Goal: Task Accomplishment & Management: Manage account settings

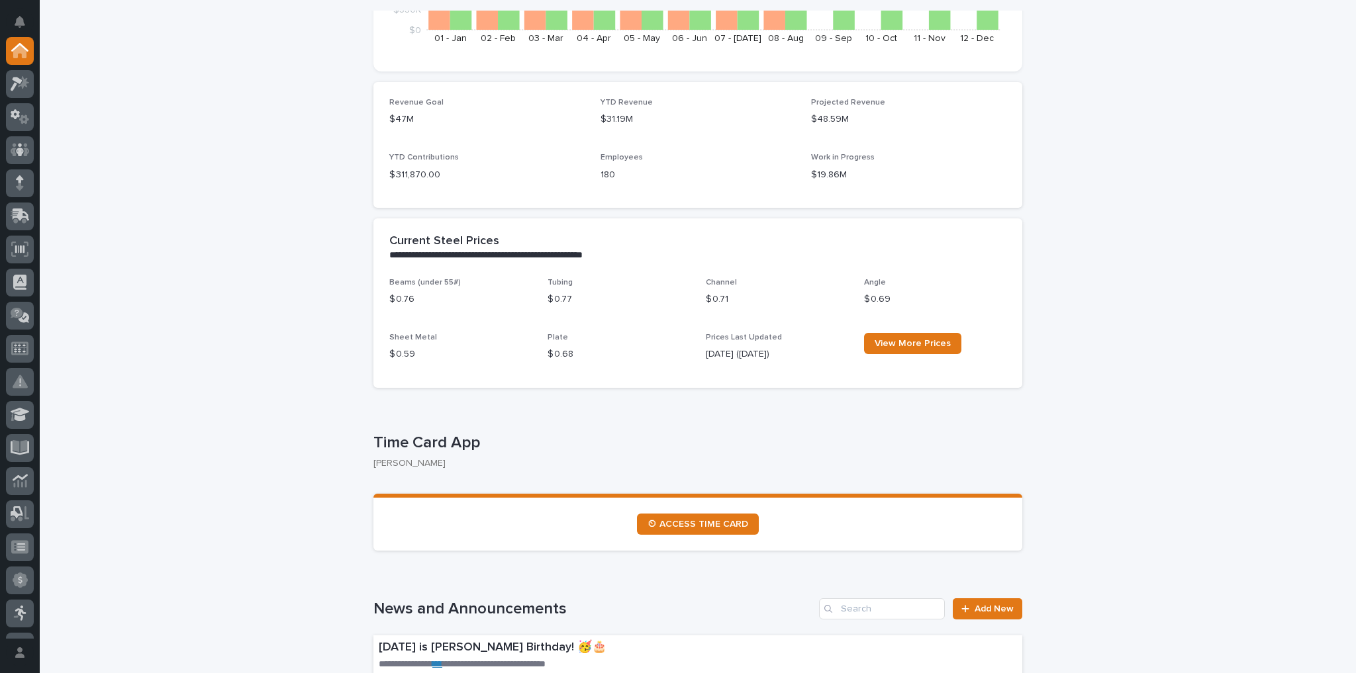
scroll to position [424, 0]
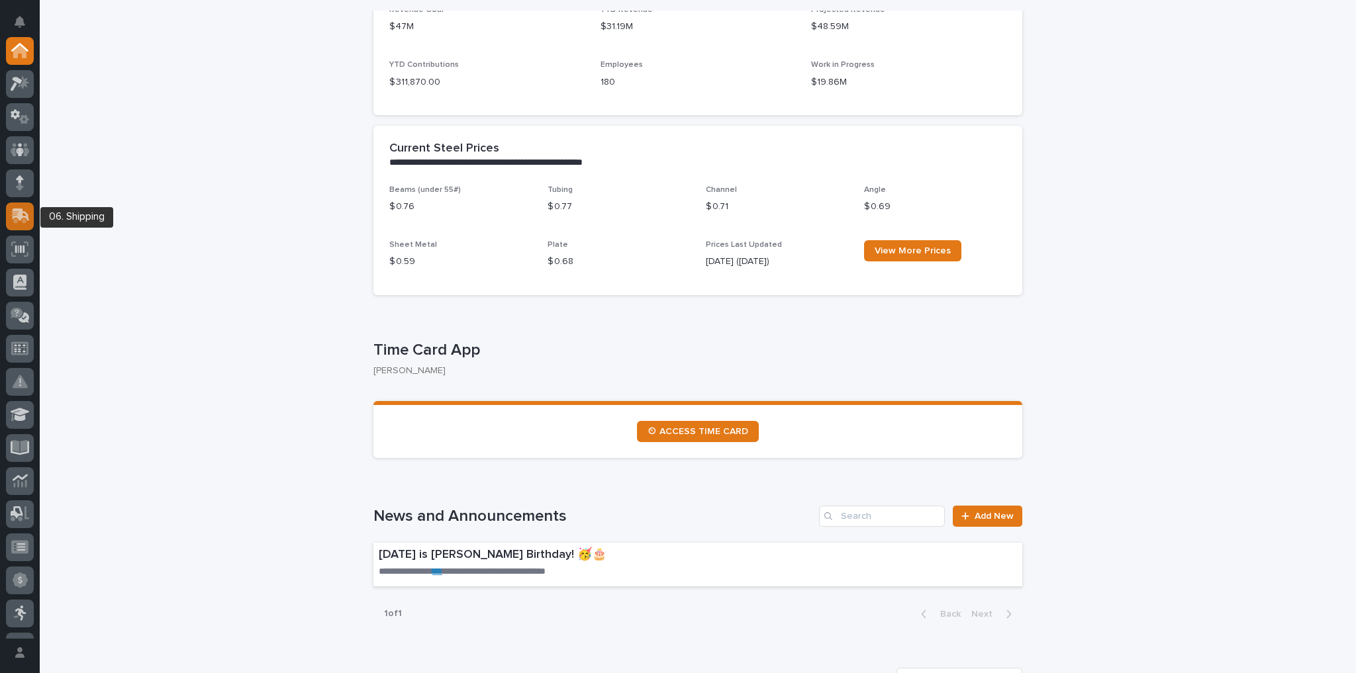
click at [17, 216] on icon at bounding box center [21, 215] width 17 height 13
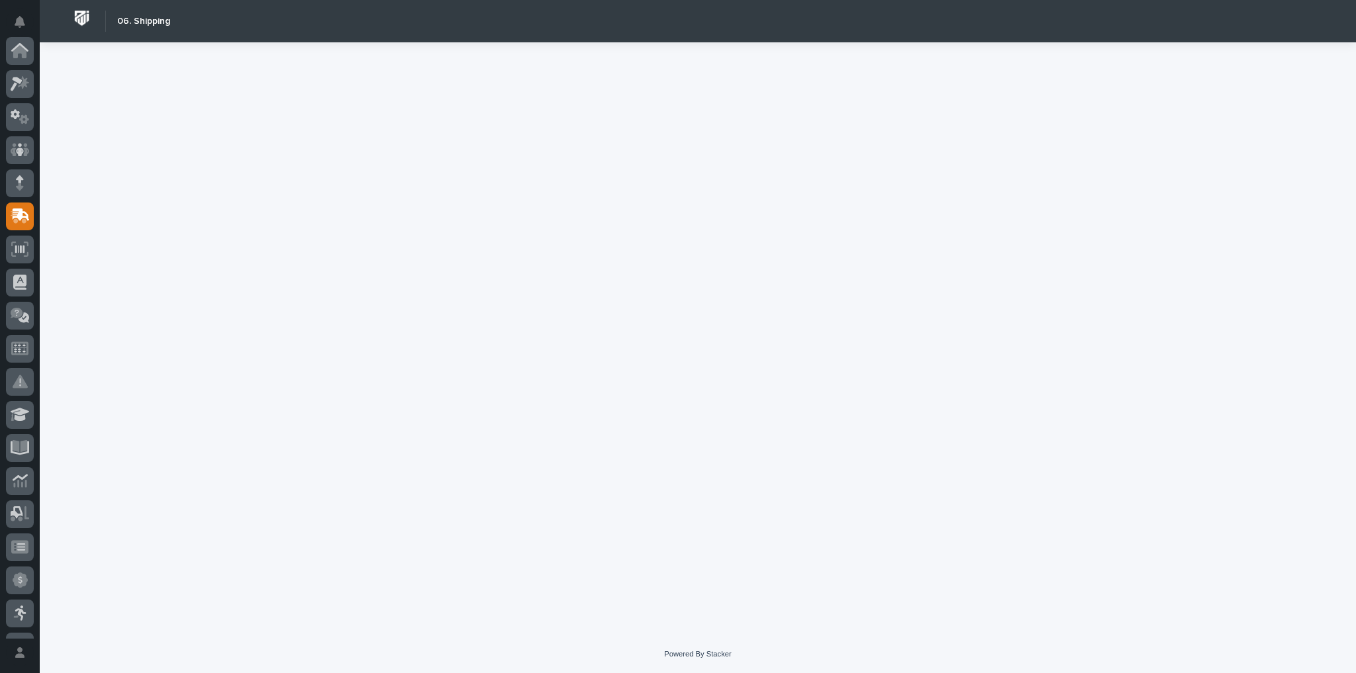
scroll to position [166, 0]
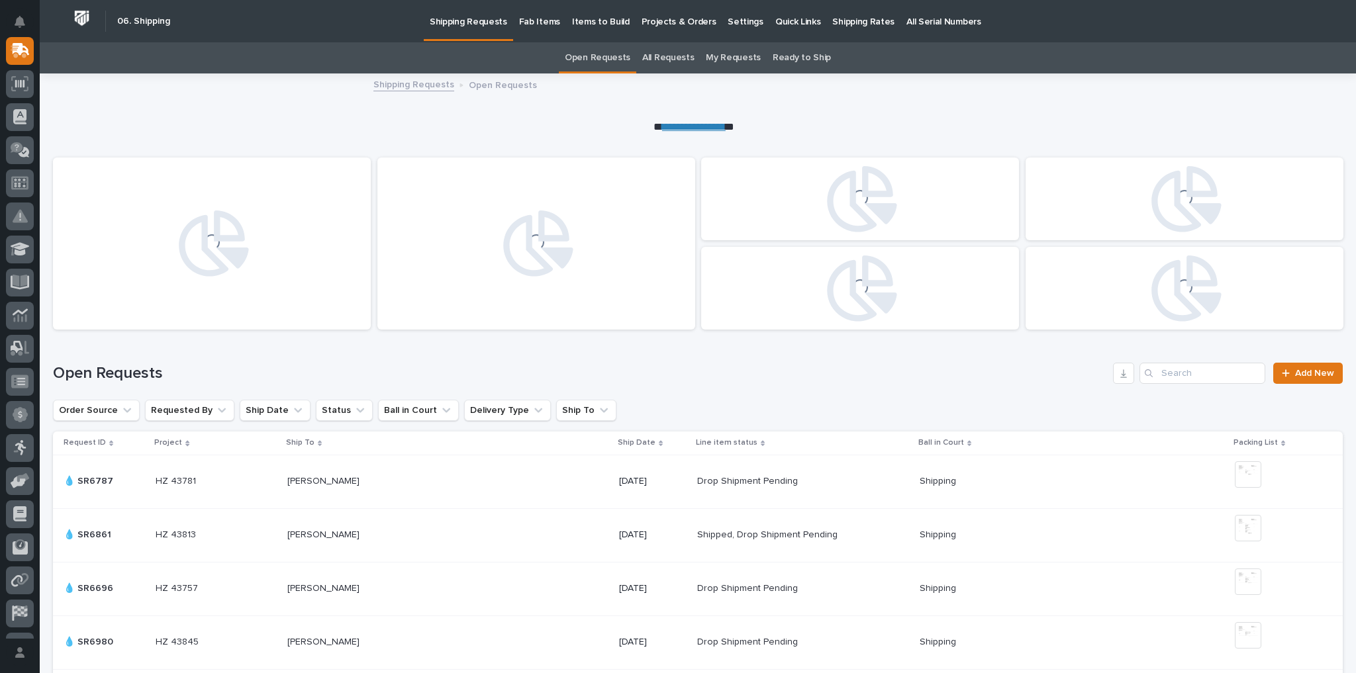
click at [527, 12] on p "Fab Items" at bounding box center [539, 14] width 41 height 28
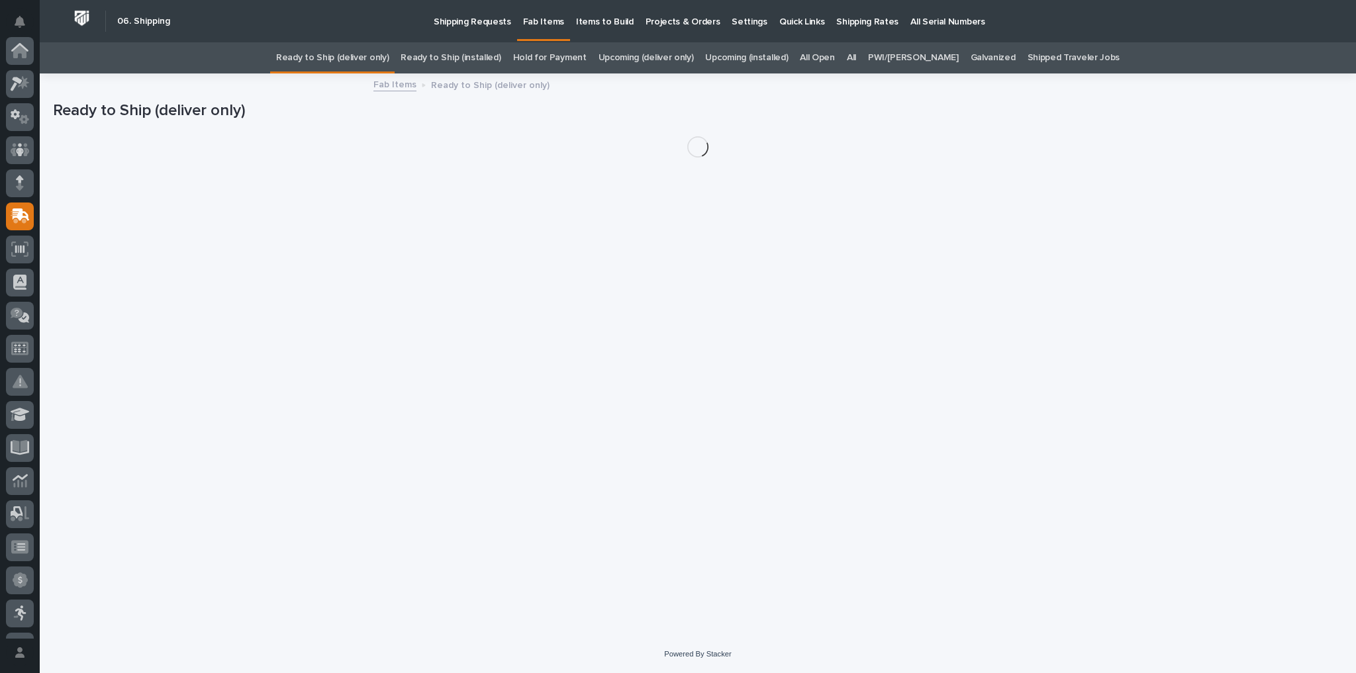
scroll to position [166, 0]
click at [528, 18] on p "Fab Items" at bounding box center [543, 14] width 41 height 28
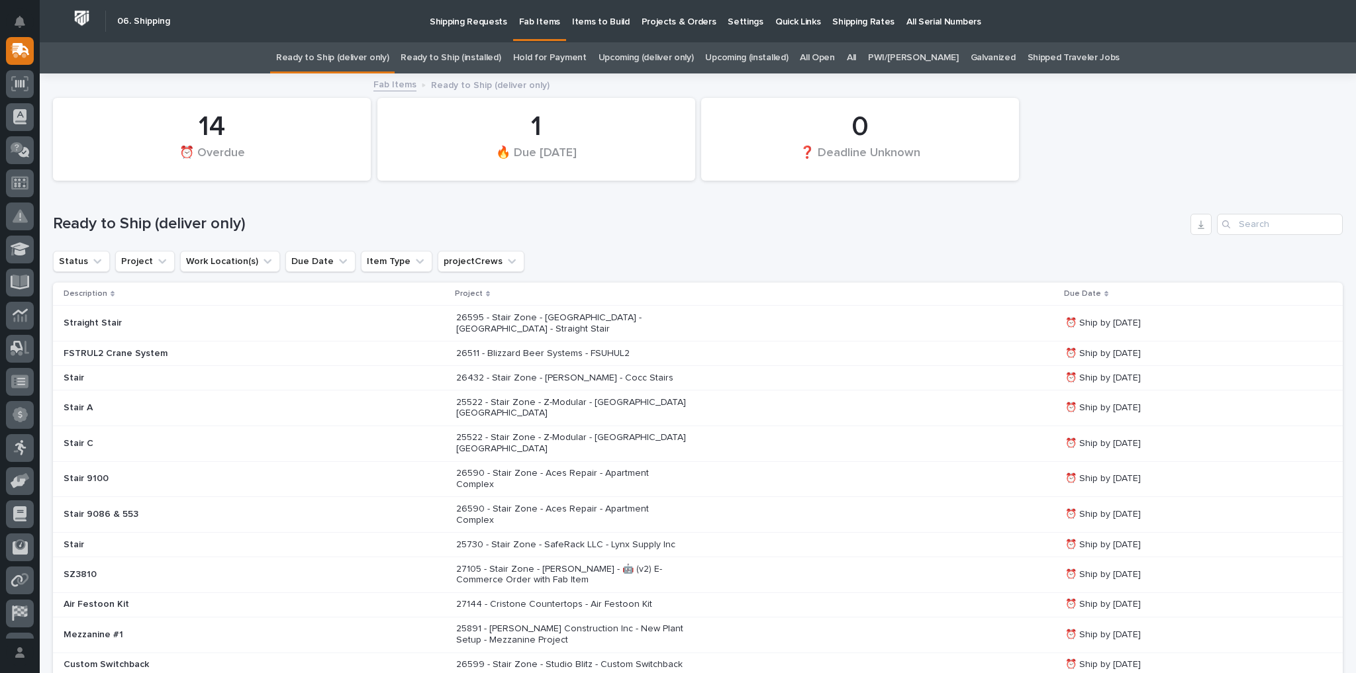
click at [856, 56] on link "All" at bounding box center [851, 57] width 9 height 31
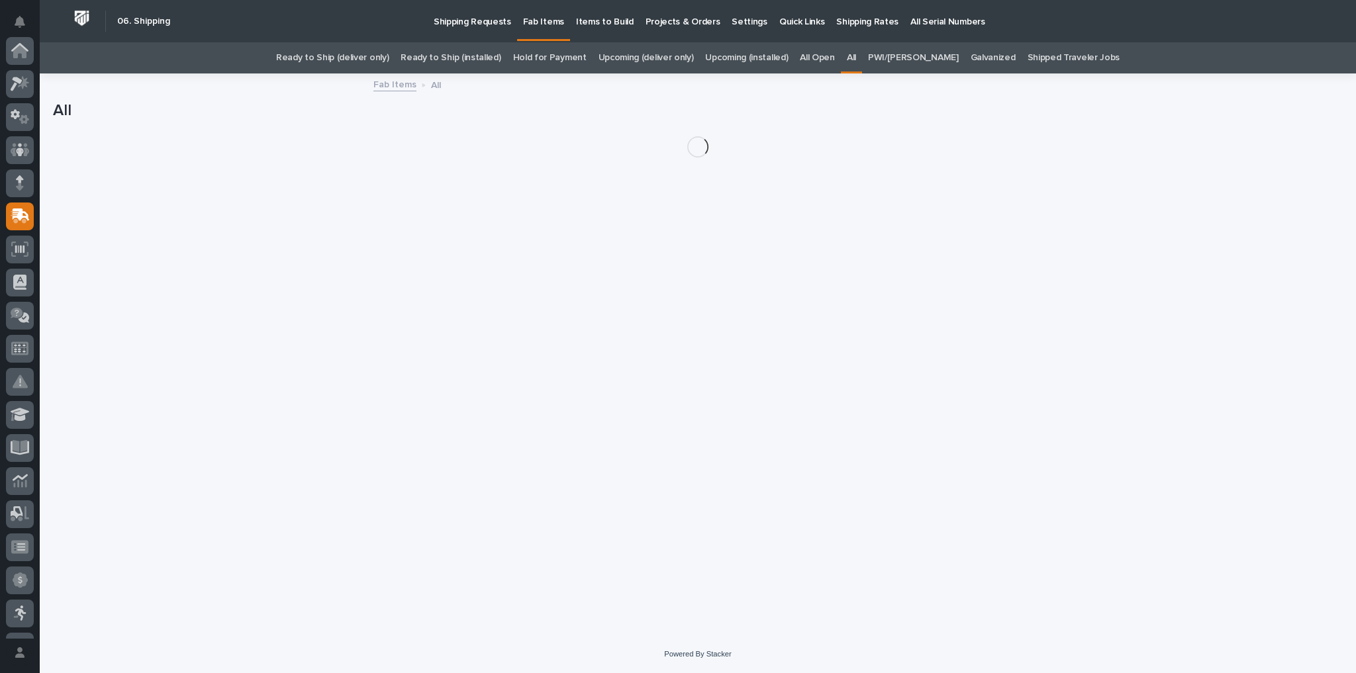
scroll to position [166, 0]
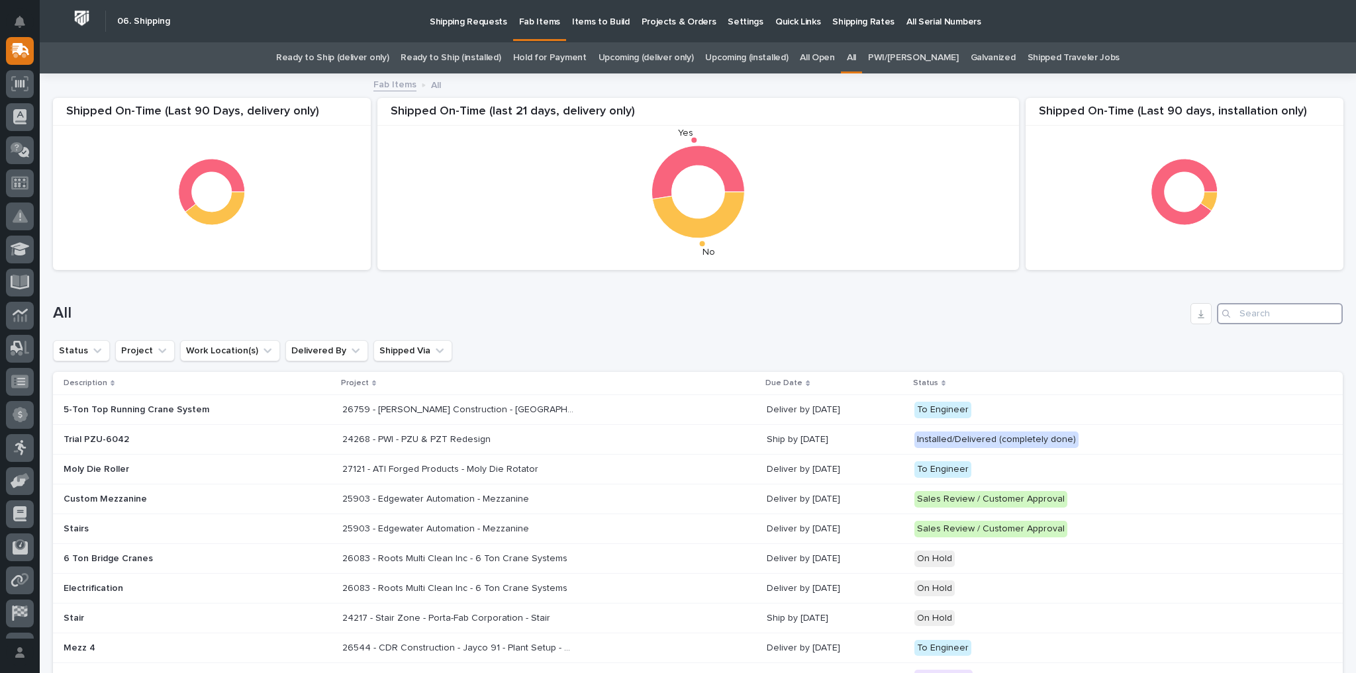
click at [968, 312] on input "Search" at bounding box center [1280, 313] width 126 height 21
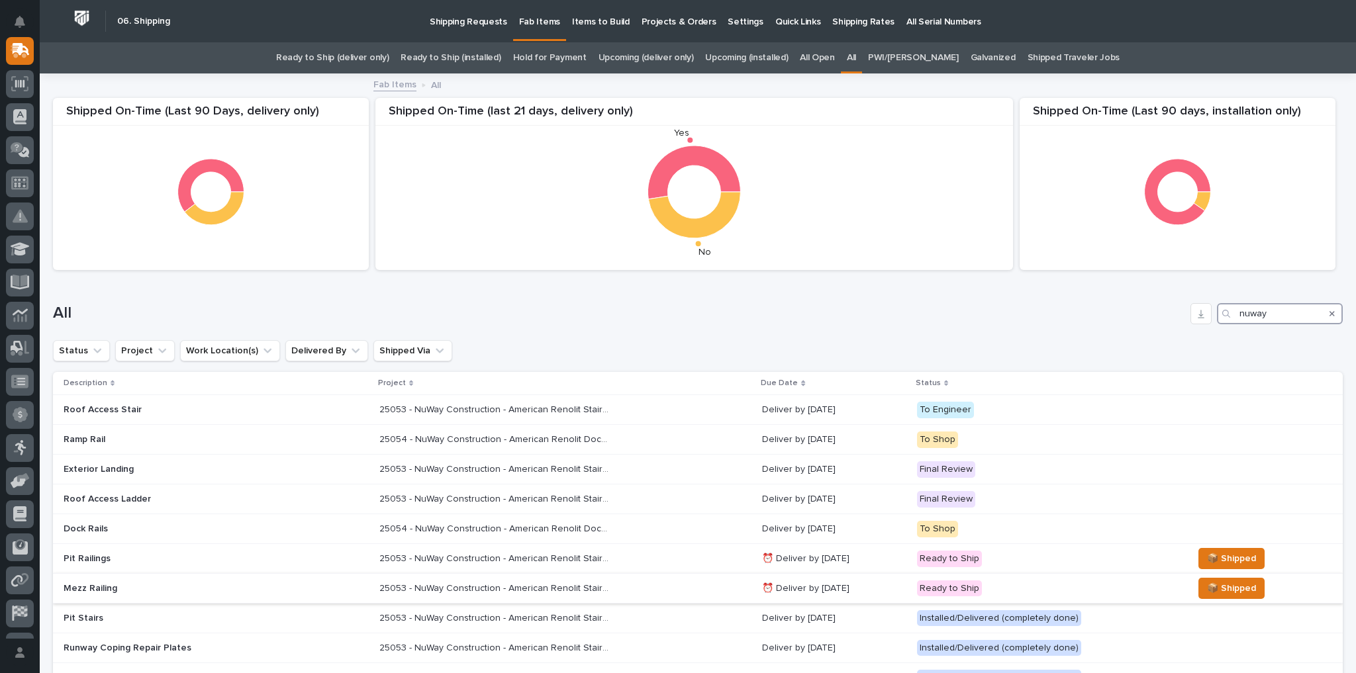
type input "nuway"
click at [81, 480] on p "Mezz Railing" at bounding box center [180, 588] width 232 height 11
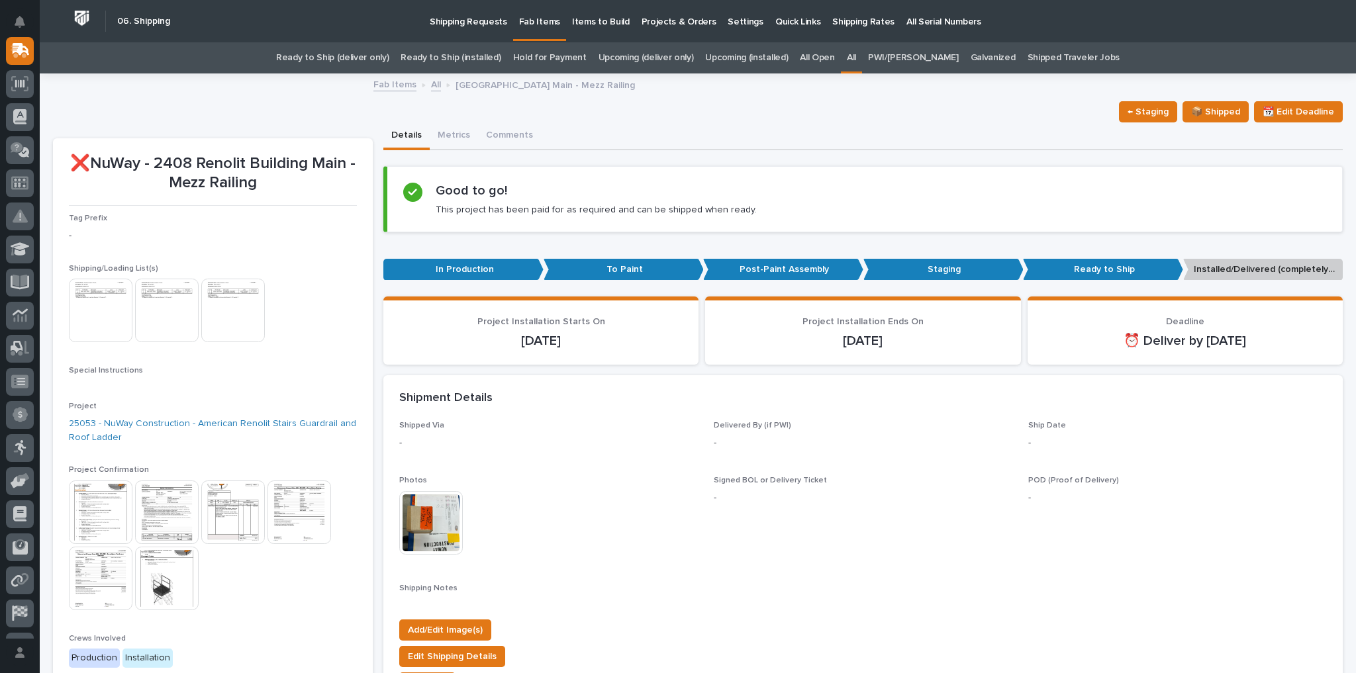
drag, startPoint x: 193, startPoint y: 169, endPoint x: 91, endPoint y: 65, distance: 146.1
click at [192, 166] on p "❌NuWay - 2408 Renolit Building Main - Mezz Railing" at bounding box center [213, 173] width 288 height 38
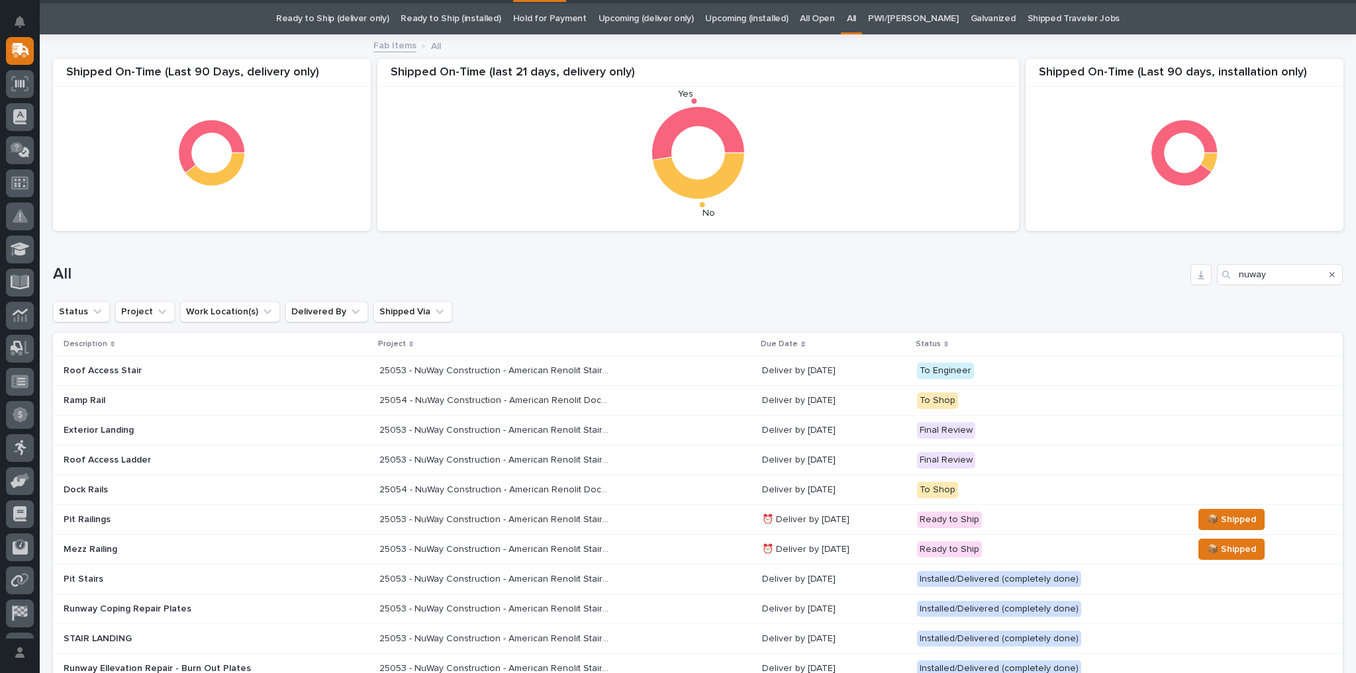
scroll to position [42, 0]
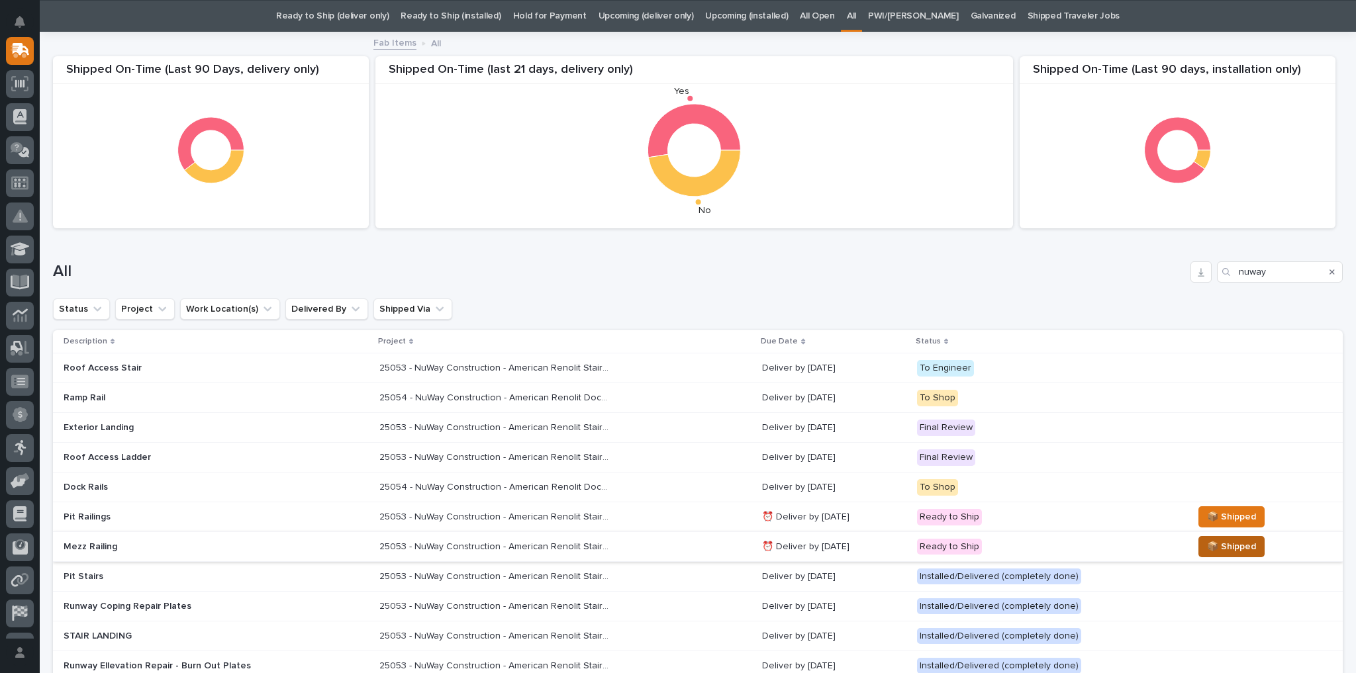
click at [968, 480] on button "📦 Shipped" at bounding box center [1231, 546] width 66 height 21
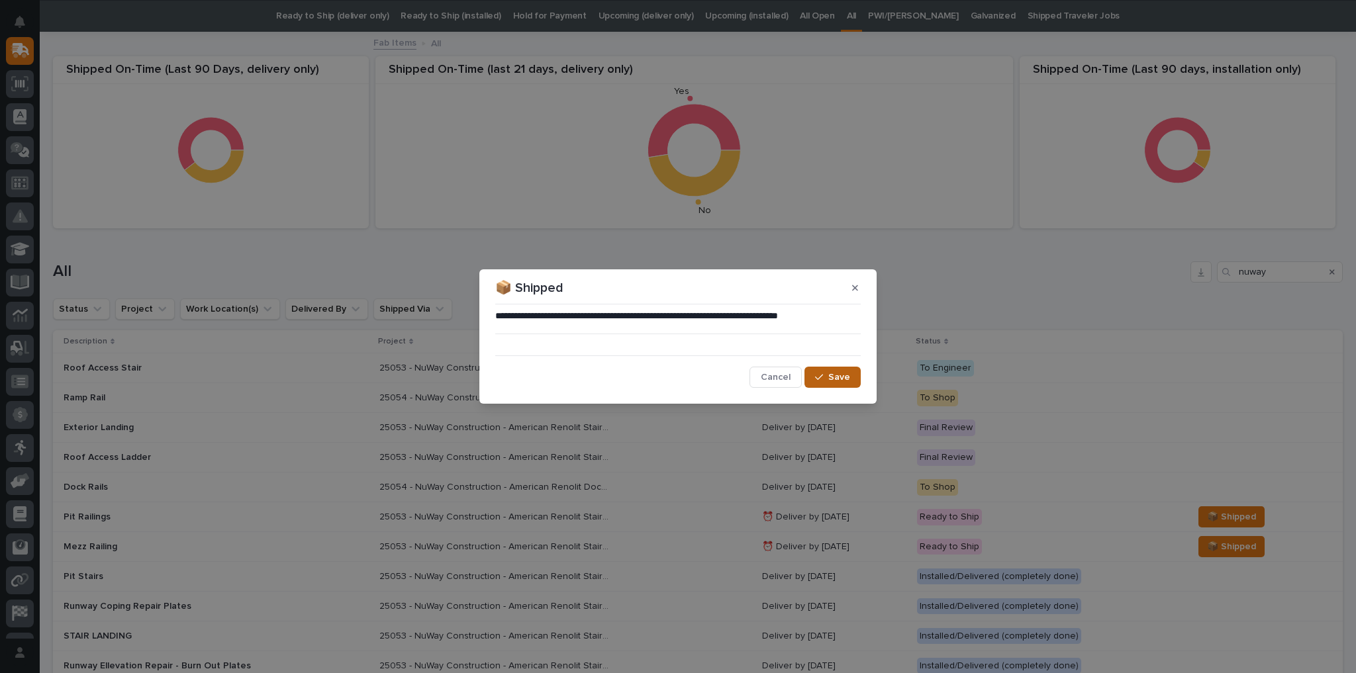
click at [843, 383] on button "Save" at bounding box center [832, 377] width 56 height 21
click at [549, 383] on div "An error occurred executing this action. Cancel Save" at bounding box center [677, 377] width 365 height 21
click at [790, 372] on span "Cancel" at bounding box center [776, 377] width 30 height 12
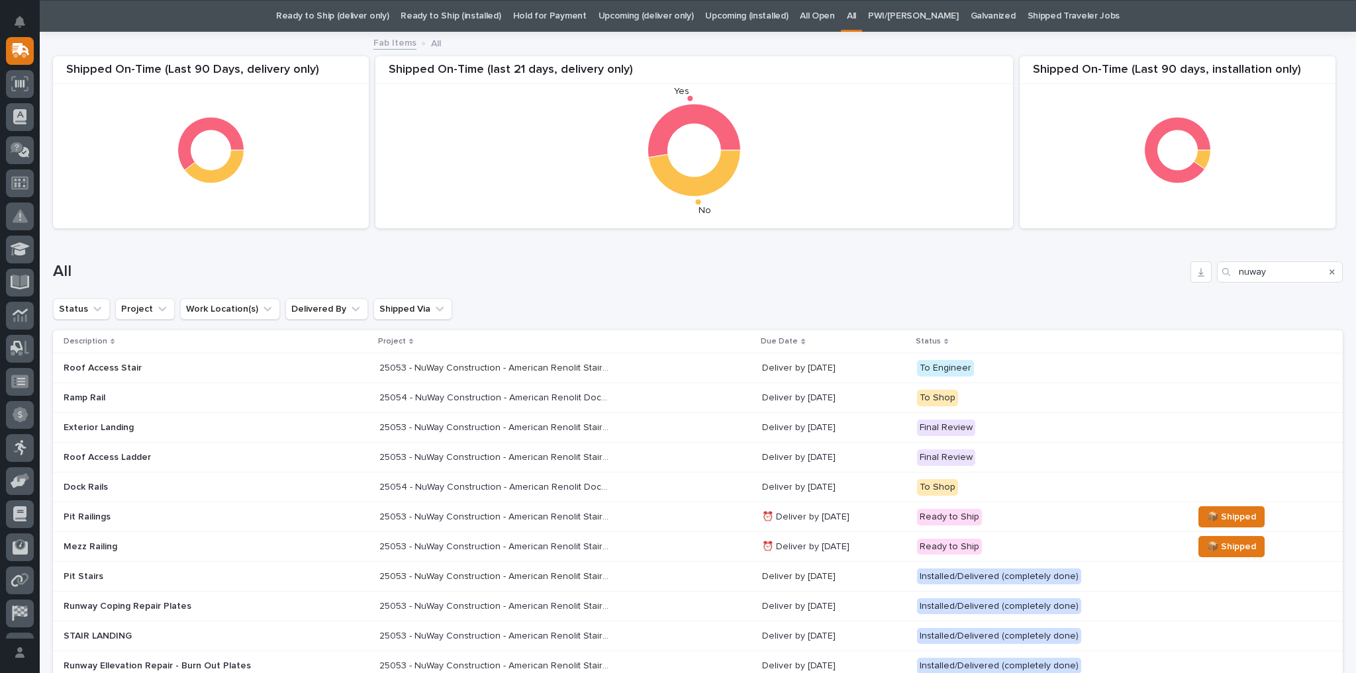
click at [944, 480] on div "To Shop" at bounding box center [937, 487] width 41 height 17
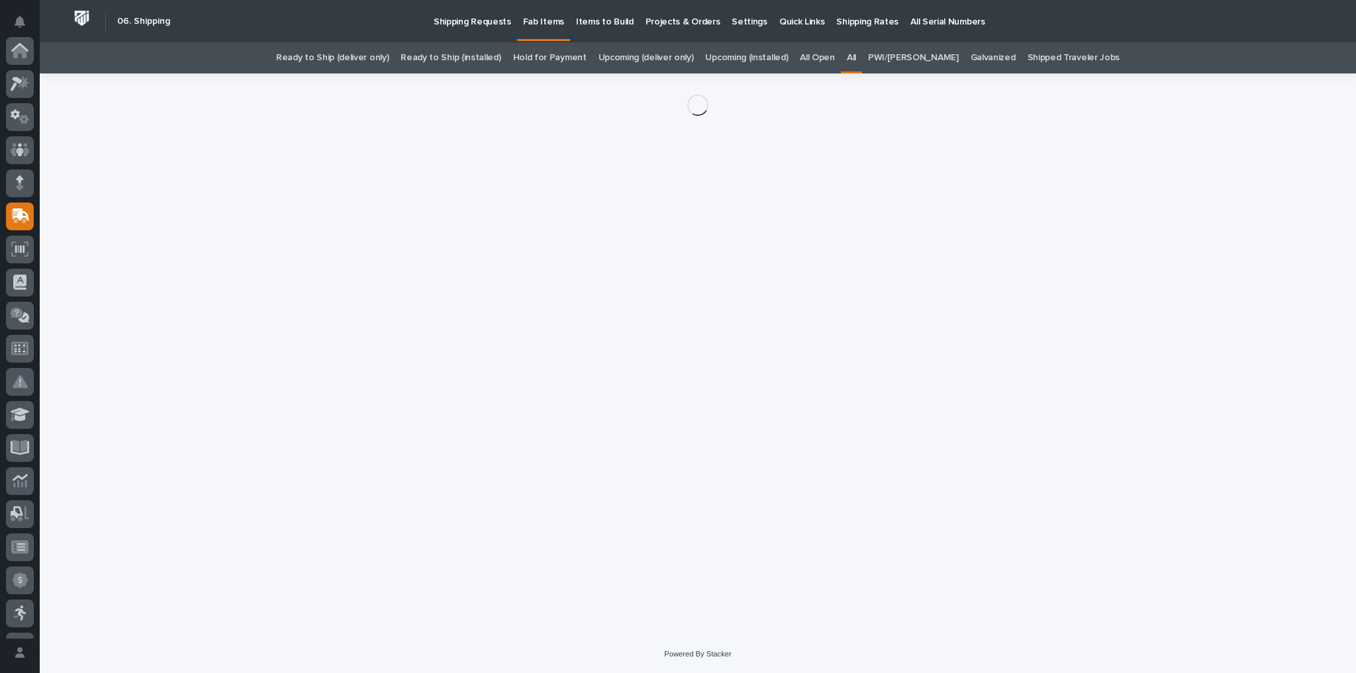
scroll to position [166, 0]
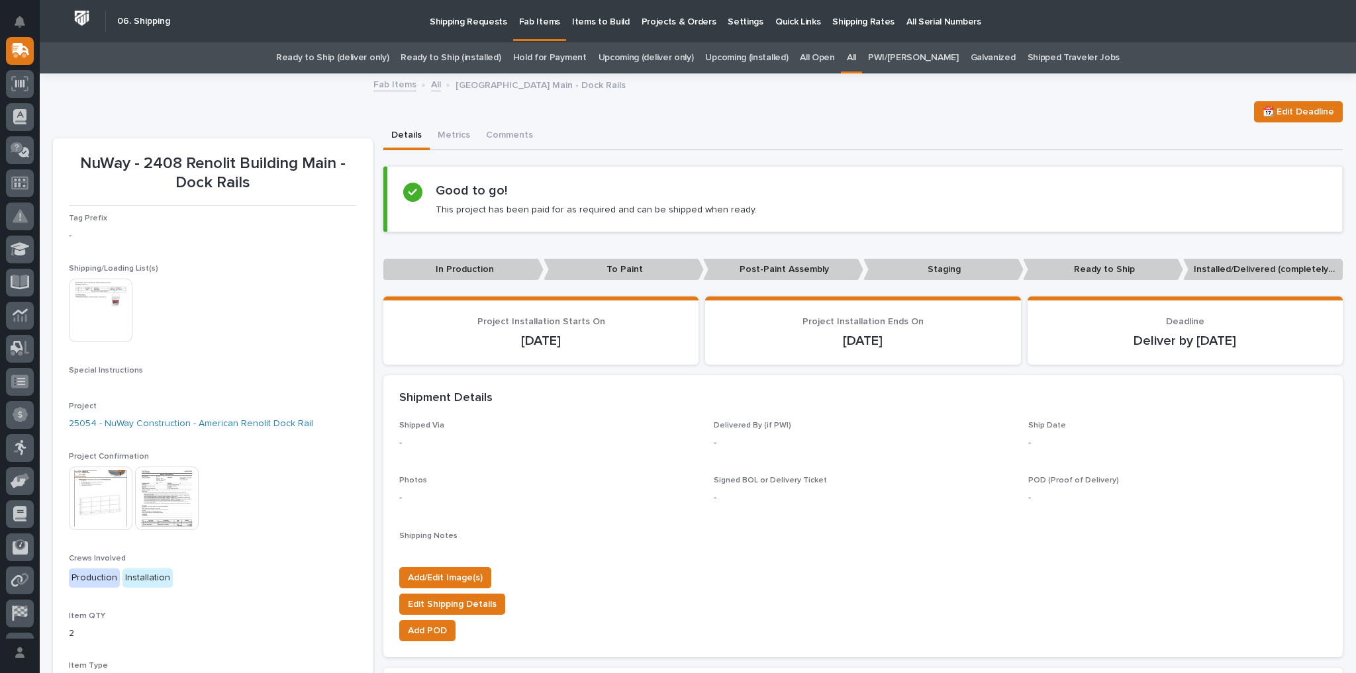
click at [109, 480] on img at bounding box center [101, 499] width 64 height 64
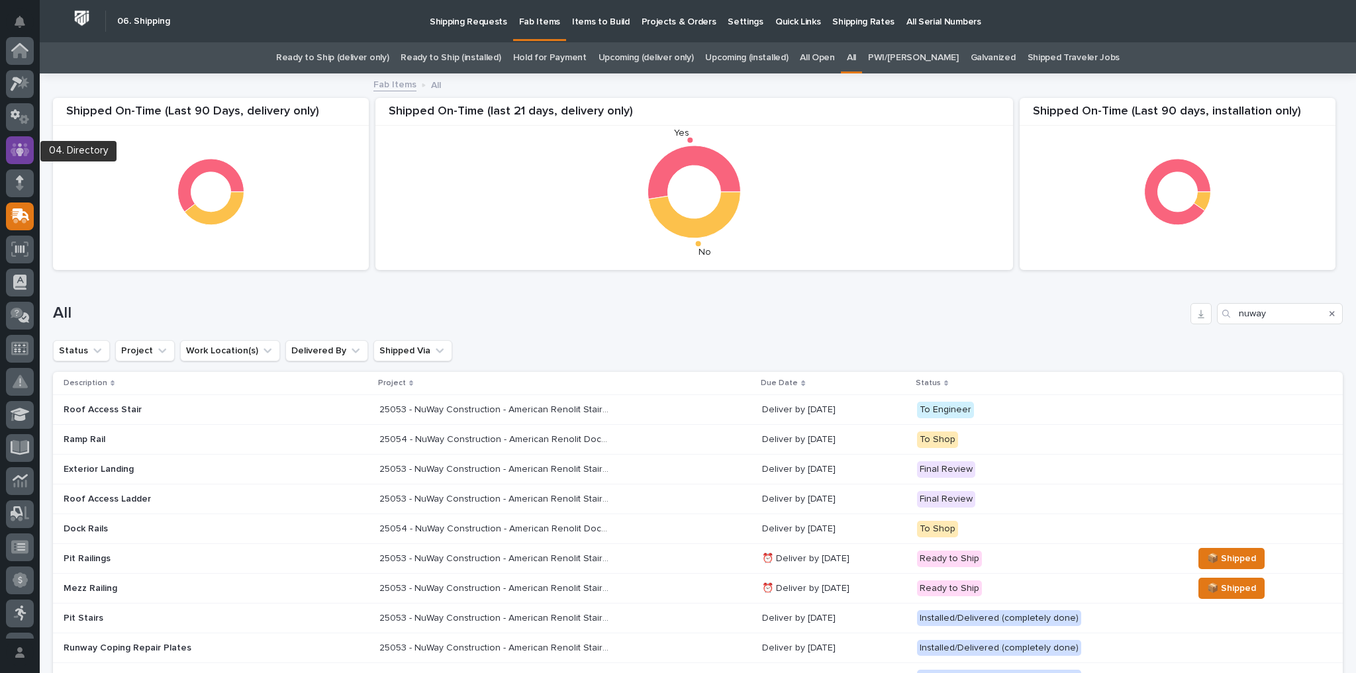
click at [23, 148] on icon at bounding box center [20, 149] width 19 height 15
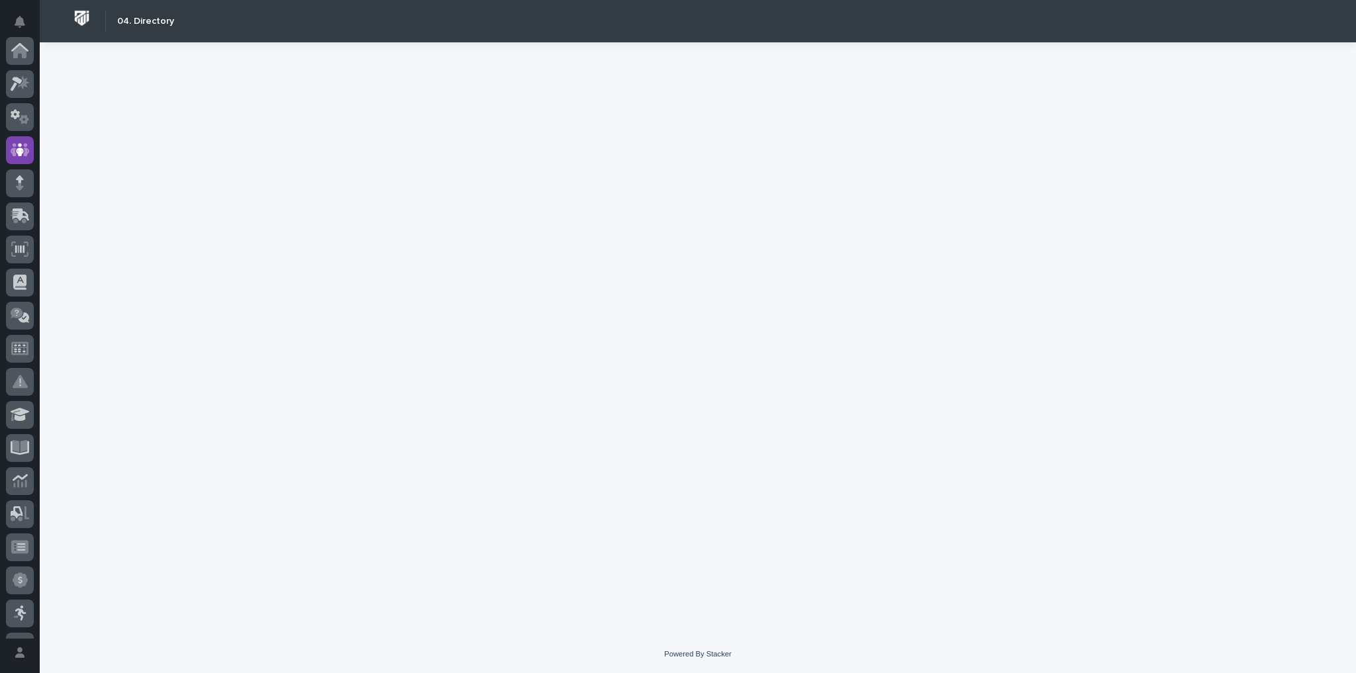
scroll to position [99, 0]
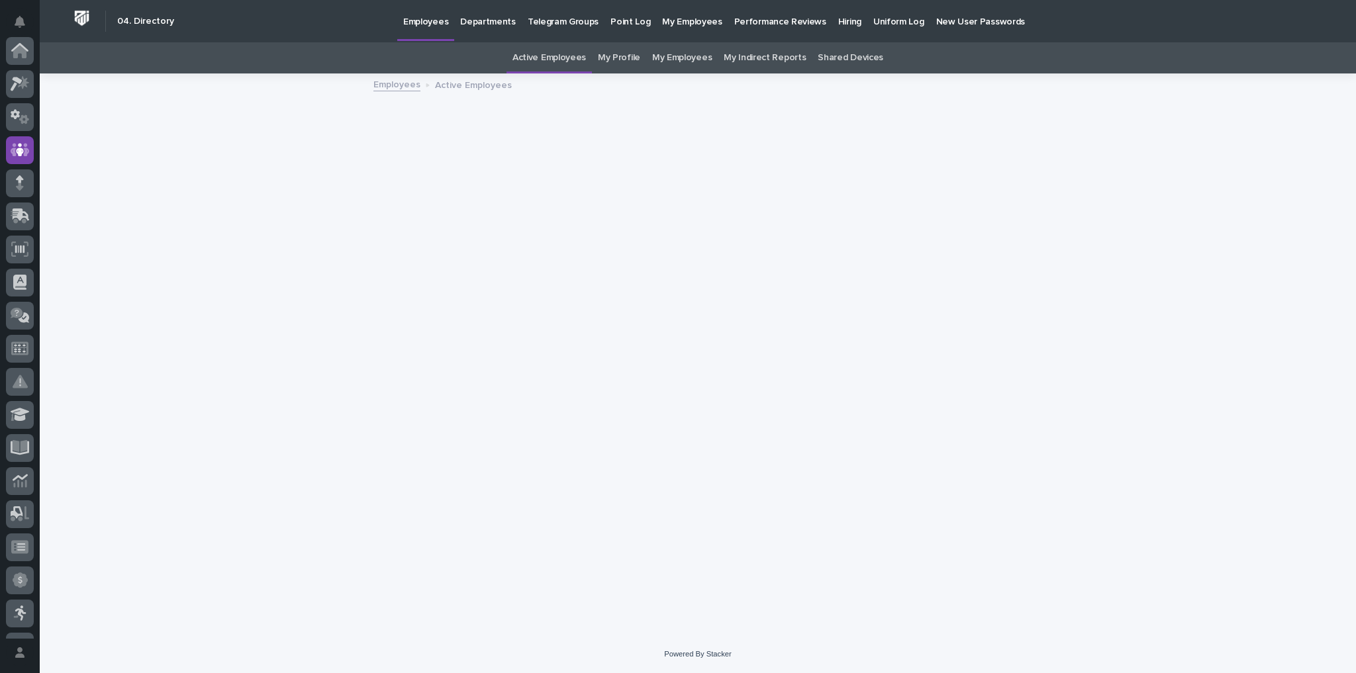
scroll to position [99, 0]
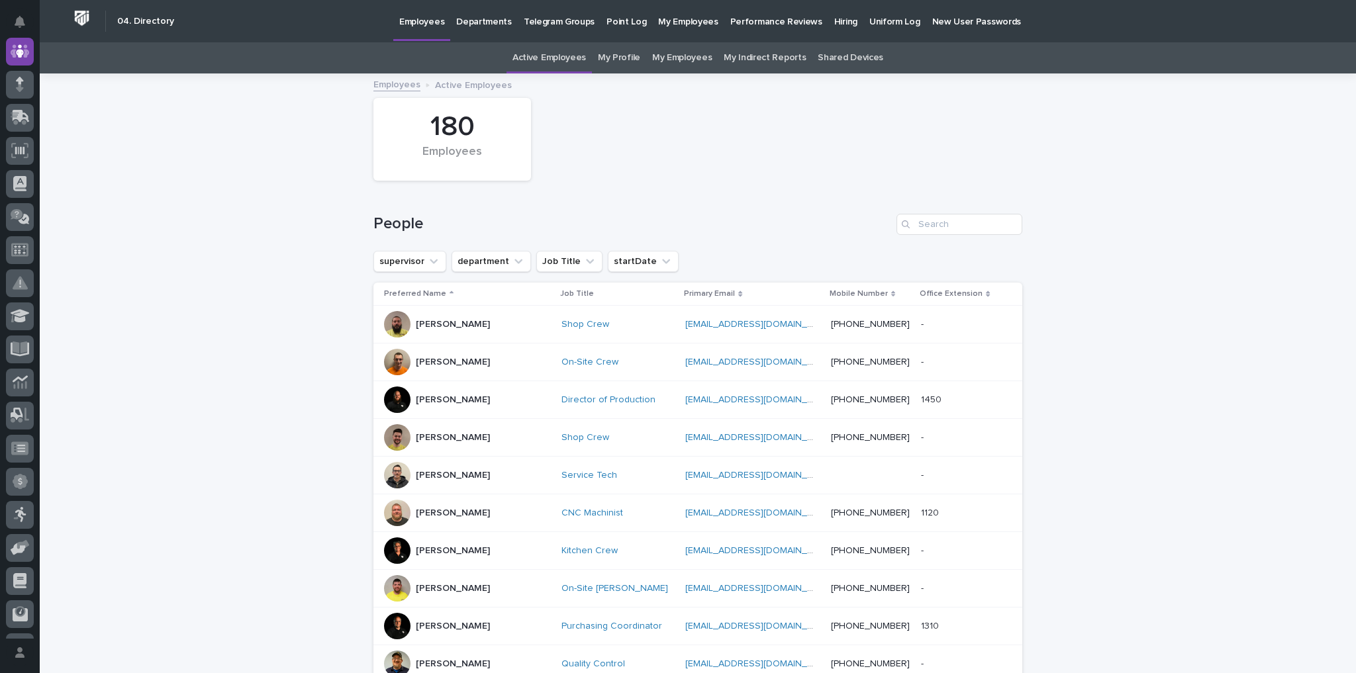
click at [834, 21] on p "Hiring" at bounding box center [845, 14] width 23 height 28
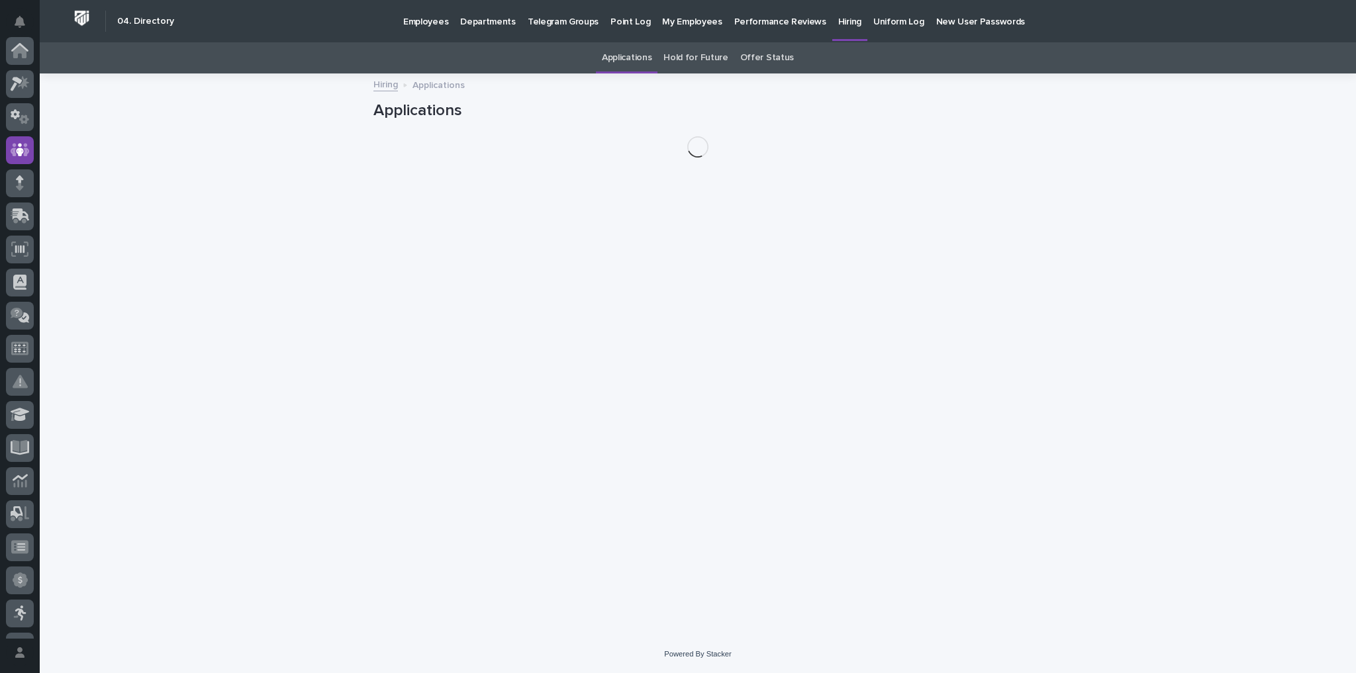
scroll to position [99, 0]
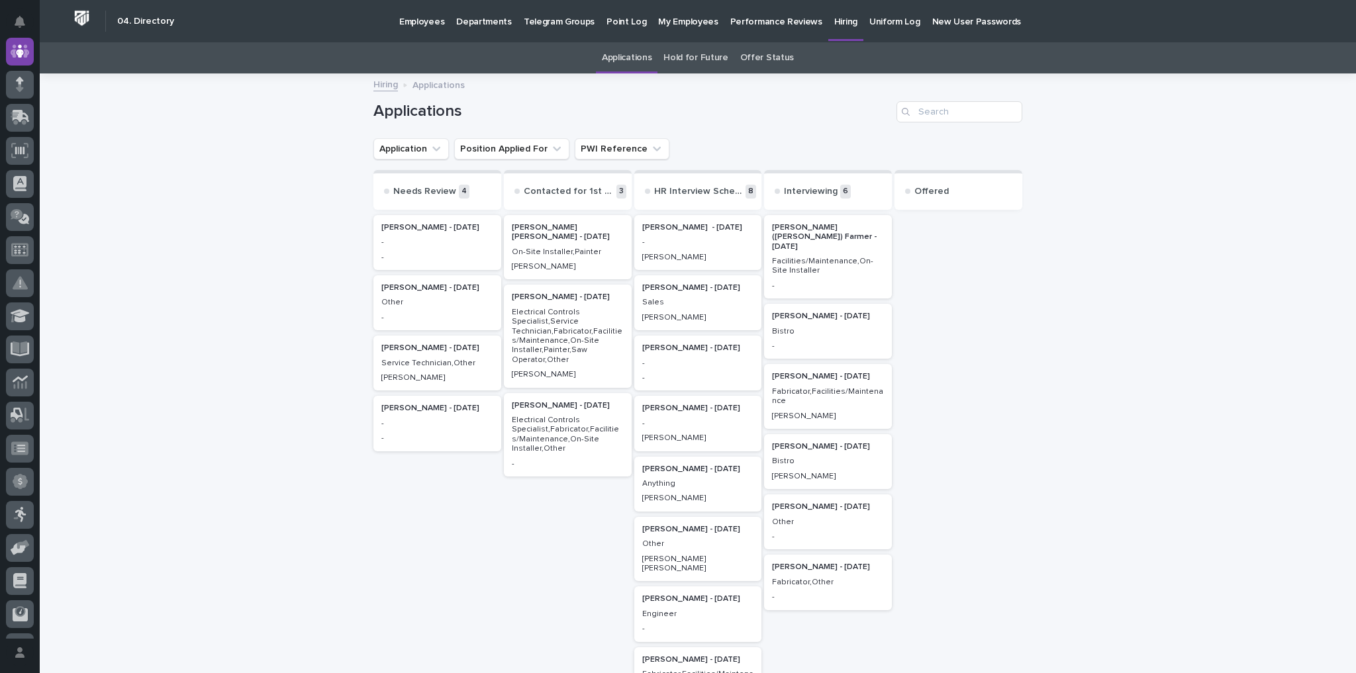
click at [798, 257] on p "Facilities/Maintenance,On-Site Installer" at bounding box center [828, 266] width 112 height 19
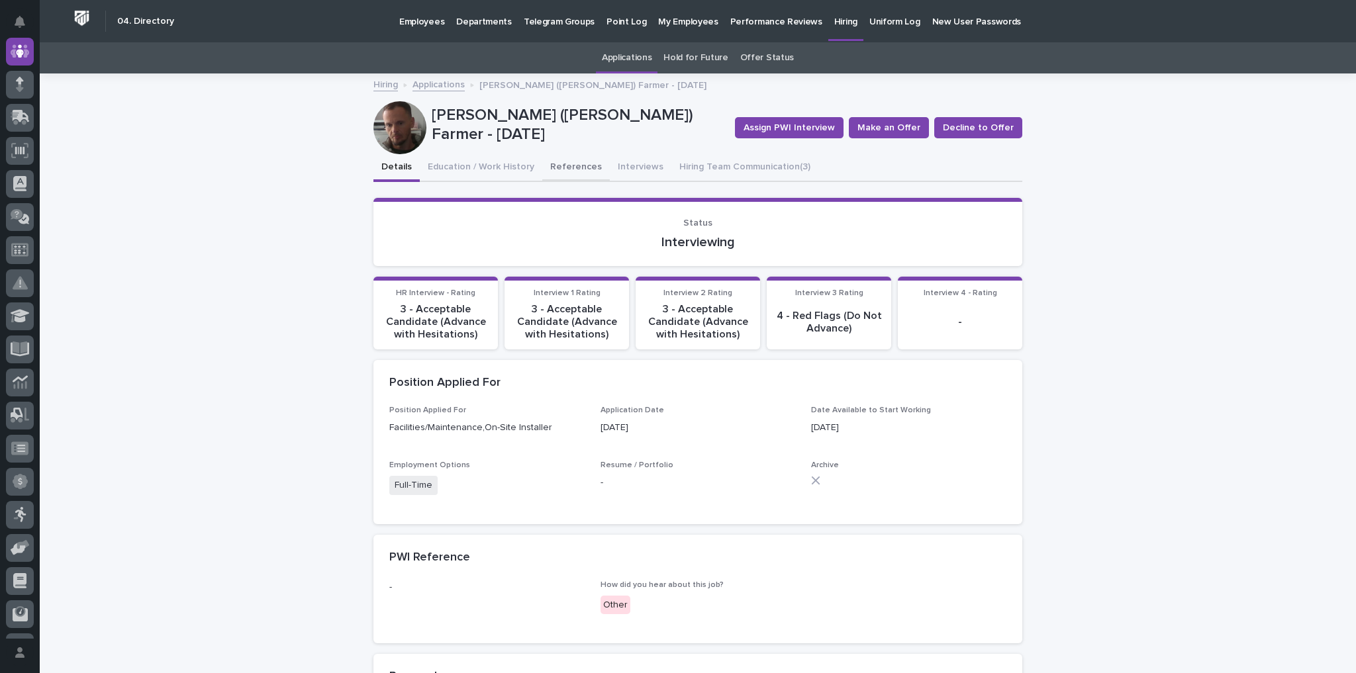
click at [557, 165] on button "References" at bounding box center [576, 168] width 68 height 28
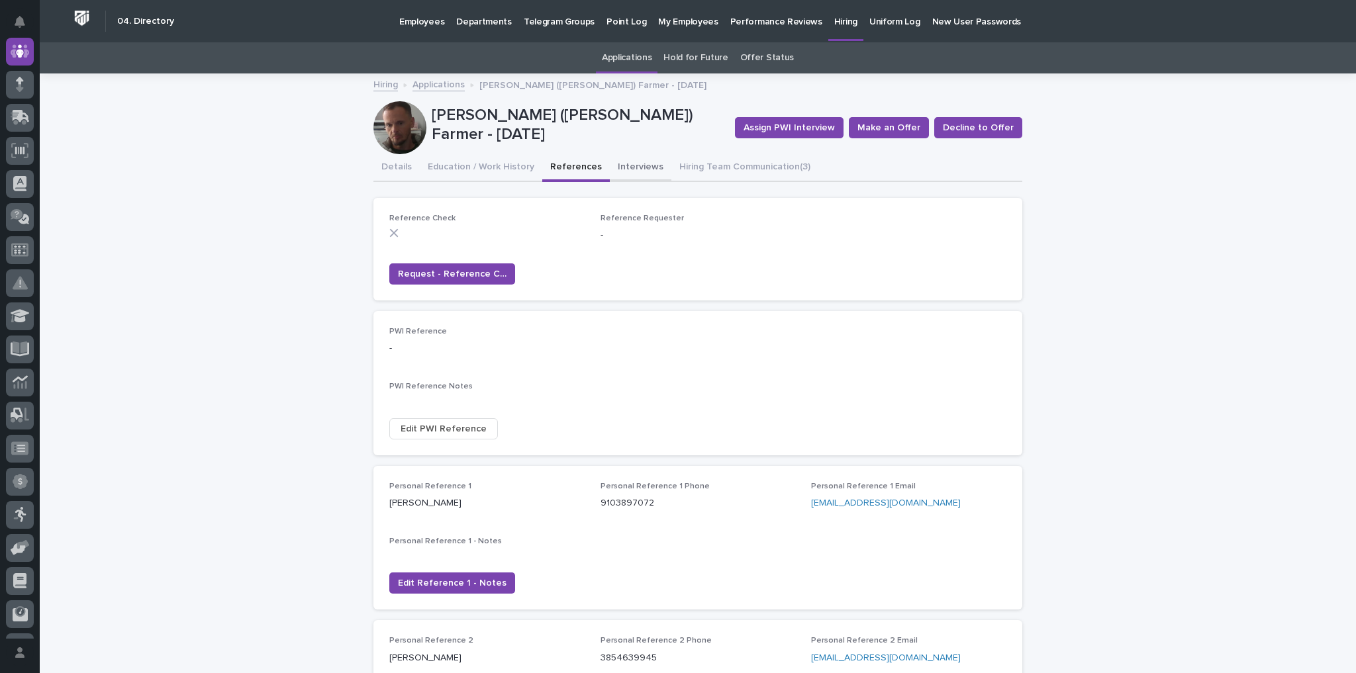
click at [632, 166] on button "Interviews" at bounding box center [641, 168] width 62 height 28
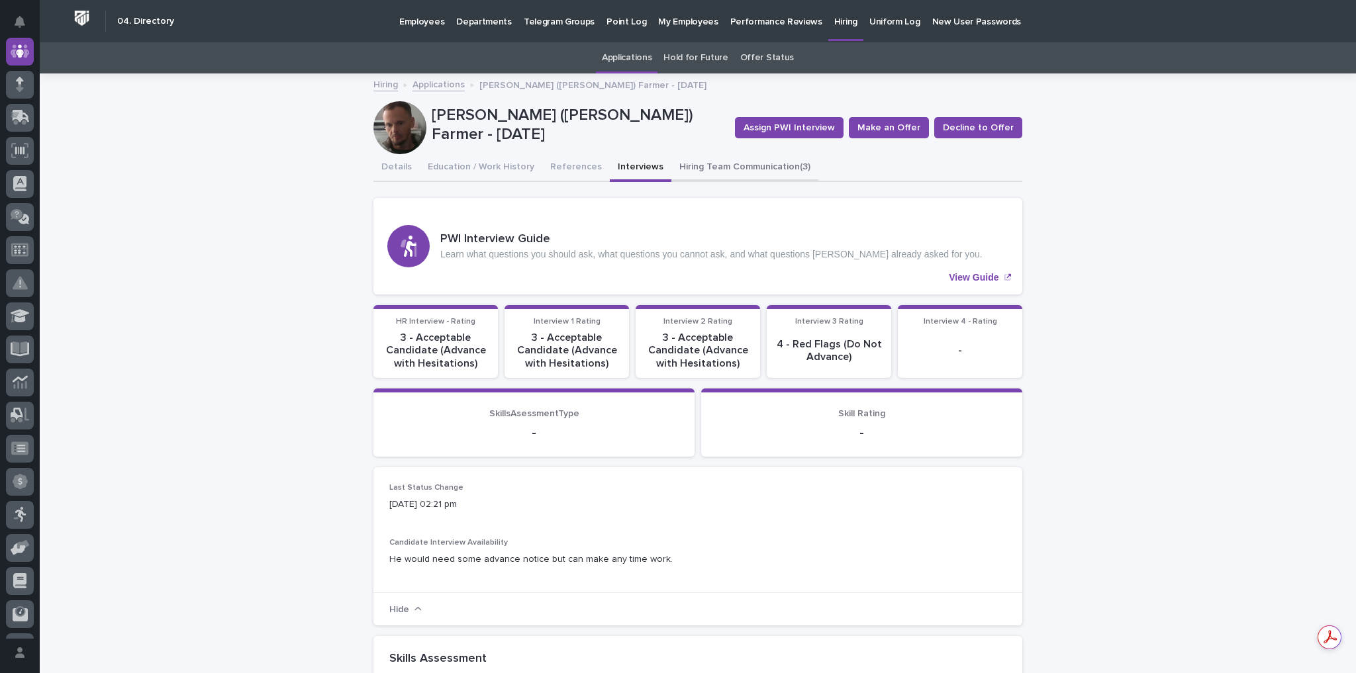
click at [724, 162] on button "Hiring Team Communication (3)" at bounding box center [744, 168] width 147 height 28
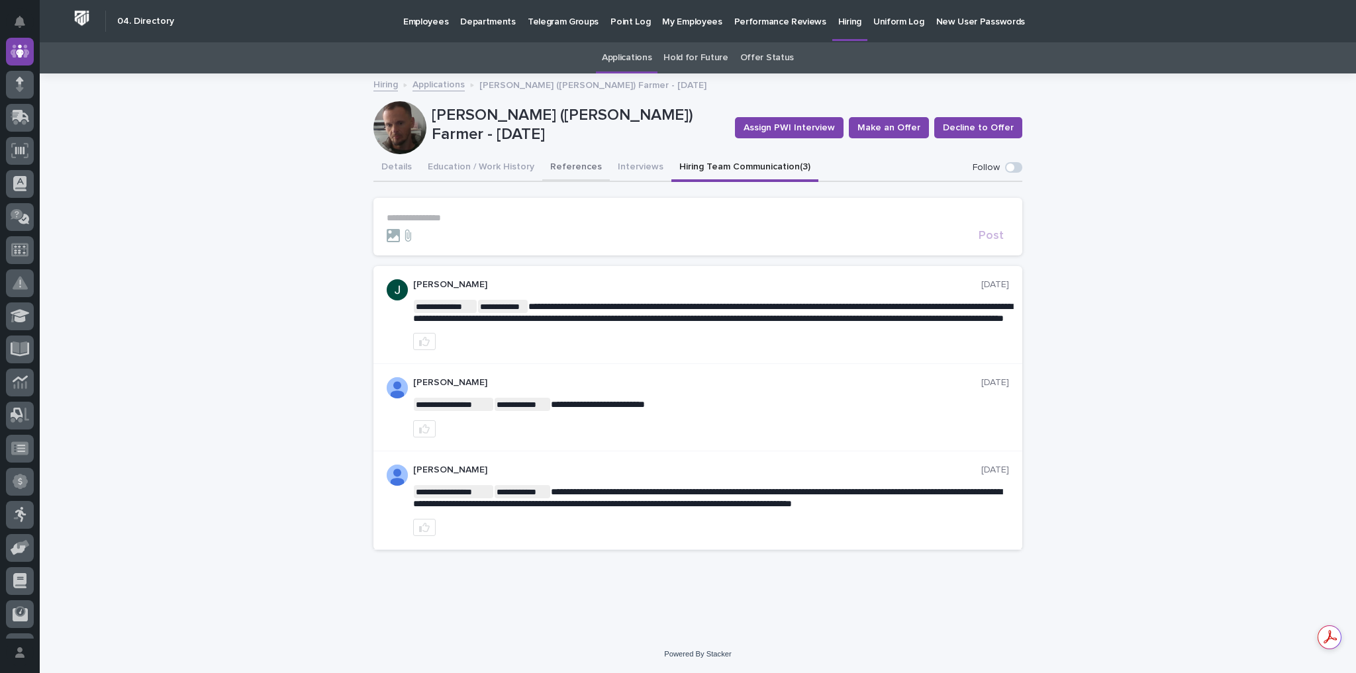
drag, startPoint x: 556, startPoint y: 165, endPoint x: 539, endPoint y: 169, distance: 17.7
click at [556, 165] on button "References" at bounding box center [576, 168] width 68 height 28
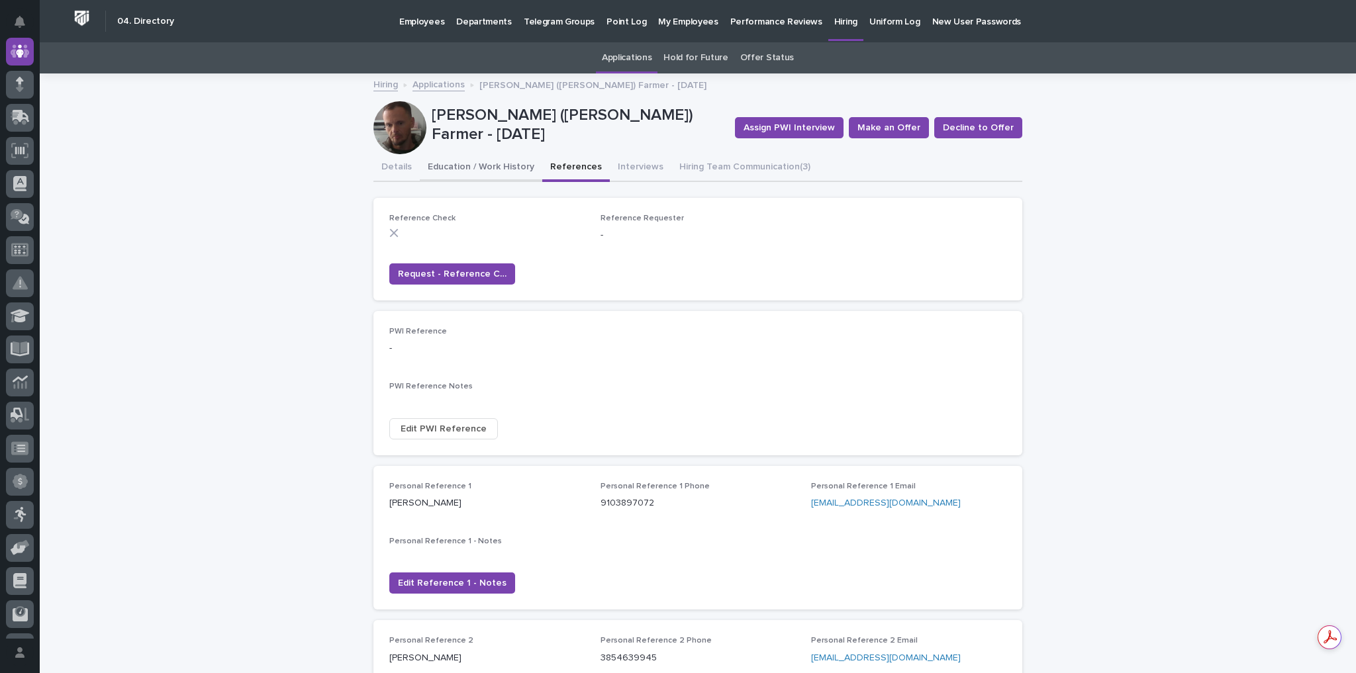
click at [490, 168] on button "Education / Work History" at bounding box center [481, 168] width 122 height 28
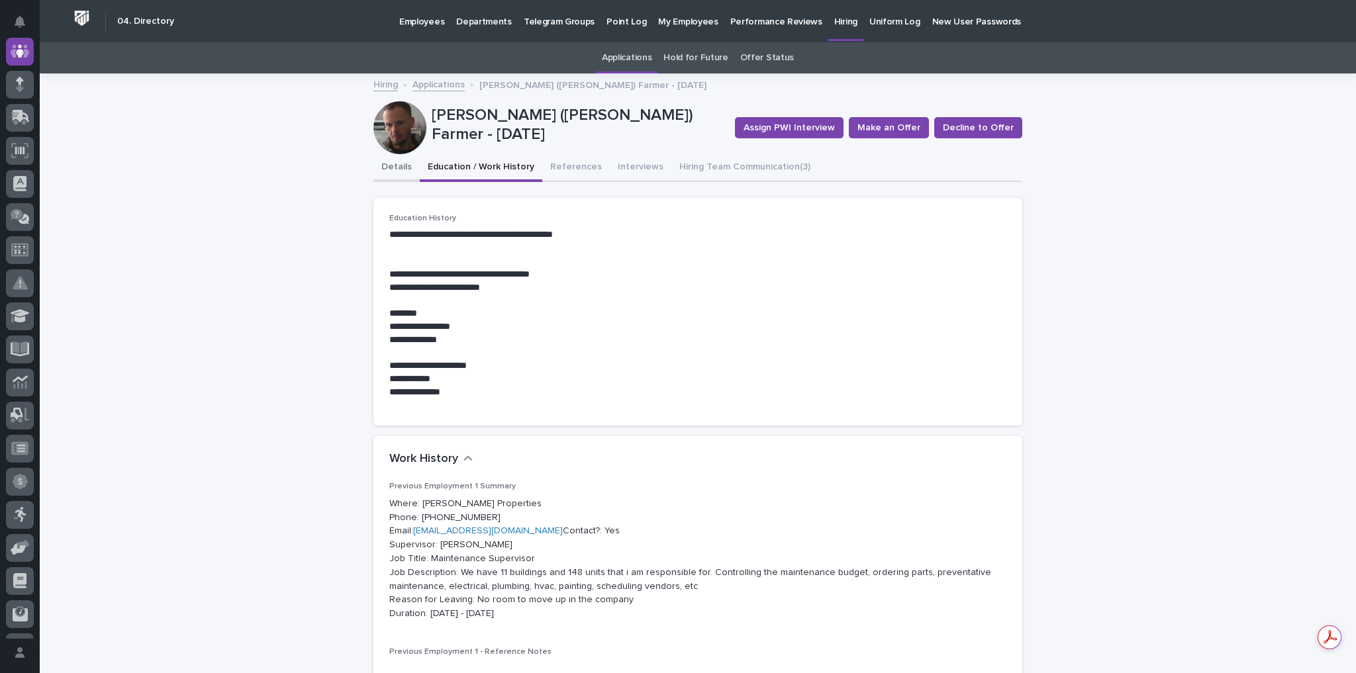
click at [385, 164] on button "Details" at bounding box center [396, 168] width 46 height 28
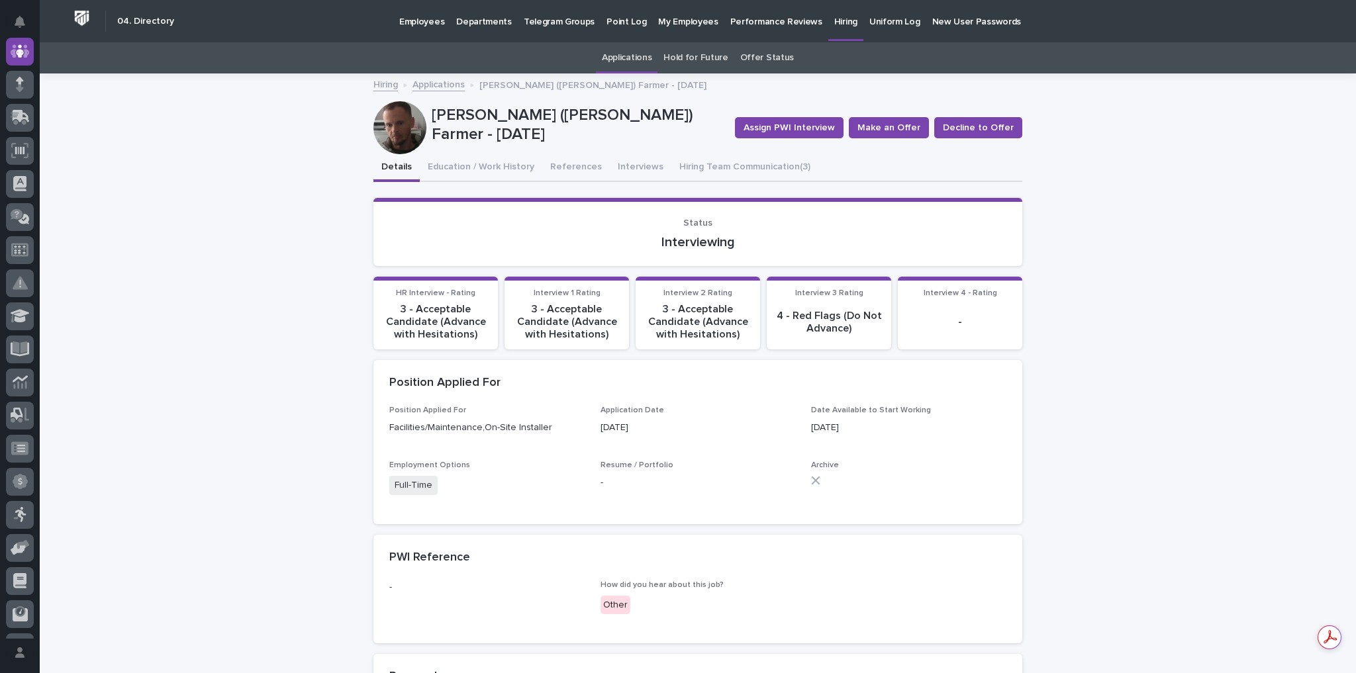
click at [834, 19] on p "Hiring" at bounding box center [845, 14] width 23 height 28
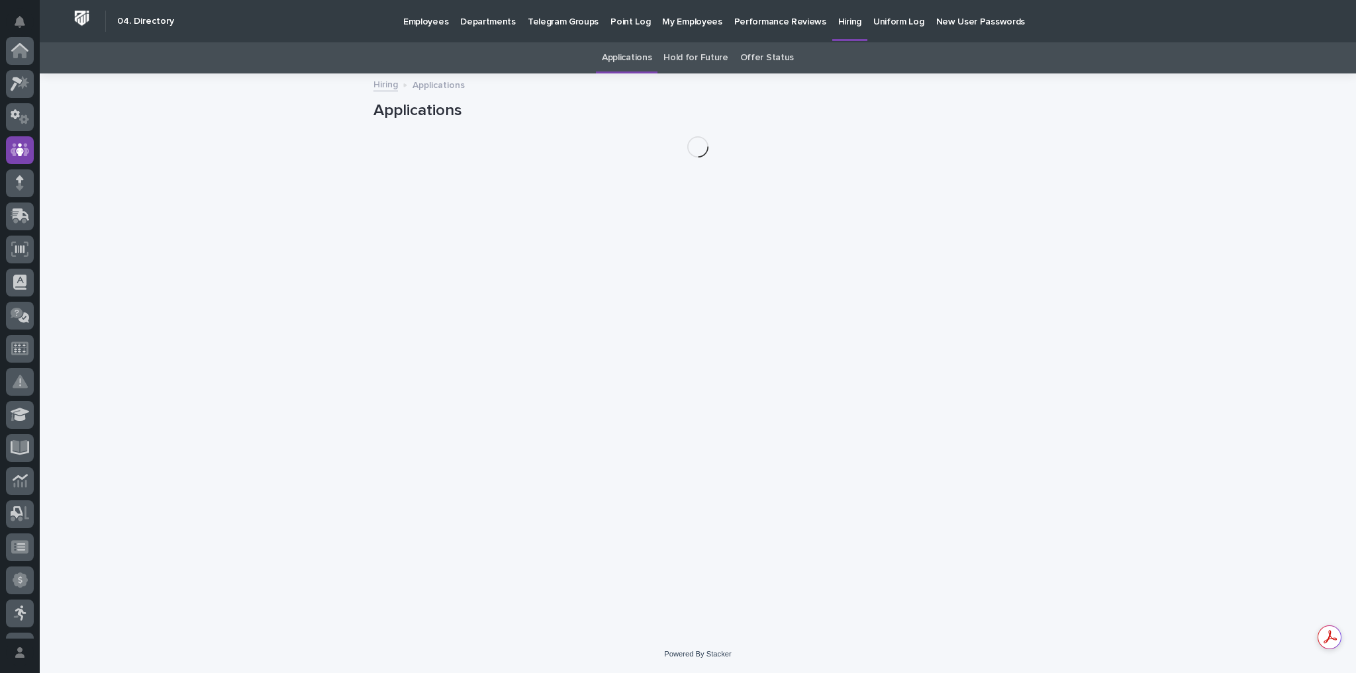
scroll to position [99, 0]
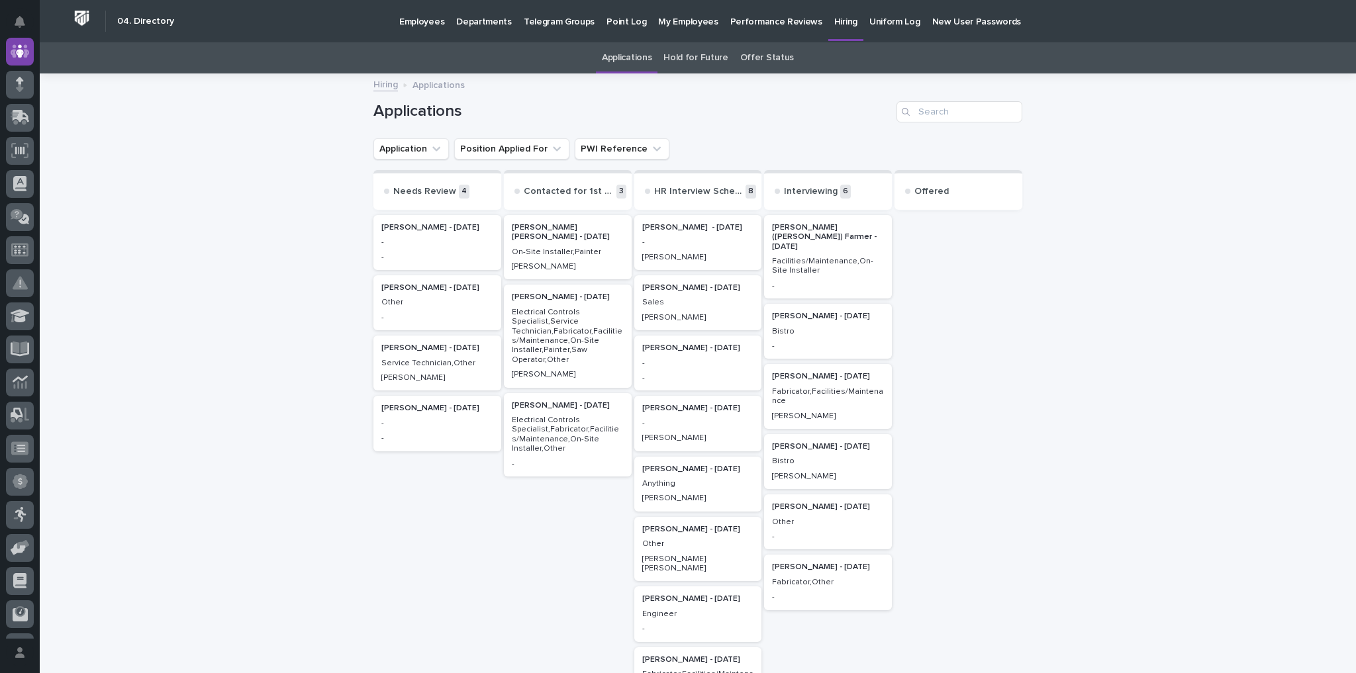
click at [802, 228] on p "Ernest (Aron) Farmer - 08/25/25" at bounding box center [828, 237] width 112 height 28
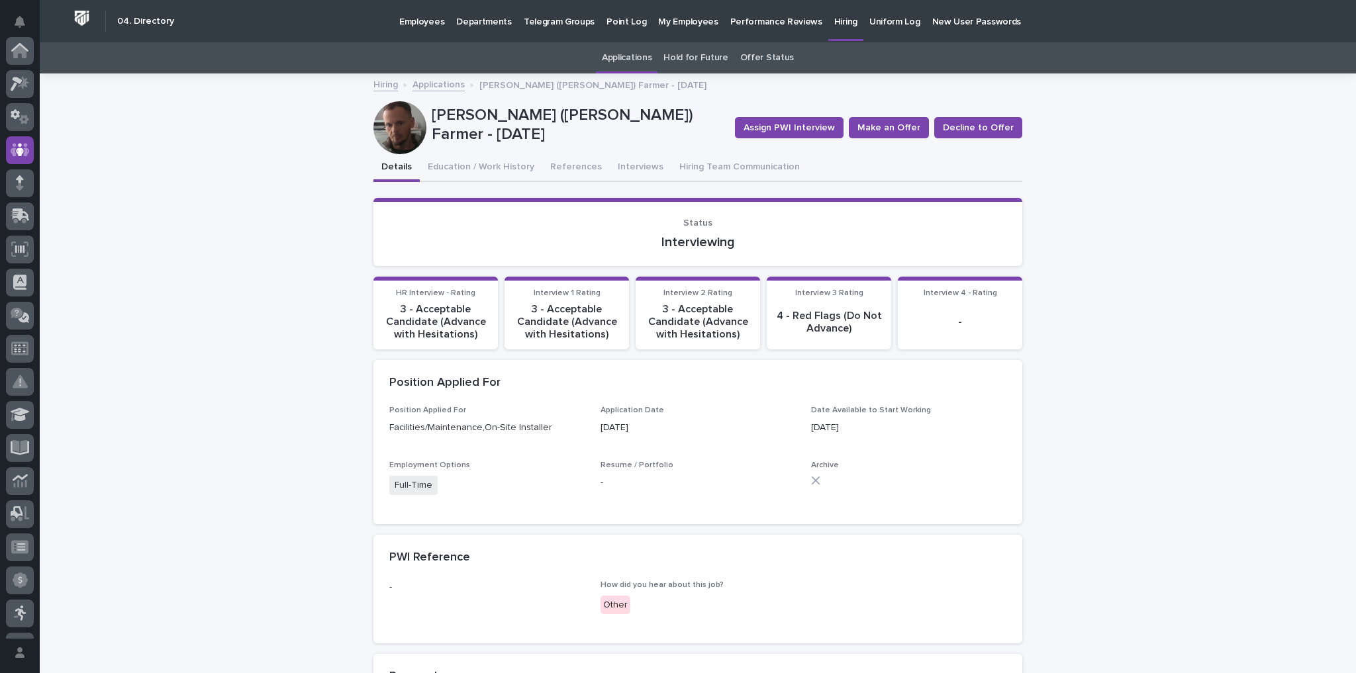
scroll to position [99, 0]
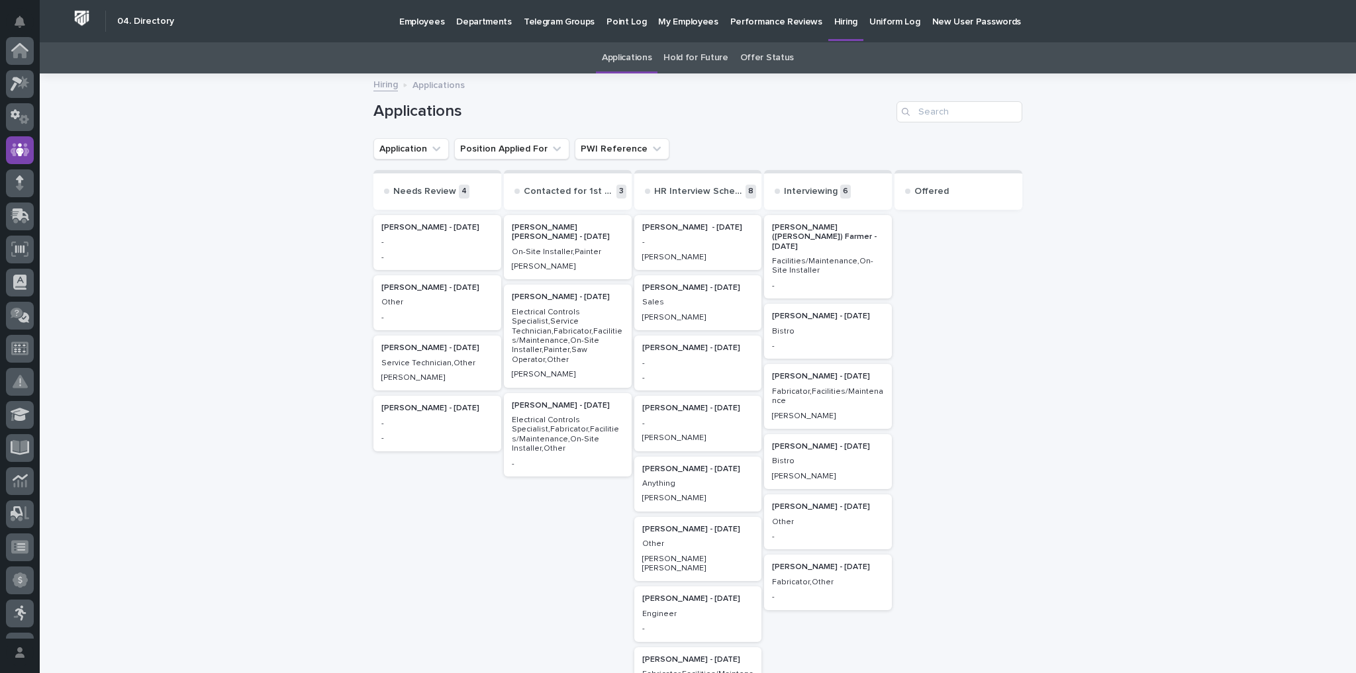
scroll to position [42, 0]
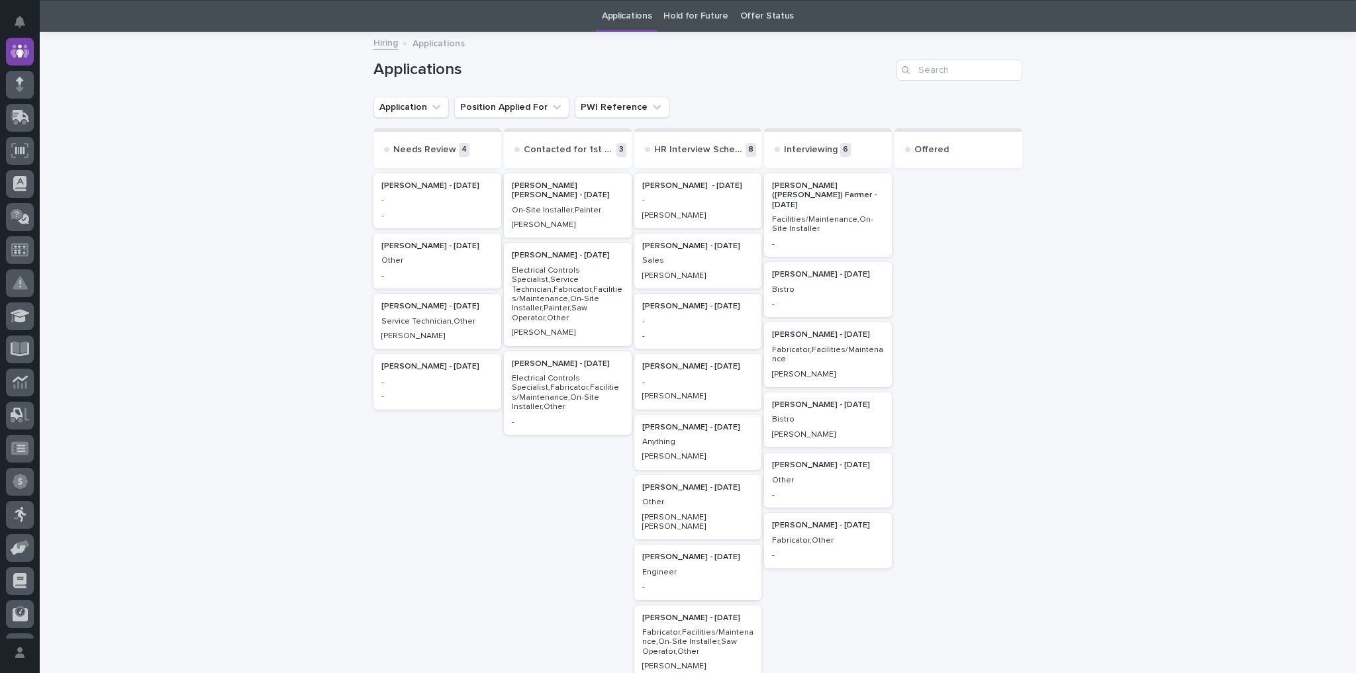
click at [825, 270] on p "Doreen Hochstetler - 08/20/25" at bounding box center [828, 274] width 112 height 9
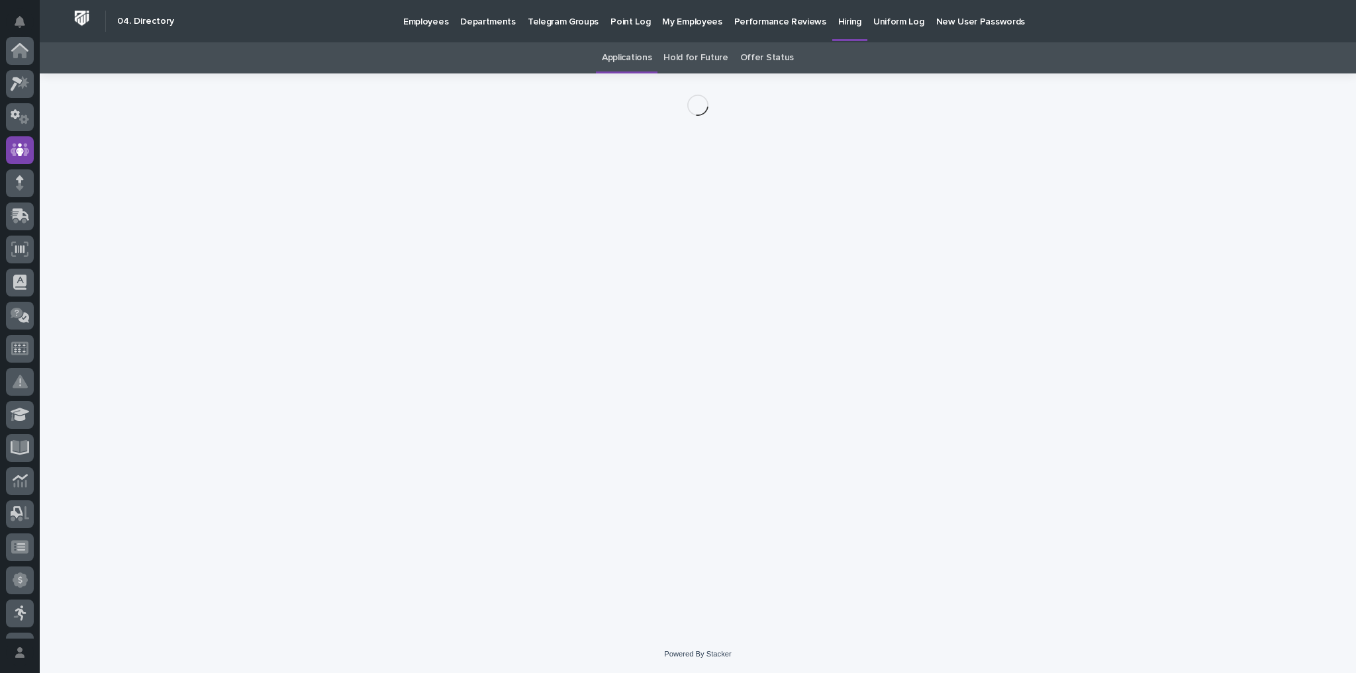
scroll to position [99, 0]
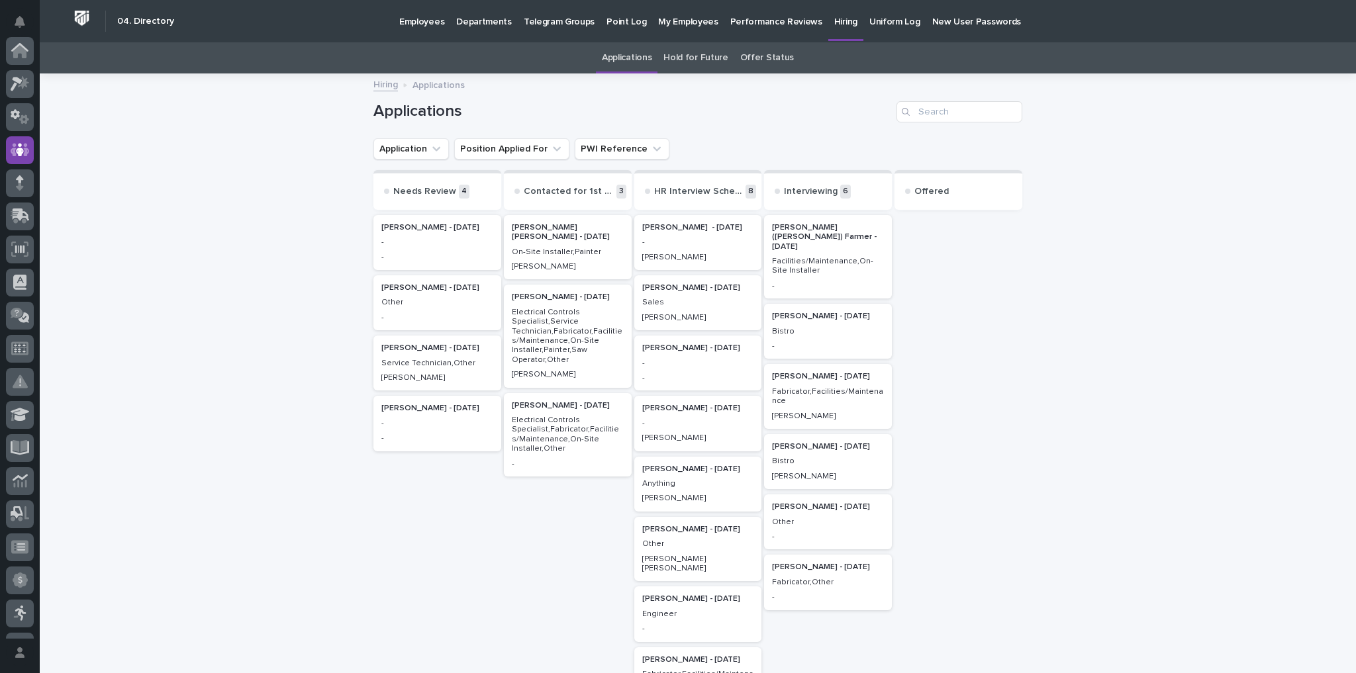
scroll to position [42, 0]
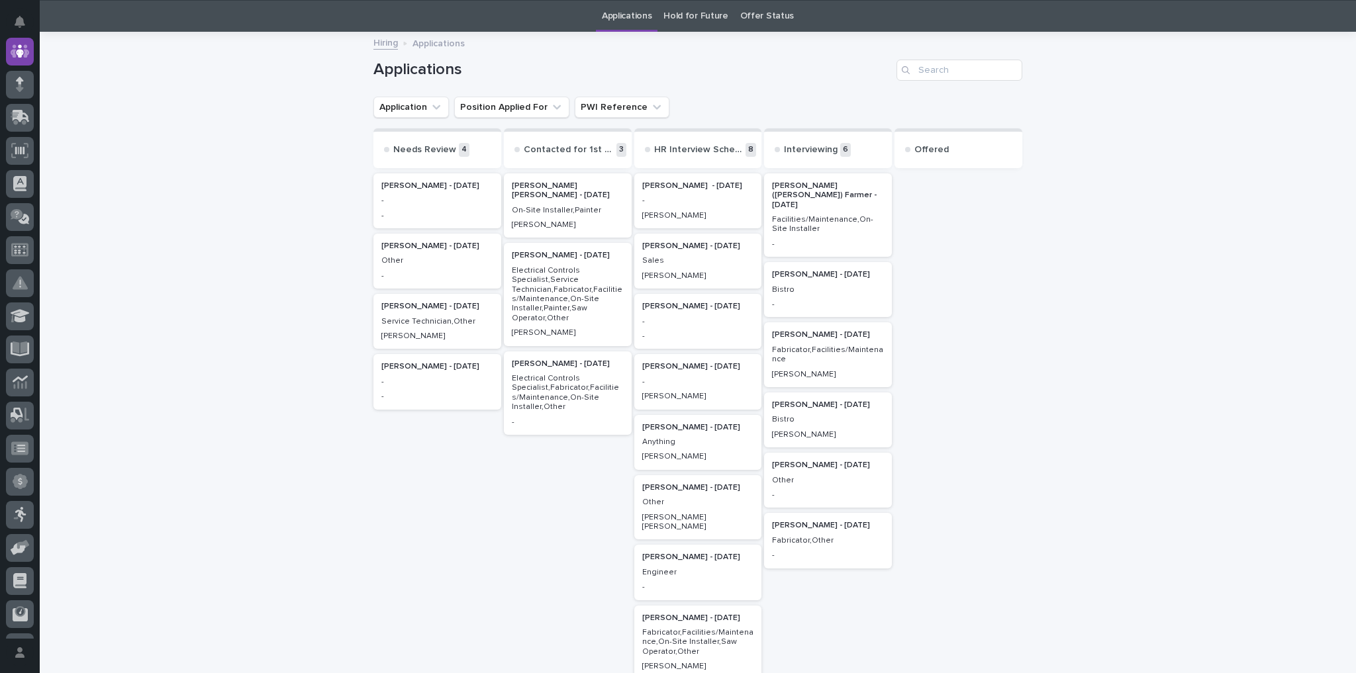
click at [797, 330] on p "Tanner Rush - 08/26/25" at bounding box center [828, 334] width 112 height 9
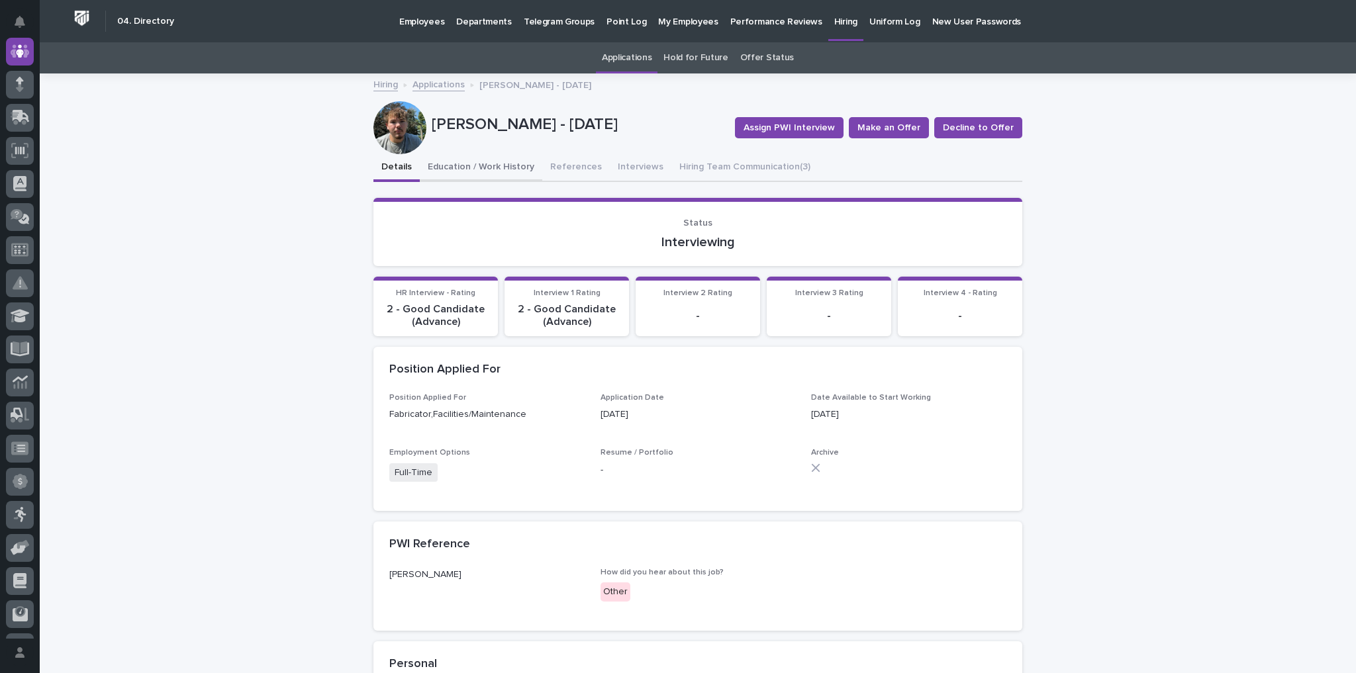
click at [517, 167] on button "Education / Work History" at bounding box center [481, 168] width 122 height 28
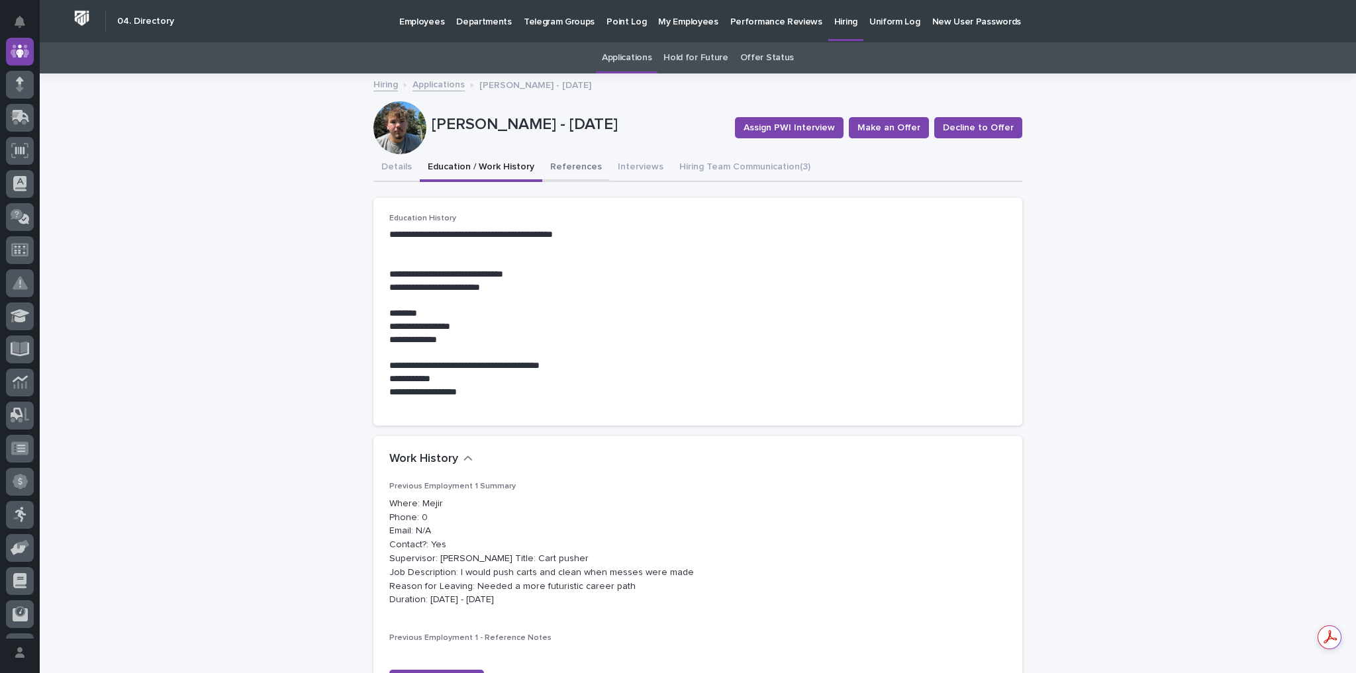
click at [577, 164] on button "References" at bounding box center [576, 168] width 68 height 28
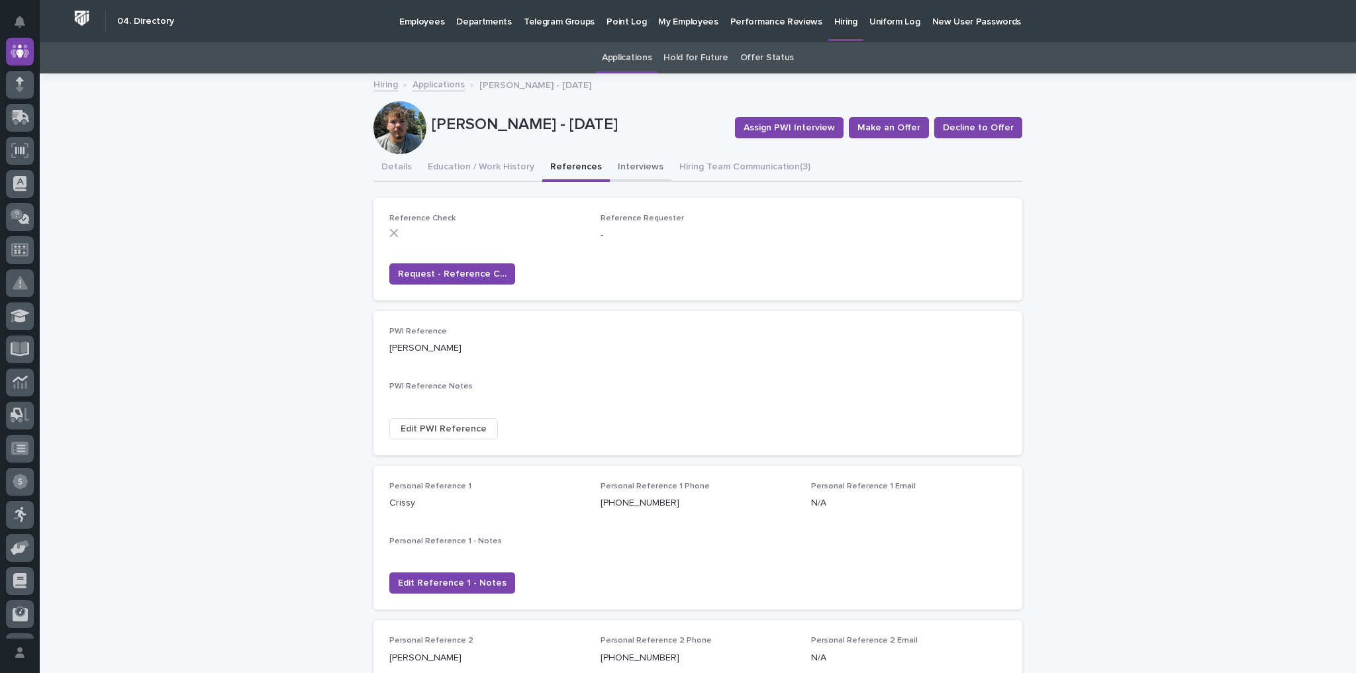
click at [621, 160] on button "Interviews" at bounding box center [641, 168] width 62 height 28
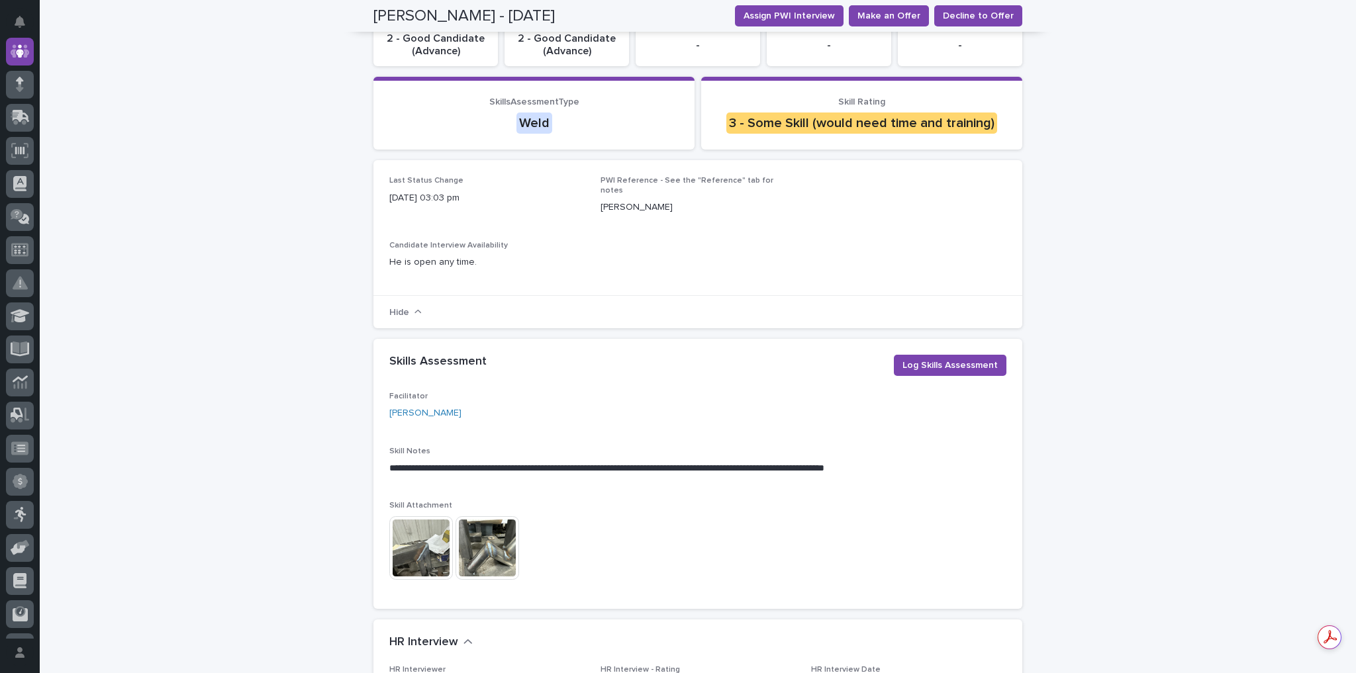
scroll to position [371, 0]
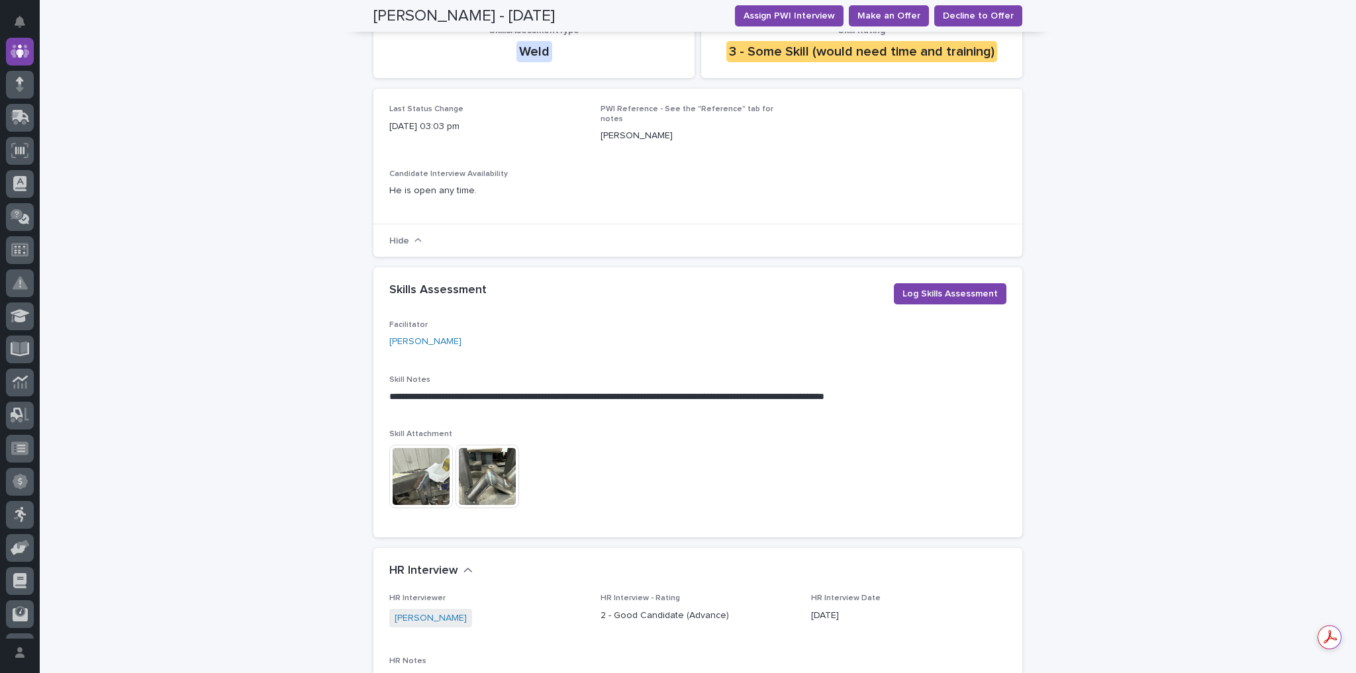
click at [415, 469] on img at bounding box center [421, 477] width 64 height 64
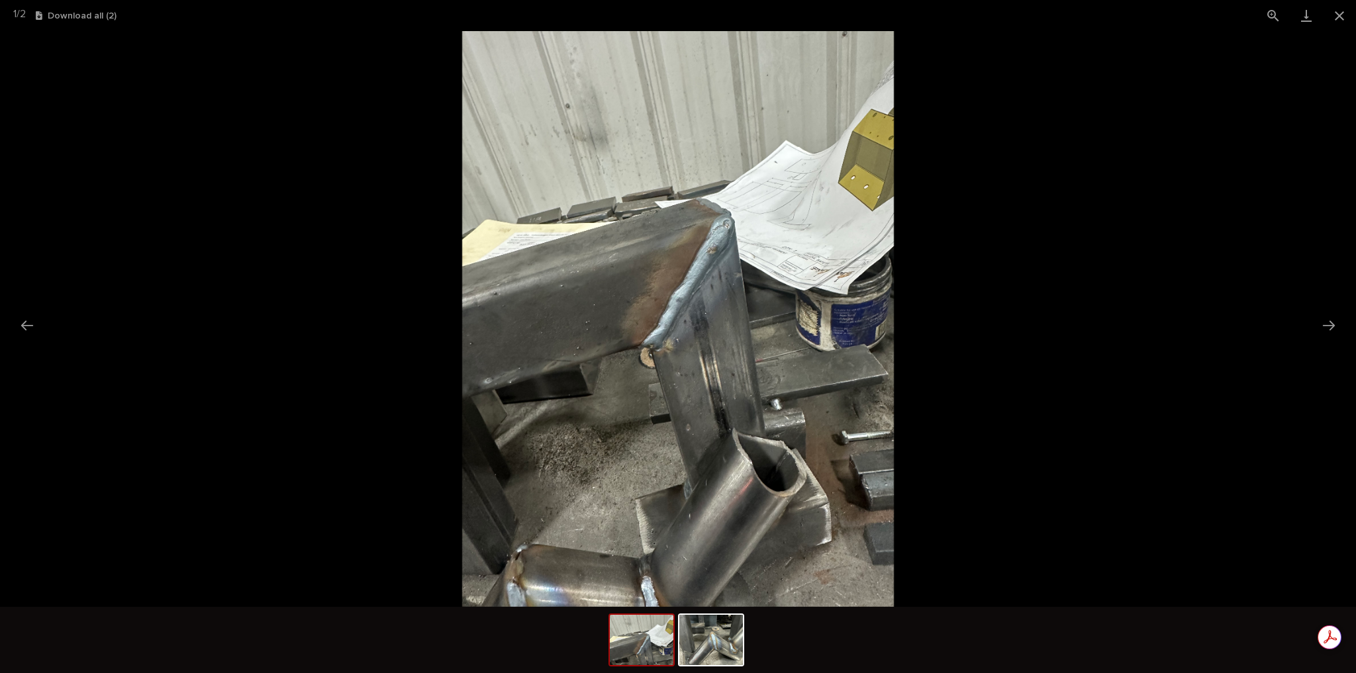
click at [796, 422] on img at bounding box center [678, 319] width 432 height 576
click at [701, 480] on img at bounding box center [711, 640] width 64 height 50
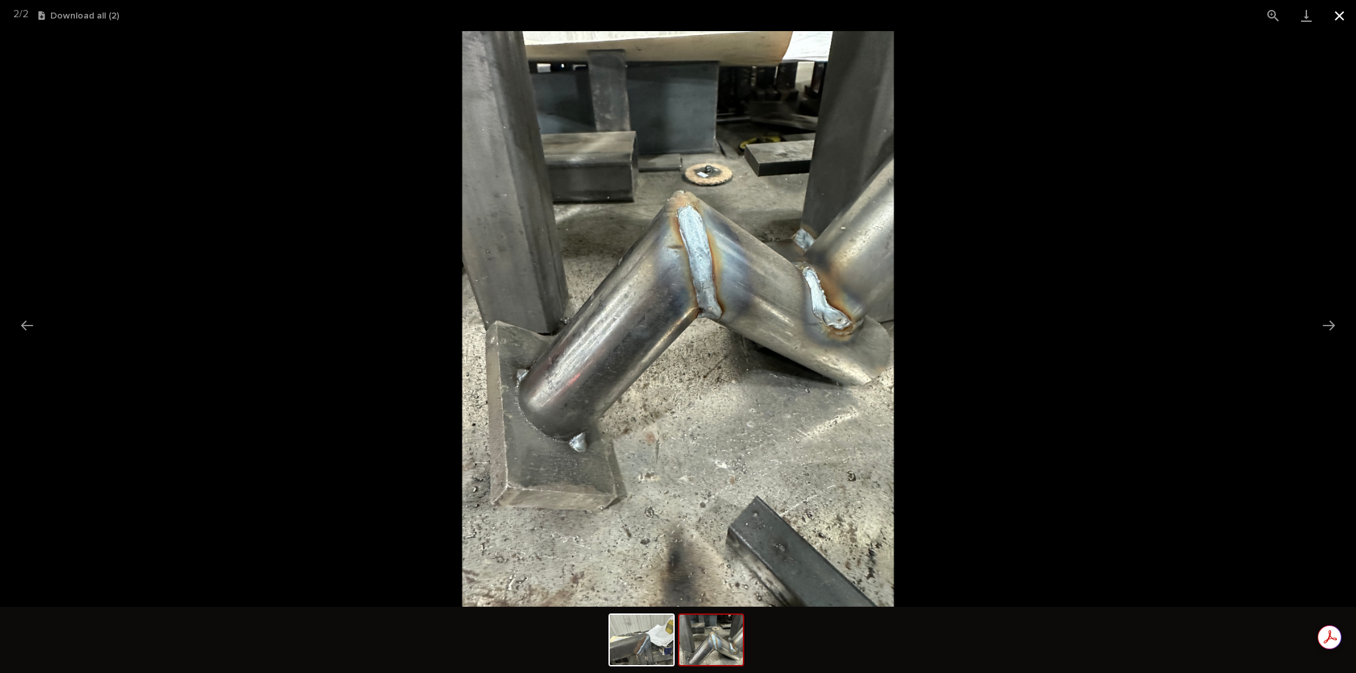
click at [968, 11] on button "Close gallery" at bounding box center [1339, 15] width 33 height 31
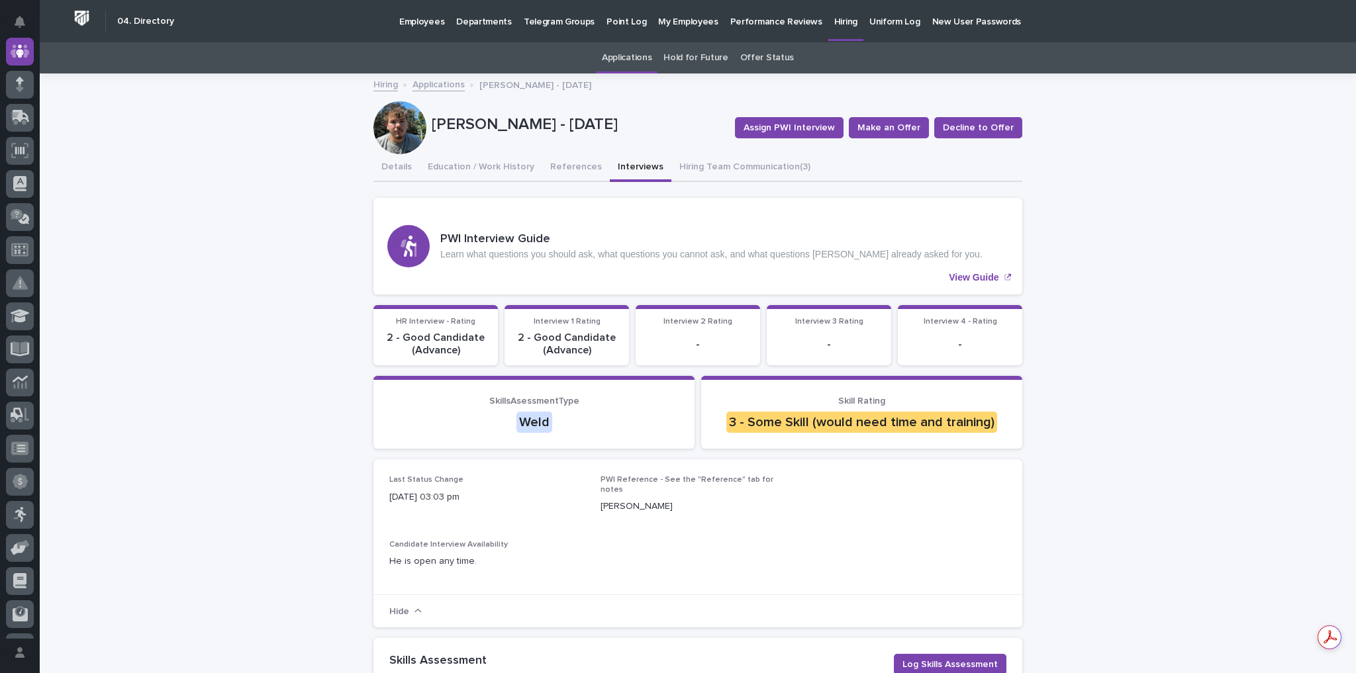
click at [397, 120] on div at bounding box center [399, 127] width 53 height 53
click at [760, 166] on button "Hiring Team Communication (3)" at bounding box center [744, 168] width 147 height 28
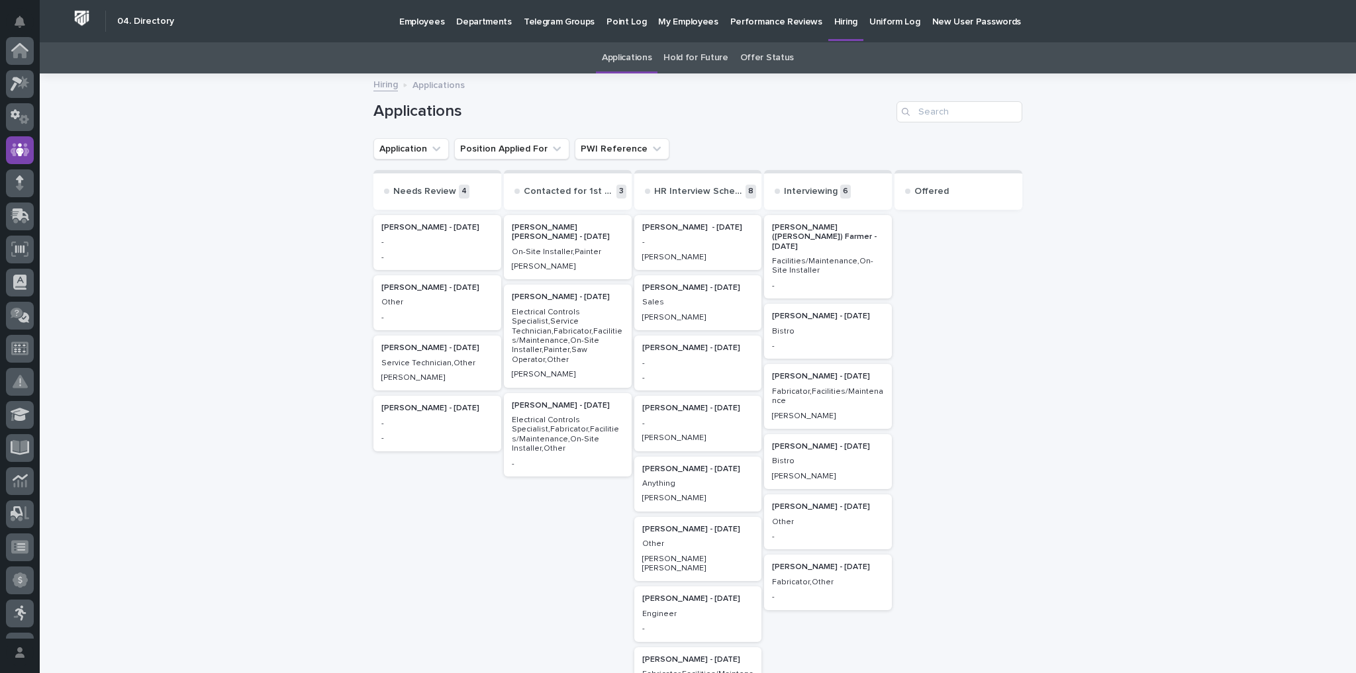
scroll to position [42, 0]
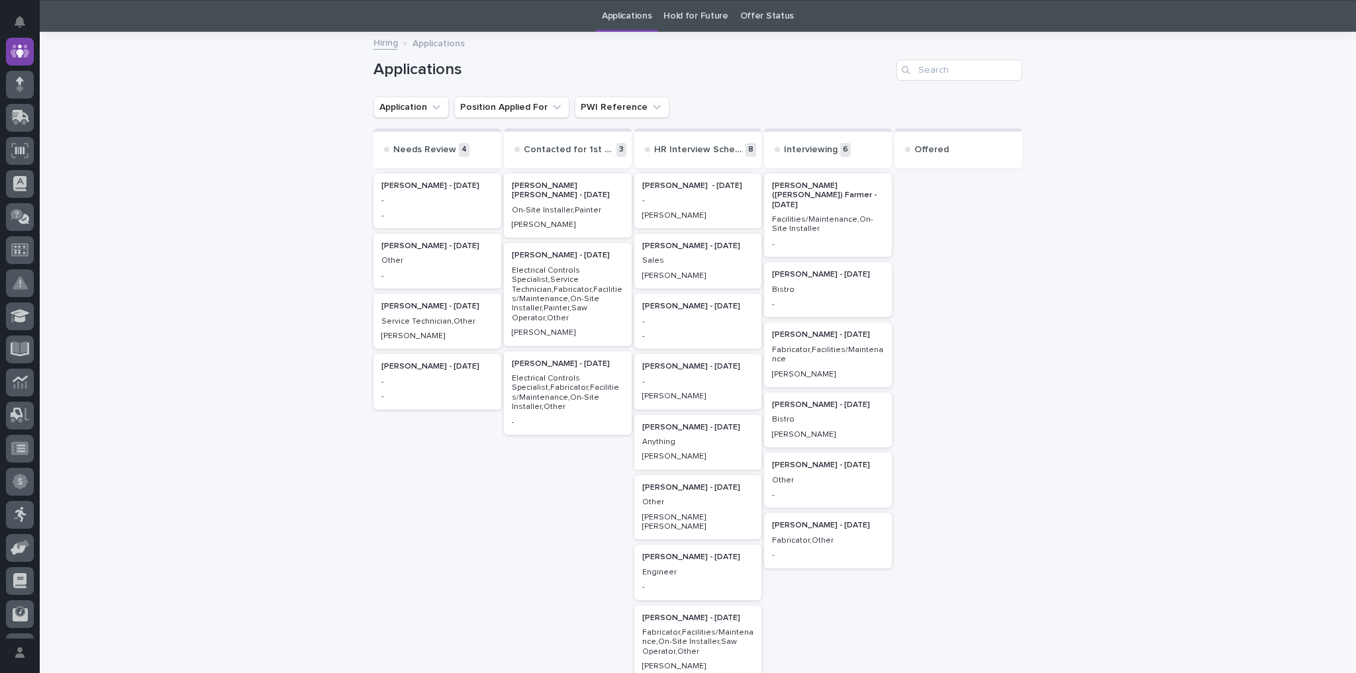
click at [808, 401] on p "Jessie Yoder - 09/06/25" at bounding box center [828, 405] width 112 height 9
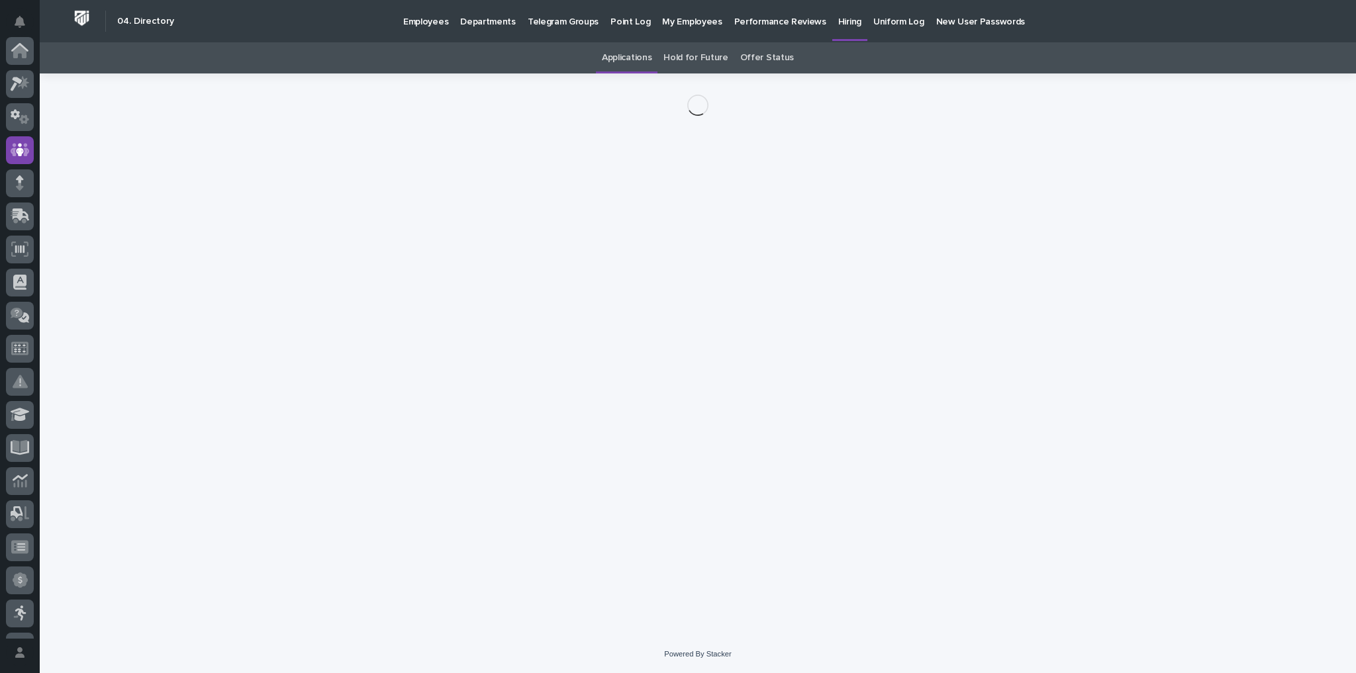
scroll to position [99, 0]
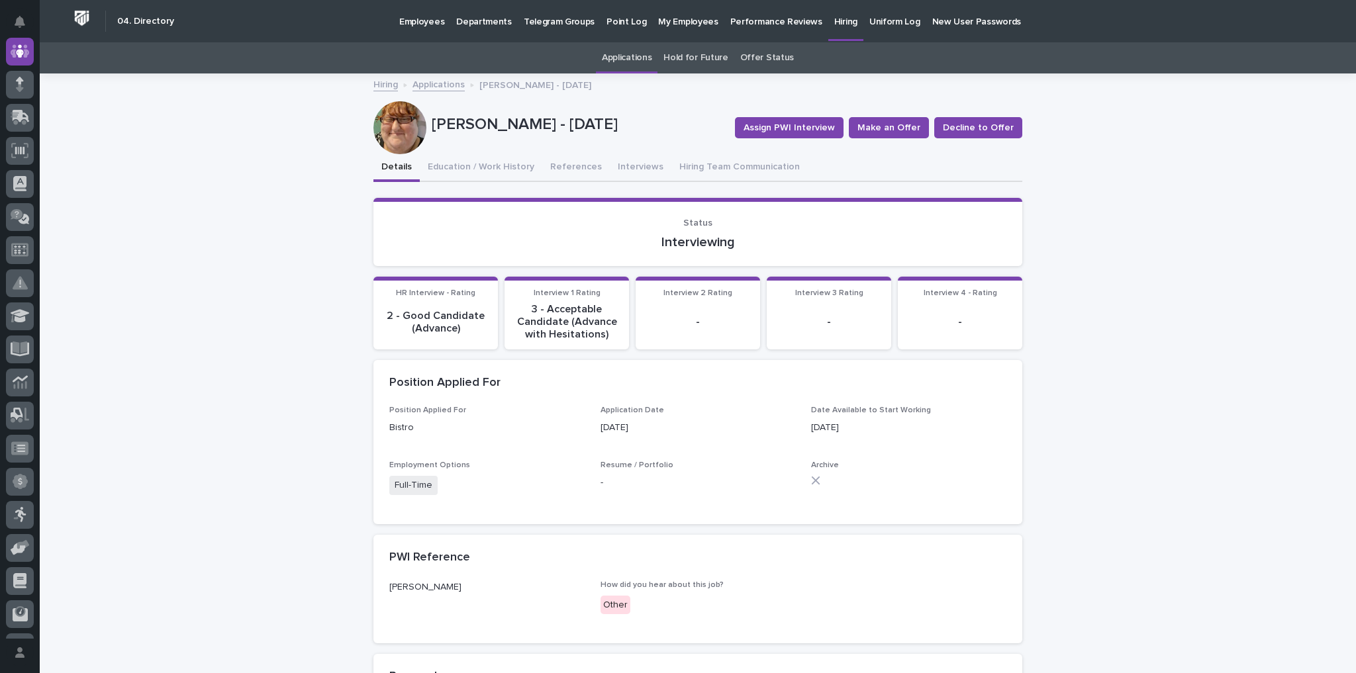
click at [384, 132] on div at bounding box center [399, 127] width 53 height 53
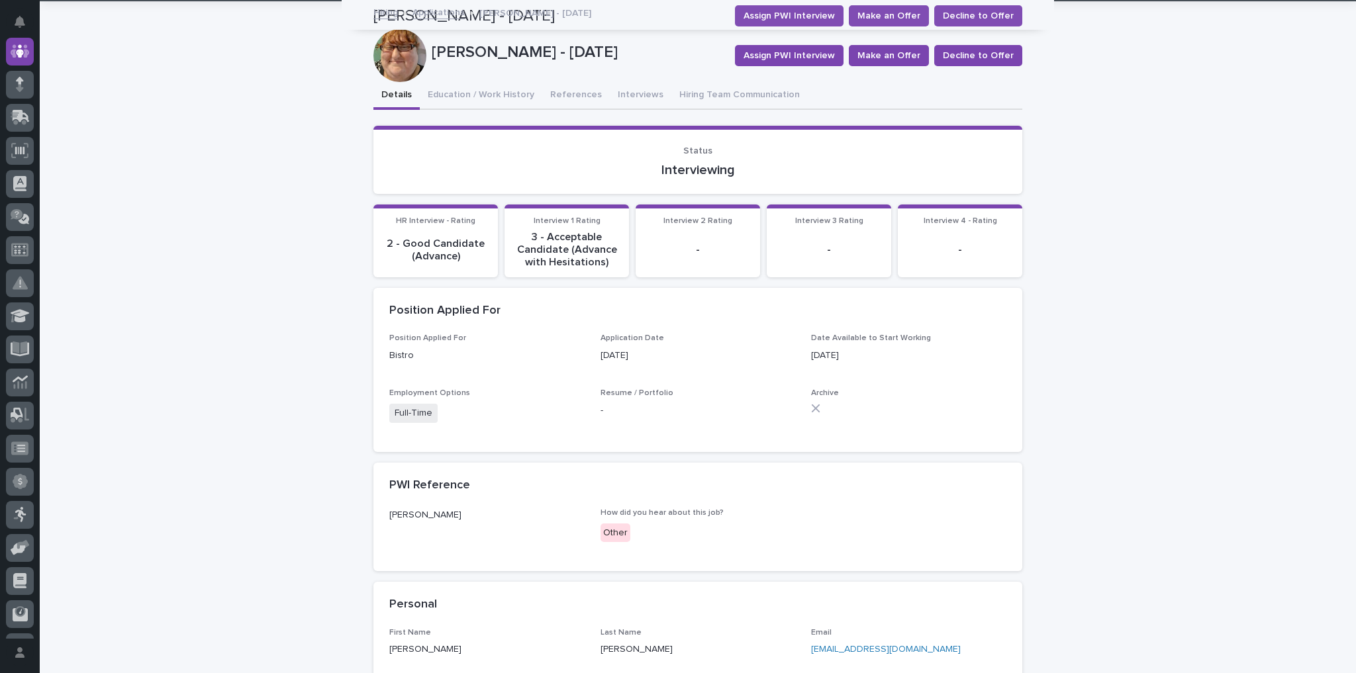
scroll to position [0, 0]
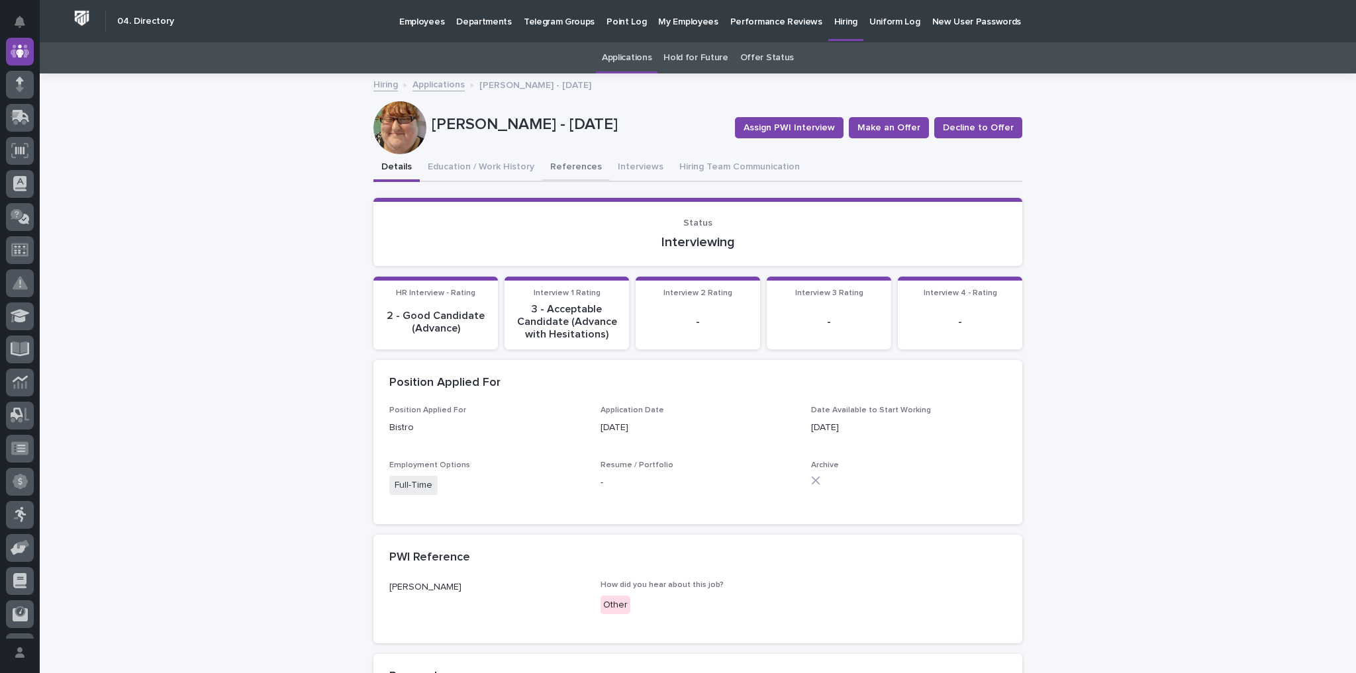
click at [568, 160] on button "References" at bounding box center [576, 168] width 68 height 28
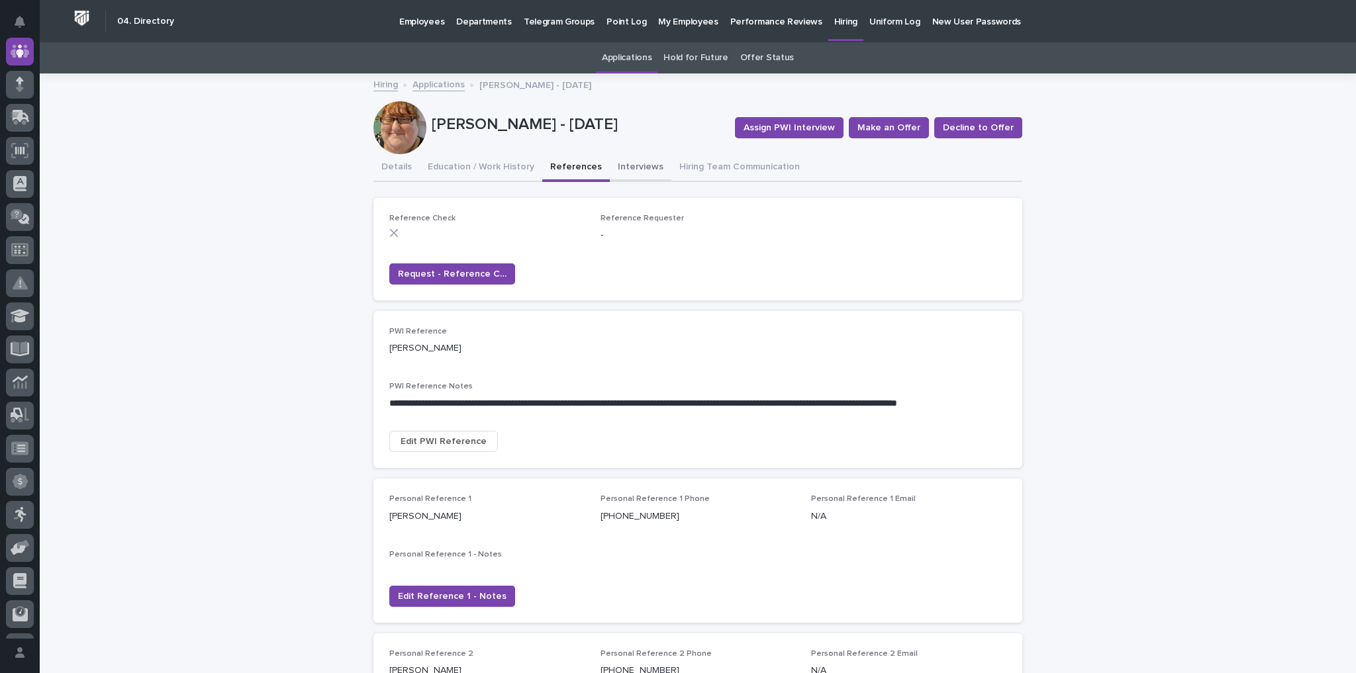
click at [614, 164] on button "Interviews" at bounding box center [641, 168] width 62 height 28
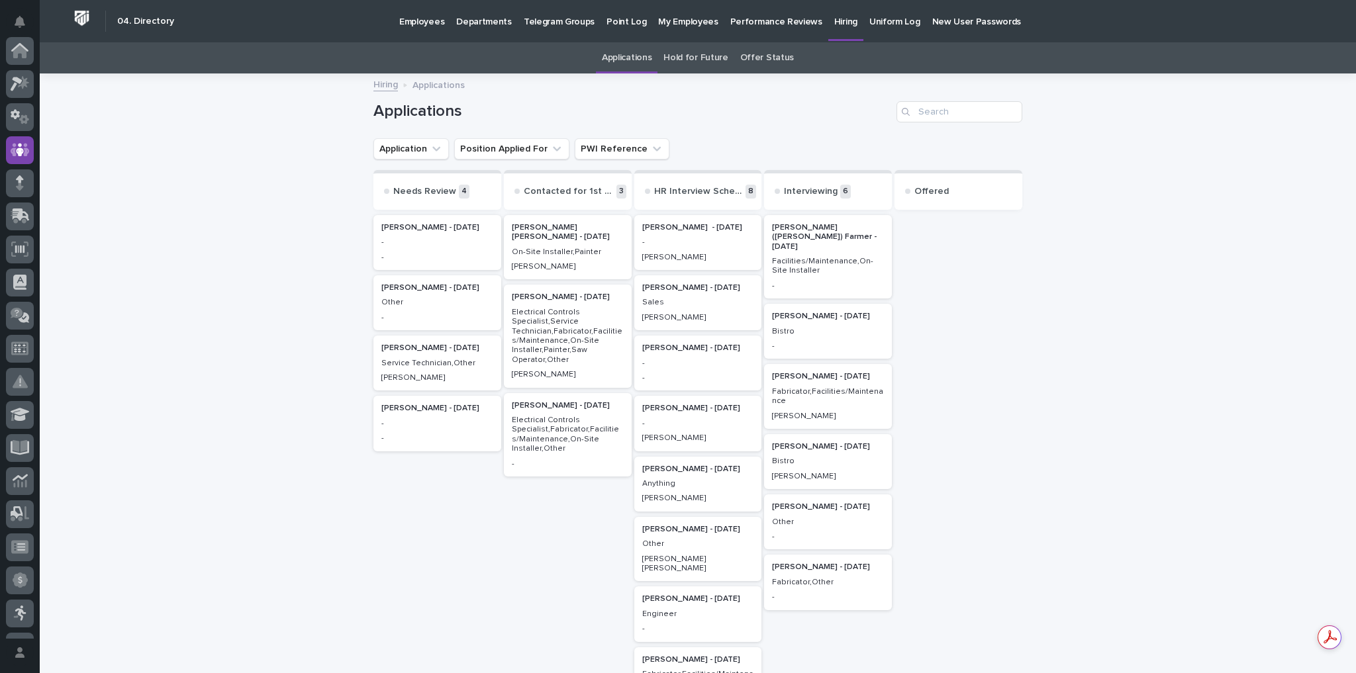
scroll to position [42, 0]
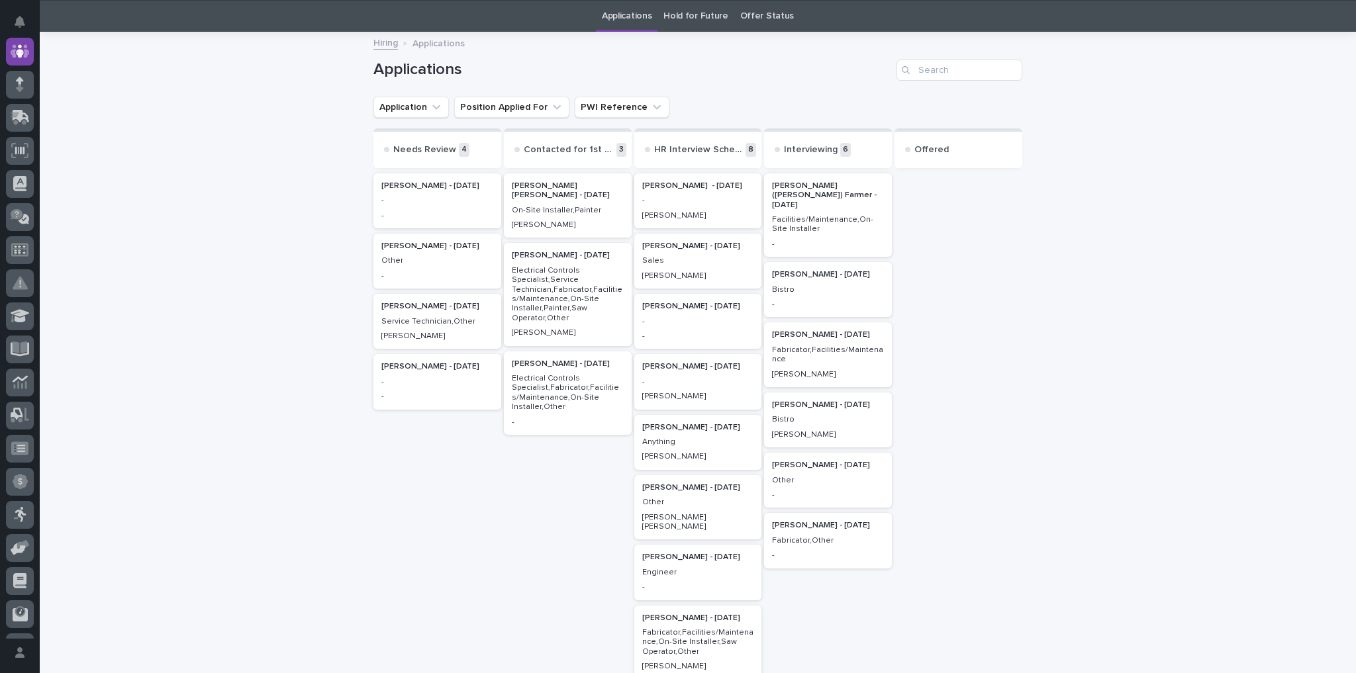
click at [824, 480] on p "Jeremiah Helmuth - 09/01/25" at bounding box center [828, 525] width 112 height 9
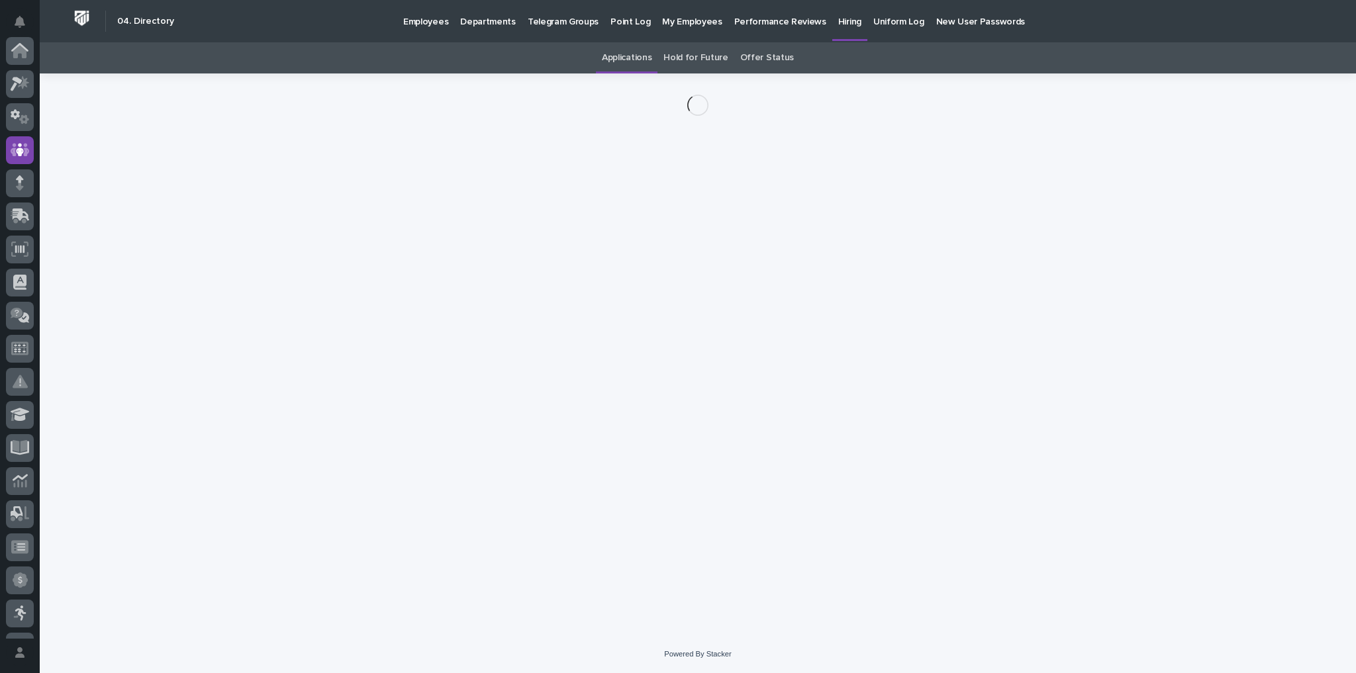
scroll to position [99, 0]
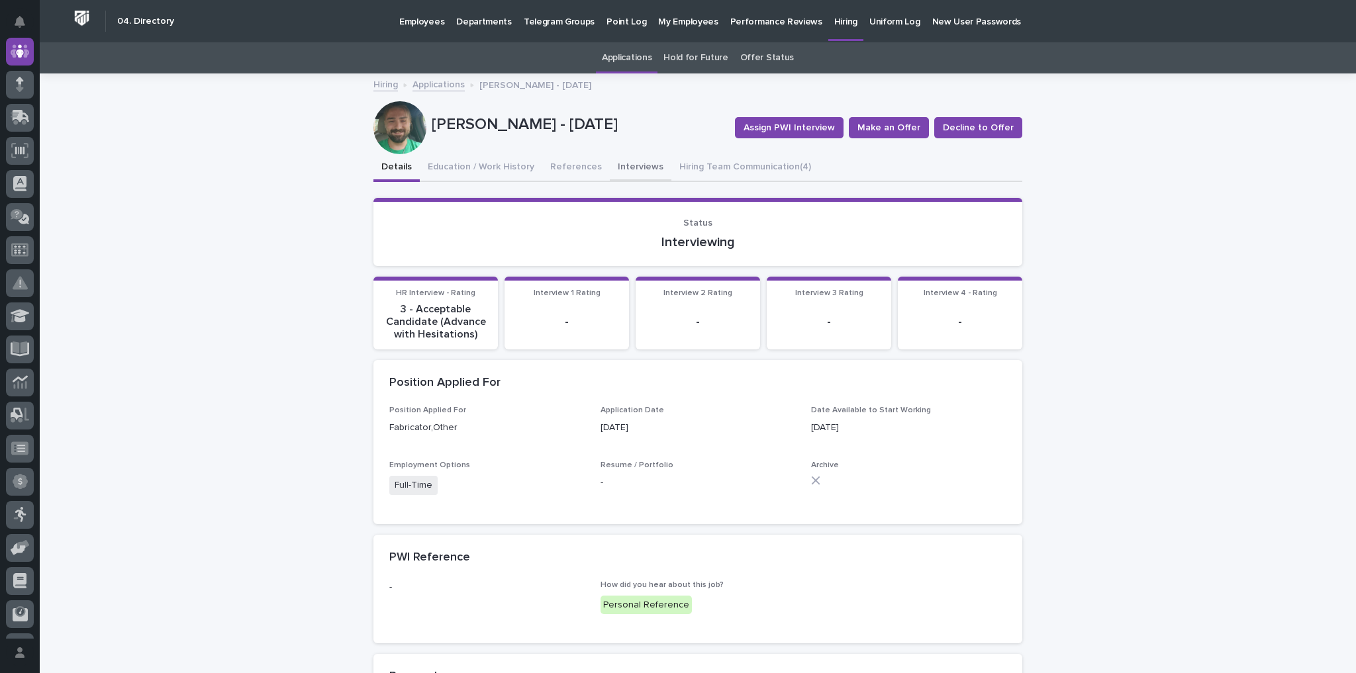
click at [612, 160] on button "Interviews" at bounding box center [641, 168] width 62 height 28
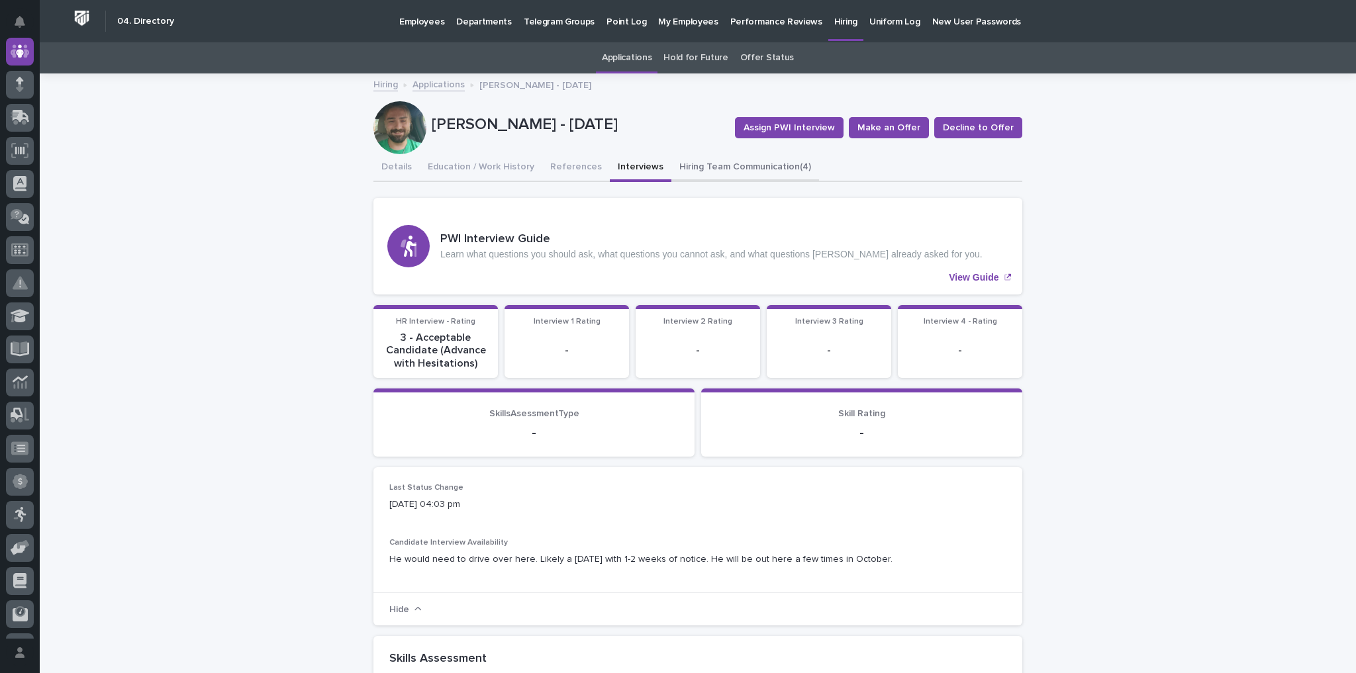
click at [701, 169] on button "Hiring Team Communication (4)" at bounding box center [745, 168] width 148 height 28
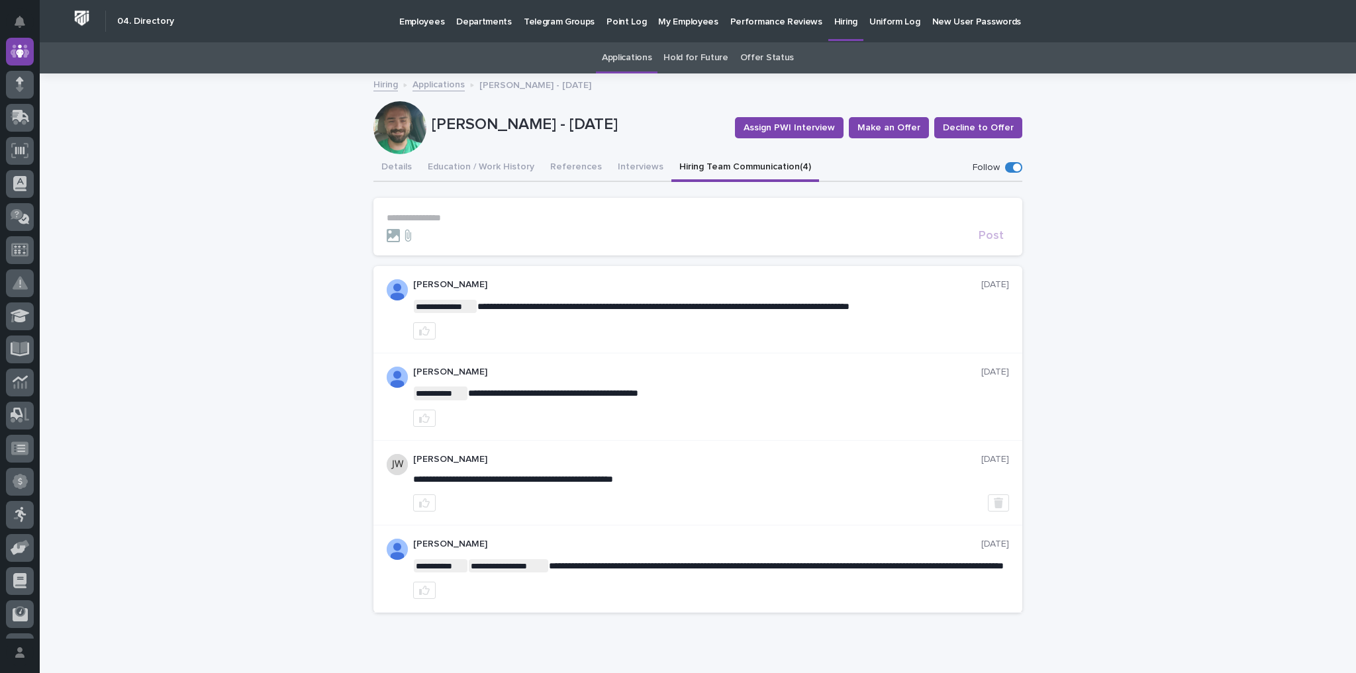
click at [384, 152] on div at bounding box center [399, 127] width 53 height 53
click at [389, 166] on button "Details" at bounding box center [396, 168] width 46 height 28
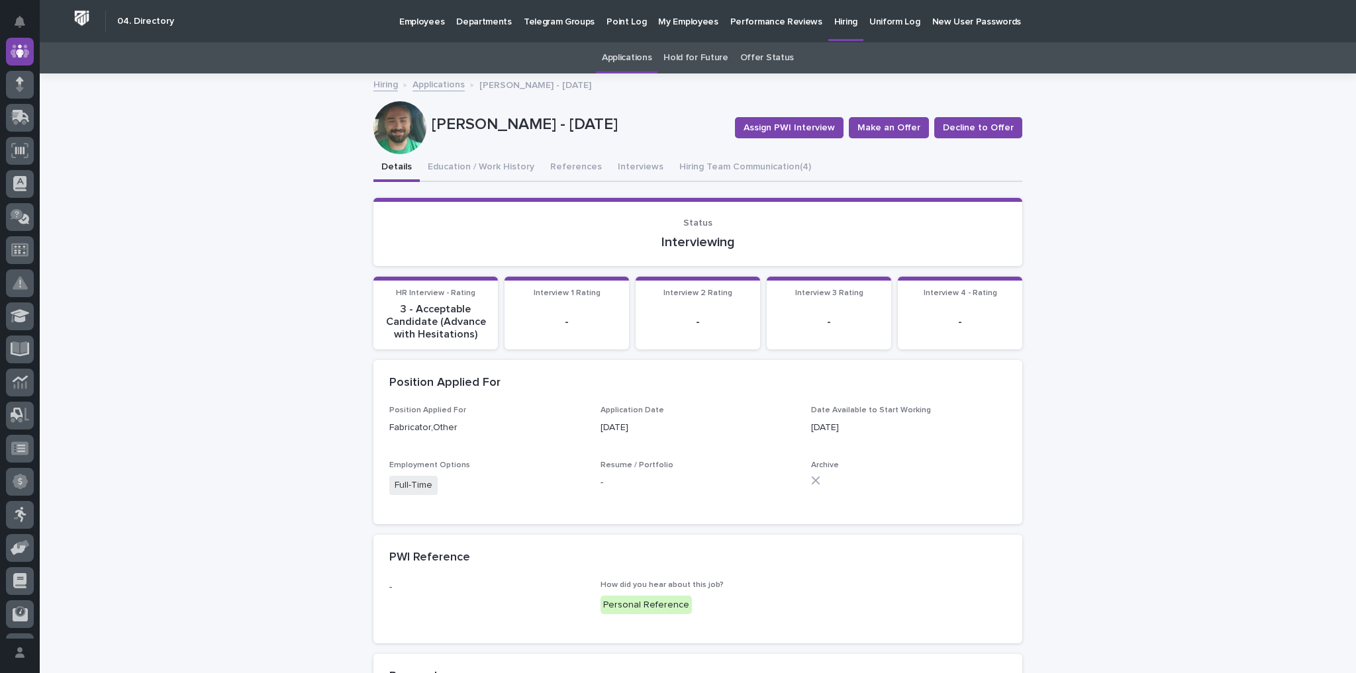
click at [834, 19] on p "Hiring" at bounding box center [845, 14] width 23 height 28
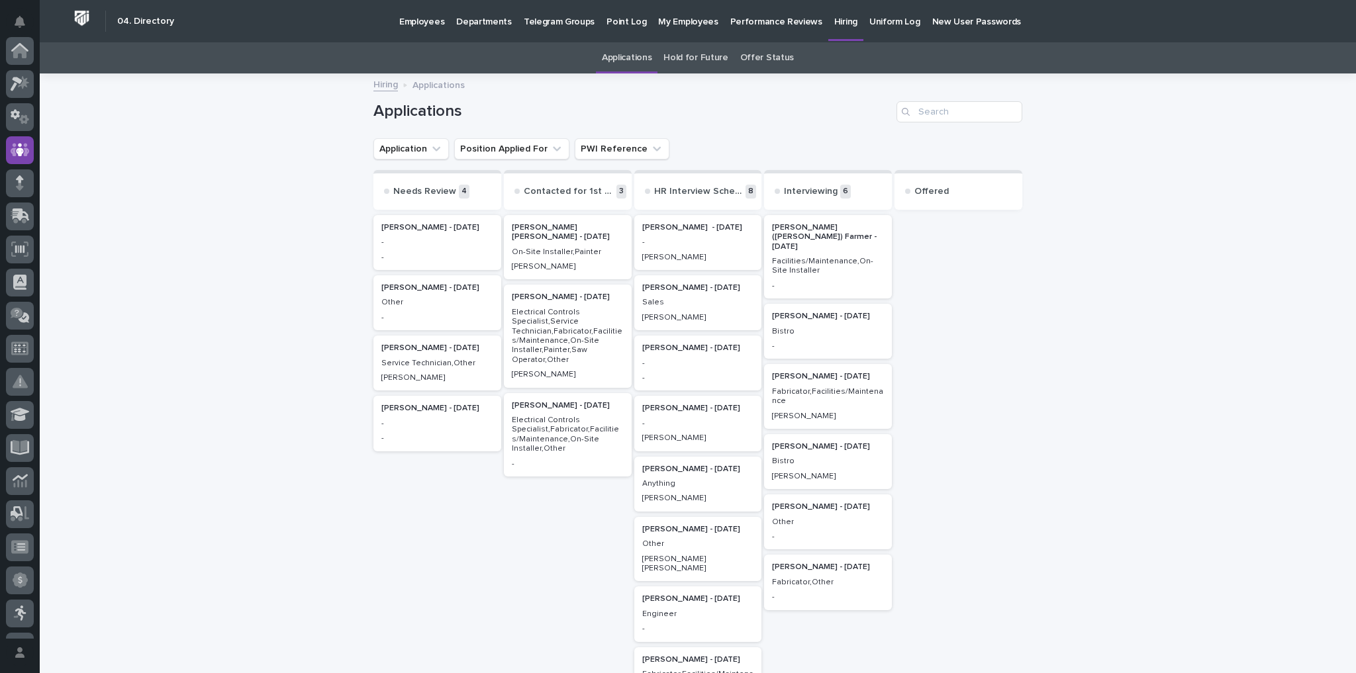
scroll to position [99, 0]
click at [807, 480] on p "Jennifer Mcafee - 08/07/25" at bounding box center [828, 507] width 112 height 9
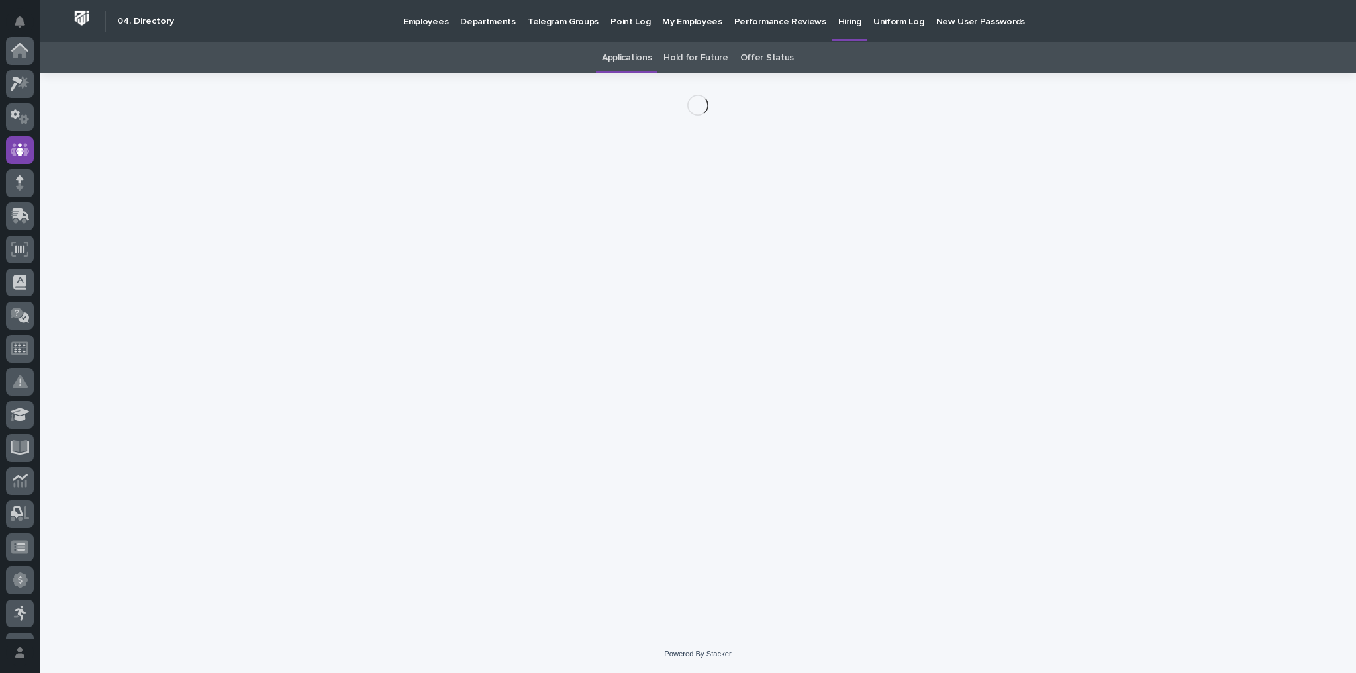
scroll to position [99, 0]
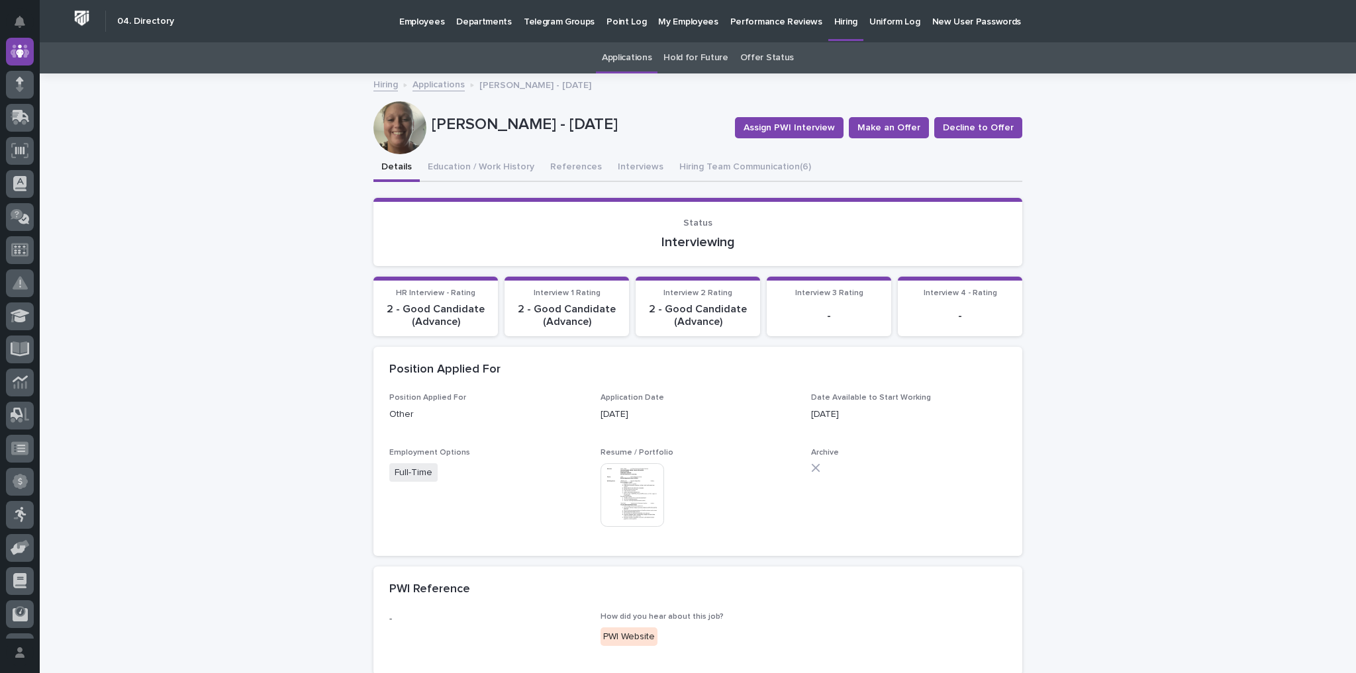
click at [632, 480] on img at bounding box center [633, 495] width 64 height 64
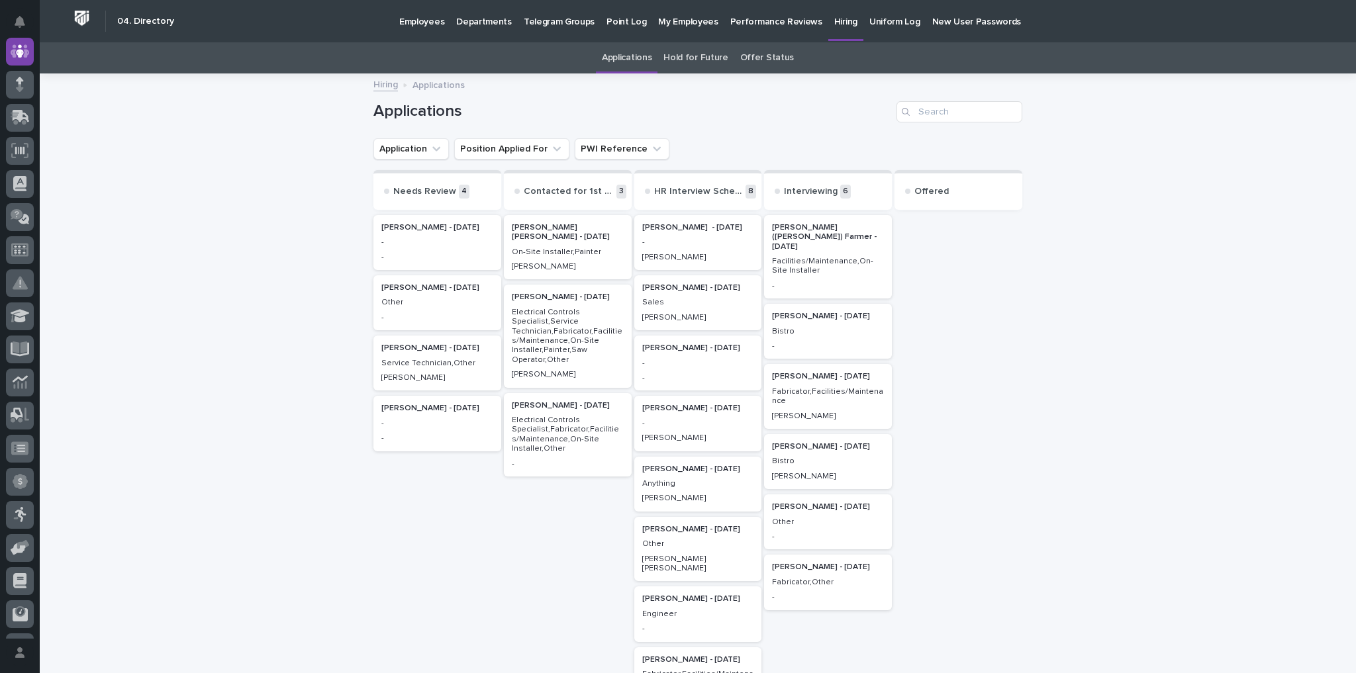
click at [659, 405] on p "Tom Kollars - 09/17/25" at bounding box center [698, 408] width 112 height 9
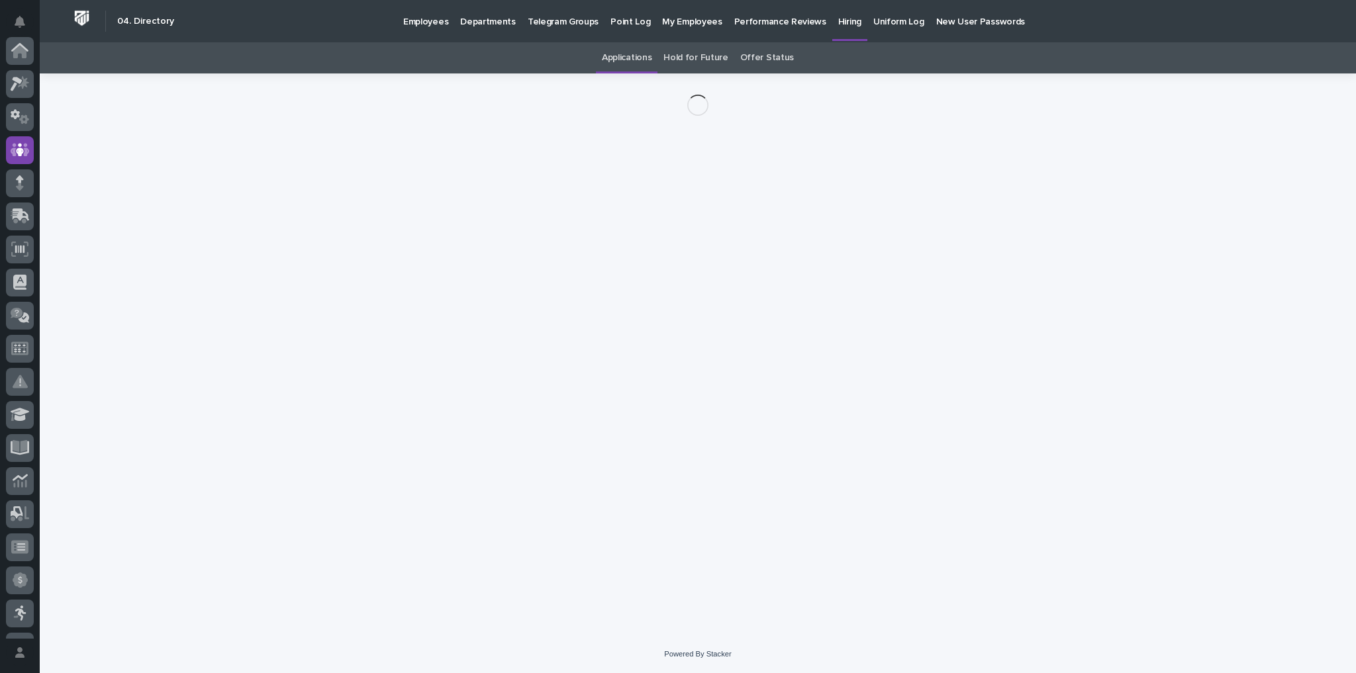
scroll to position [99, 0]
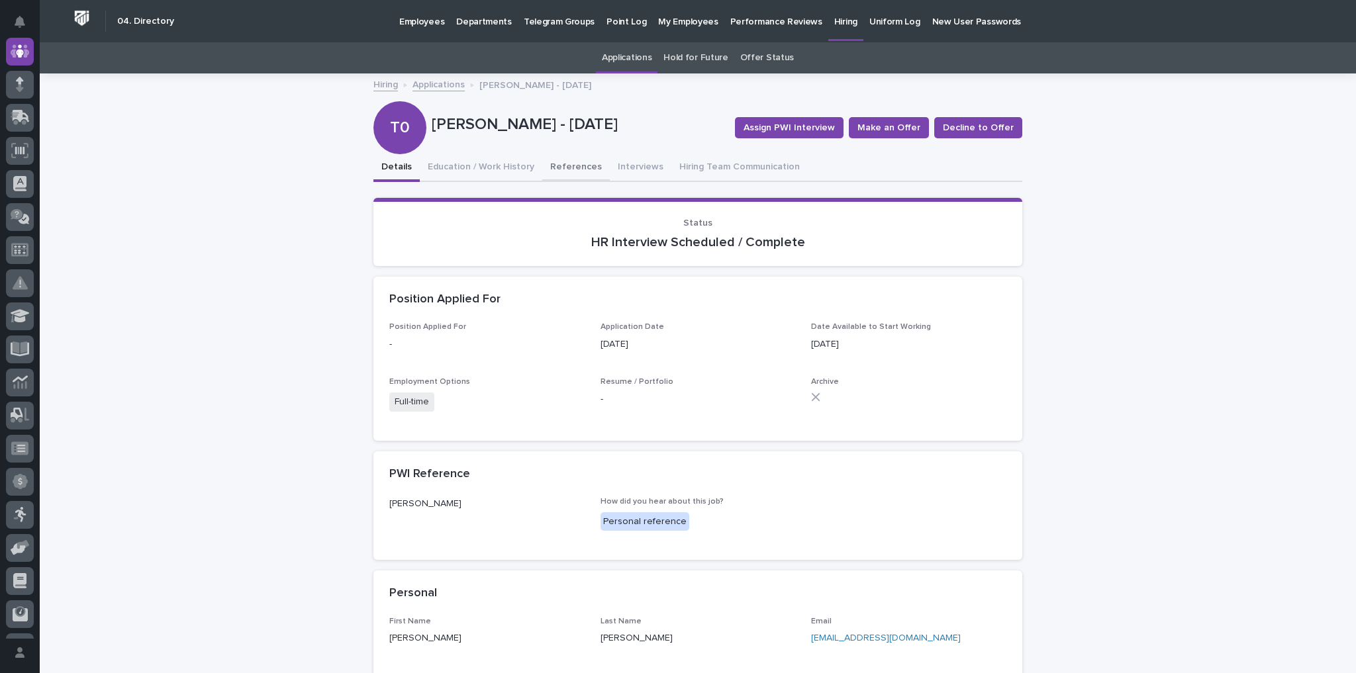
click at [562, 161] on button "References" at bounding box center [576, 168] width 68 height 28
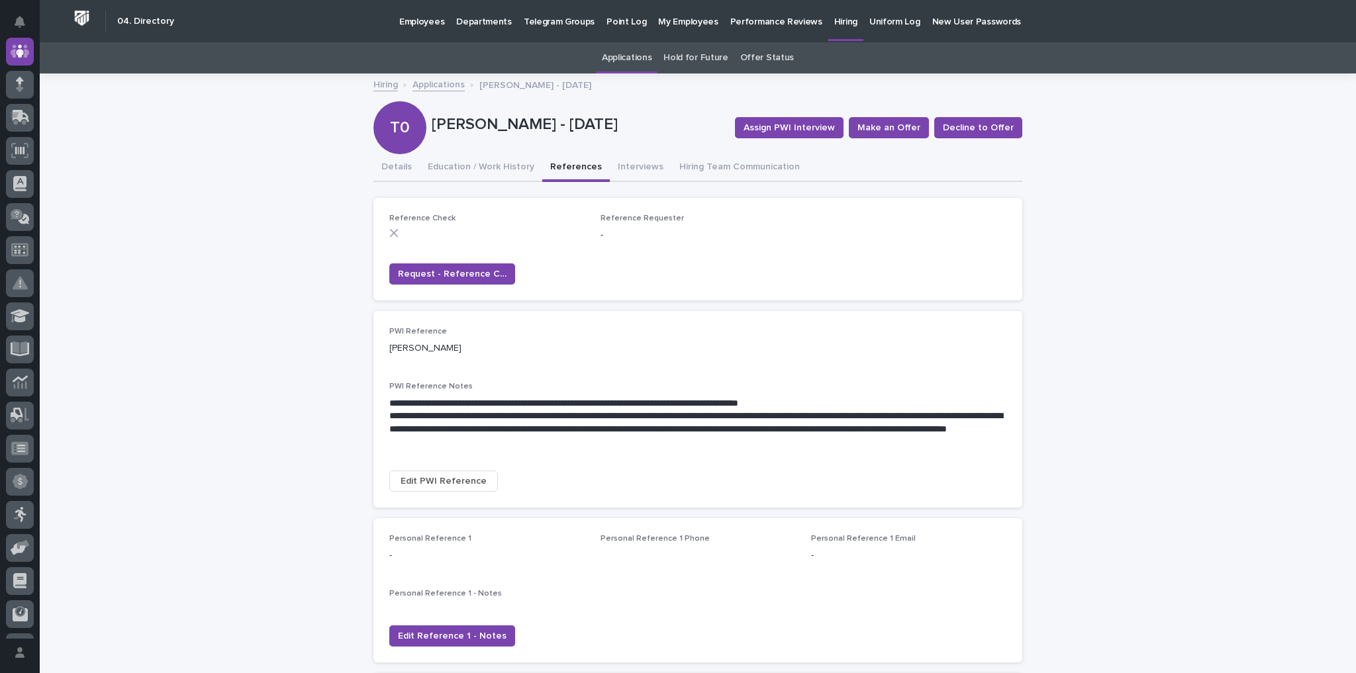
click at [628, 152] on div "T0 Tom Kollars - 09/17/25 Assign PWI Interview Make an Offer Decline to Offer" at bounding box center [697, 127] width 649 height 53
click at [625, 160] on button "Interviews" at bounding box center [641, 168] width 62 height 28
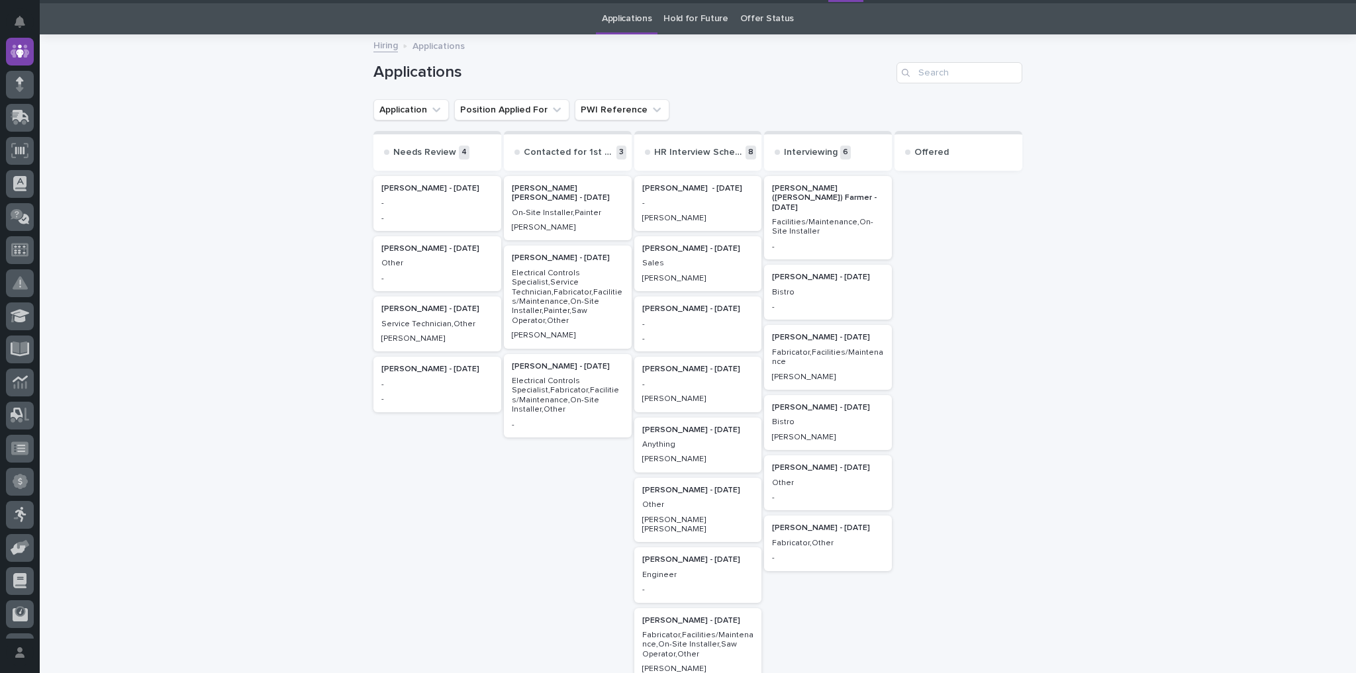
scroll to position [42, 0]
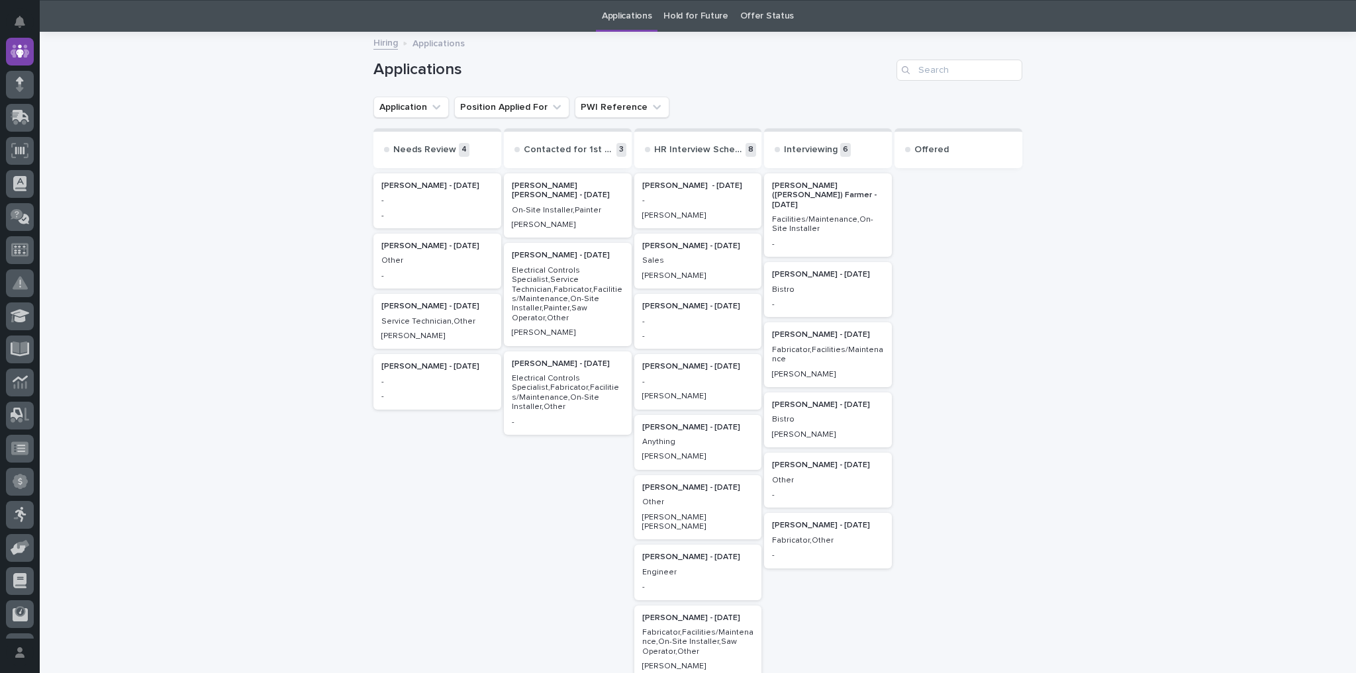
click at [538, 280] on p "Electrical Controls Specialist,Service Technician,Fabricator,Facilities/Mainten…" at bounding box center [568, 294] width 112 height 57
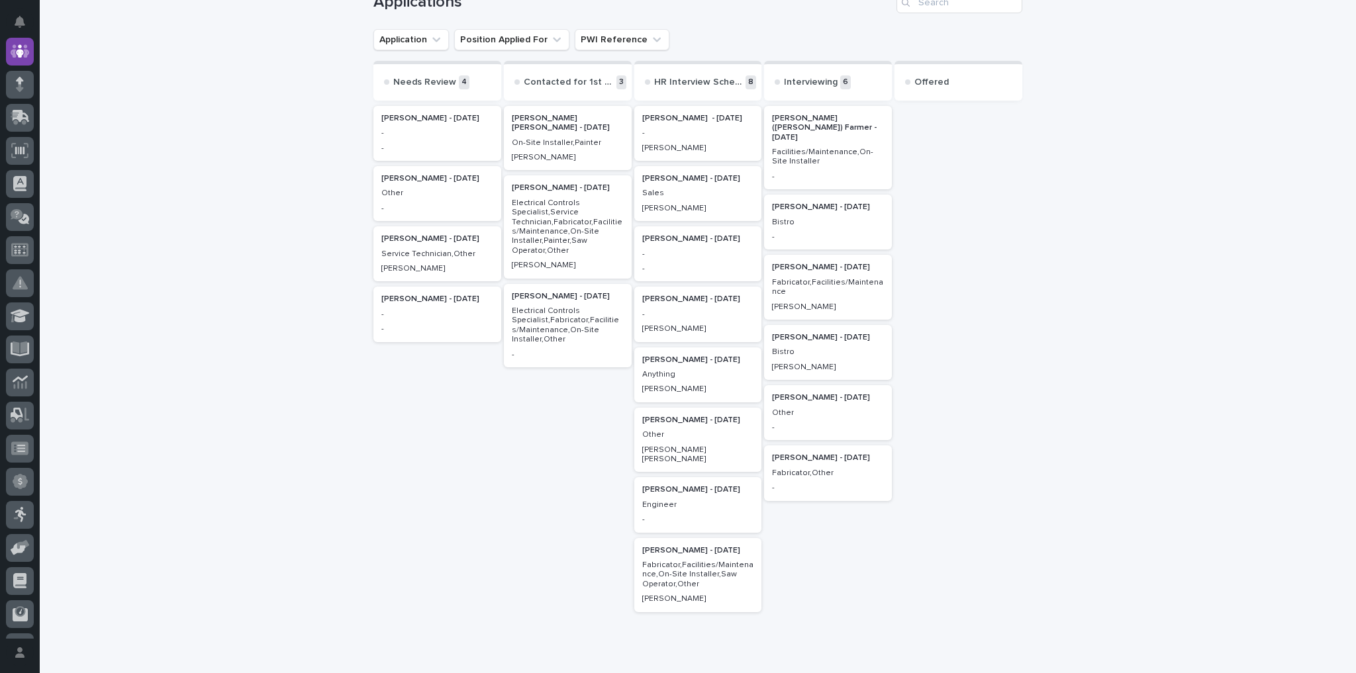
scroll to position [148, 0]
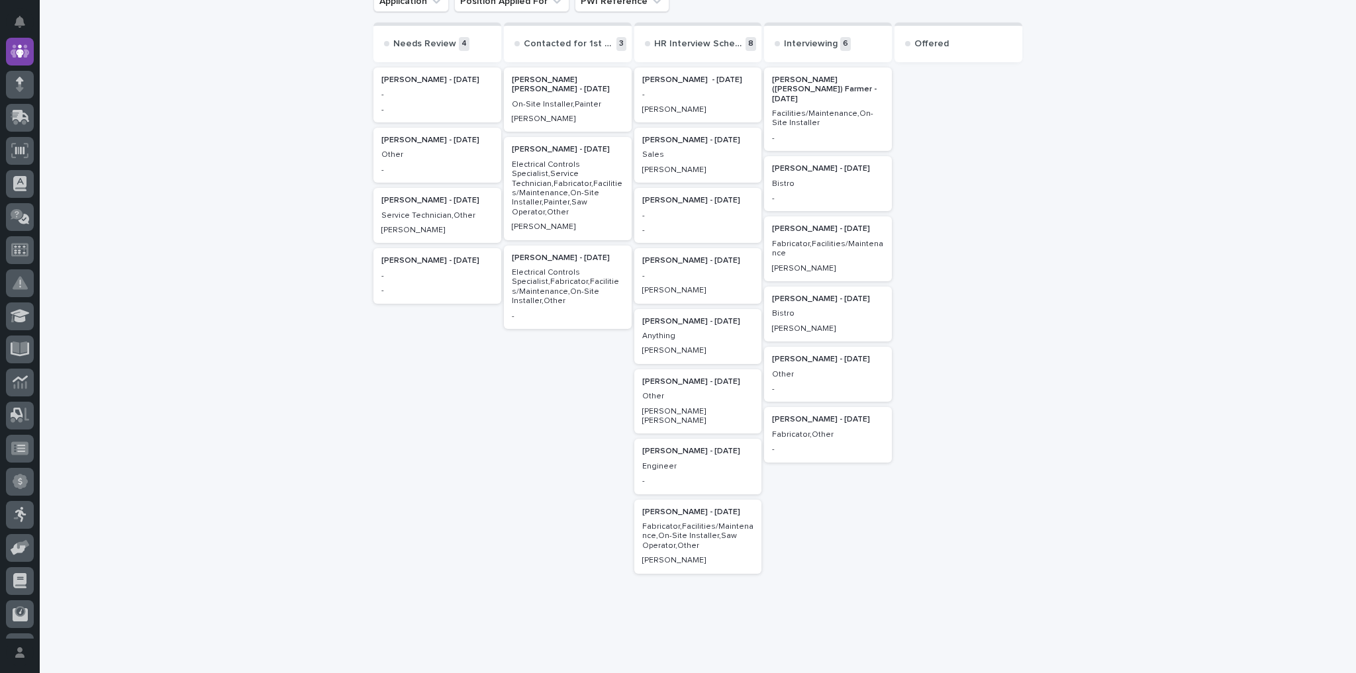
click at [532, 147] on p "Timothy Brooks - 09/12/25" at bounding box center [568, 149] width 112 height 9
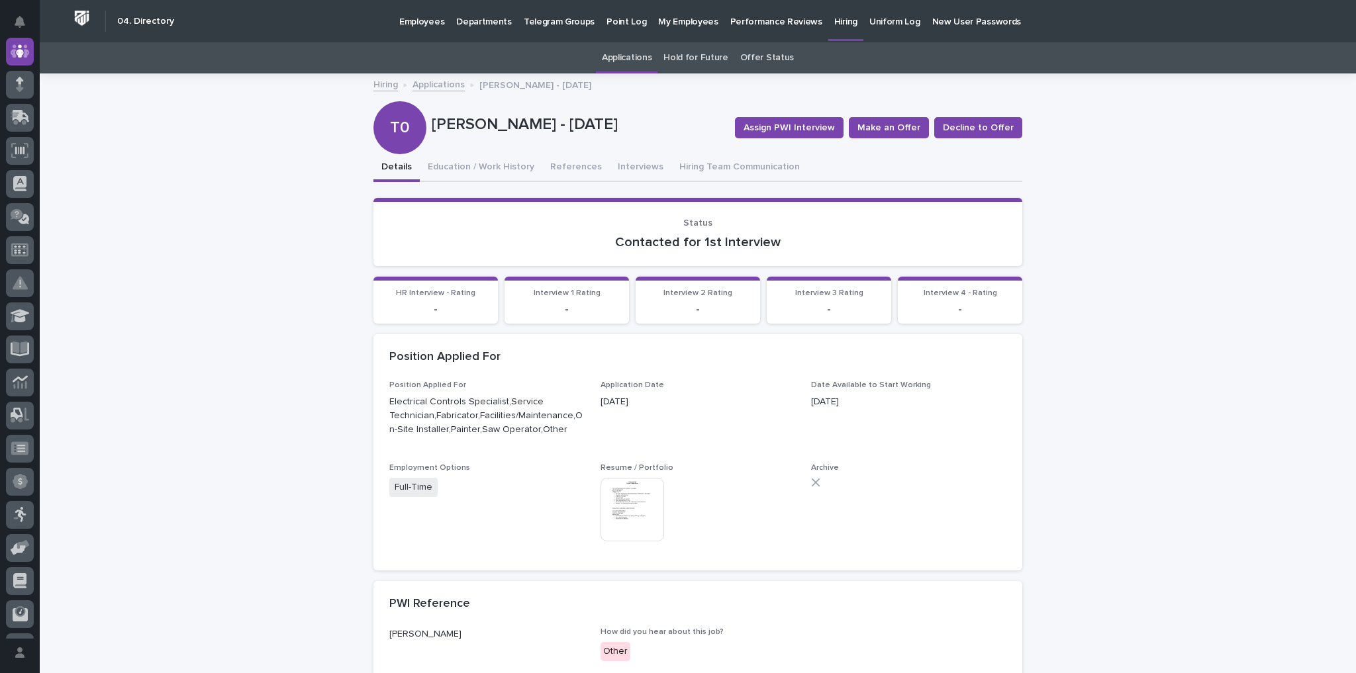
scroll to position [212, 0]
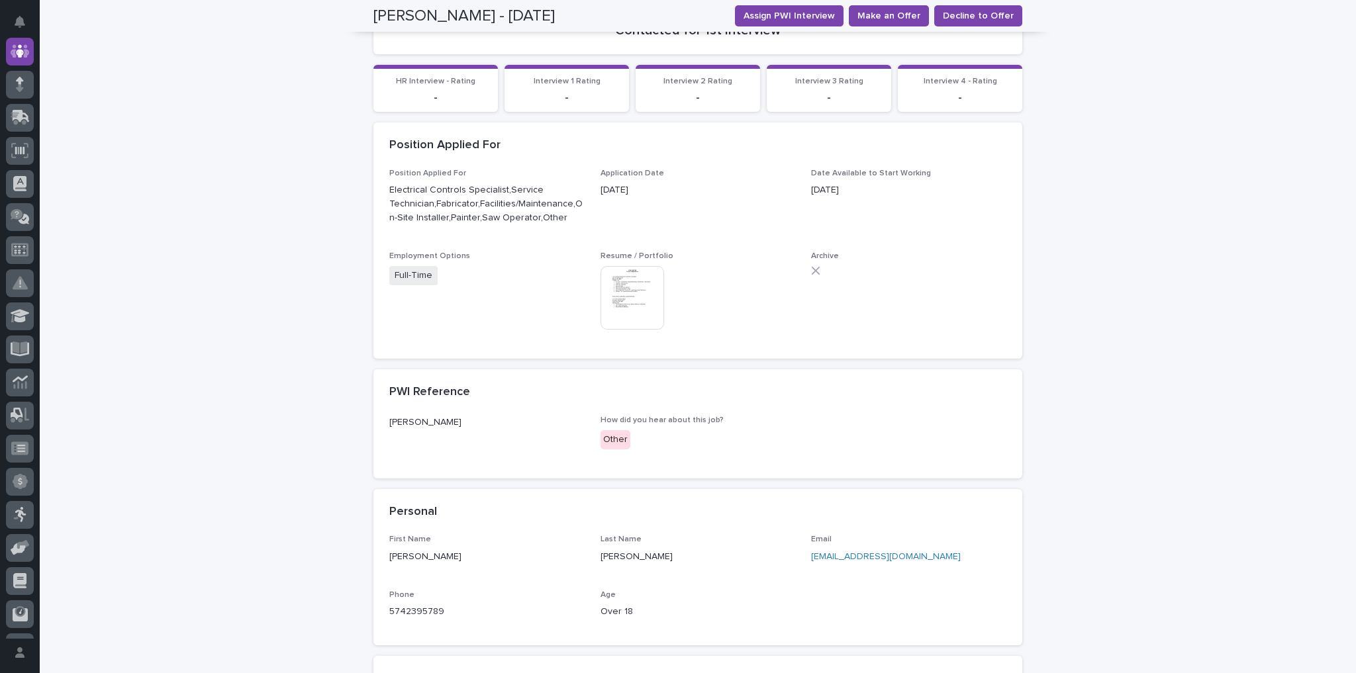
click at [606, 277] on img at bounding box center [633, 298] width 64 height 64
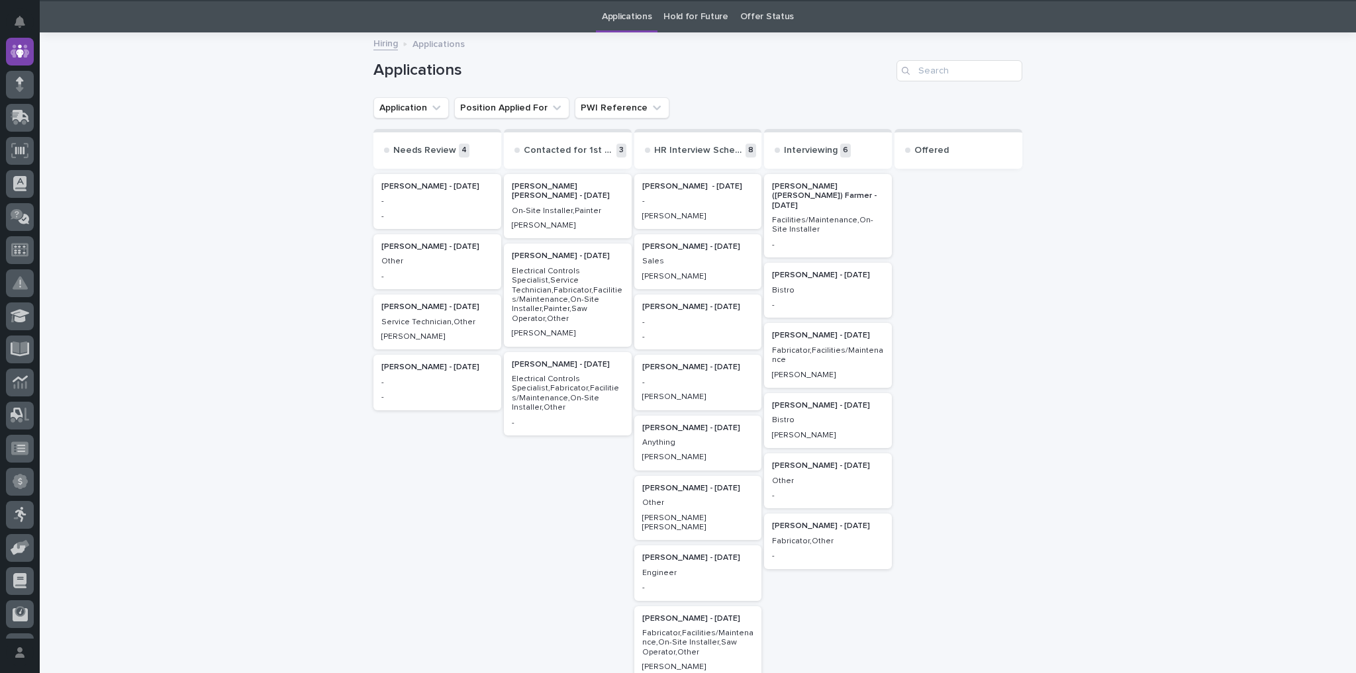
scroll to position [42, 0]
click at [533, 388] on p "Electrical Controls Specialist,Fabricator,Facilities/Maintenance,On-Site Instal…" at bounding box center [568, 393] width 112 height 38
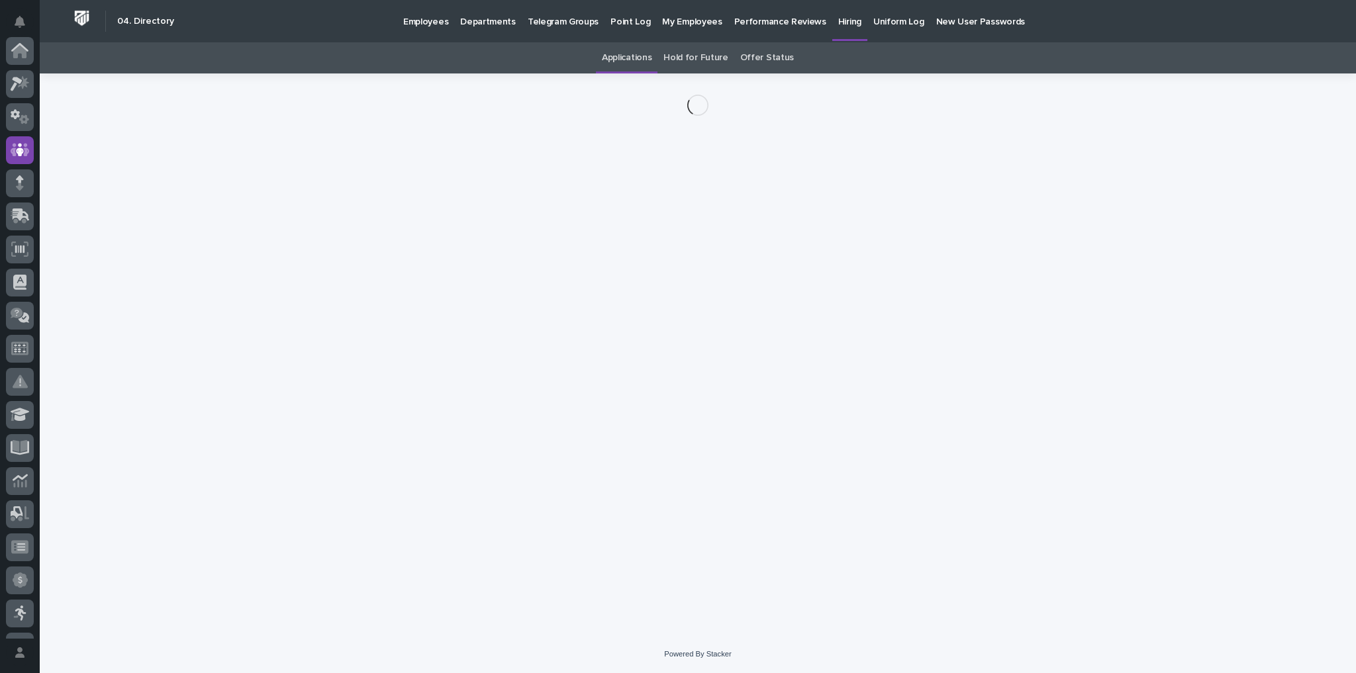
scroll to position [99, 0]
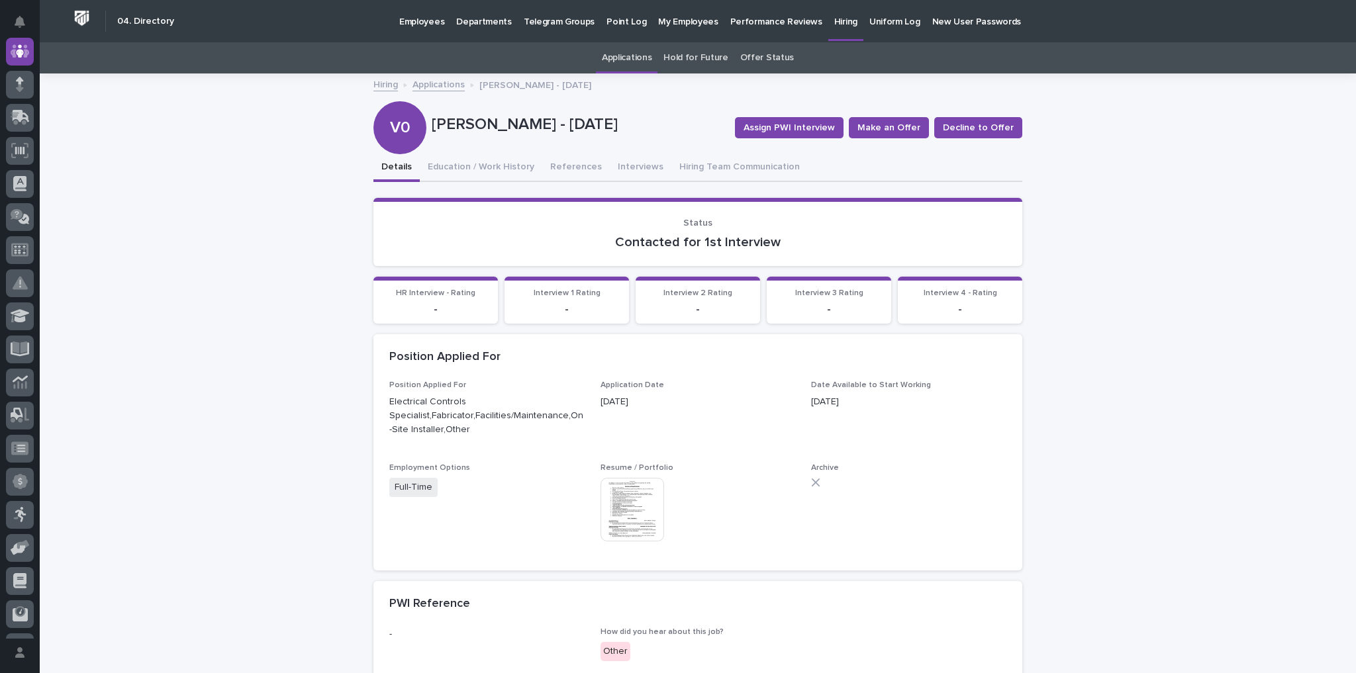
click at [632, 480] on img at bounding box center [633, 510] width 64 height 64
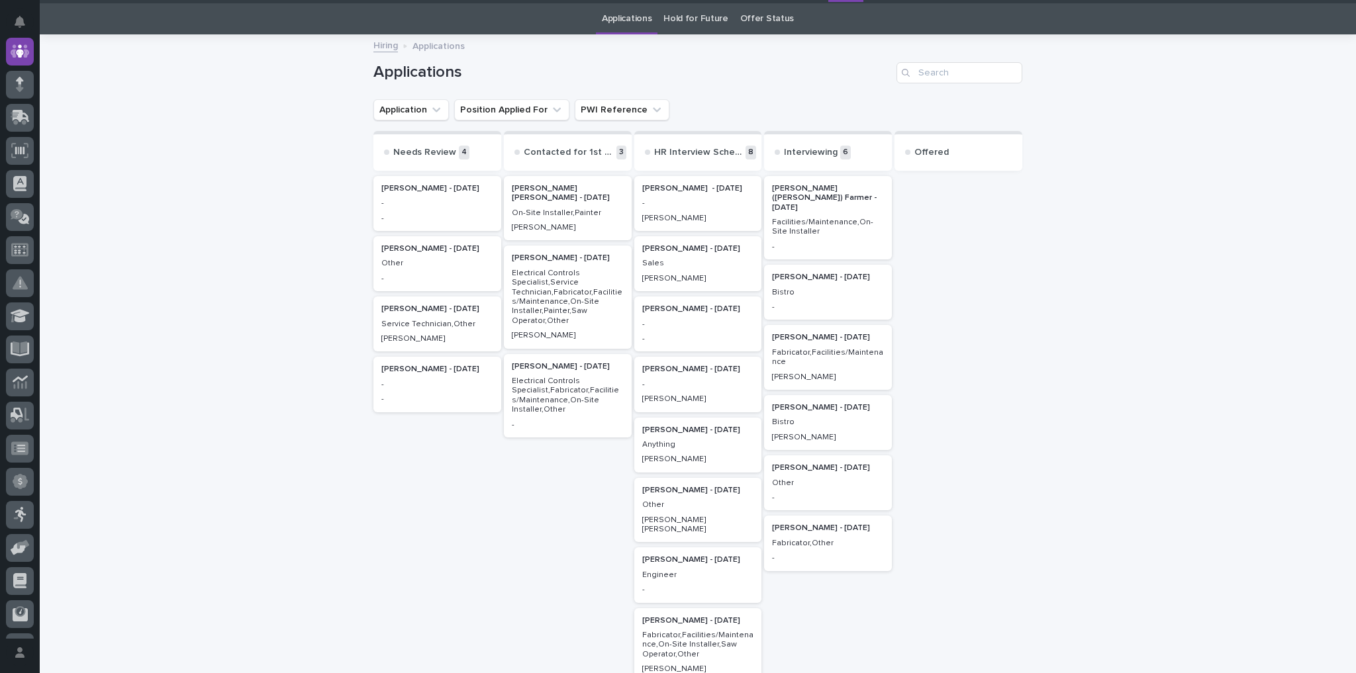
scroll to position [42, 0]
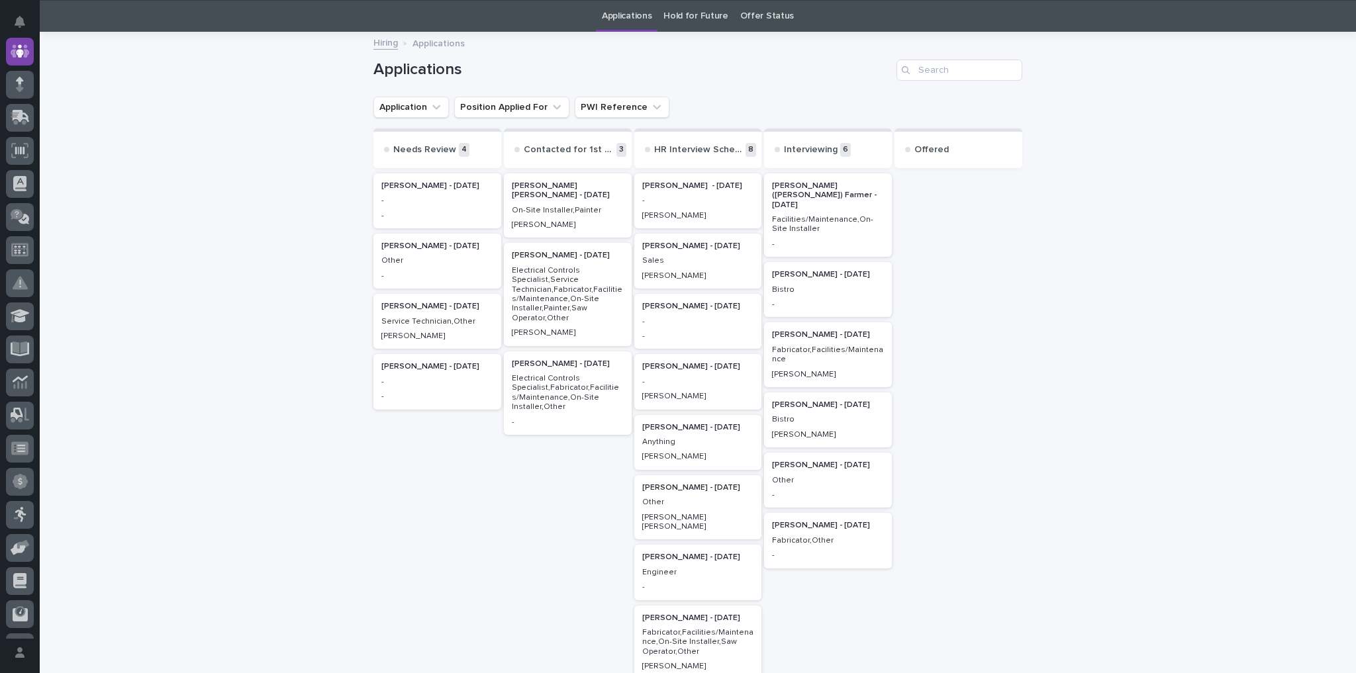
click at [416, 302] on p "Christopher Allen - 08/11/25" at bounding box center [437, 306] width 112 height 9
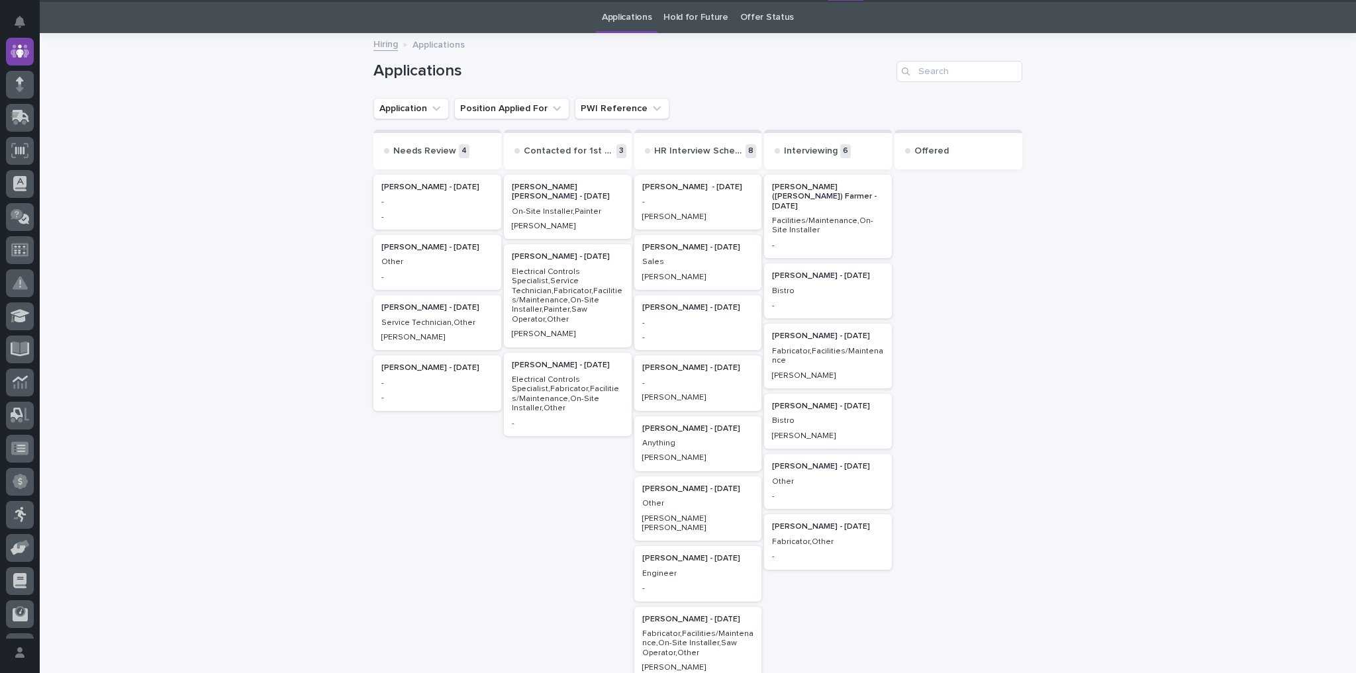
scroll to position [42, 0]
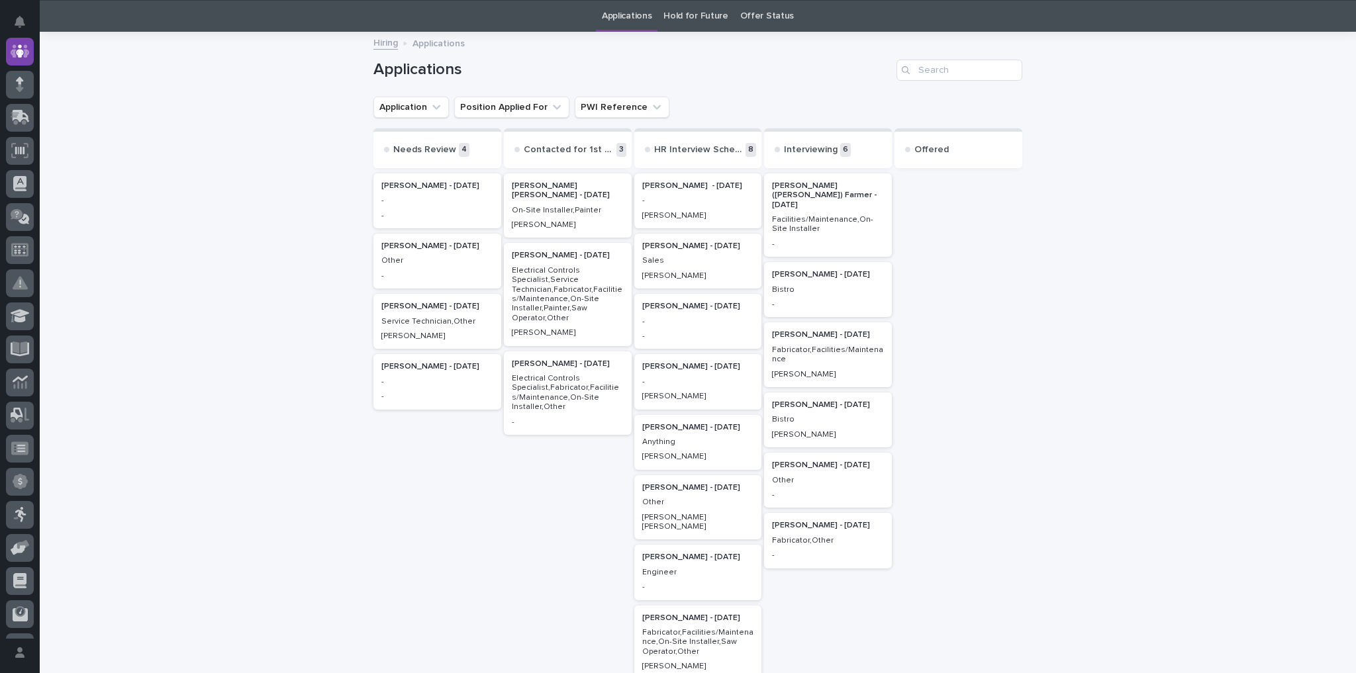
click at [930, 148] on p "Offered" at bounding box center [931, 149] width 34 height 11
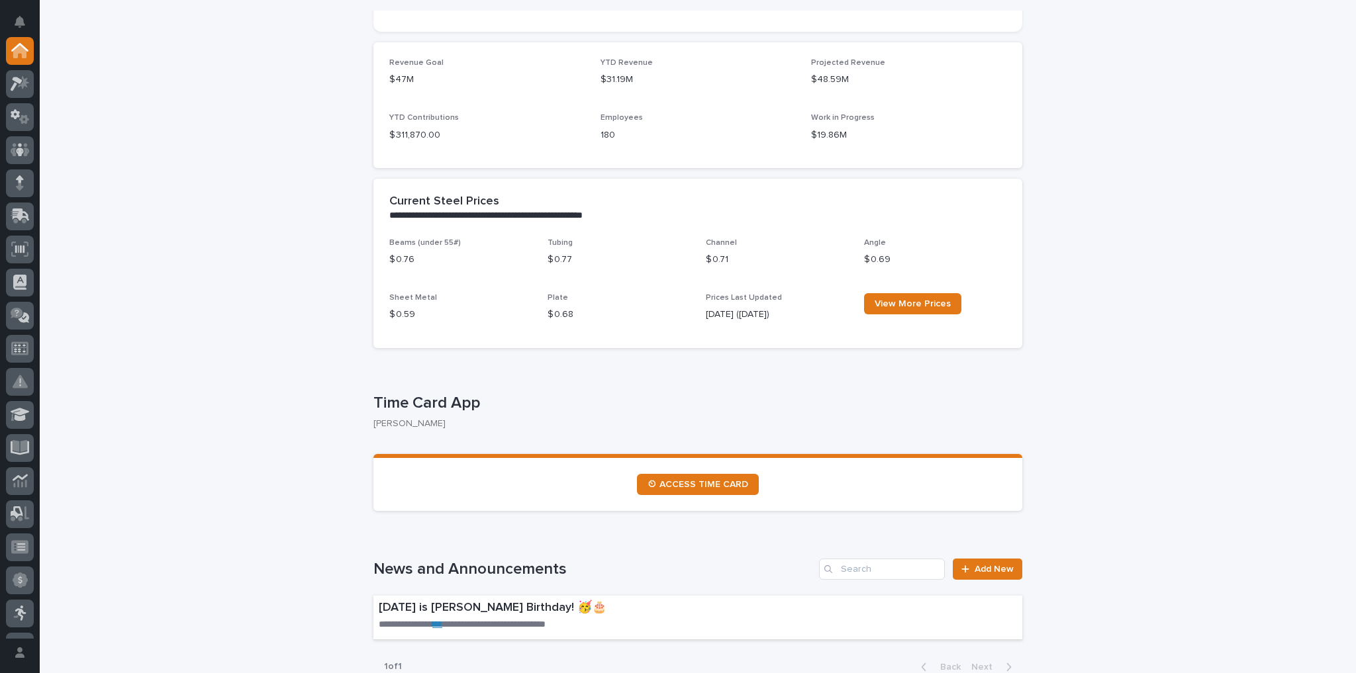
scroll to position [53, 0]
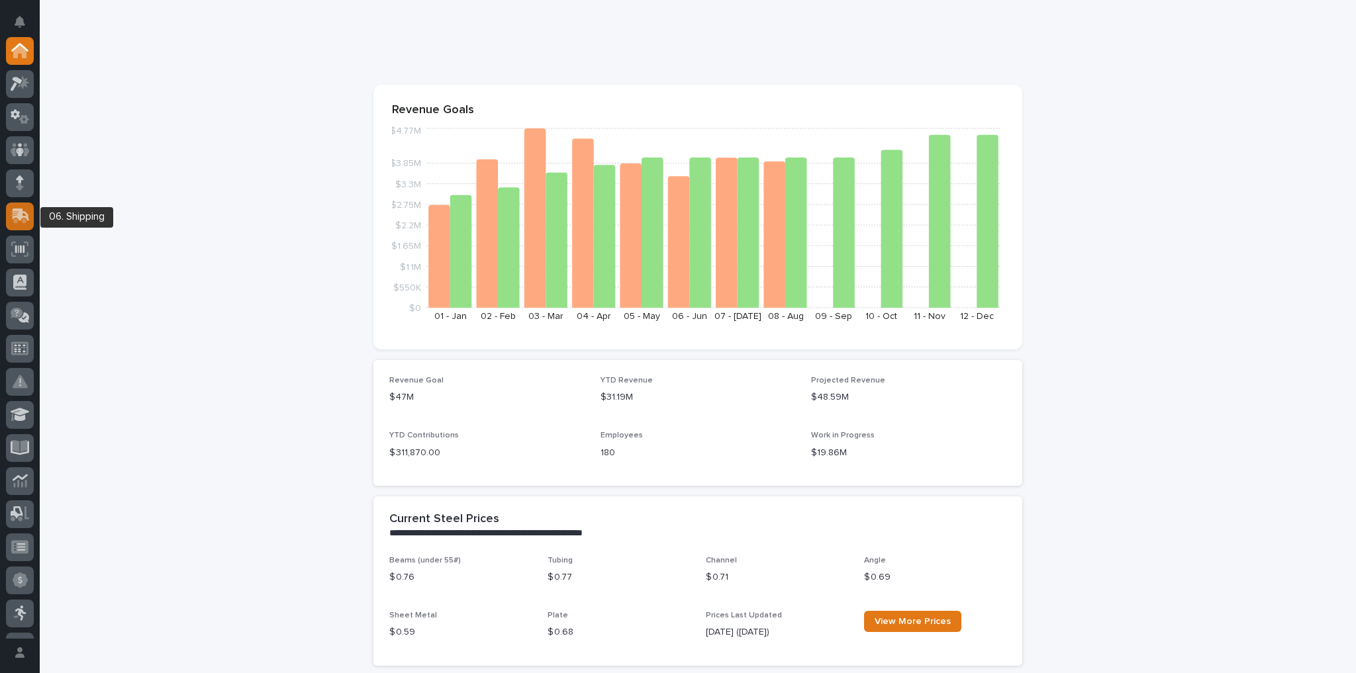
click at [13, 220] on icon at bounding box center [19, 217] width 16 height 13
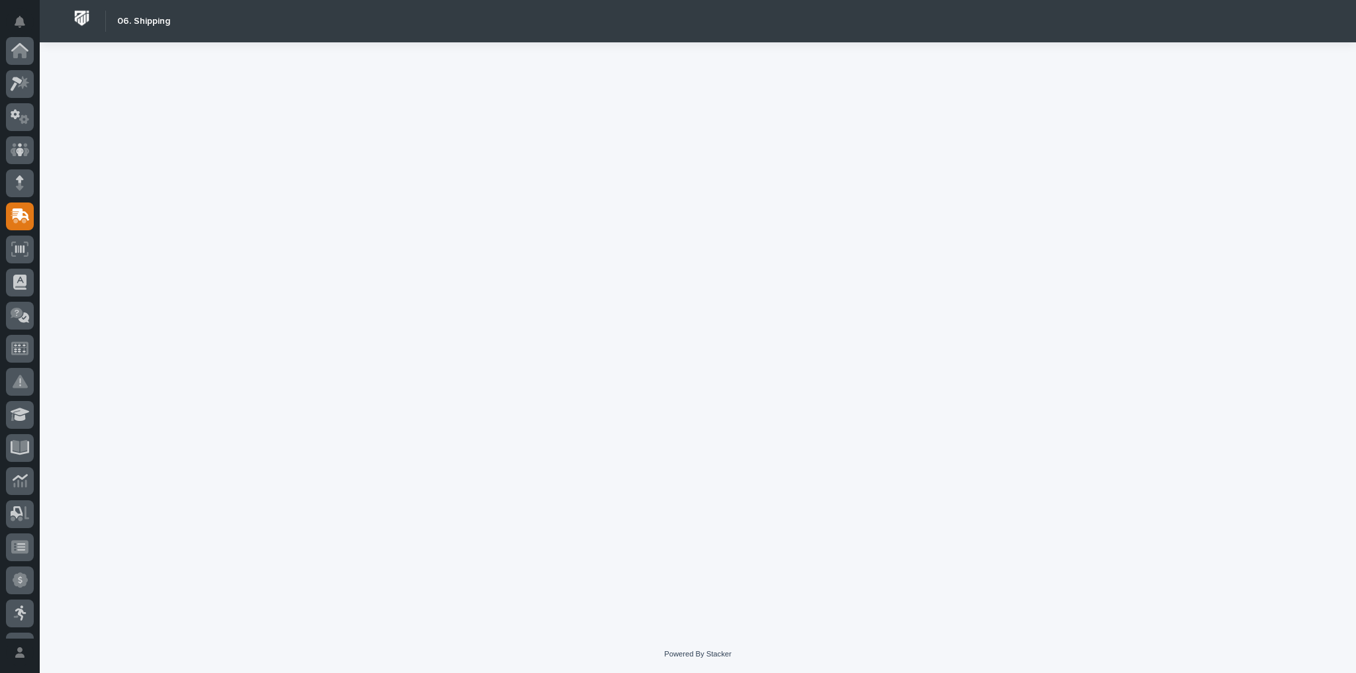
scroll to position [166, 0]
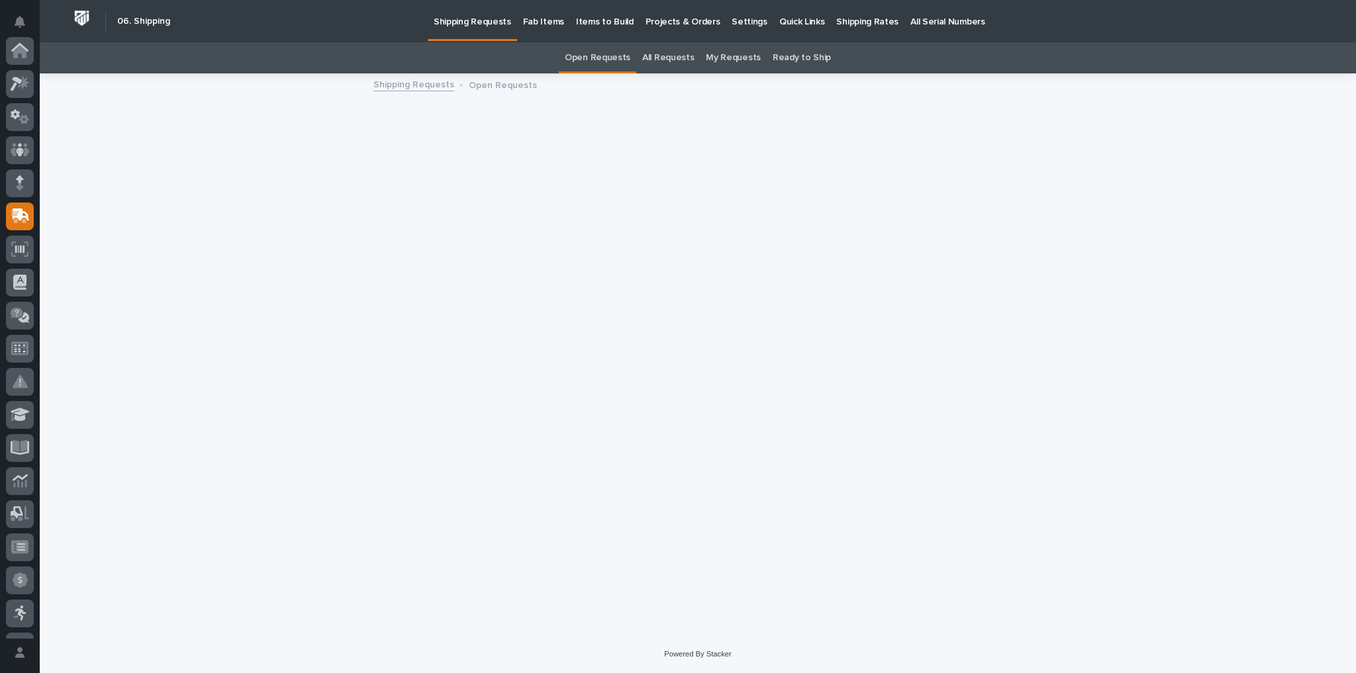
scroll to position [166, 0]
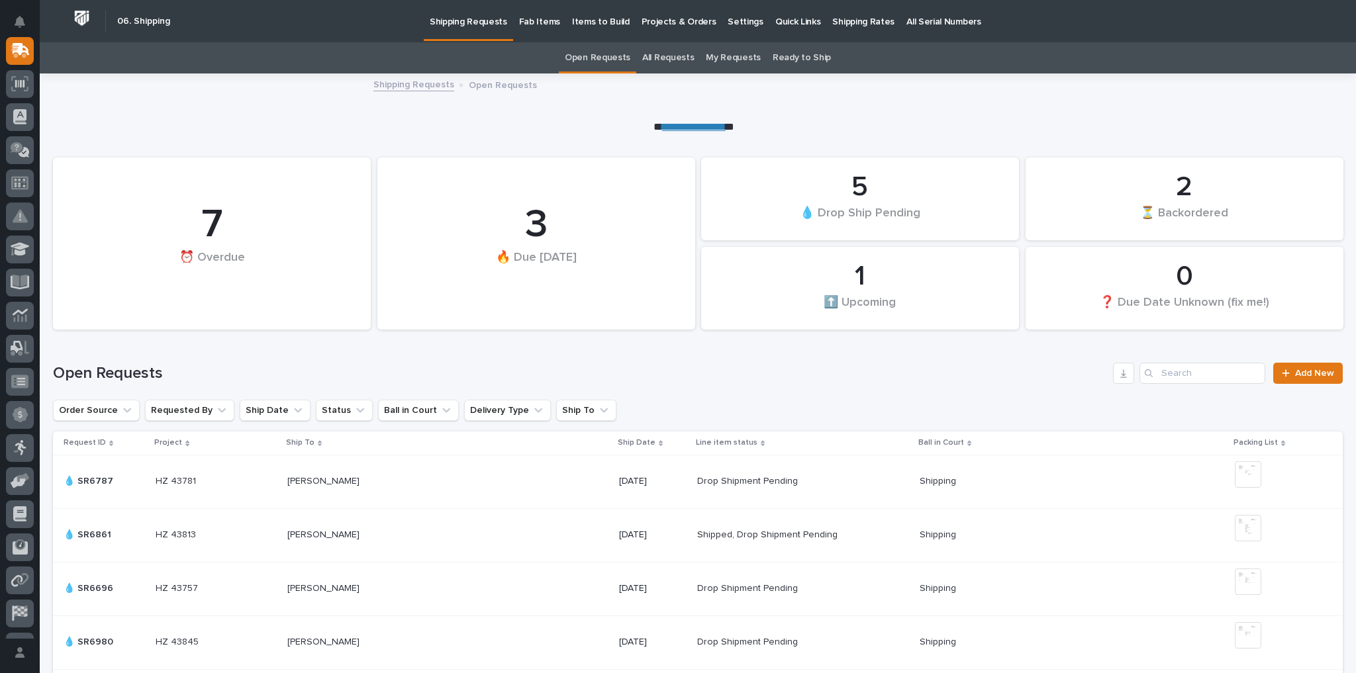
click at [533, 17] on p "Fab Items" at bounding box center [539, 14] width 41 height 28
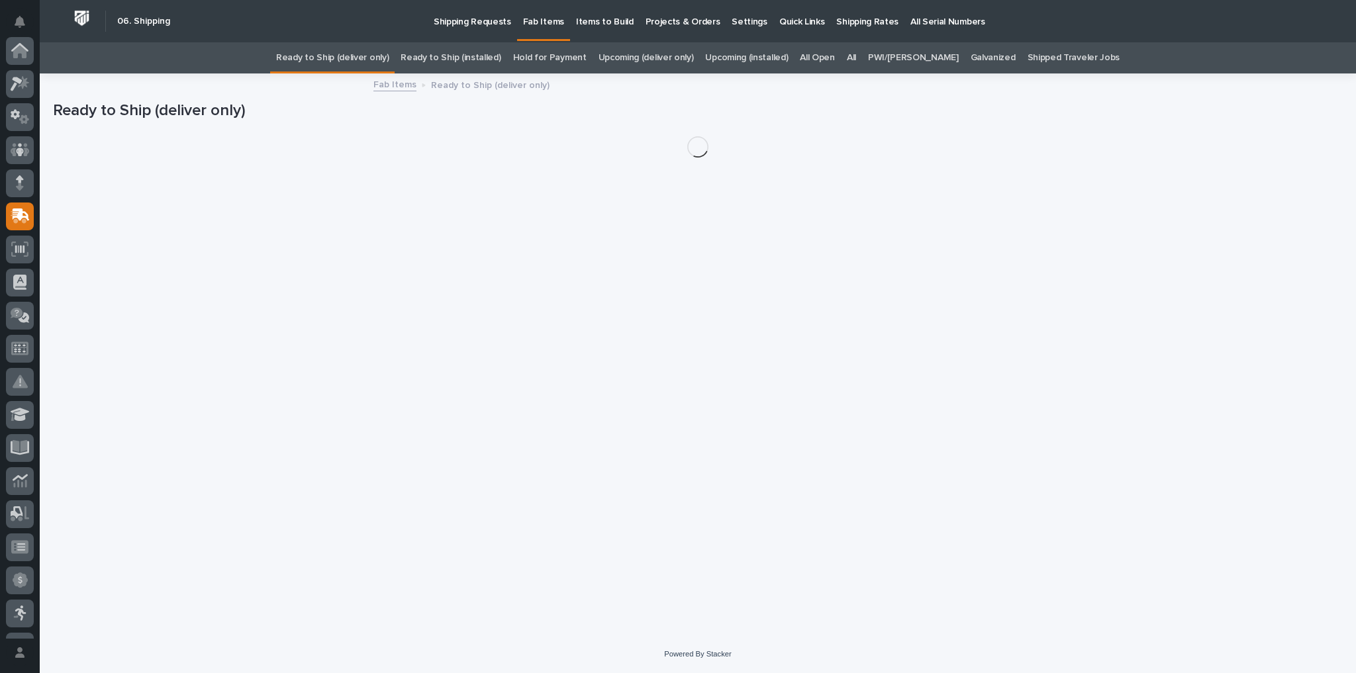
scroll to position [166, 0]
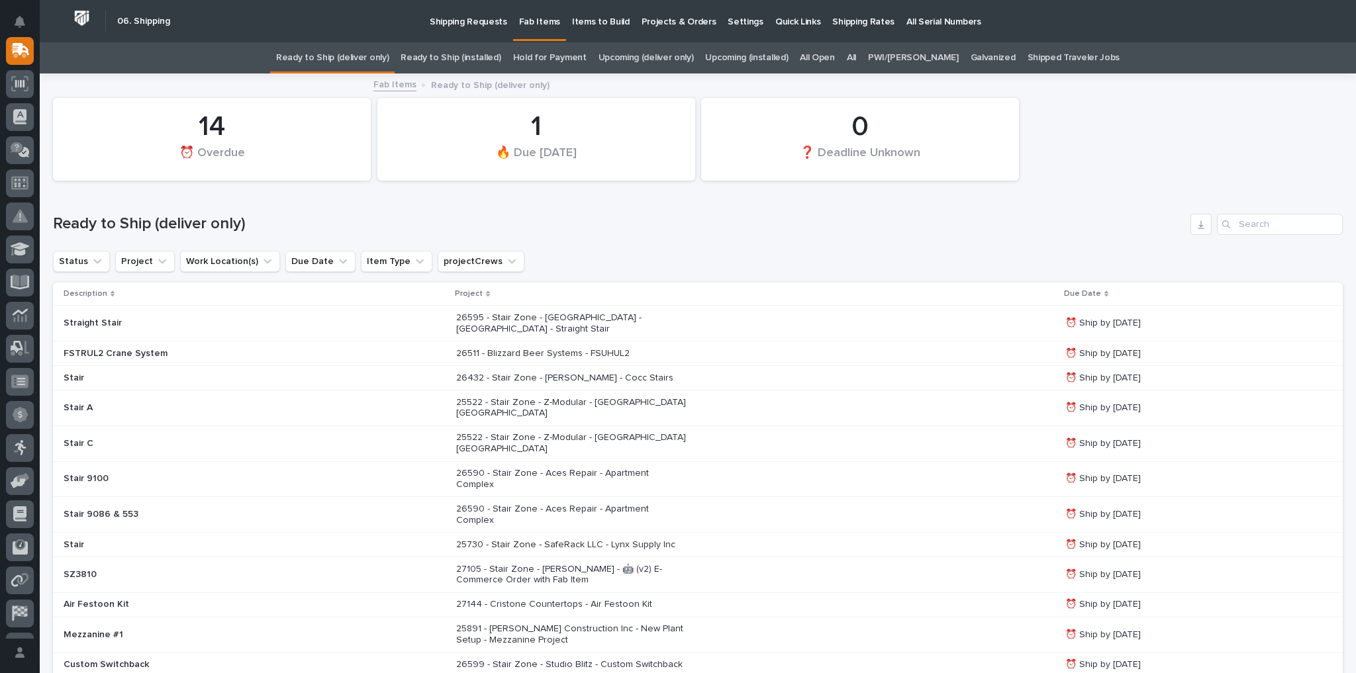
click at [744, 56] on link "Upcoming (installed)" at bounding box center [746, 57] width 83 height 31
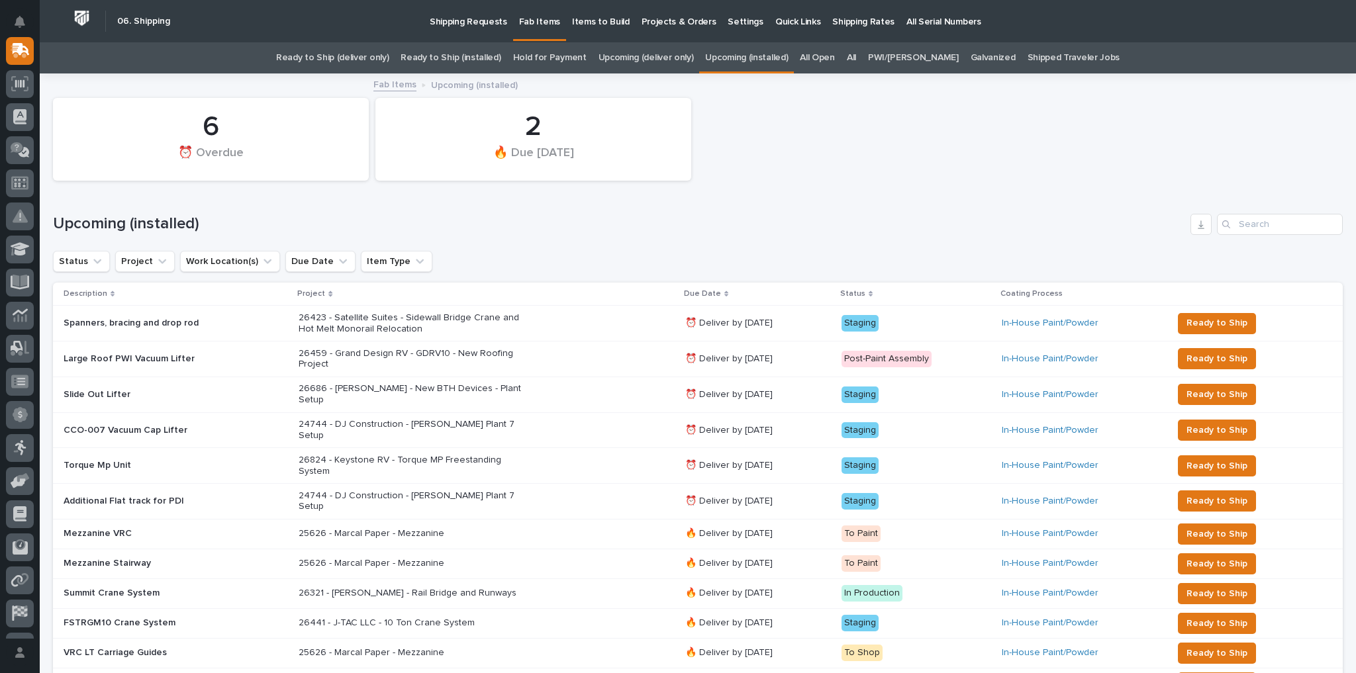
click at [856, 54] on link "All" at bounding box center [851, 57] width 9 height 31
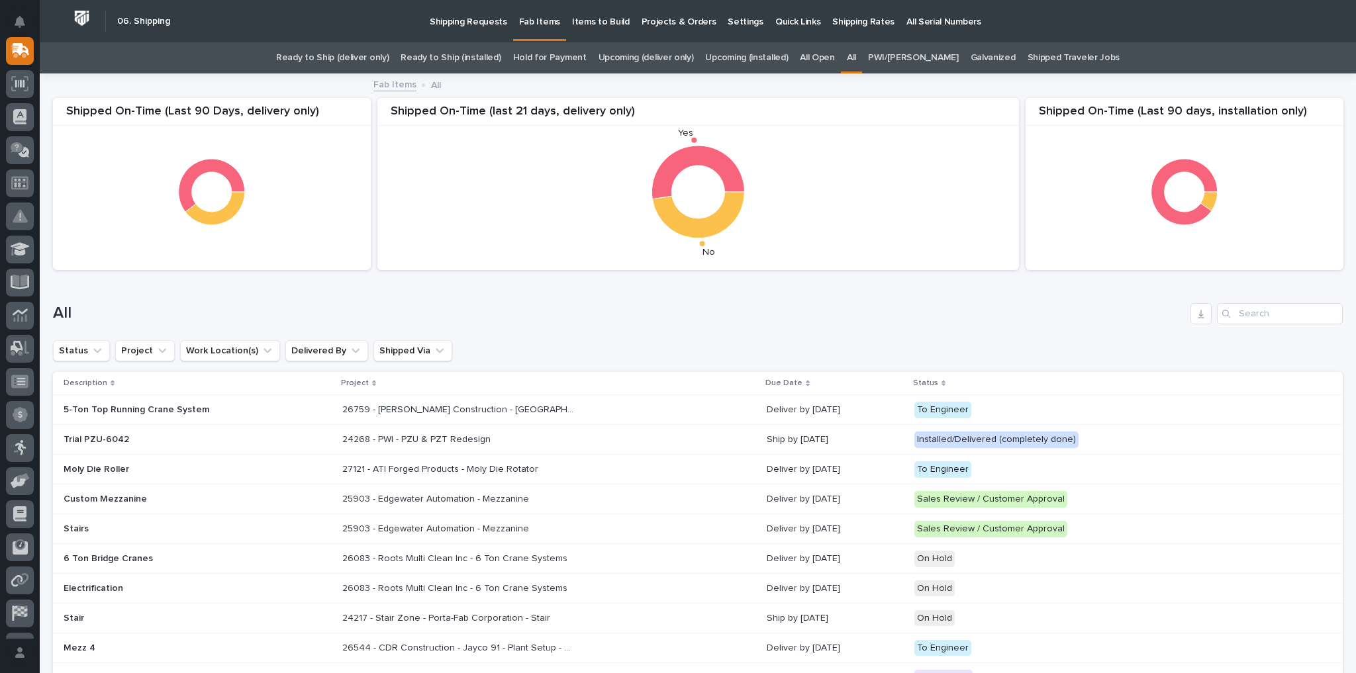
click at [448, 59] on link "Ready to Ship (installed)" at bounding box center [451, 57] width 100 height 31
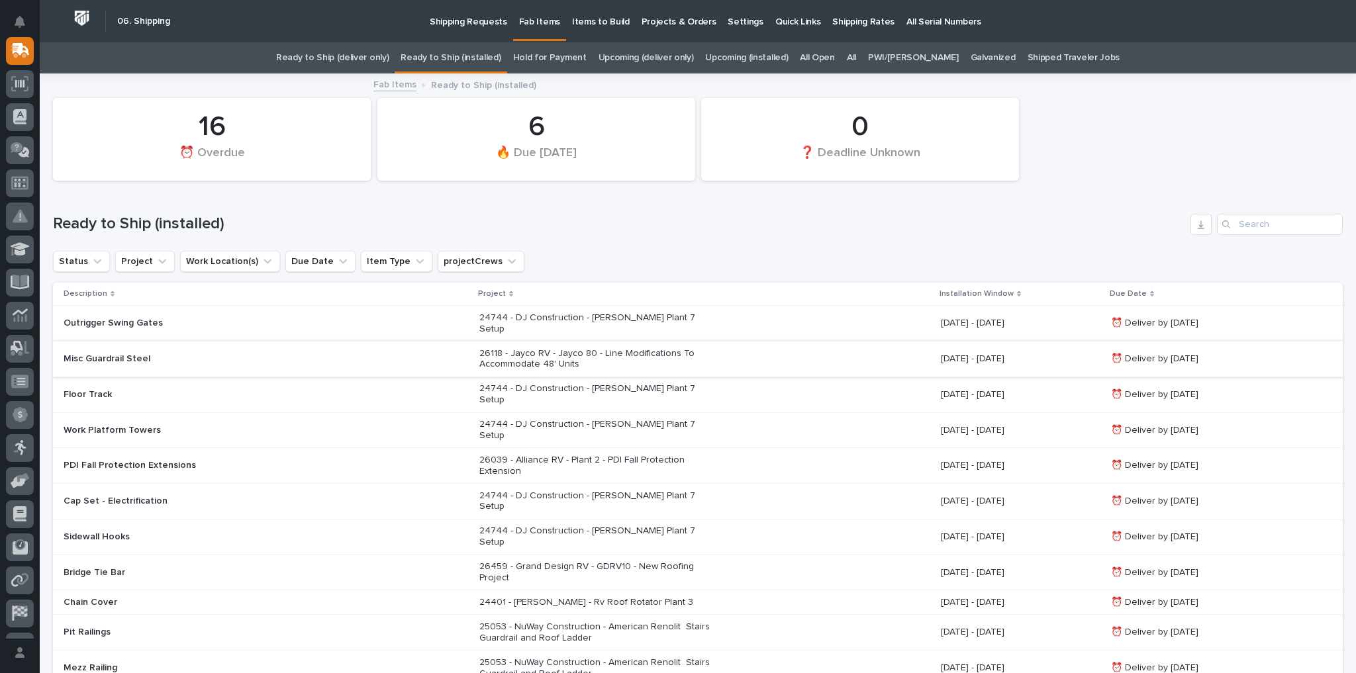
scroll to position [166, 0]
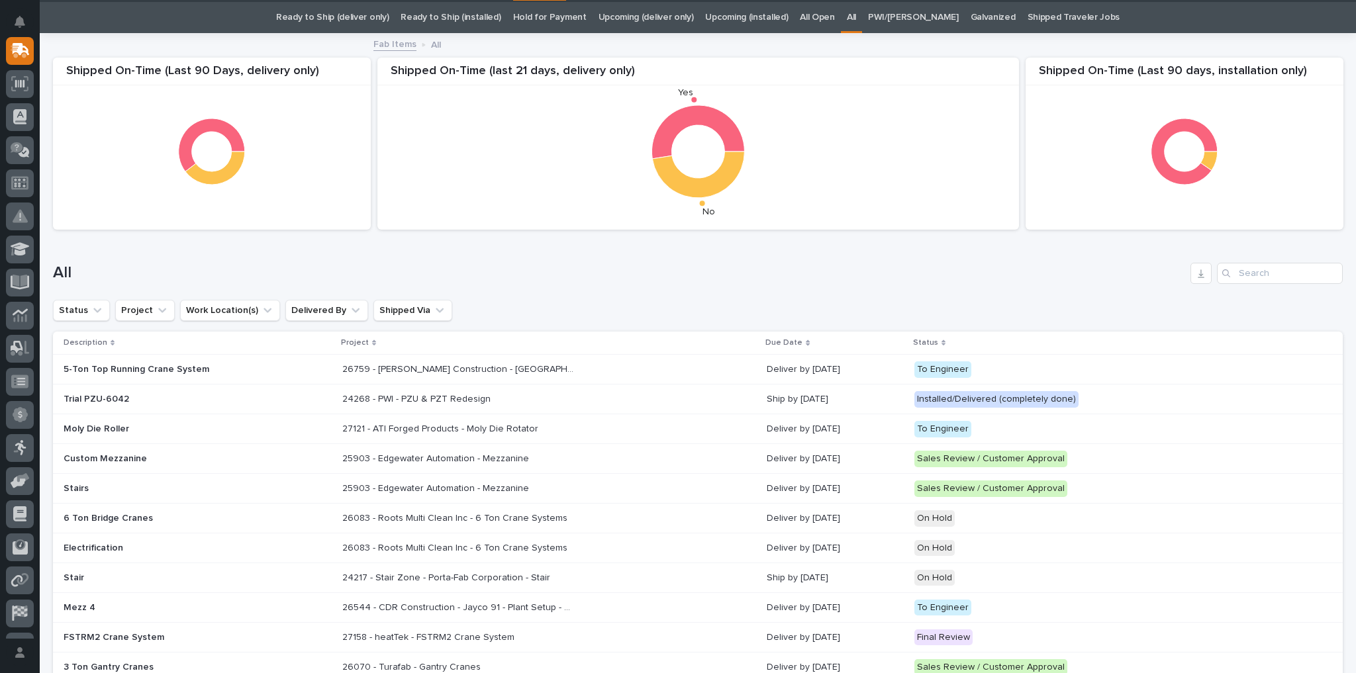
scroll to position [42, 0]
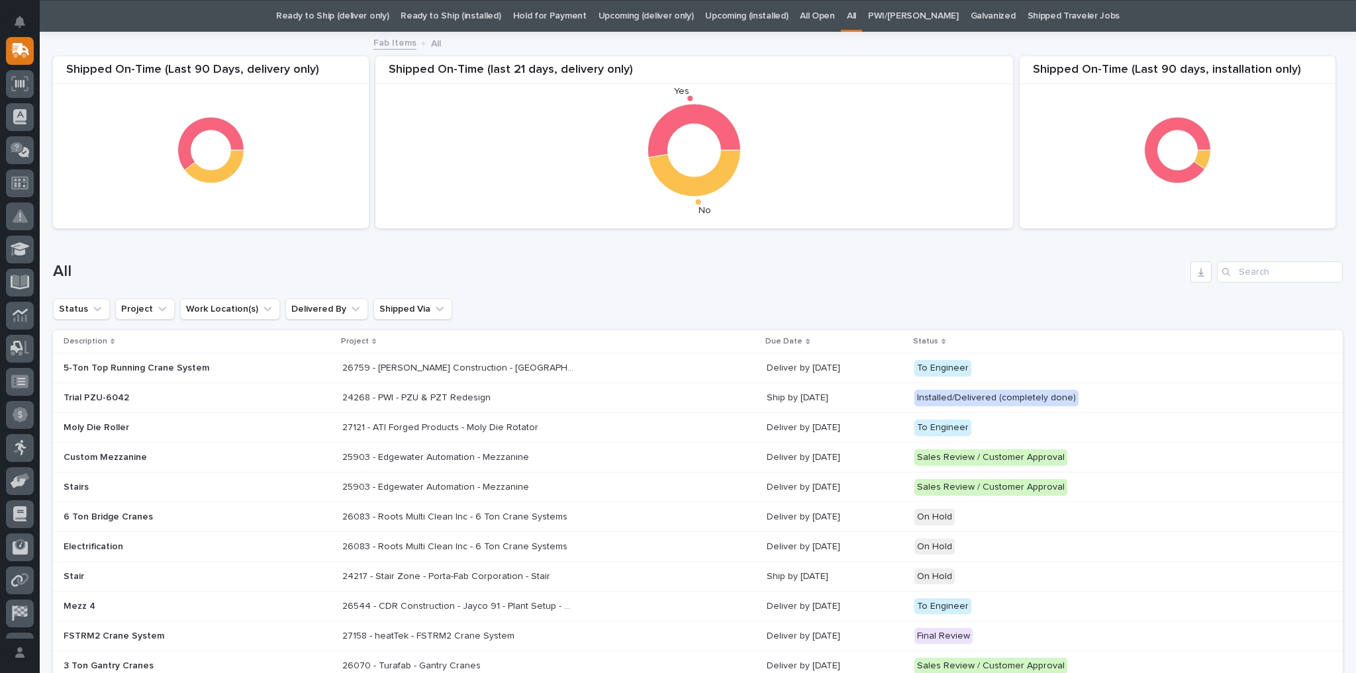
click at [354, 13] on link "Ready to Ship (deliver only)" at bounding box center [332, 16] width 113 height 31
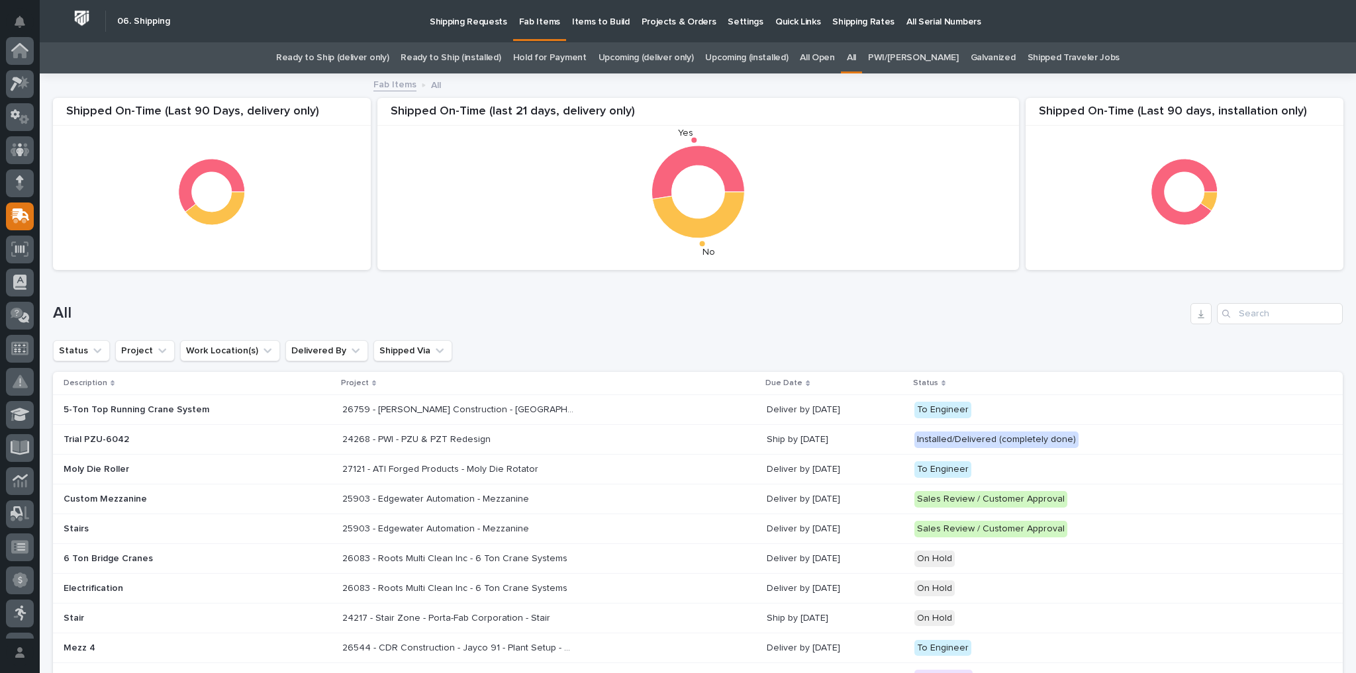
scroll to position [166, 0]
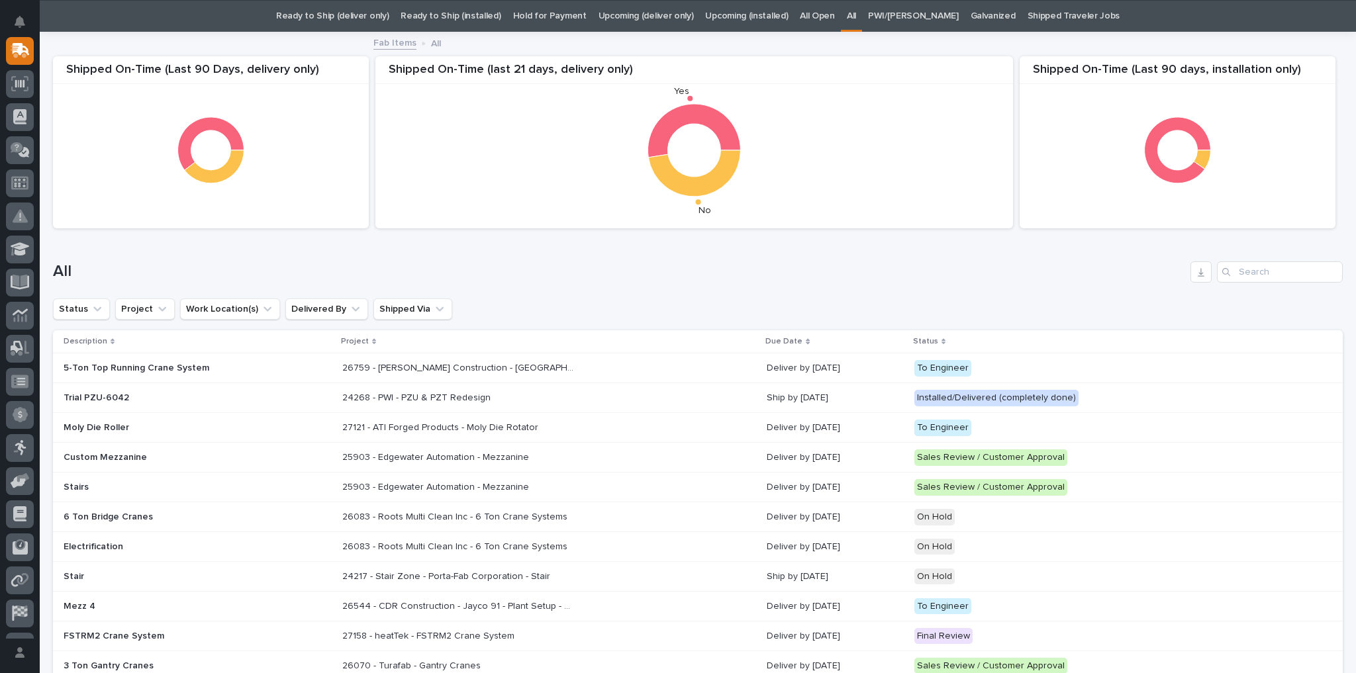
click at [455, 15] on link "Ready to Ship (installed)" at bounding box center [451, 16] width 100 height 31
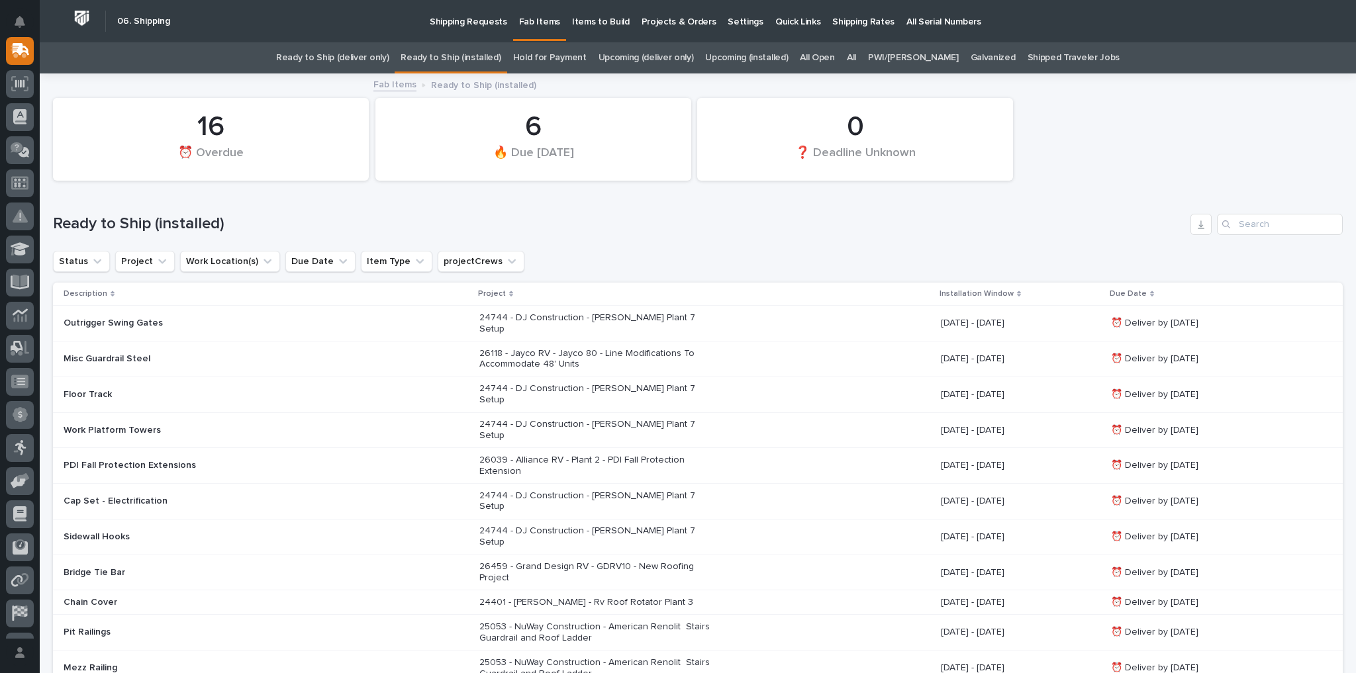
click at [739, 58] on link "Upcoming (installed)" at bounding box center [746, 57] width 83 height 31
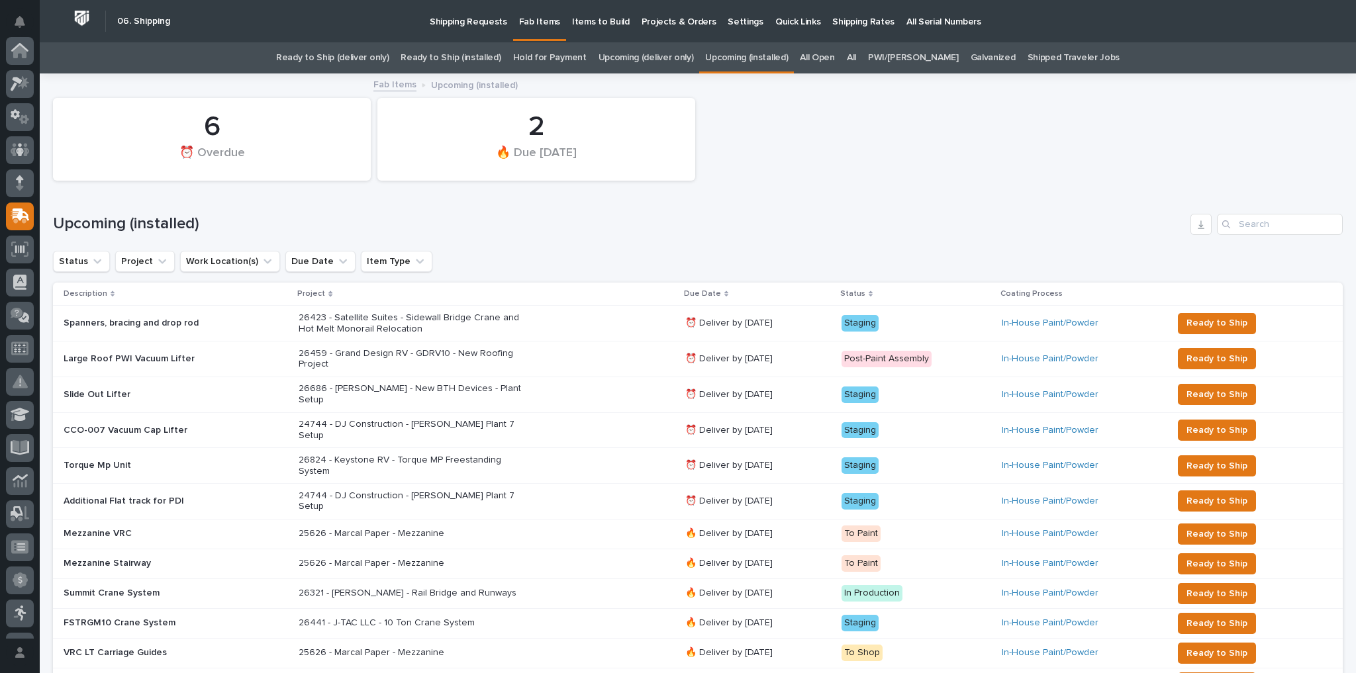
scroll to position [166, 0]
click at [541, 175] on div "2 🔥 Due Today" at bounding box center [533, 139] width 316 height 83
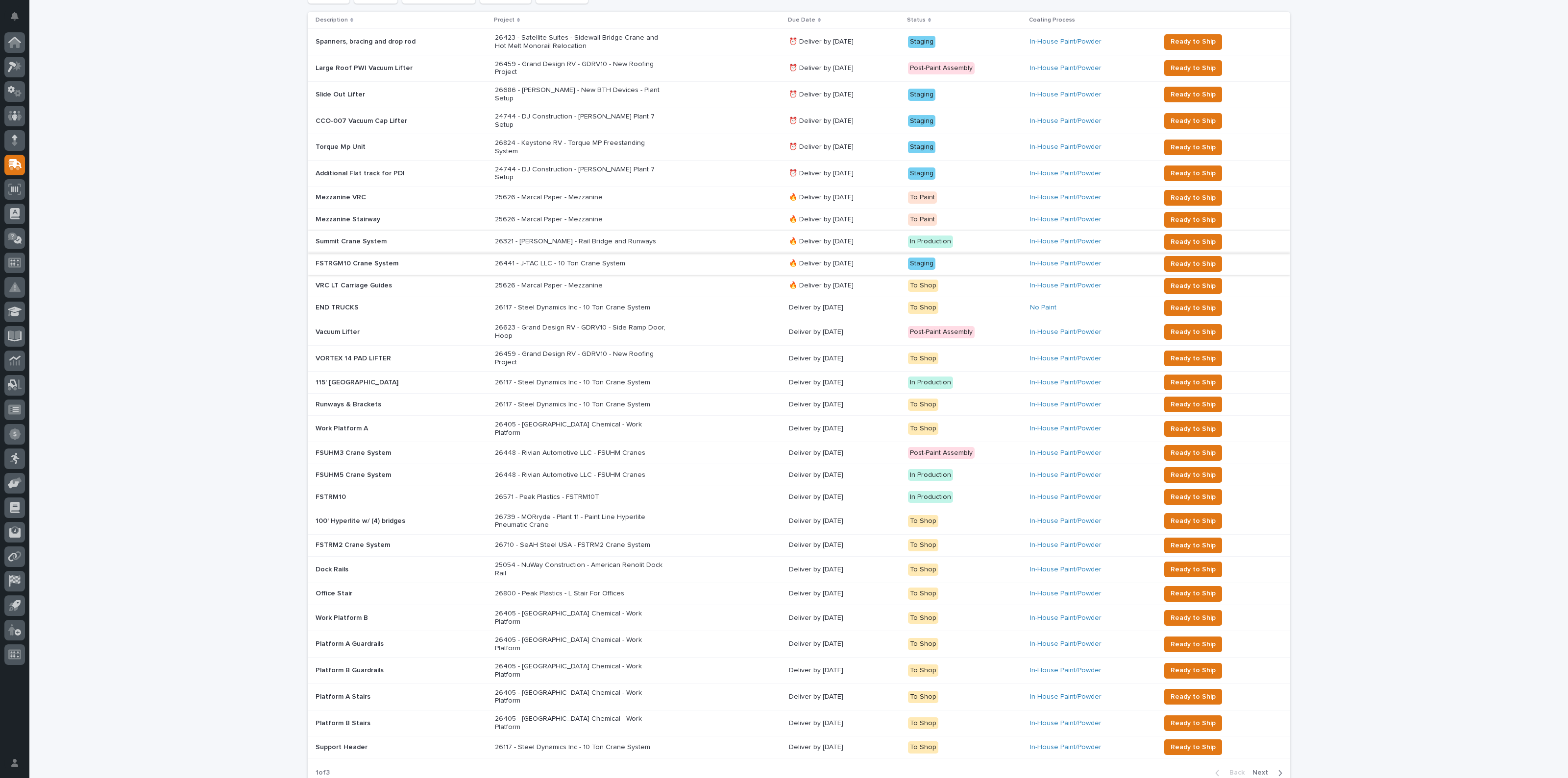
scroll to position [181, 0]
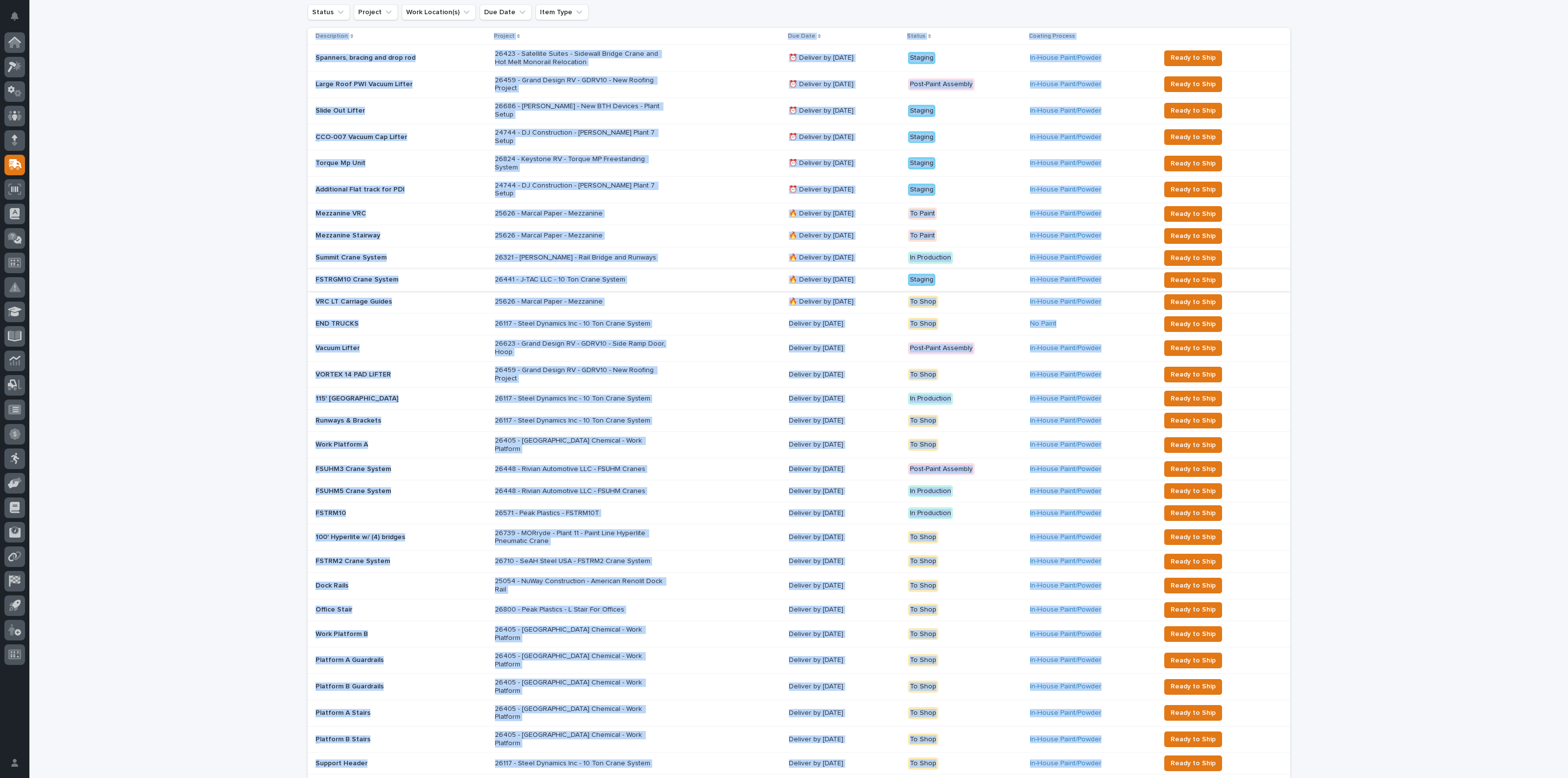
drag, startPoint x: 292, startPoint y: 47, endPoint x: 1068, endPoint y: 760, distance: 1053.8
click at [1003, 498] on div "Loading... Saving… Loading... Saving… 6 ⏰ Overdue 2 🔥 Due Today Upcoming (insta…" at bounding box center [798, 366] width 1538 height 984
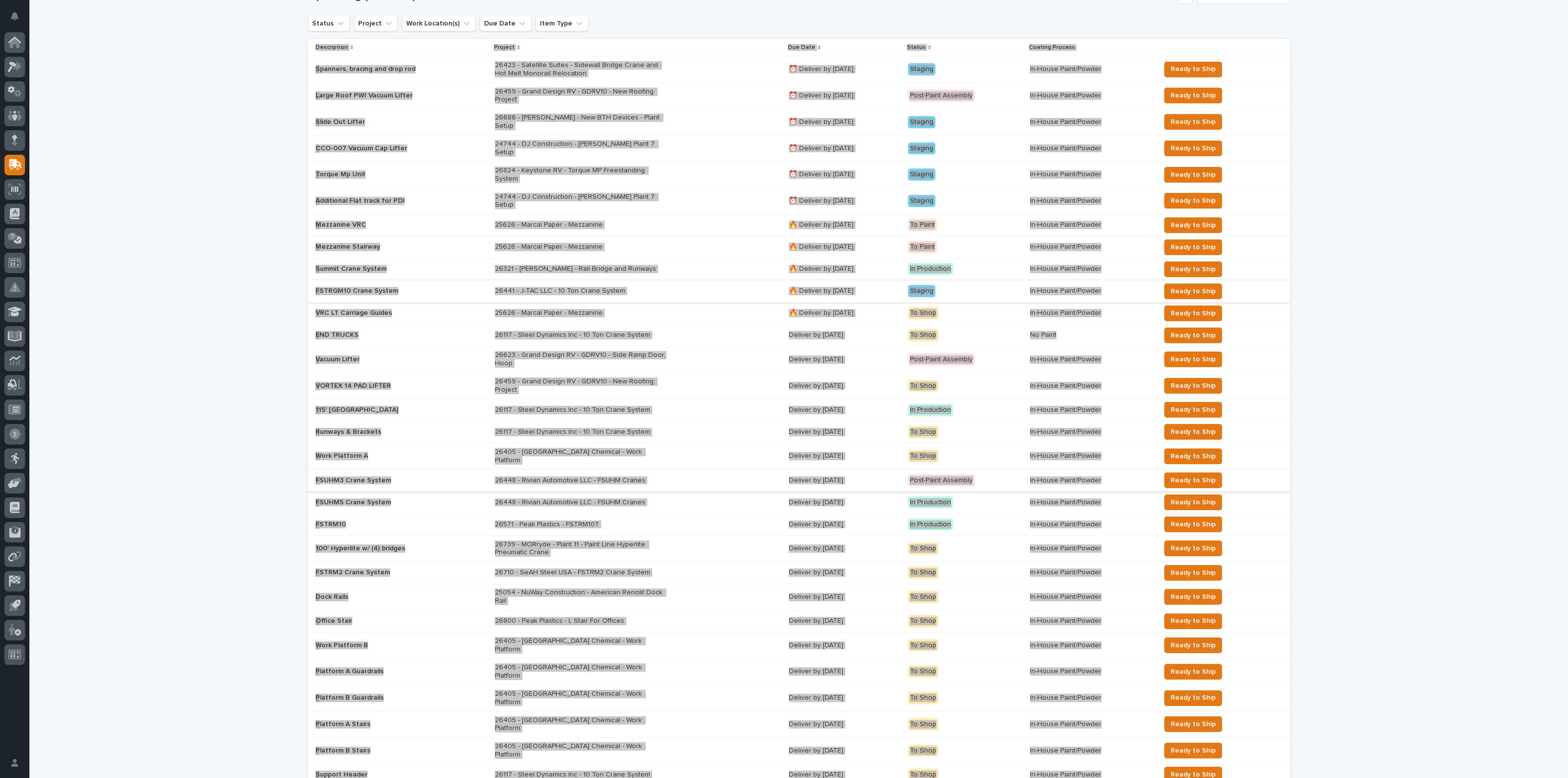
scroll to position [170, 0]
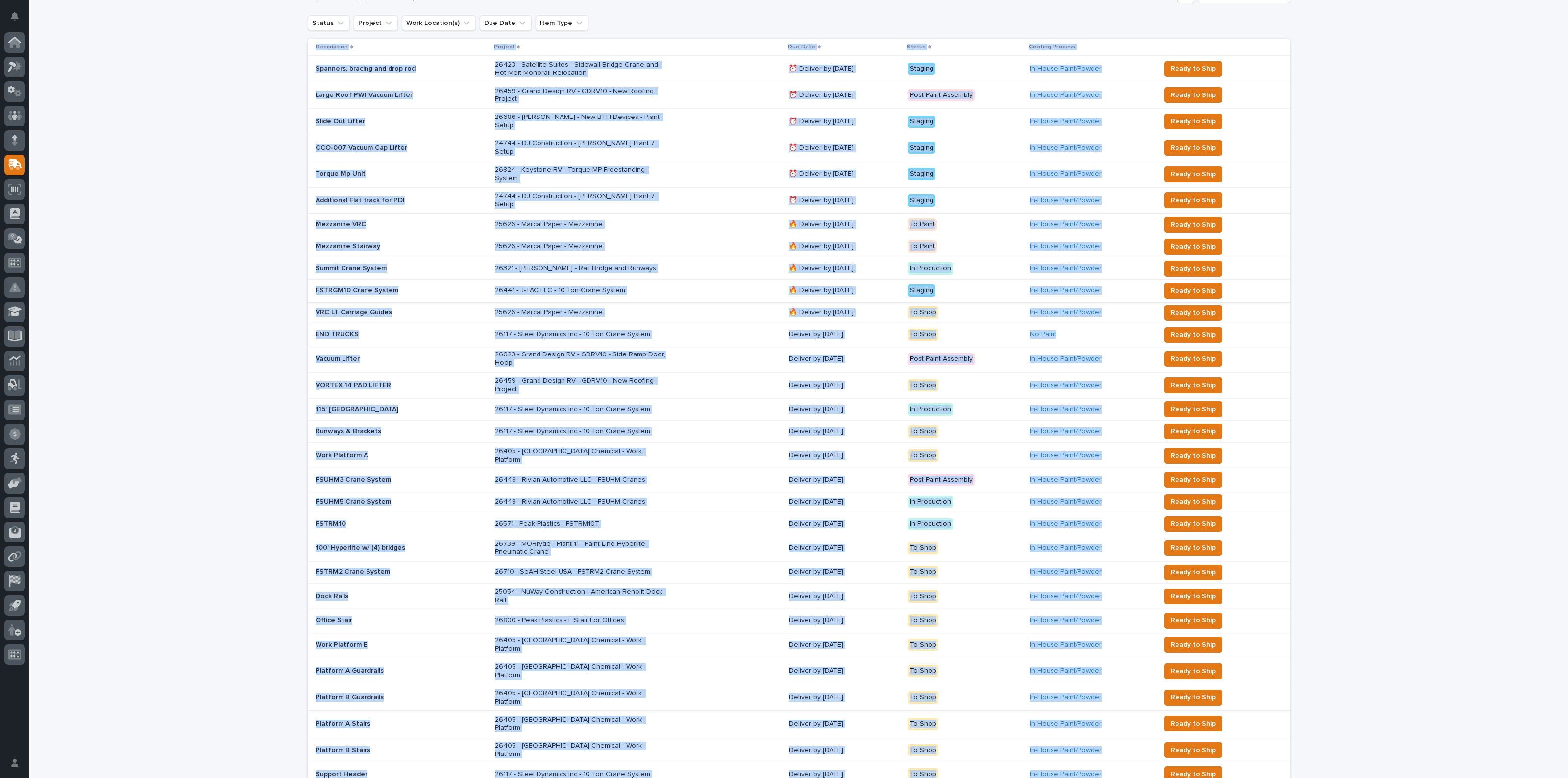
click at [1003, 461] on div "Loading... Saving… Loading... Saving… 6 ⏰ Overdue 2 🔥 Due Today Upcoming (insta…" at bounding box center [798, 376] width 1538 height 984
click at [1003, 459] on div "Loading... Saving… Loading... Saving… 6 ⏰ Overdue 2 🔥 Due Today Upcoming (insta…" at bounding box center [798, 376] width 1538 height 984
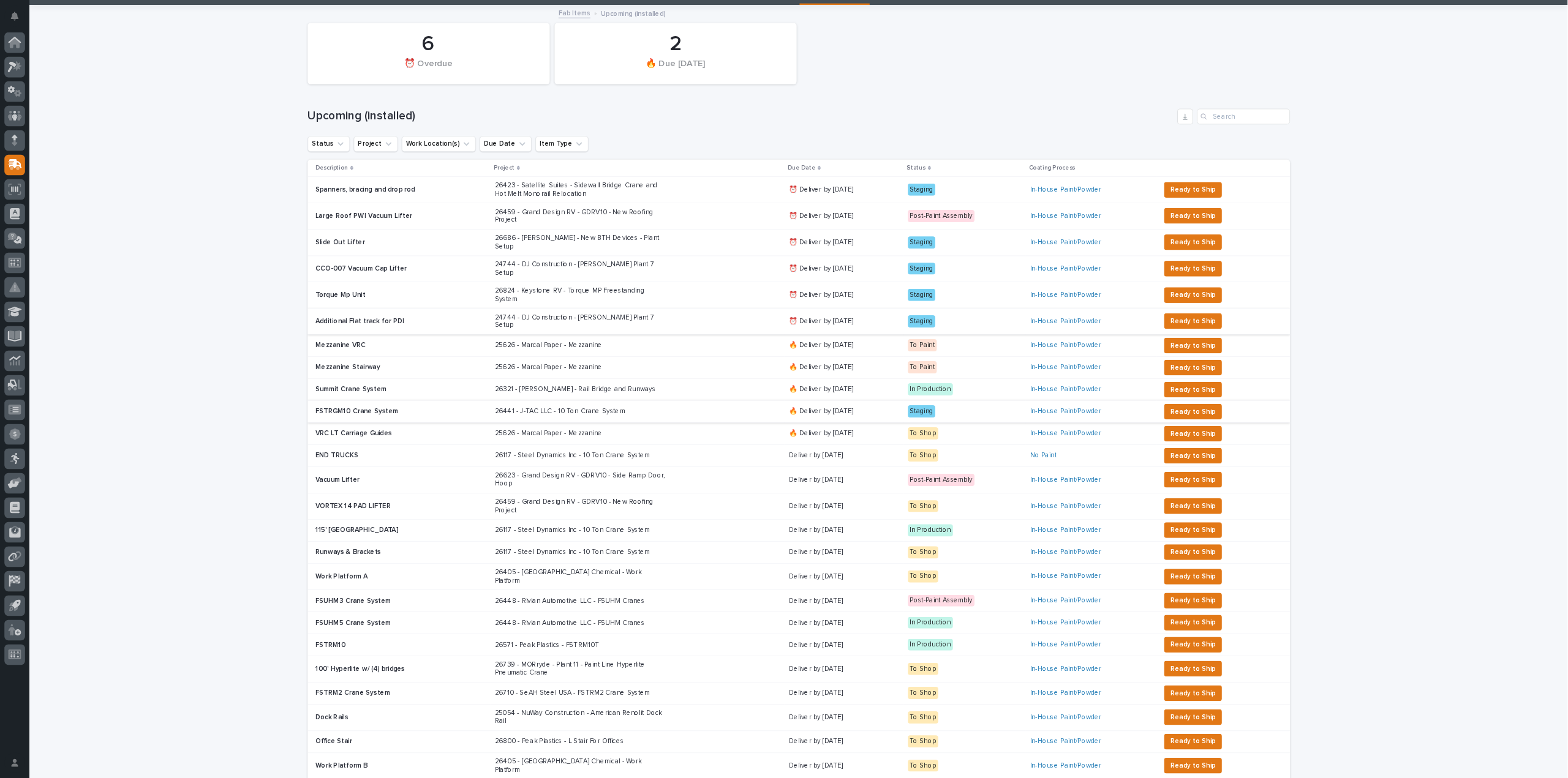
scroll to position [0, 0]
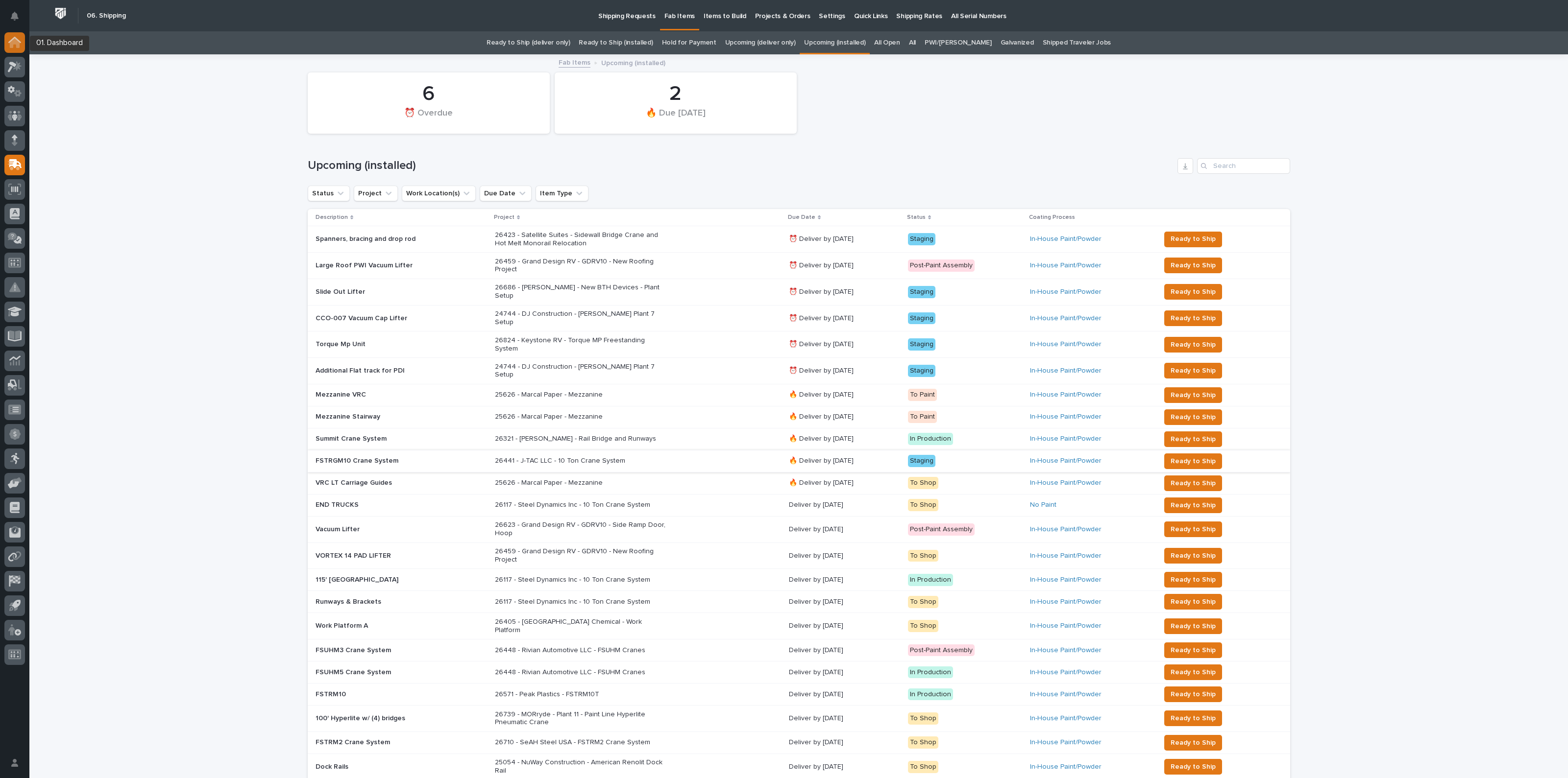
click at [10, 37] on icon at bounding box center [14, 42] width 13 height 11
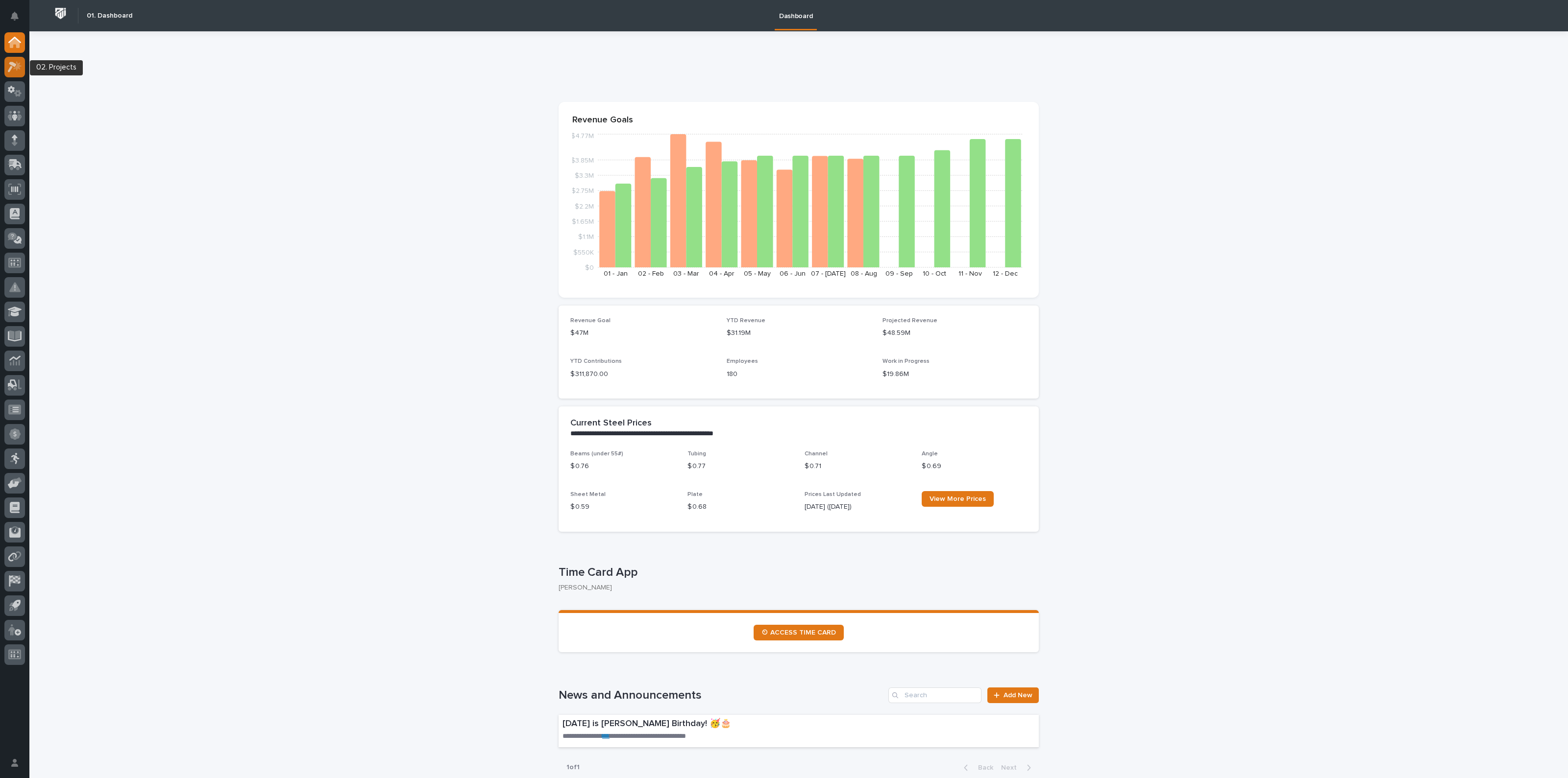
click at [21, 63] on icon at bounding box center [15, 67] width 14 height 11
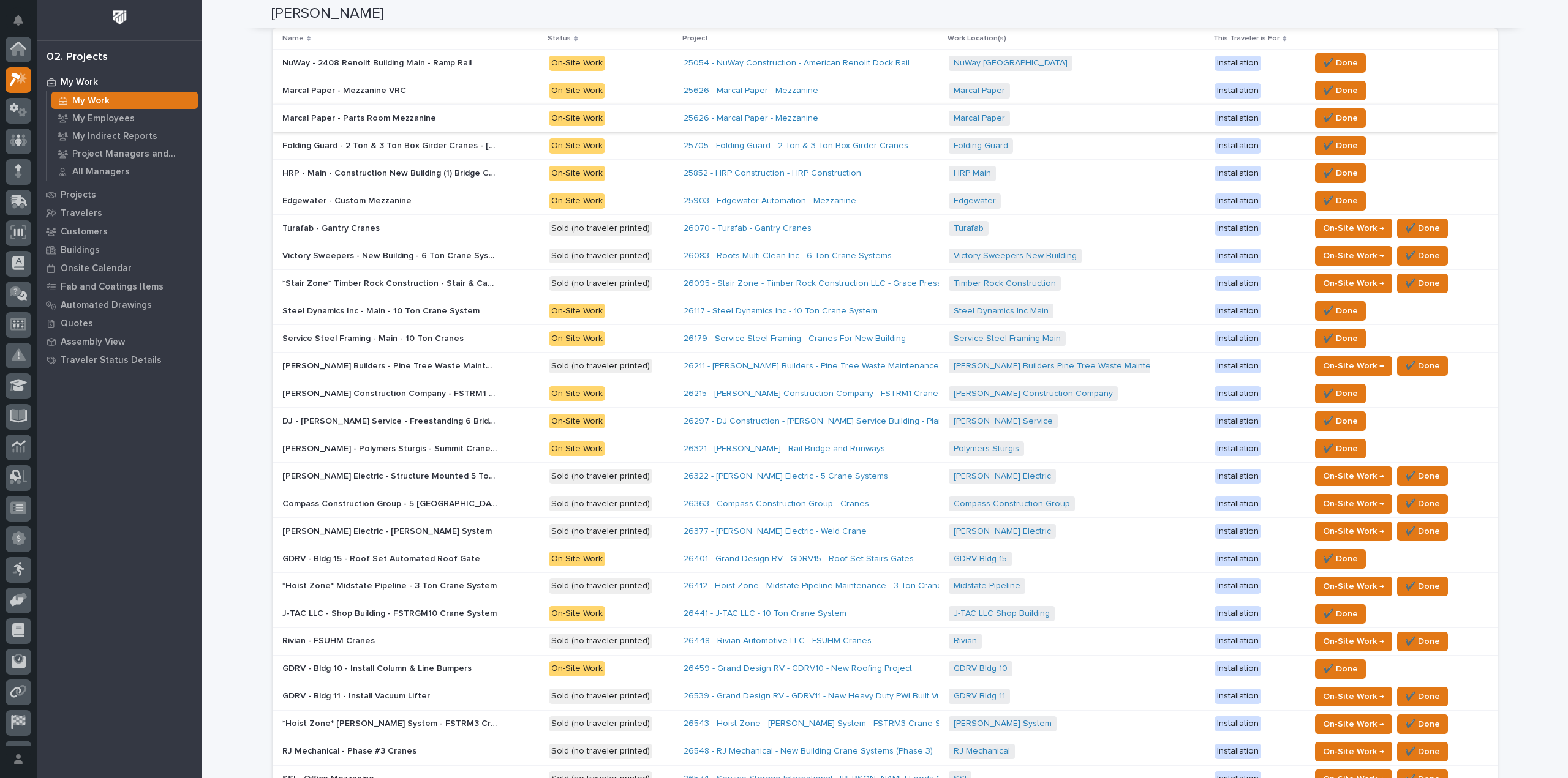
scroll to position [306, 0]
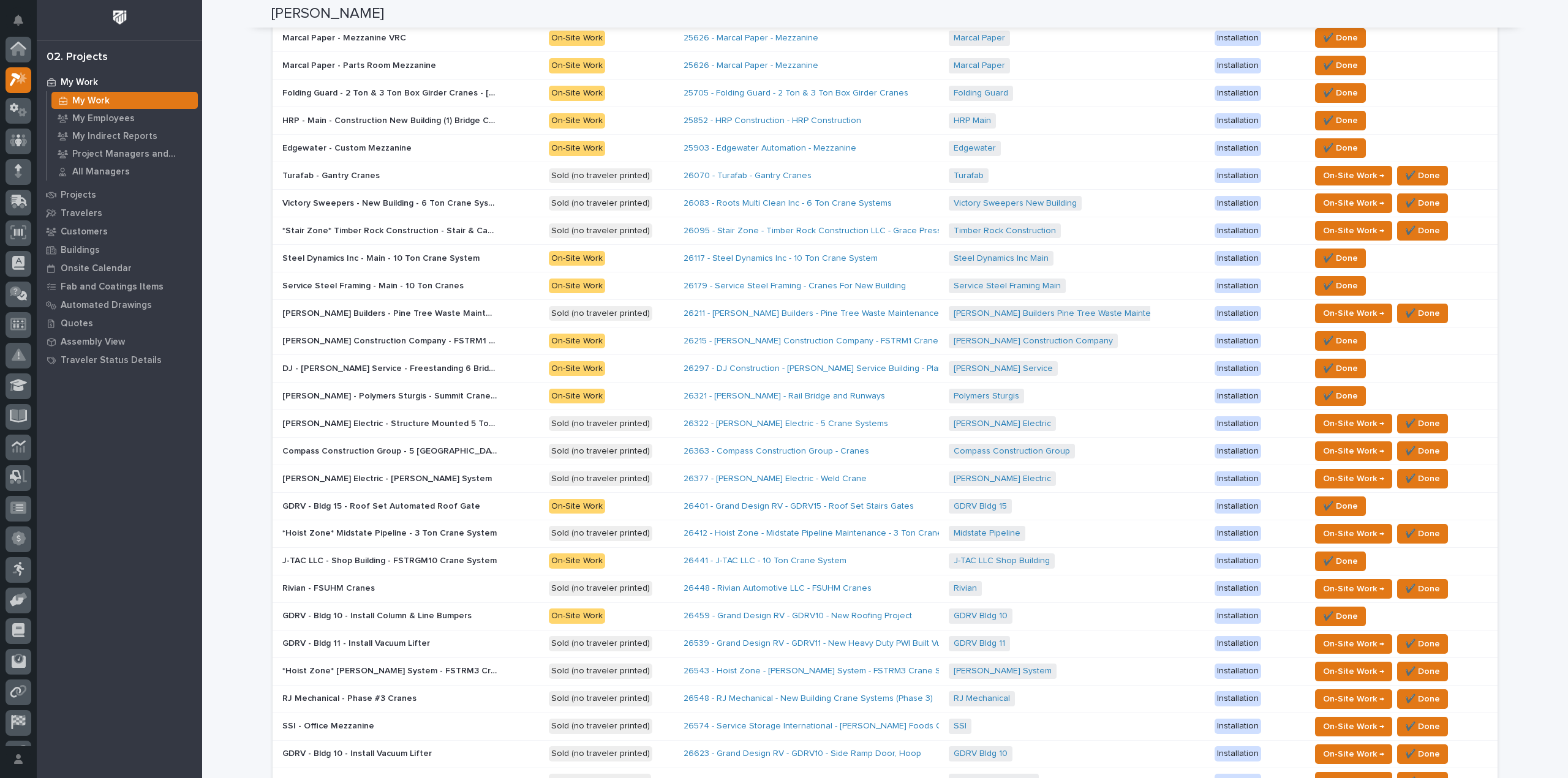
click at [417, 336] on p "Patterson Construction Company - FSTRM1 Crane System" at bounding box center [390, 340] width 216 height 13
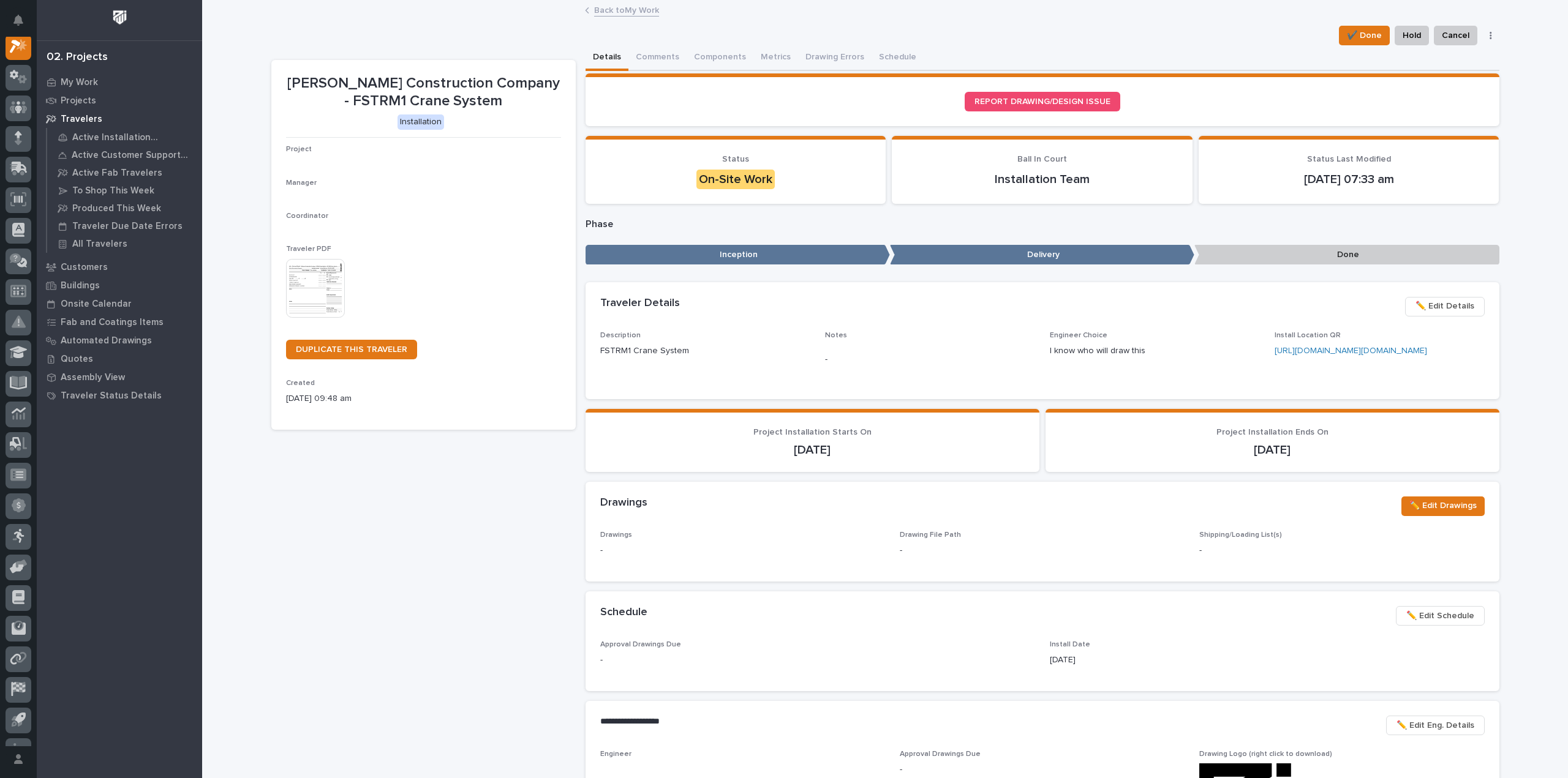
scroll to position [31, 0]
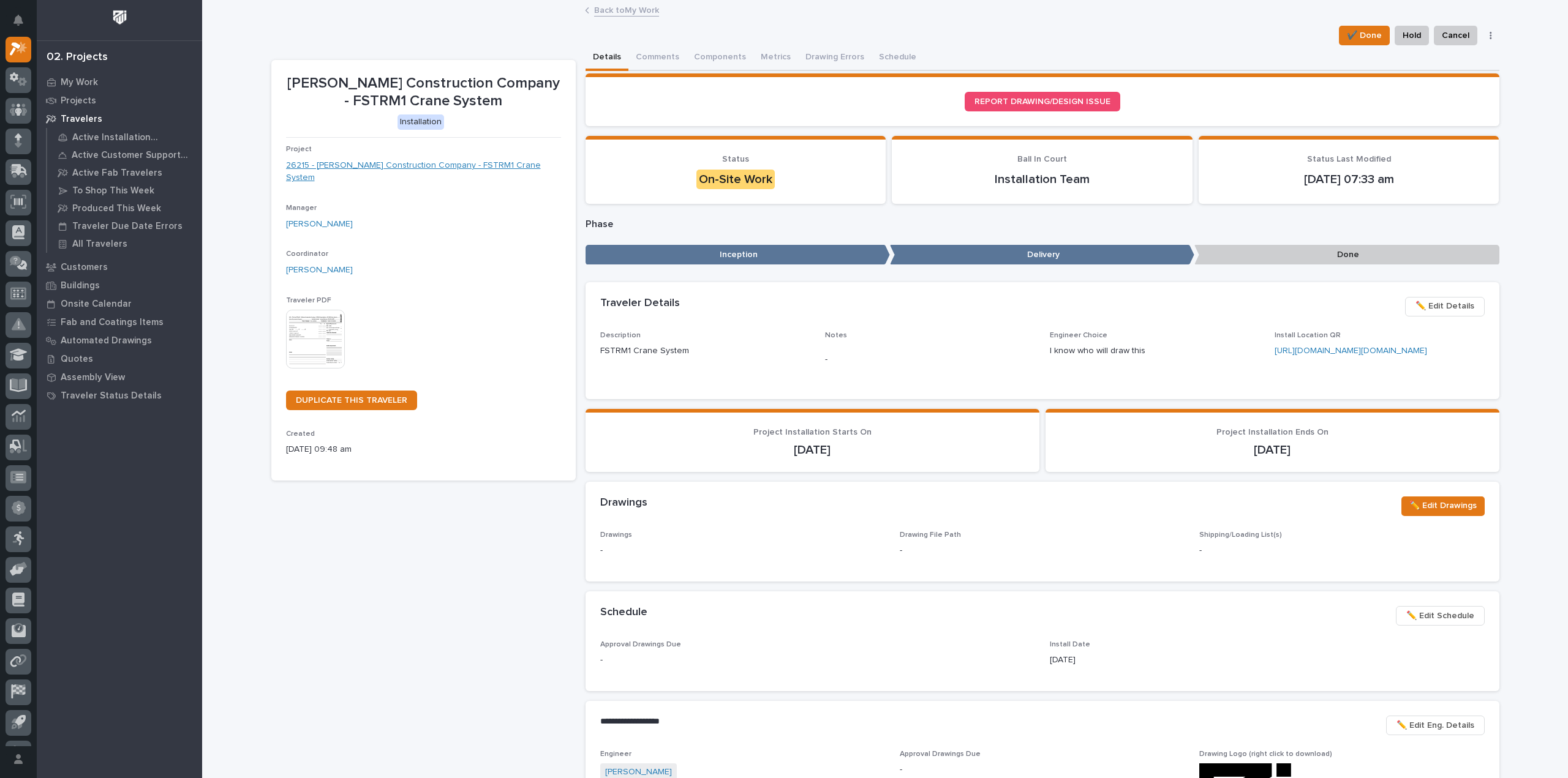
click at [429, 167] on link "26215 - Patterson Construction Company - FSTRM1 Crane System" at bounding box center [423, 172] width 275 height 26
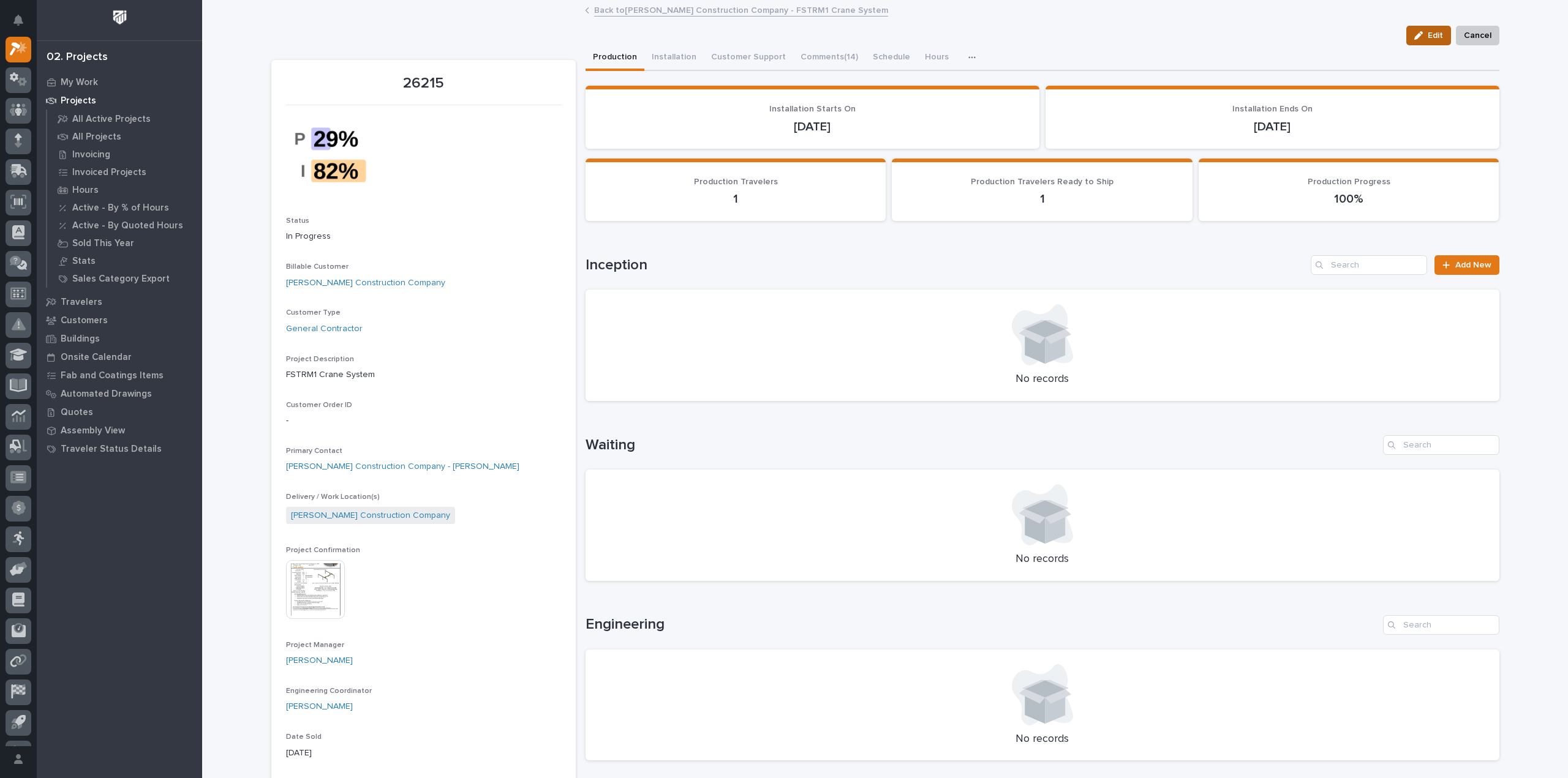
click at [1253, 36] on div "button" at bounding box center [1421, 35] width 14 height 8
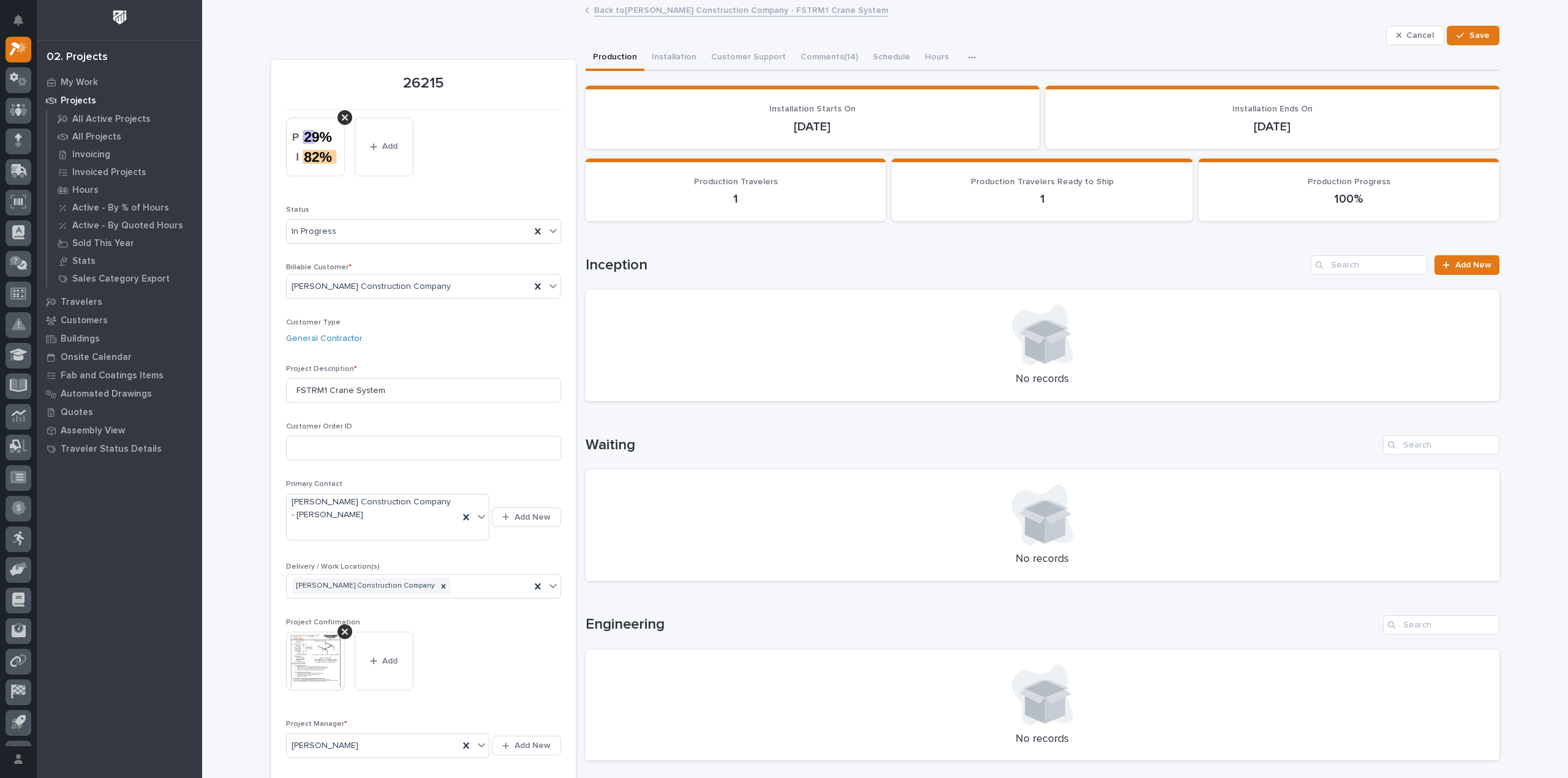
click at [303, 154] on img at bounding box center [315, 147] width 59 height 59
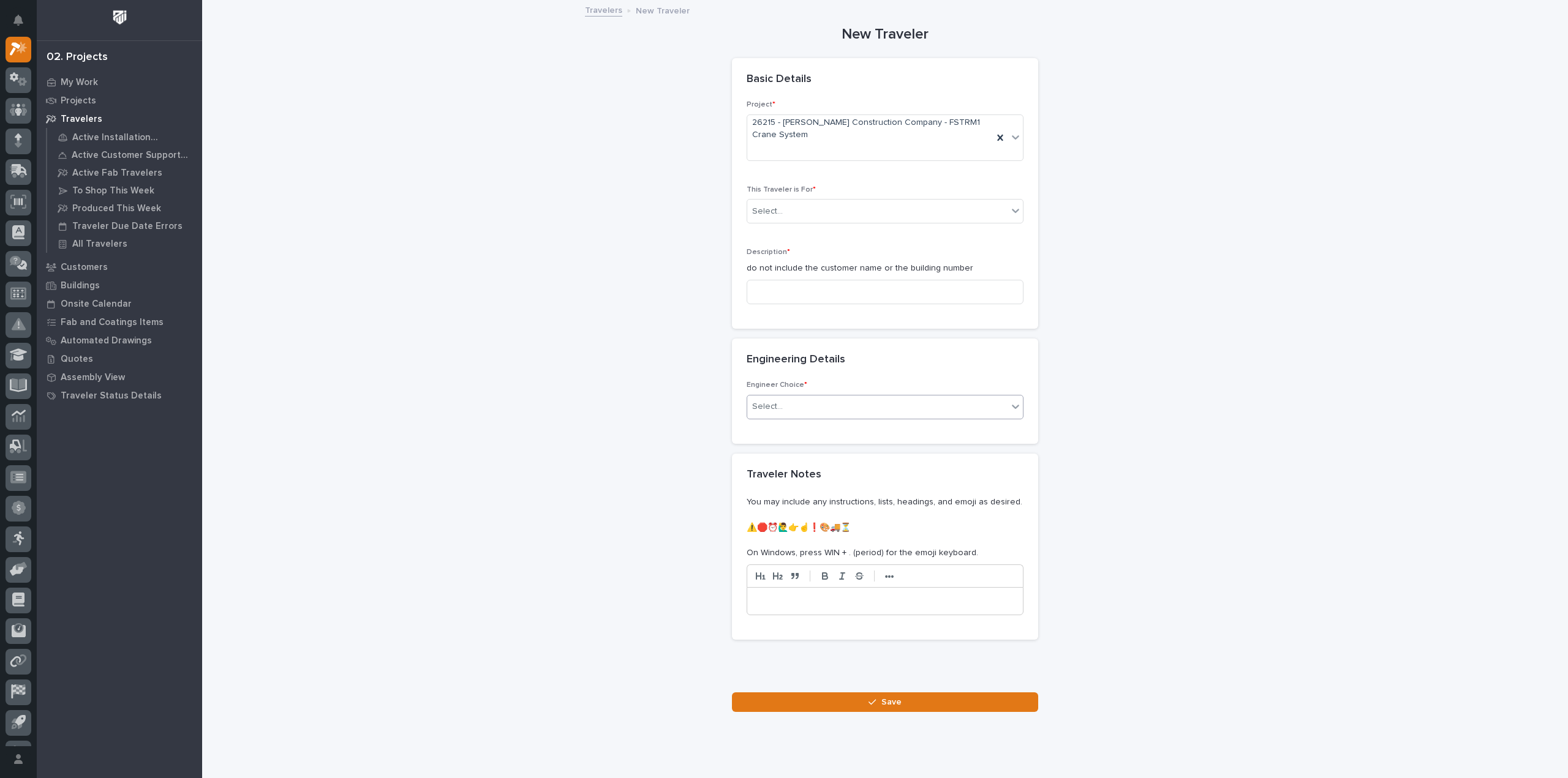
click at [832, 395] on div "Select..." at bounding box center [884, 407] width 277 height 24
click at [832, 401] on div "Select..." at bounding box center [877, 407] width 260 height 20
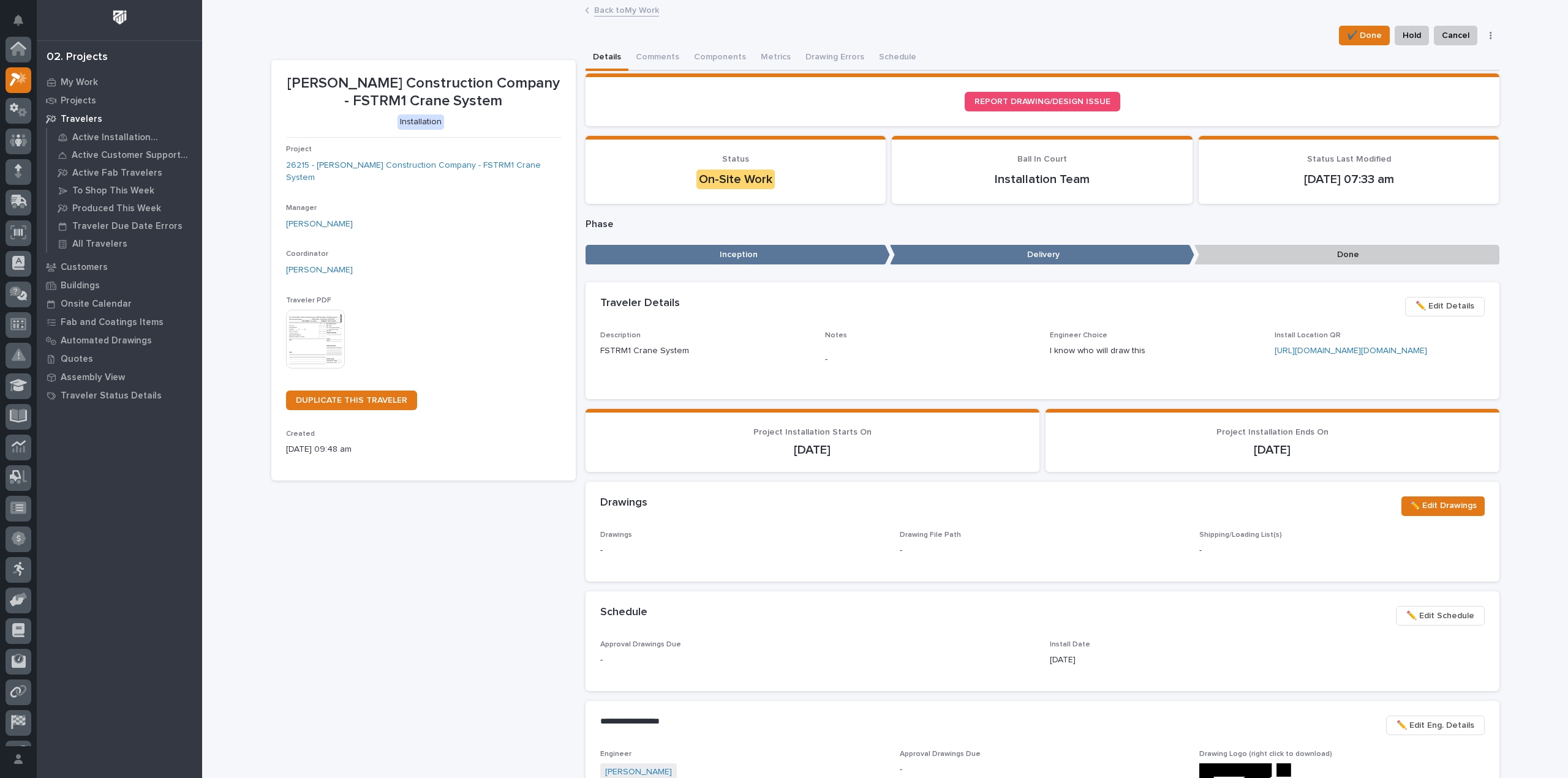
scroll to position [33, 0]
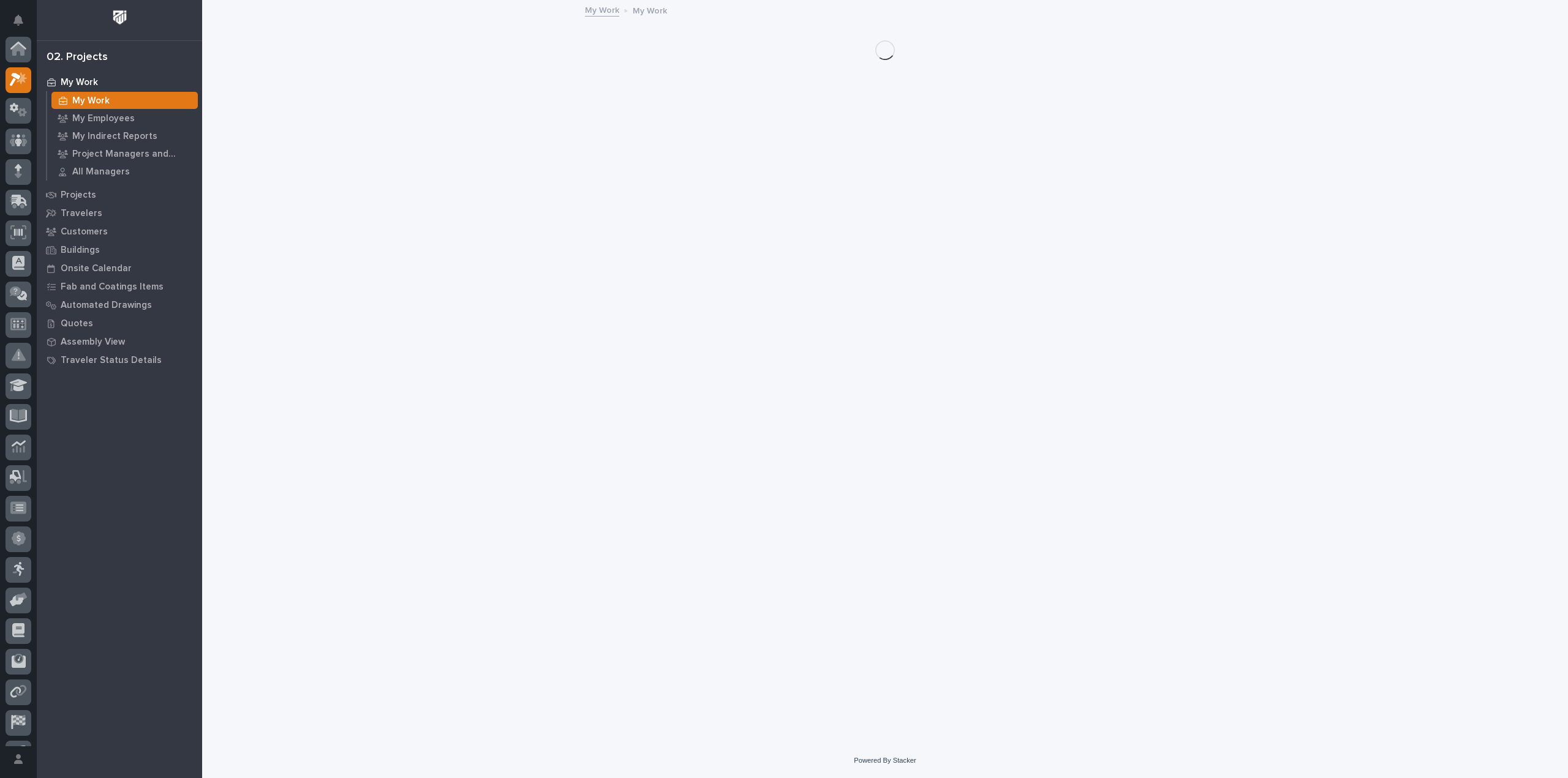
scroll to position [33, 0]
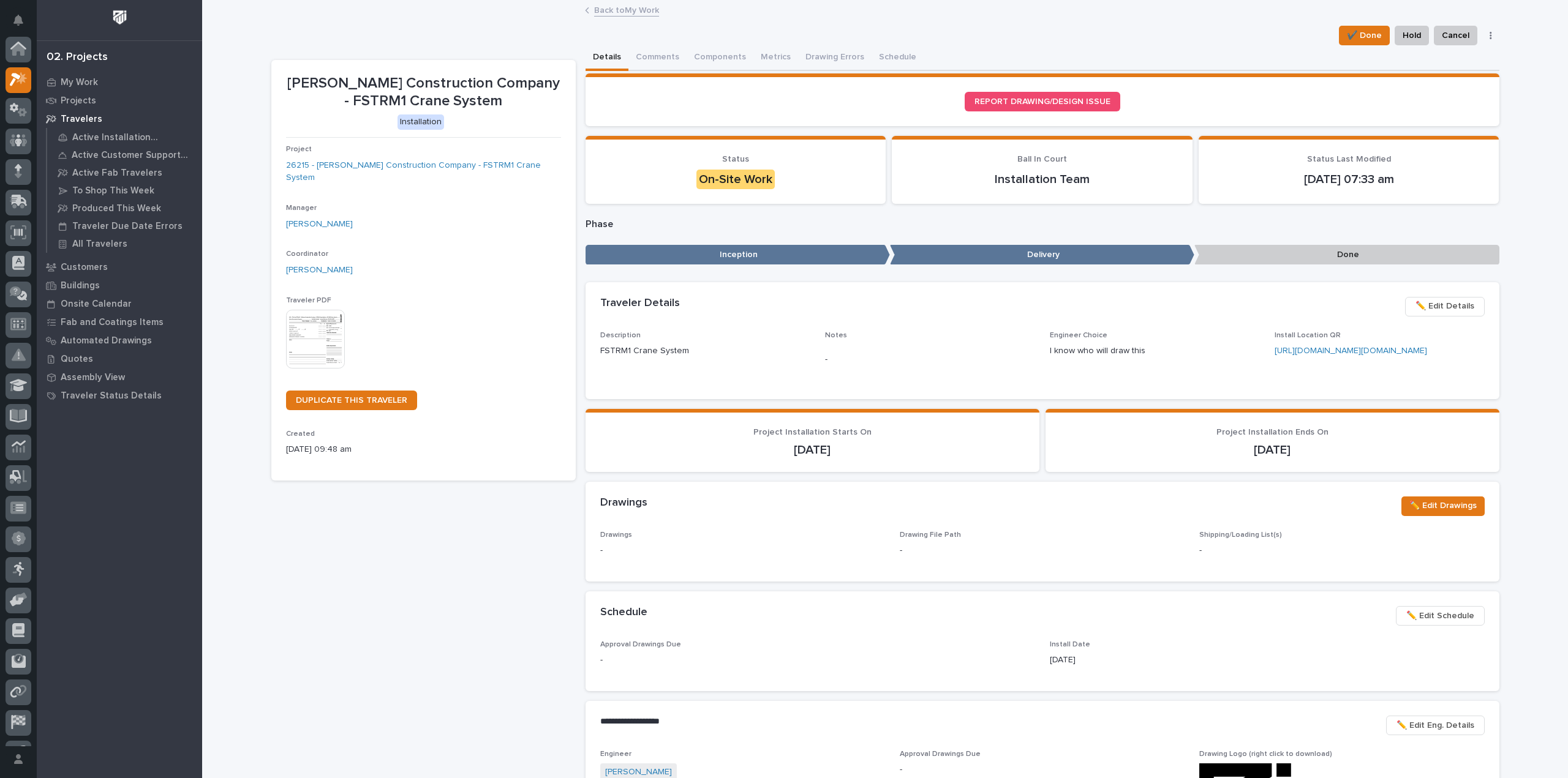
scroll to position [33, 0]
click at [1253, 37] on span "✔️ Done" at bounding box center [1364, 35] width 35 height 15
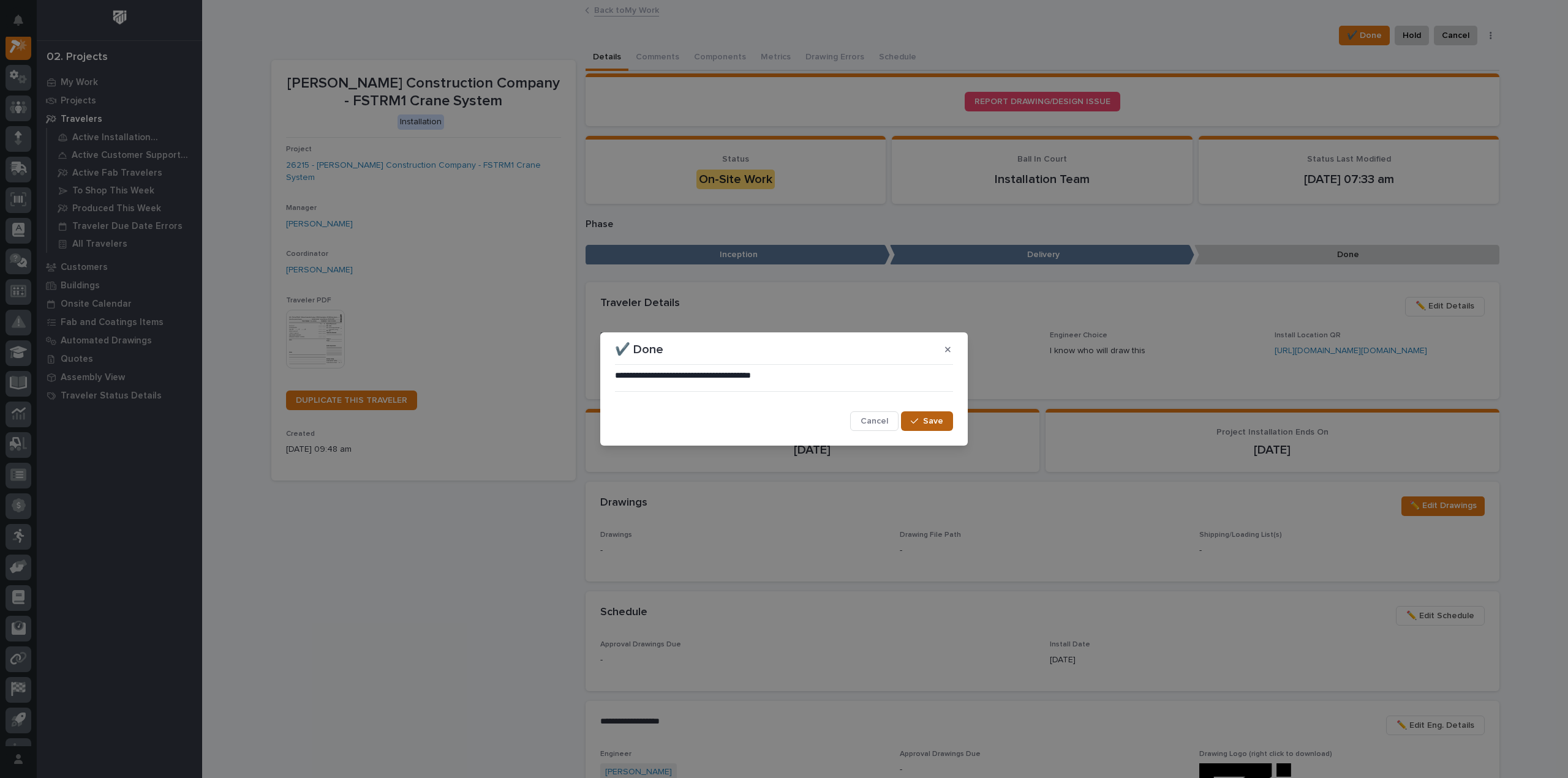
click at [936, 425] on span "Save" at bounding box center [933, 422] width 20 height 11
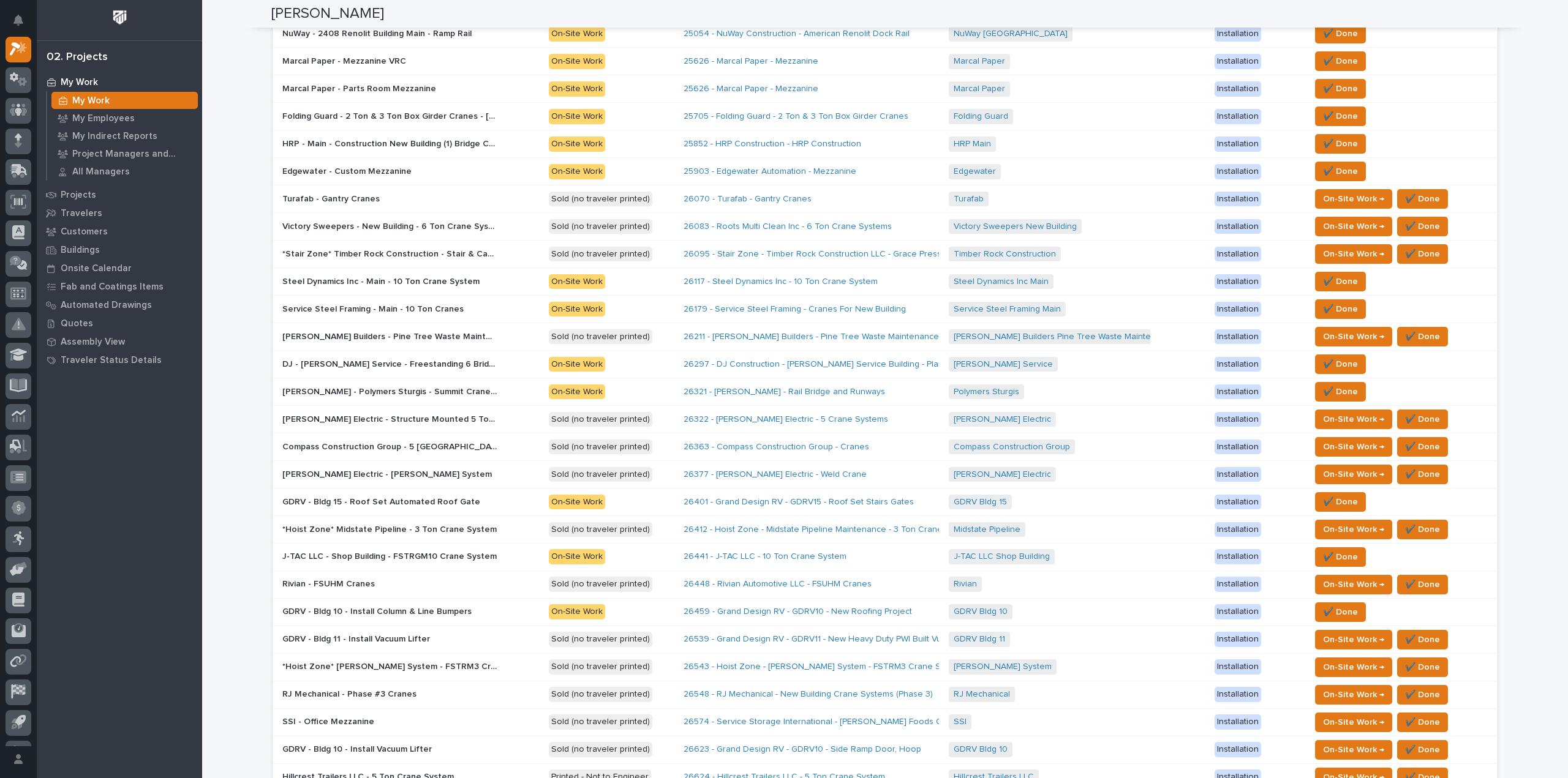
scroll to position [306, 0]
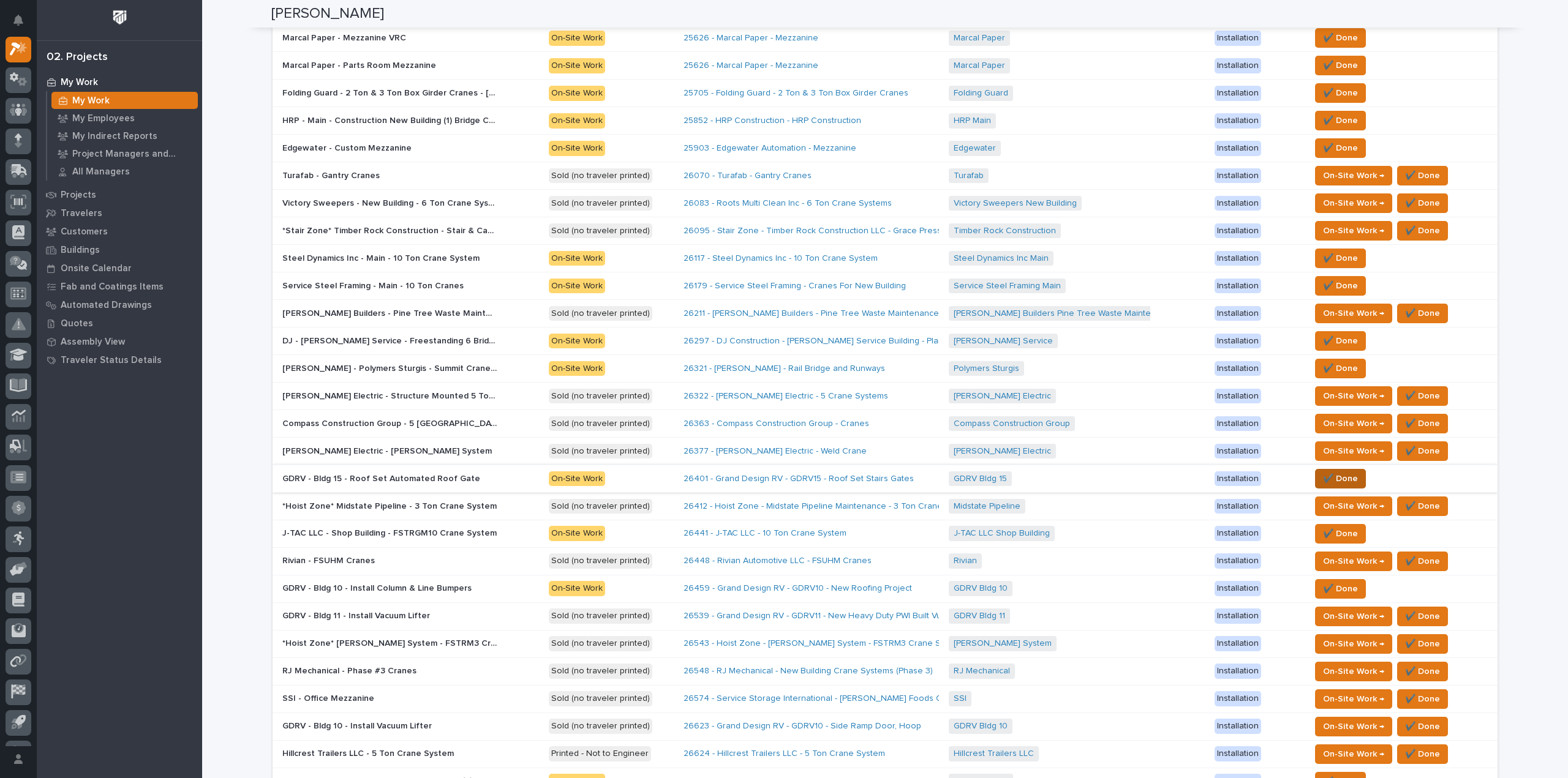
click at [1253, 477] on span "✔️ Done" at bounding box center [1340, 479] width 35 height 15
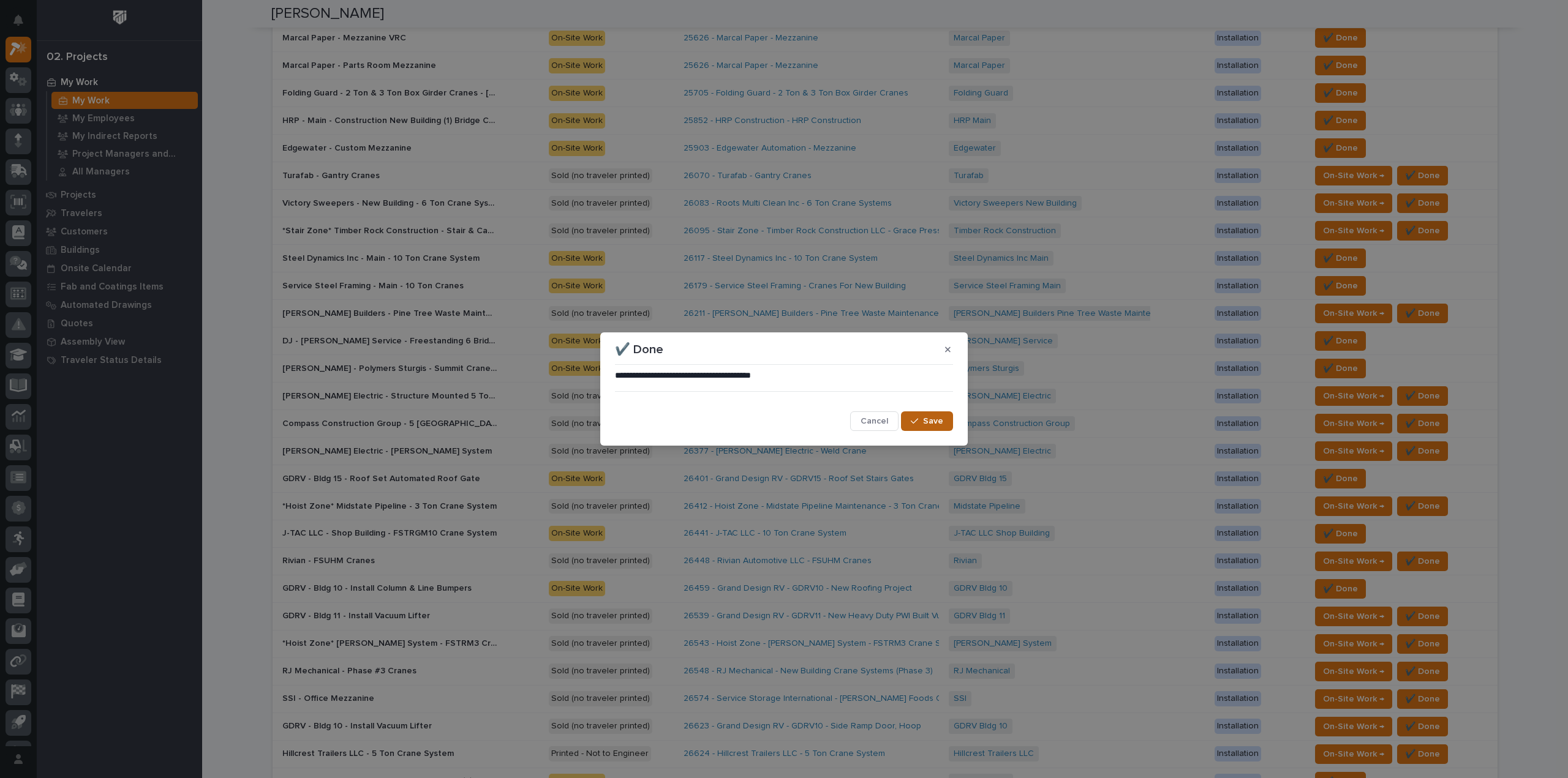
click at [933, 420] on span "Save" at bounding box center [933, 422] width 20 height 11
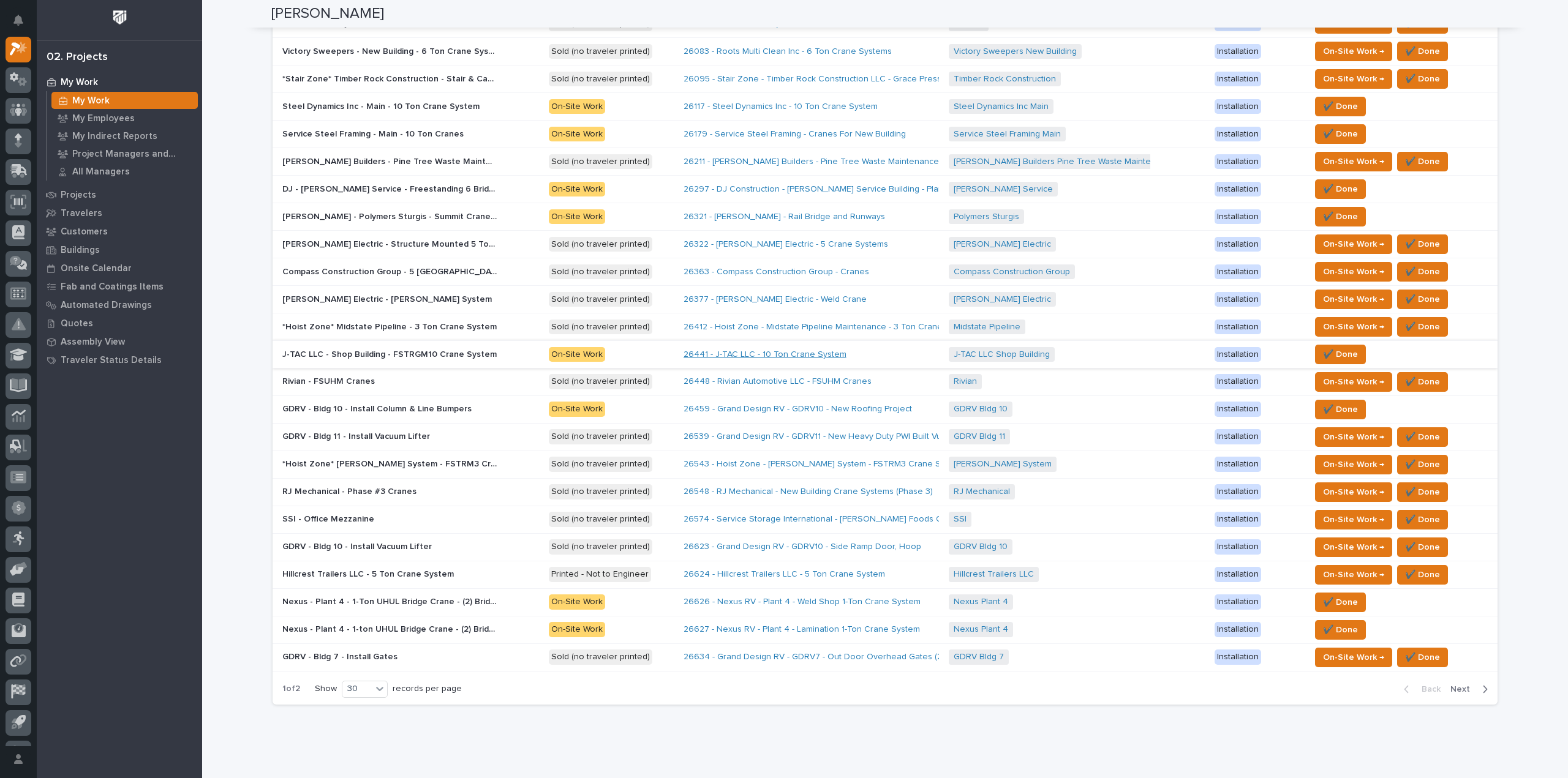
scroll to position [484, 0]
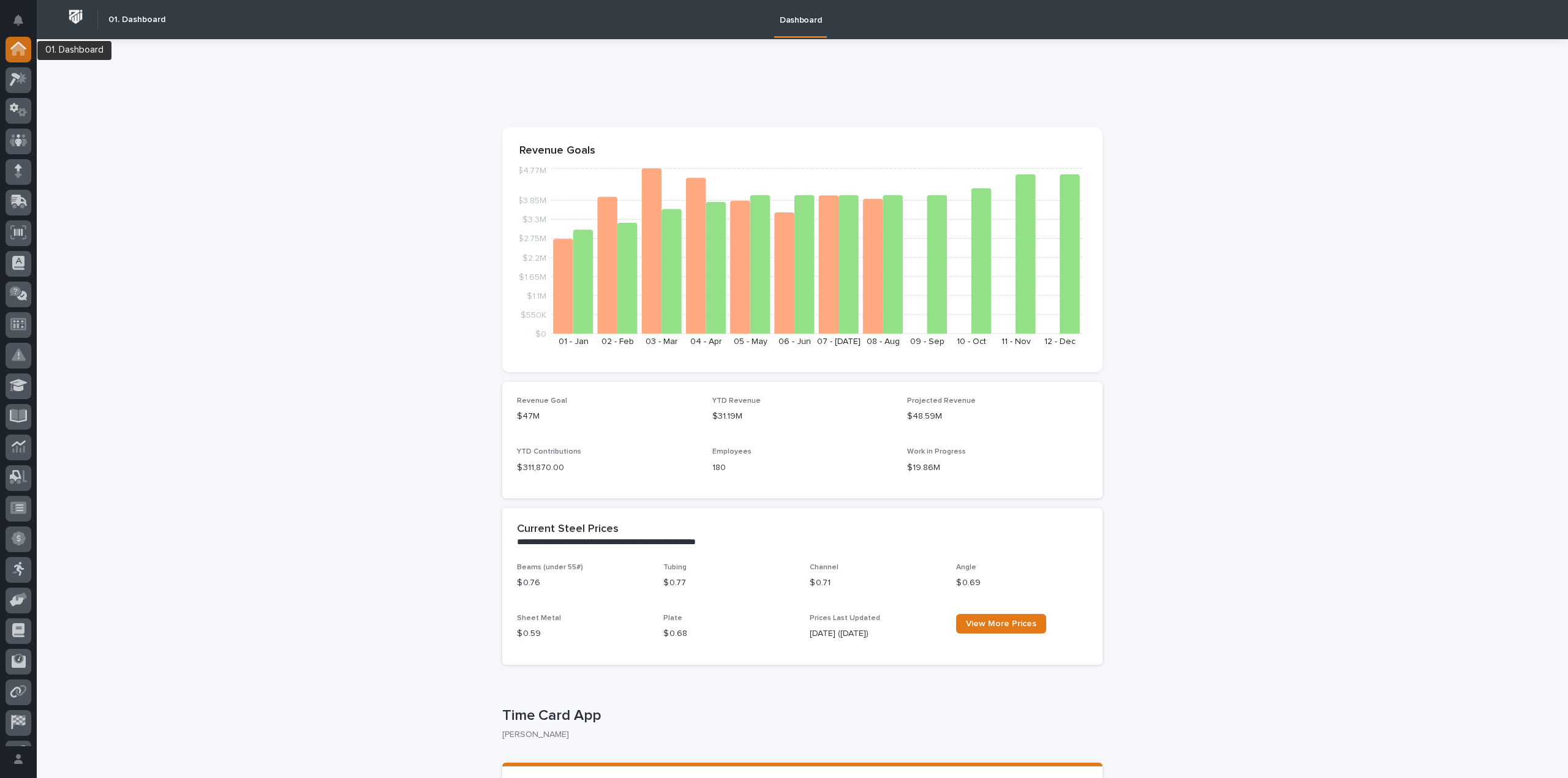
click at [23, 47] on icon at bounding box center [18, 45] width 16 height 8
click at [22, 80] on icon at bounding box center [21, 78] width 10 height 12
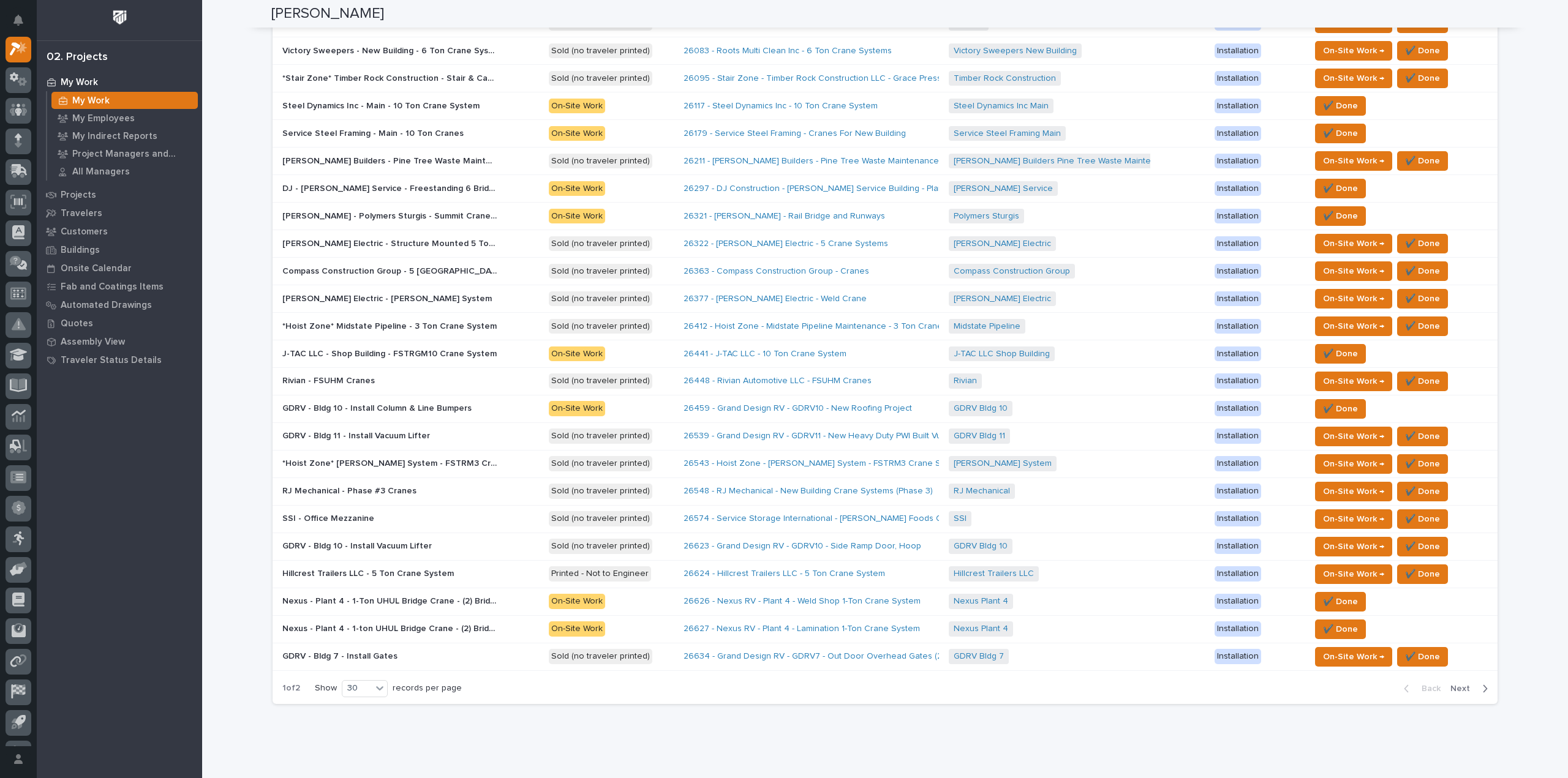
scroll to position [484, 0]
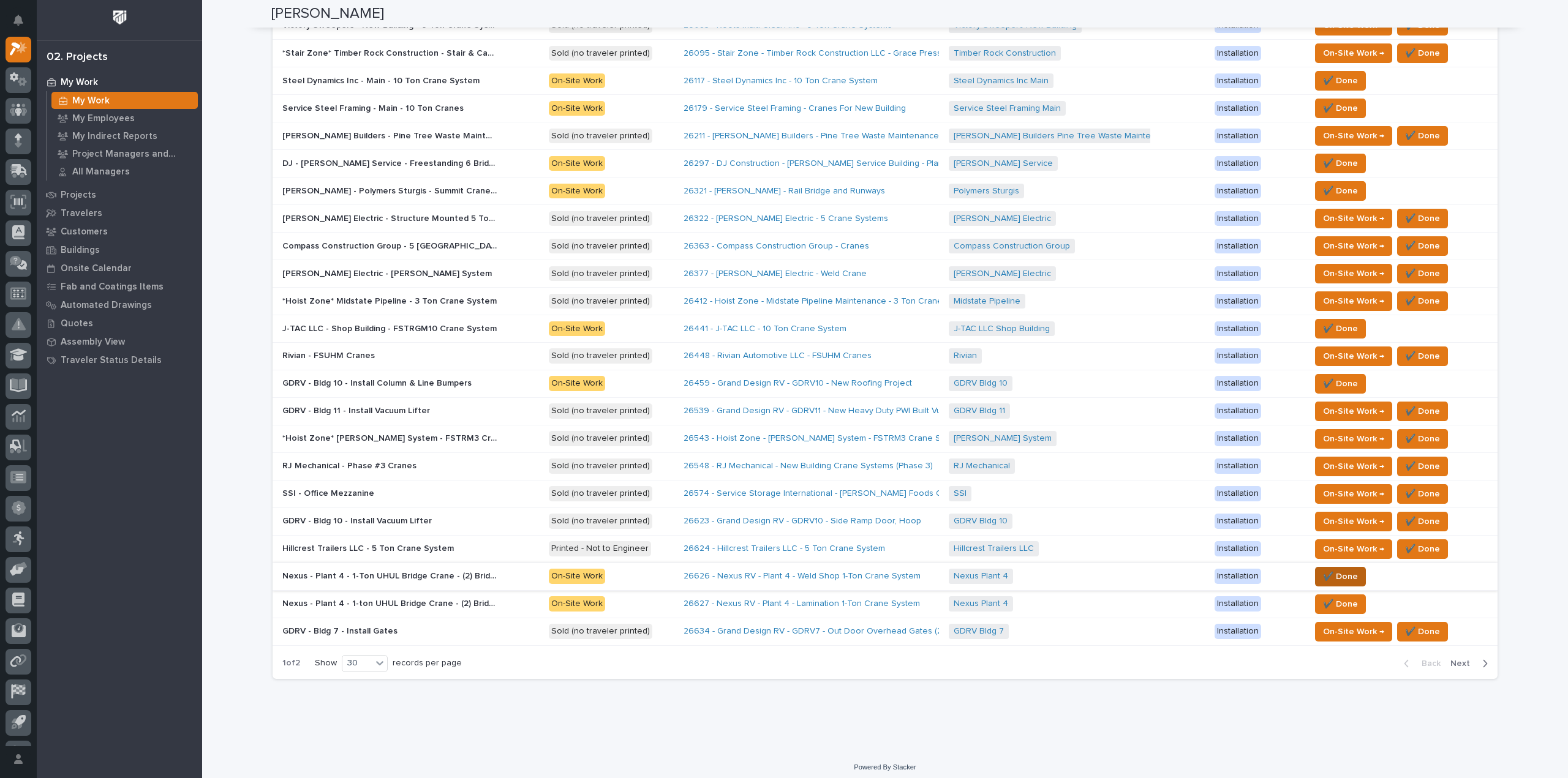
click at [1339, 570] on span "✔️ Done" at bounding box center [1340, 577] width 35 height 15
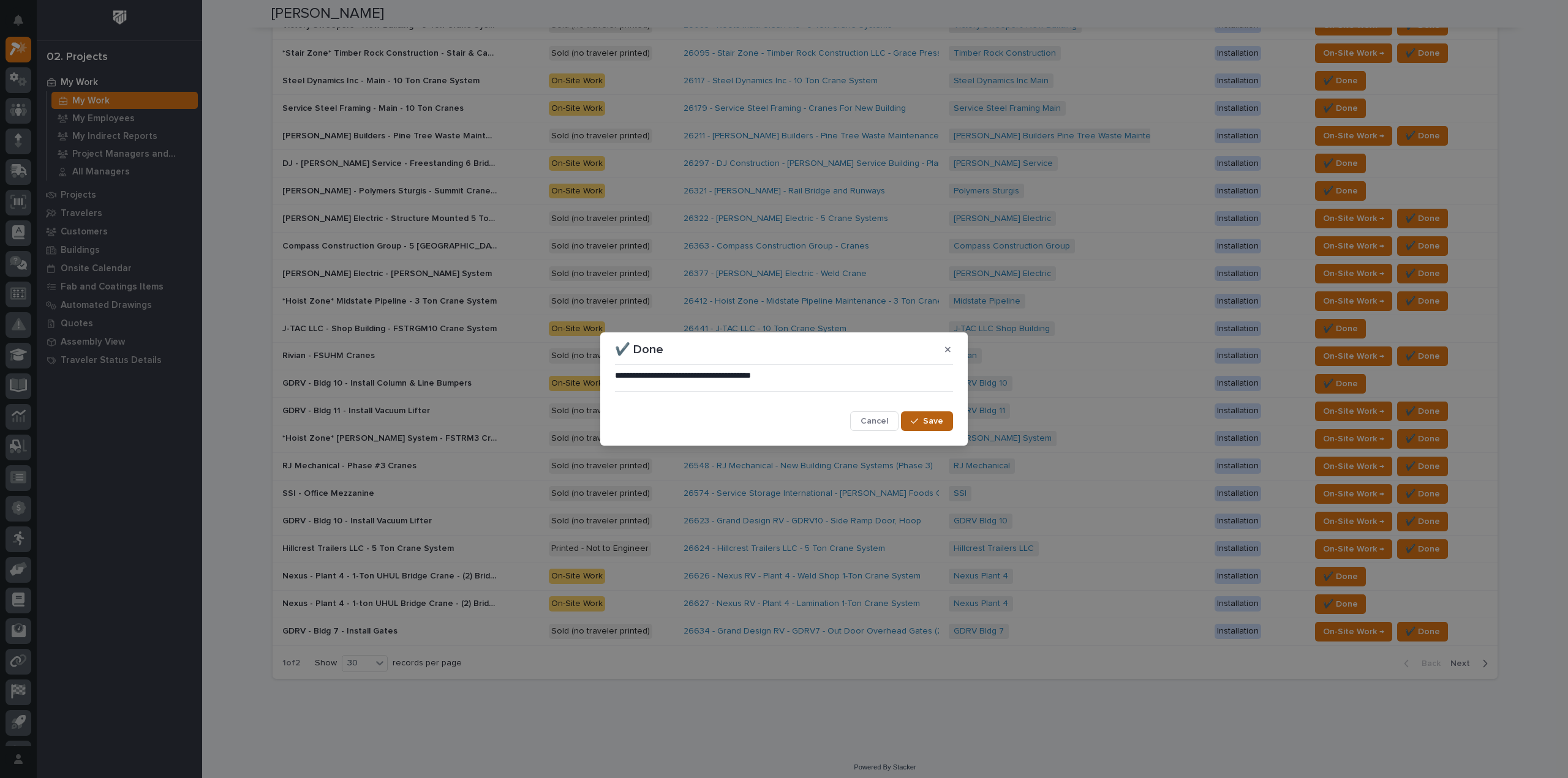
click at [944, 418] on button "Save" at bounding box center [927, 421] width 52 height 19
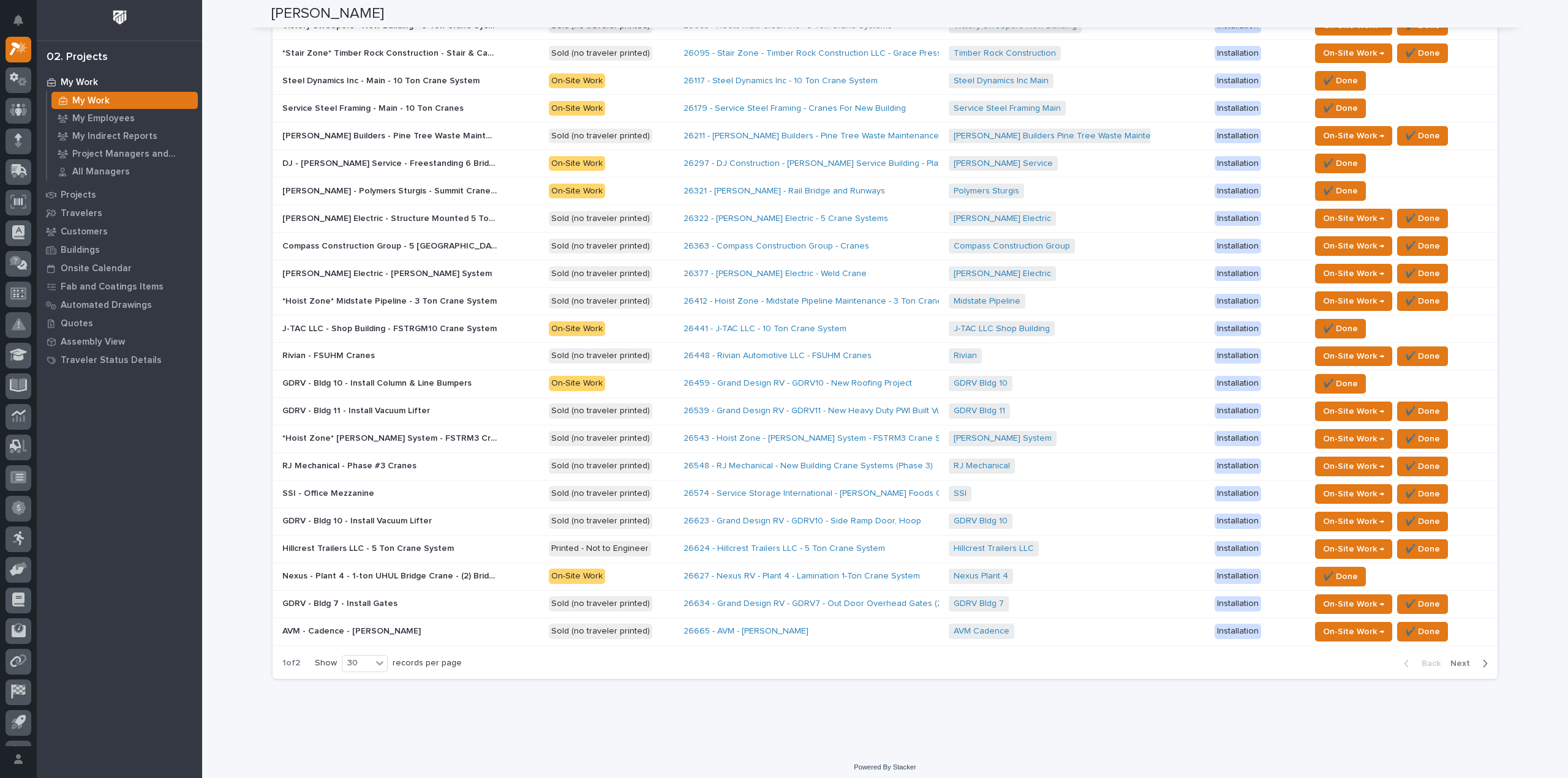
click at [1467, 659] on span "Next" at bounding box center [1463, 664] width 27 height 11
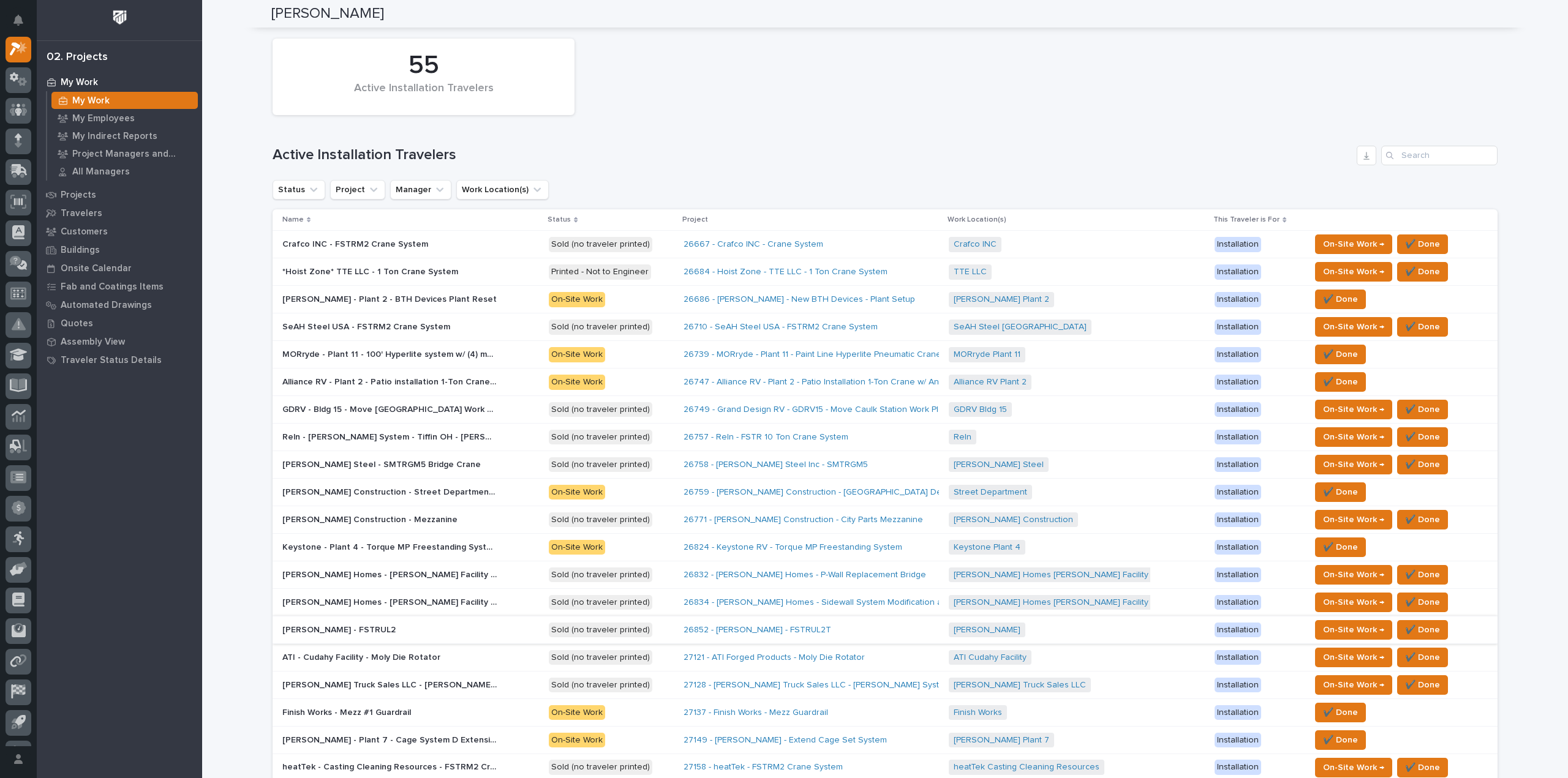
scroll to position [0, 0]
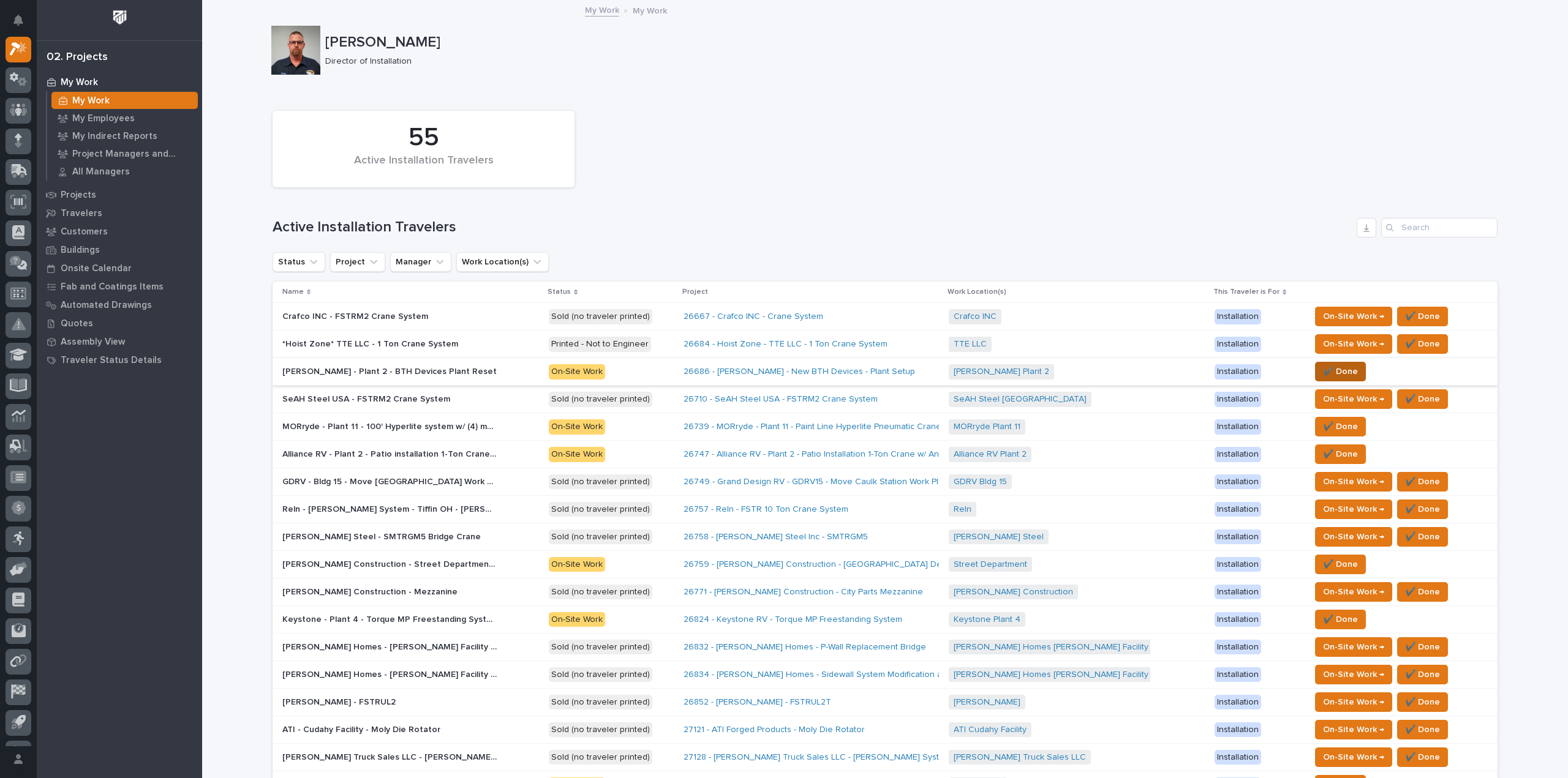
click at [1328, 371] on span "✔️ Done" at bounding box center [1340, 372] width 35 height 15
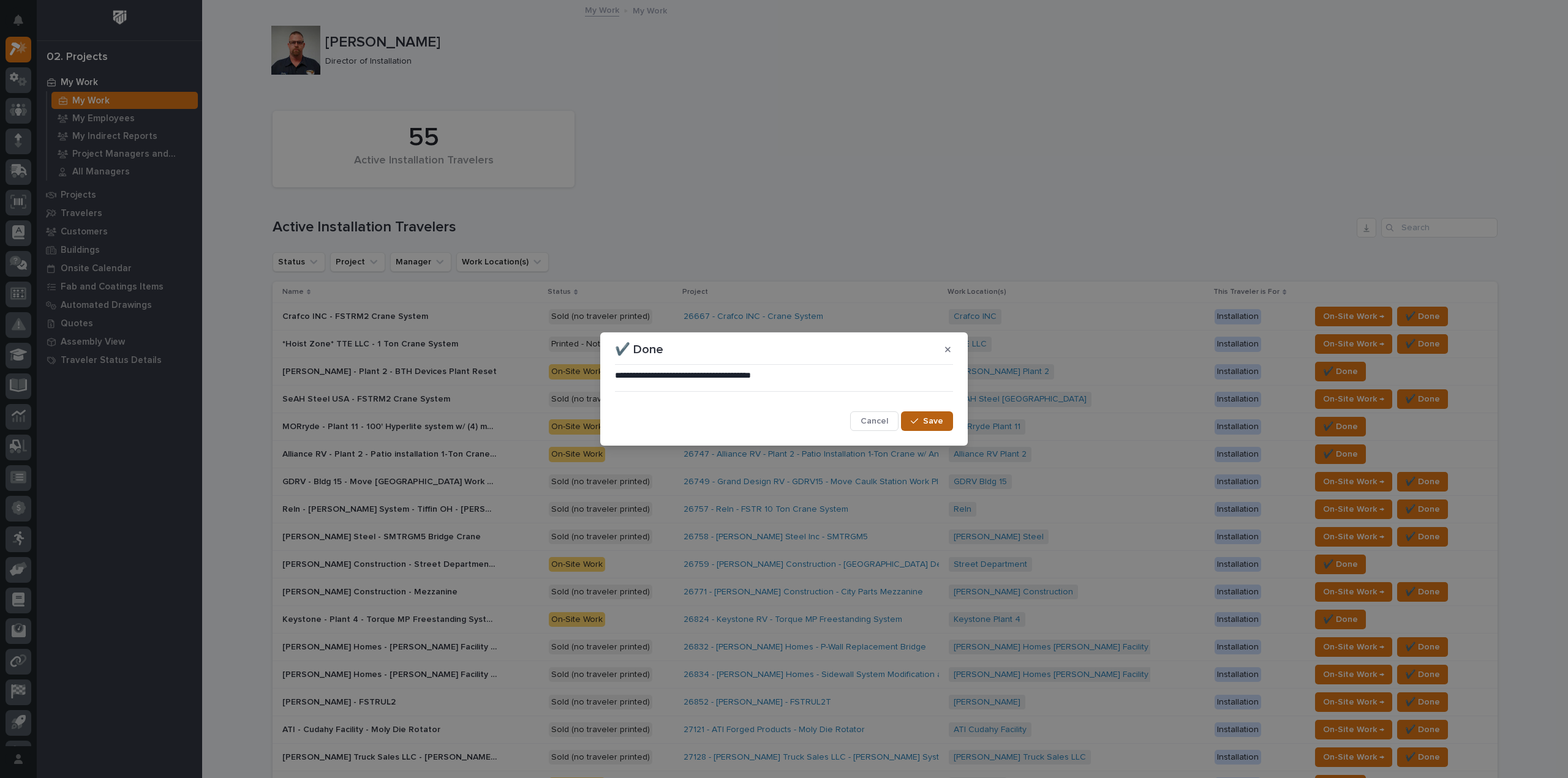
click at [912, 419] on icon "button" at bounding box center [915, 421] width 7 height 8
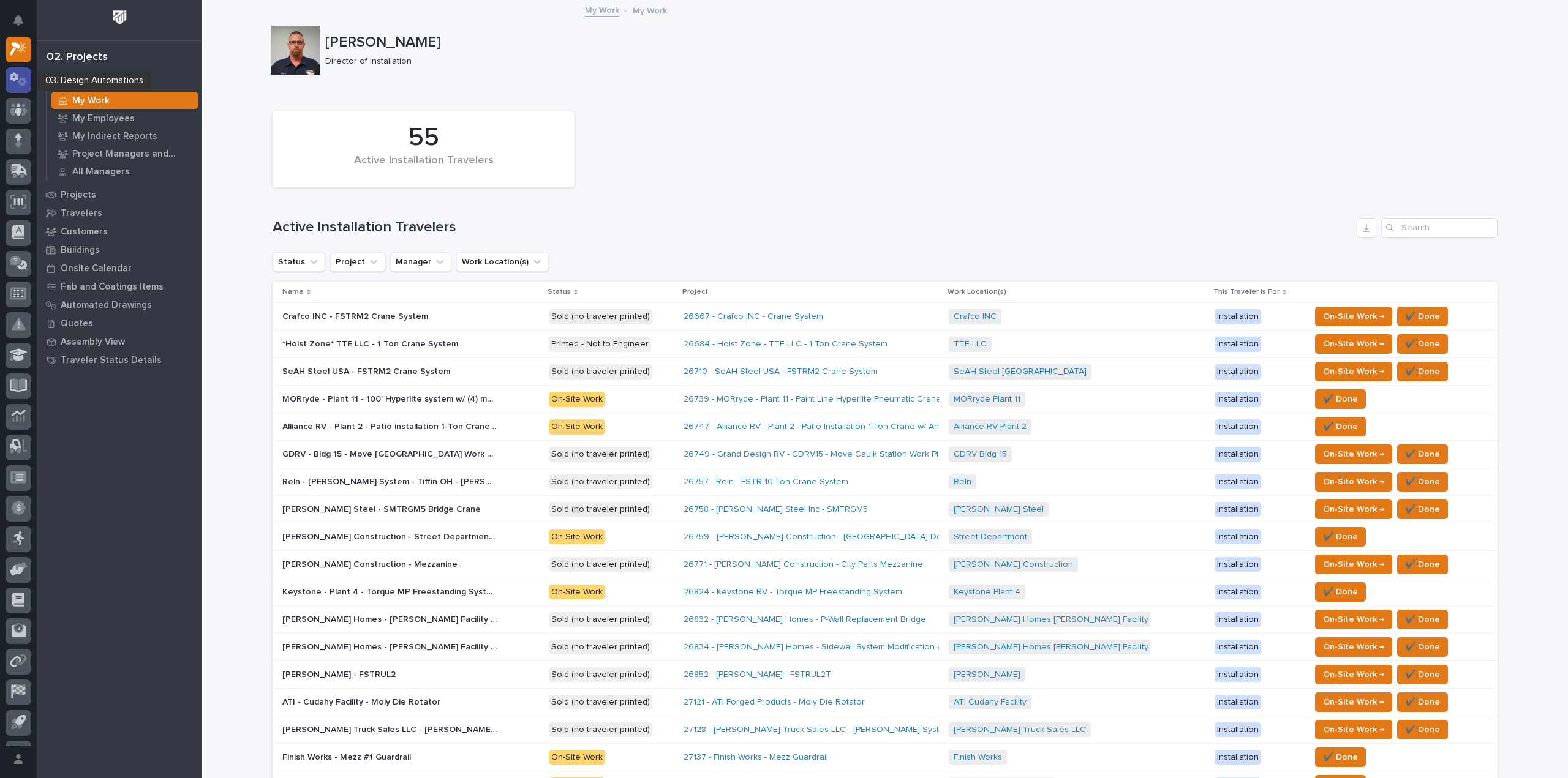
click at [23, 82] on icon at bounding box center [19, 79] width 18 height 14
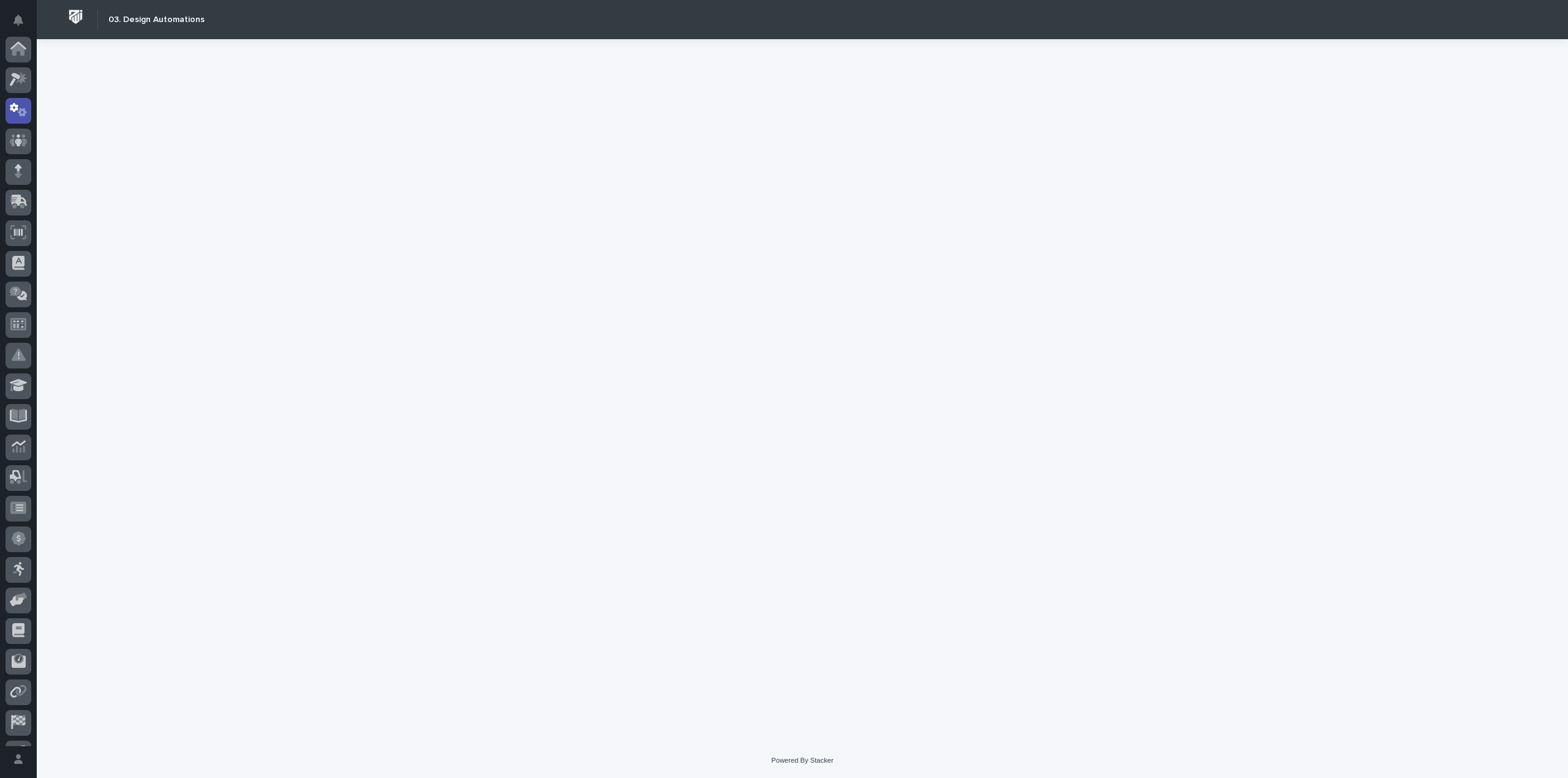
scroll to position [61, 0]
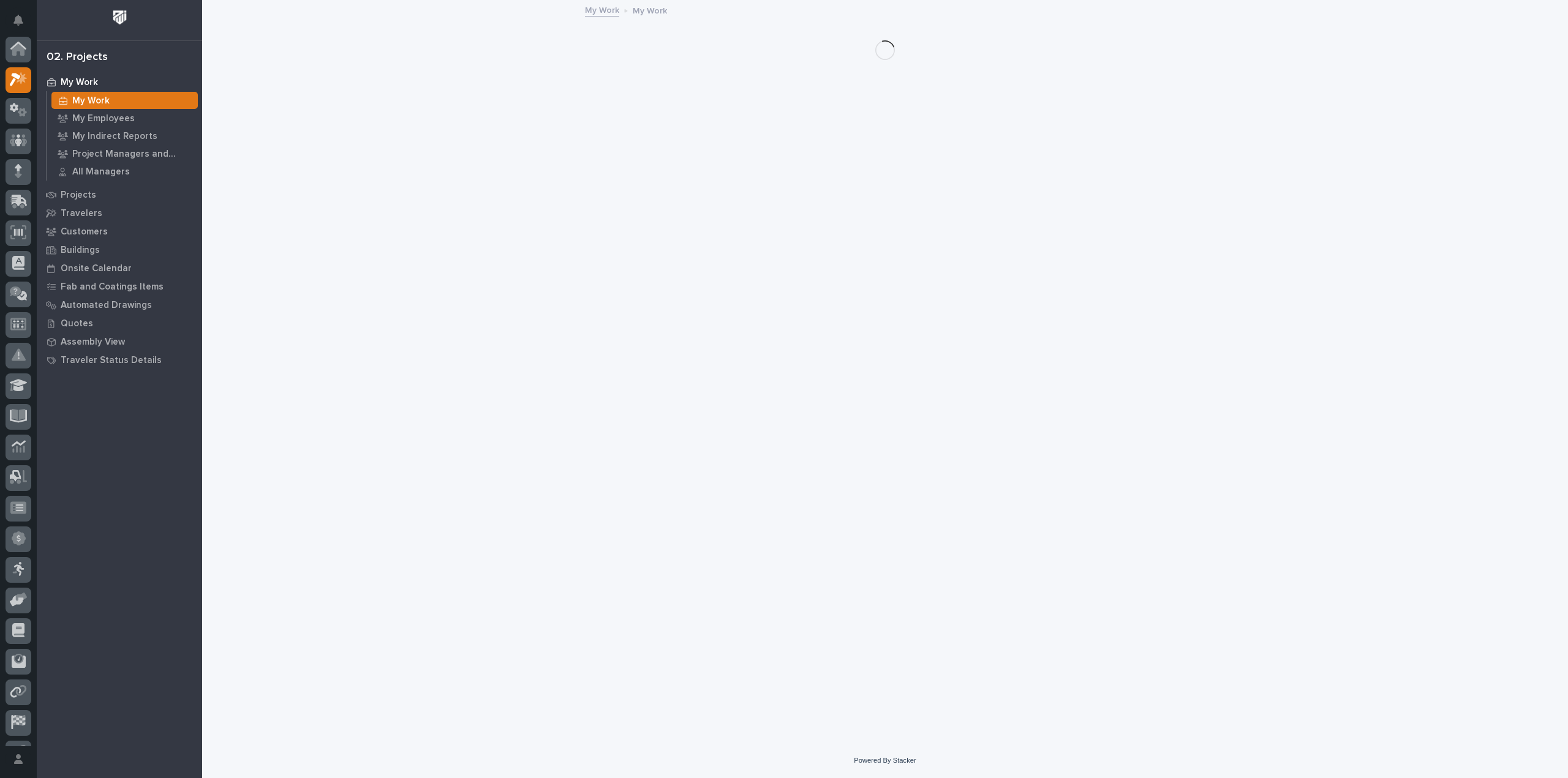
scroll to position [31, 0]
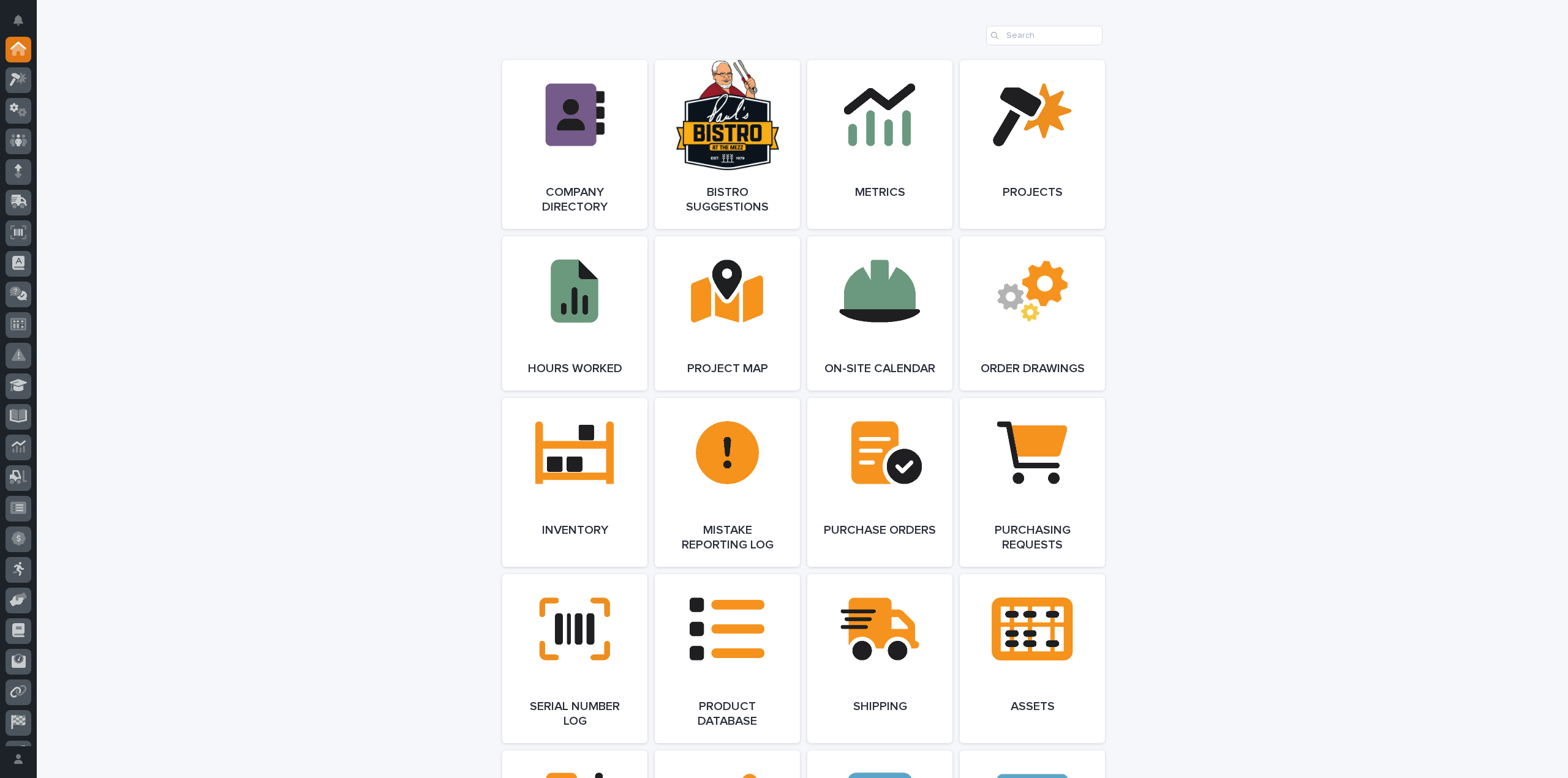
scroll to position [980, 0]
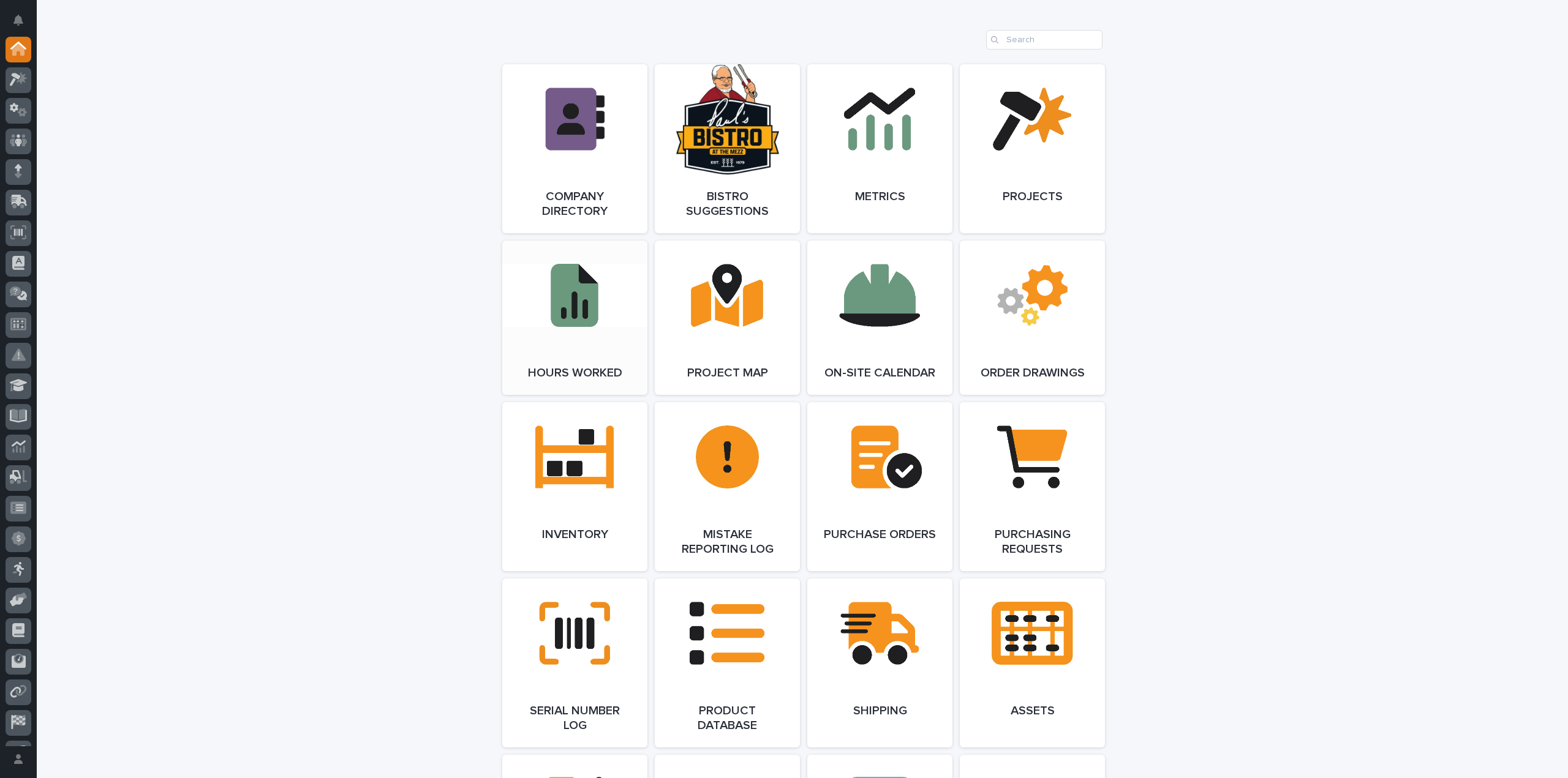
click at [628, 302] on link "Open Link" at bounding box center [574, 317] width 145 height 154
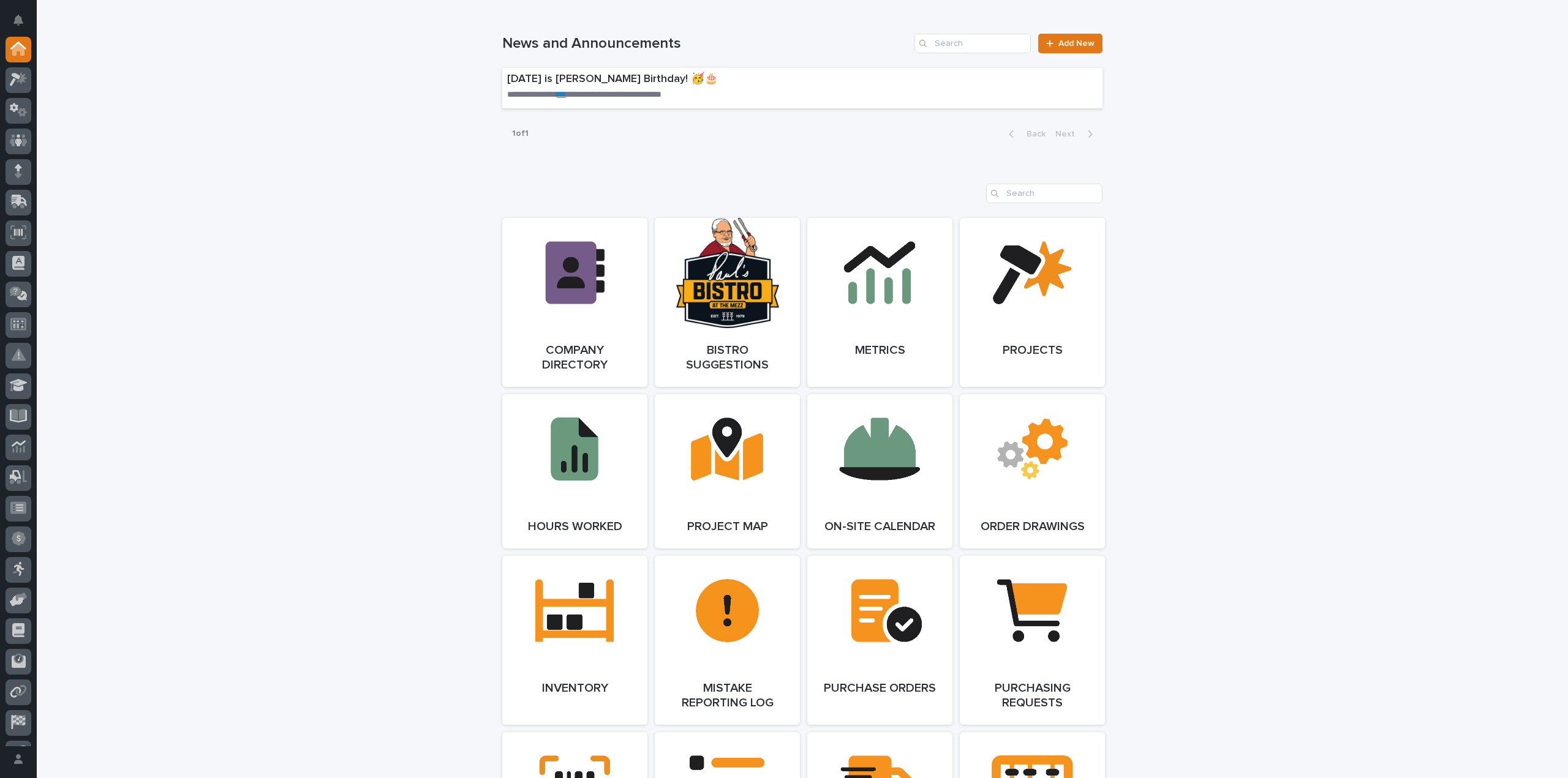
scroll to position [765, 0]
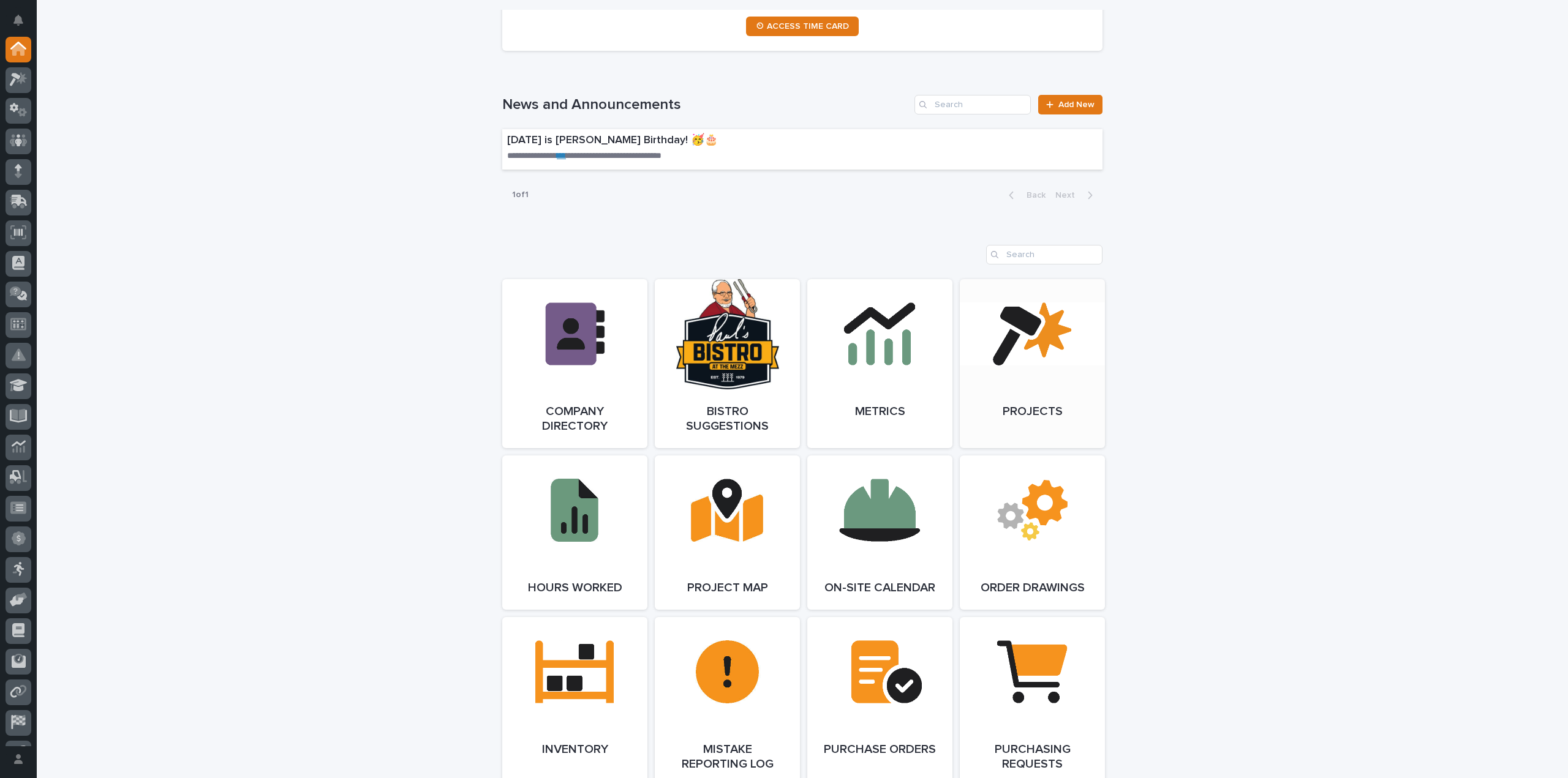
click at [1023, 411] on link "Open Link" at bounding box center [1031, 364] width 145 height 169
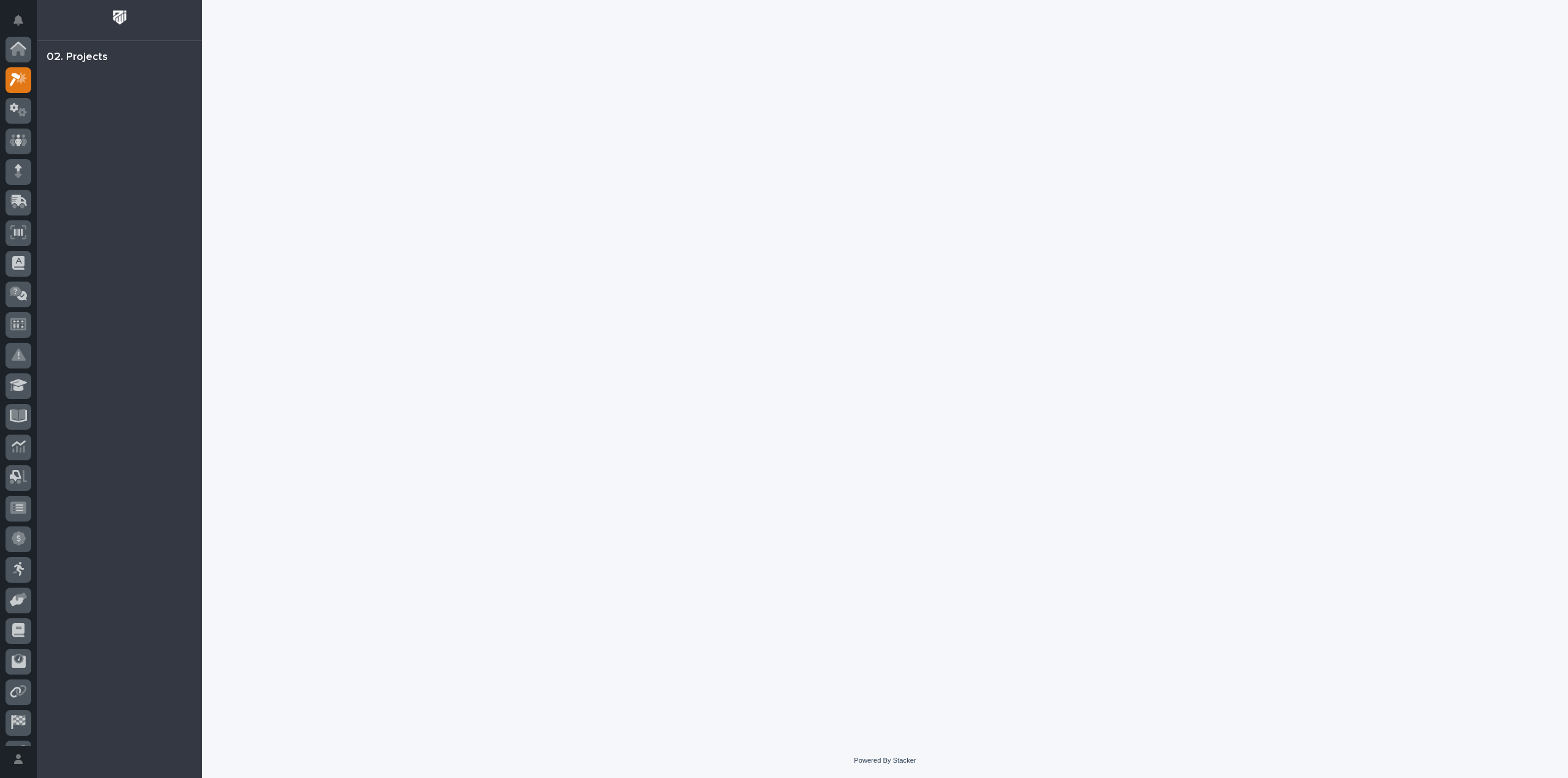
scroll to position [31, 0]
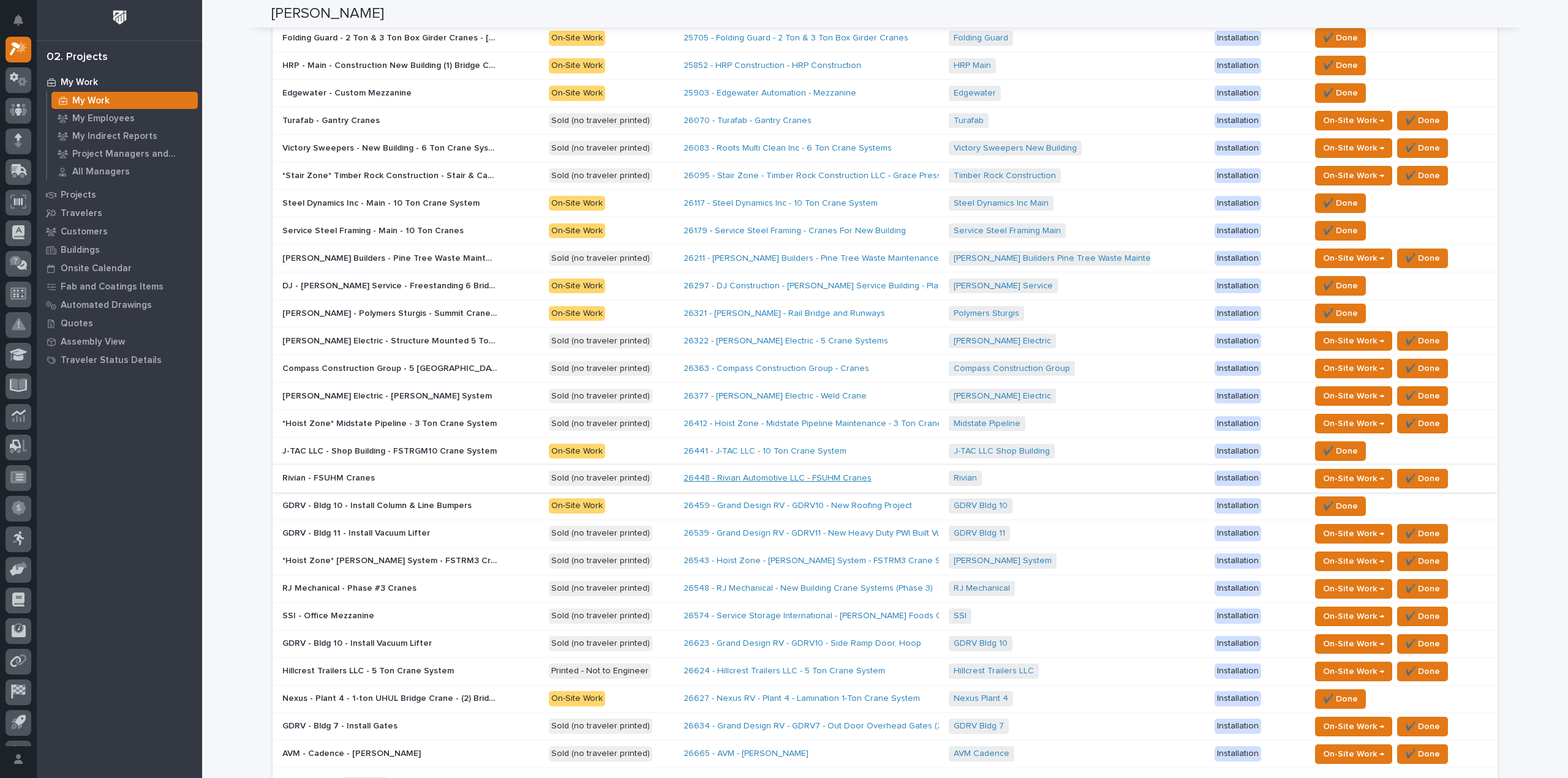
scroll to position [484, 0]
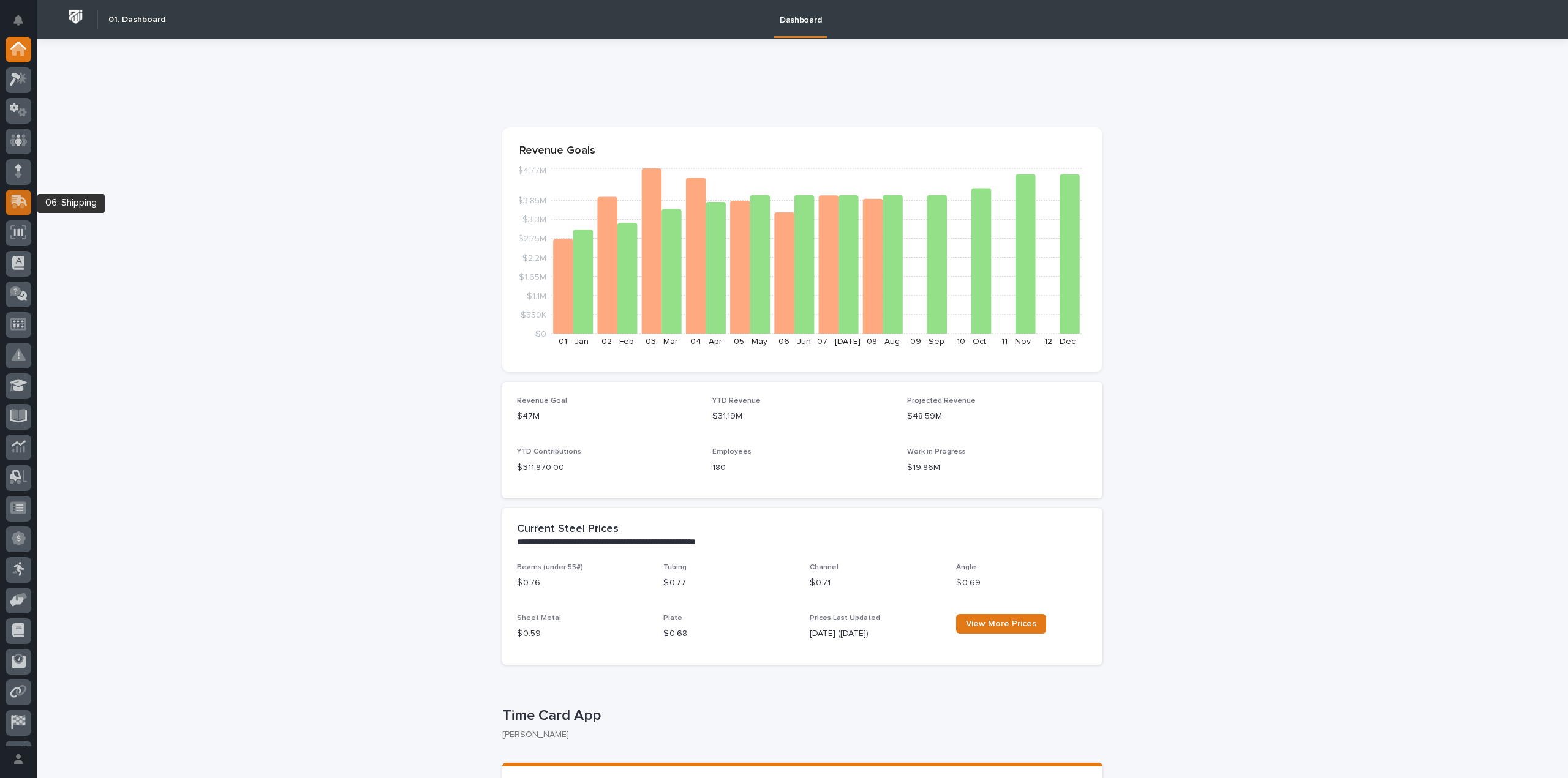
click at [12, 193] on div at bounding box center [19, 203] width 26 height 26
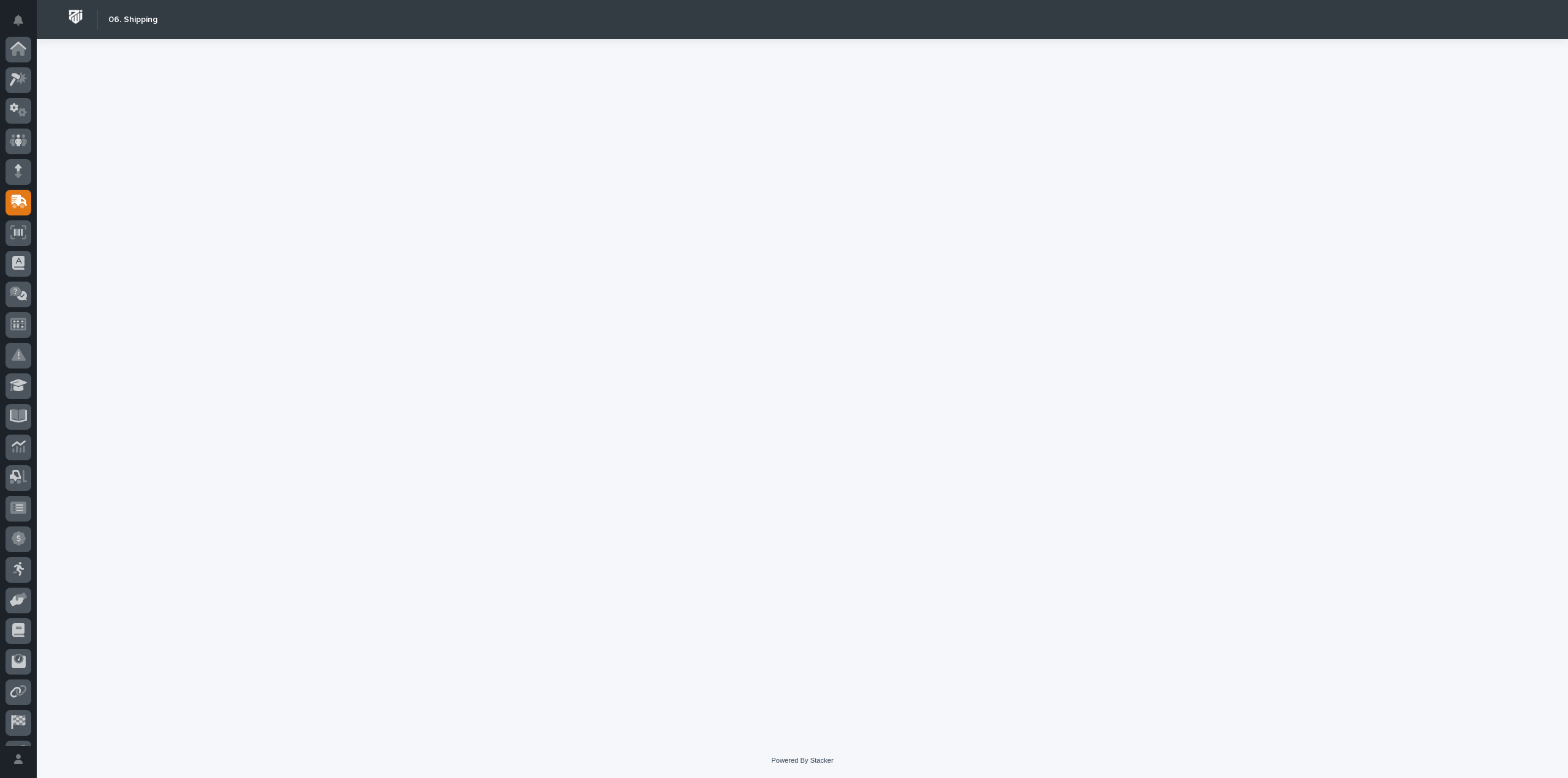
scroll to position [86, 0]
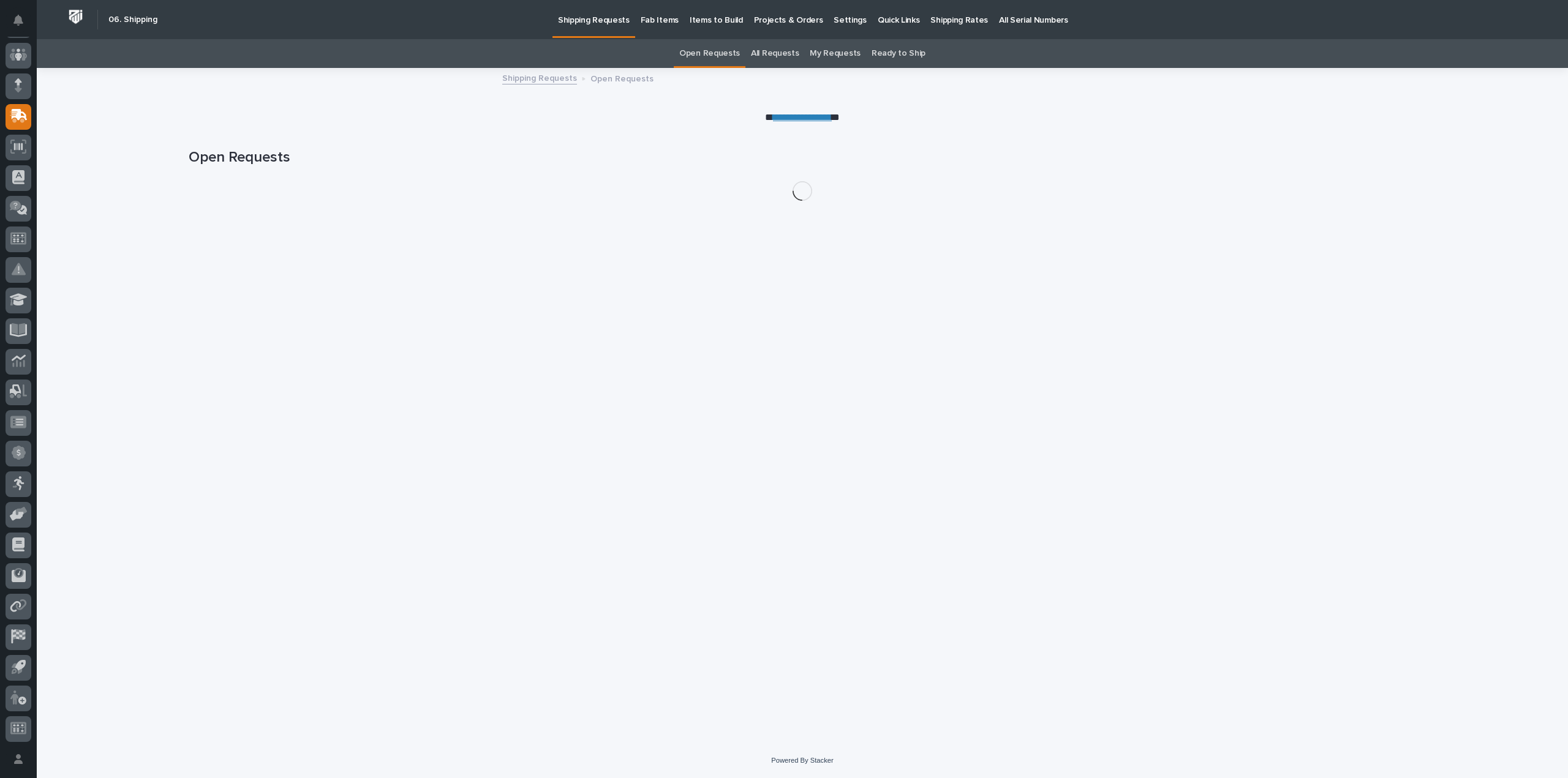
click at [647, 17] on p "Fab Items" at bounding box center [660, 13] width 38 height 26
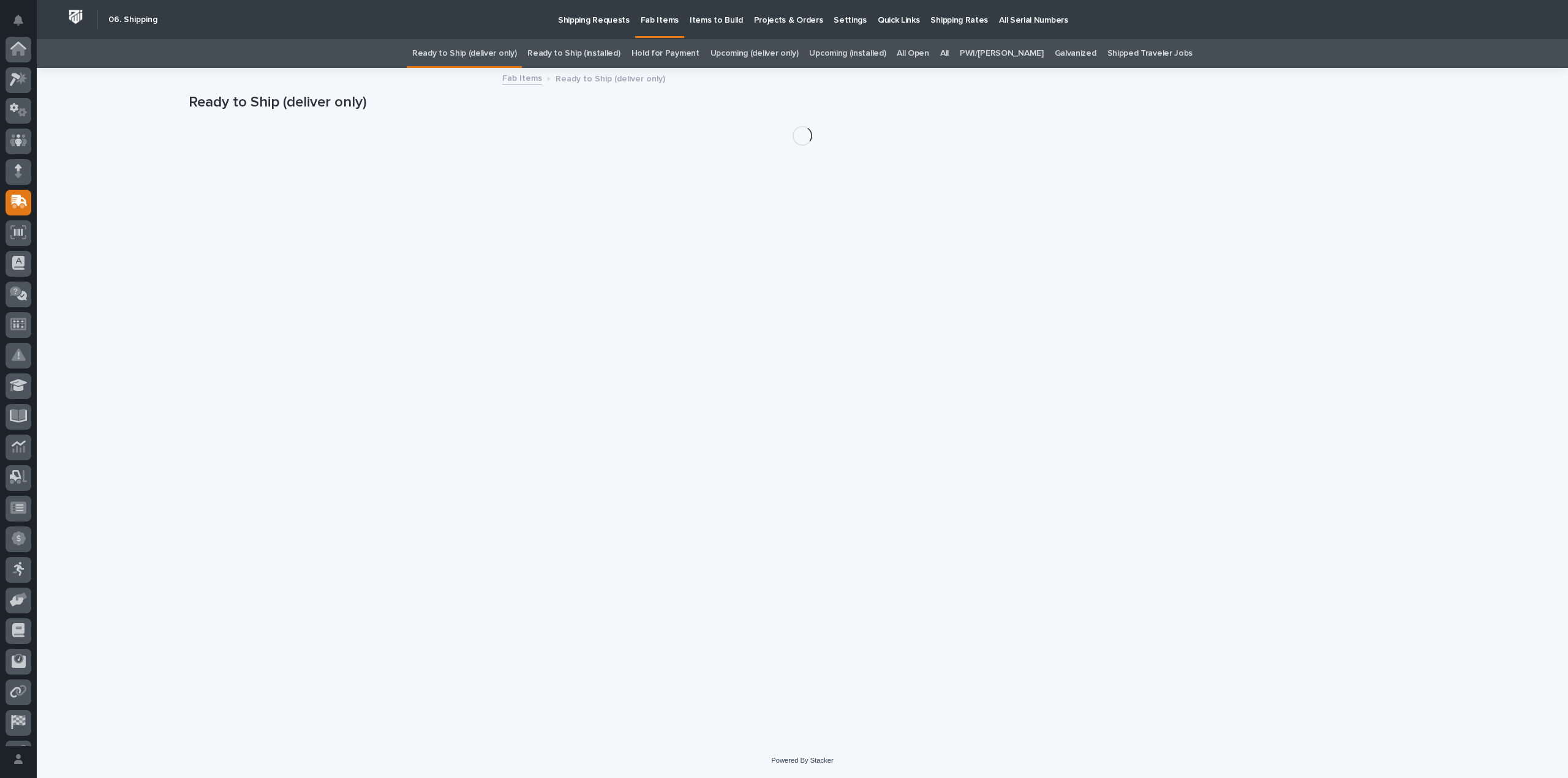
scroll to position [86, 0]
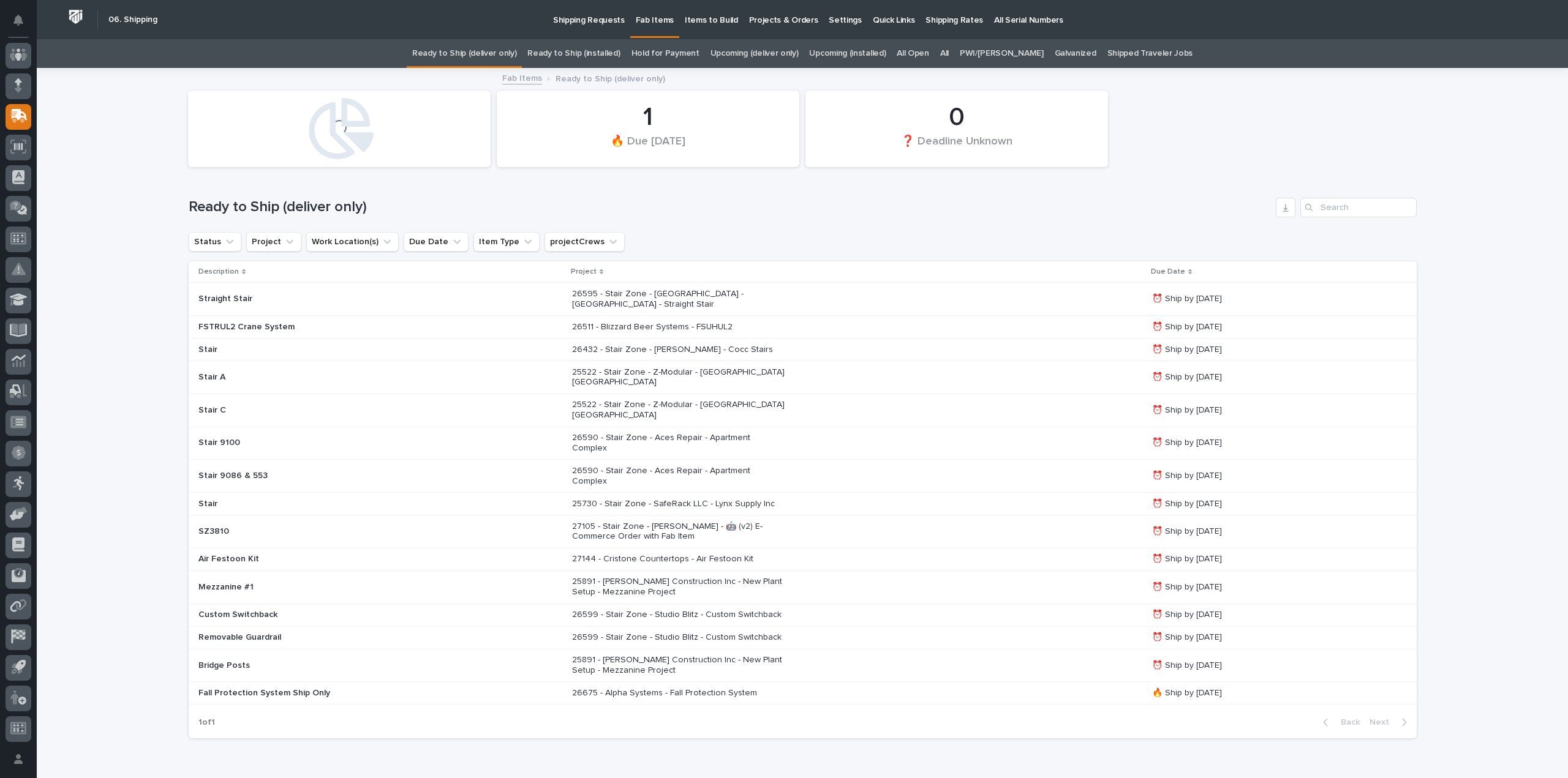
click at [949, 52] on link "All" at bounding box center [944, 53] width 8 height 29
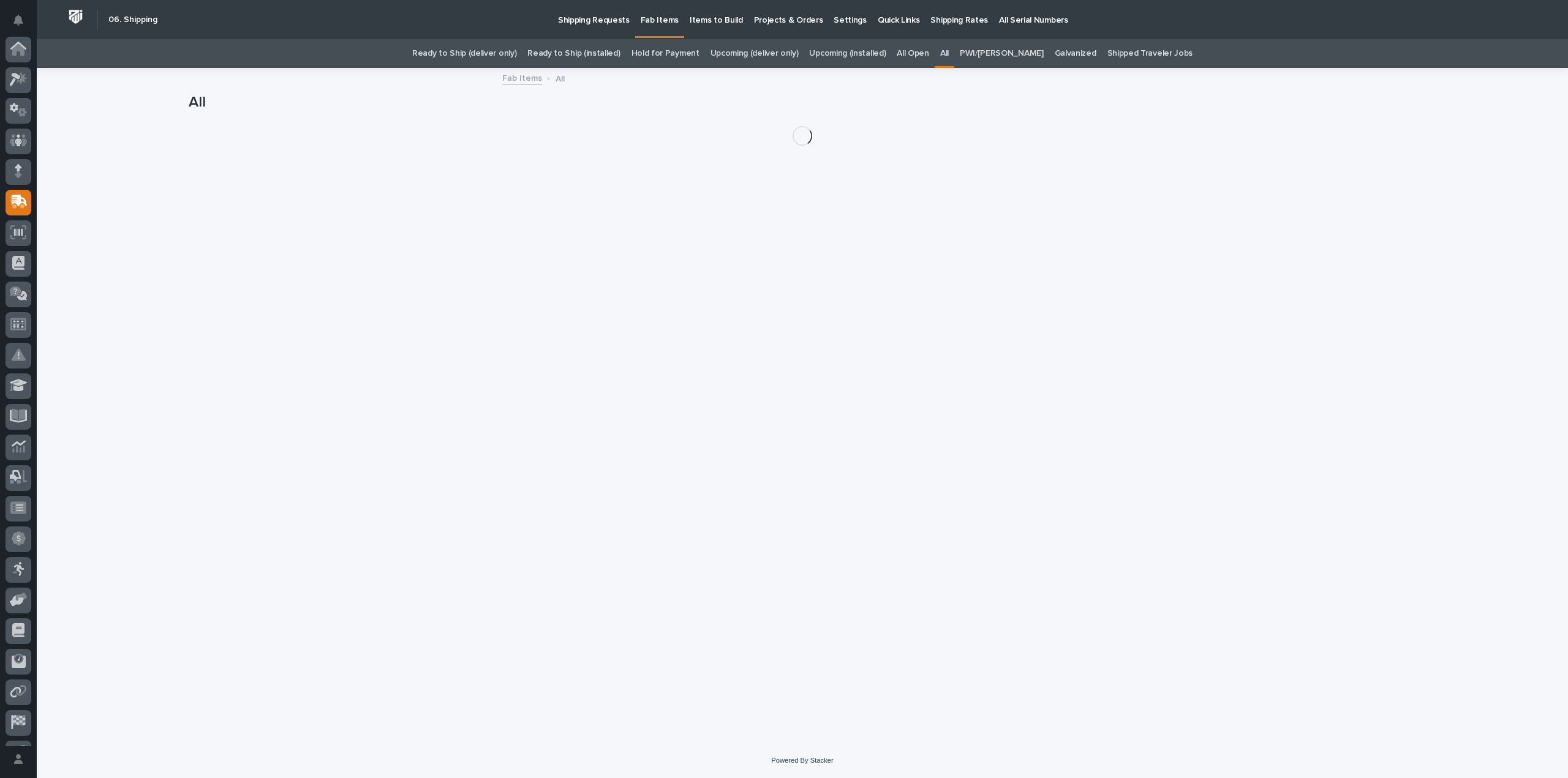
scroll to position [86, 0]
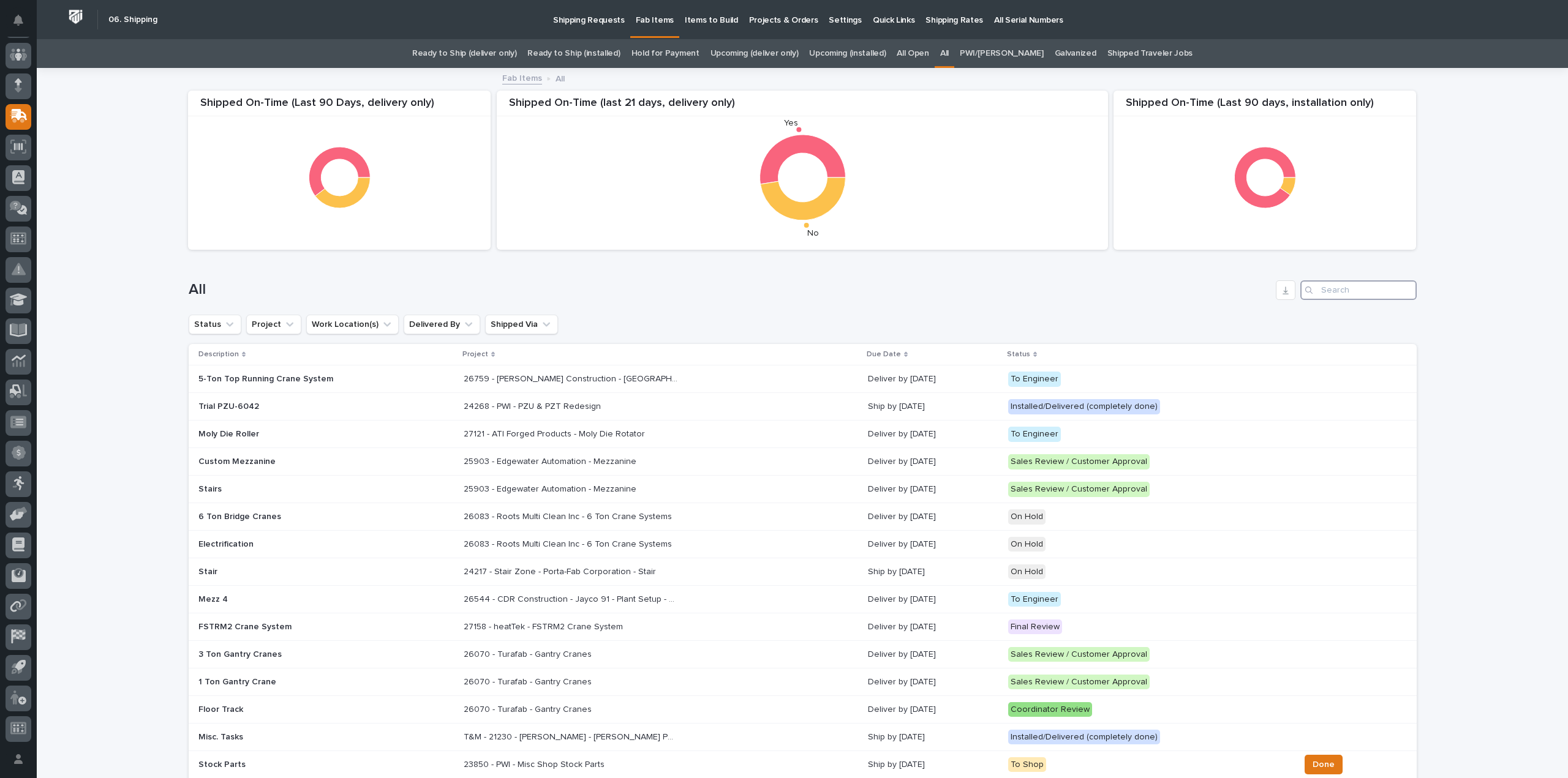
click at [1325, 286] on input "Search" at bounding box center [1359, 290] width 117 height 19
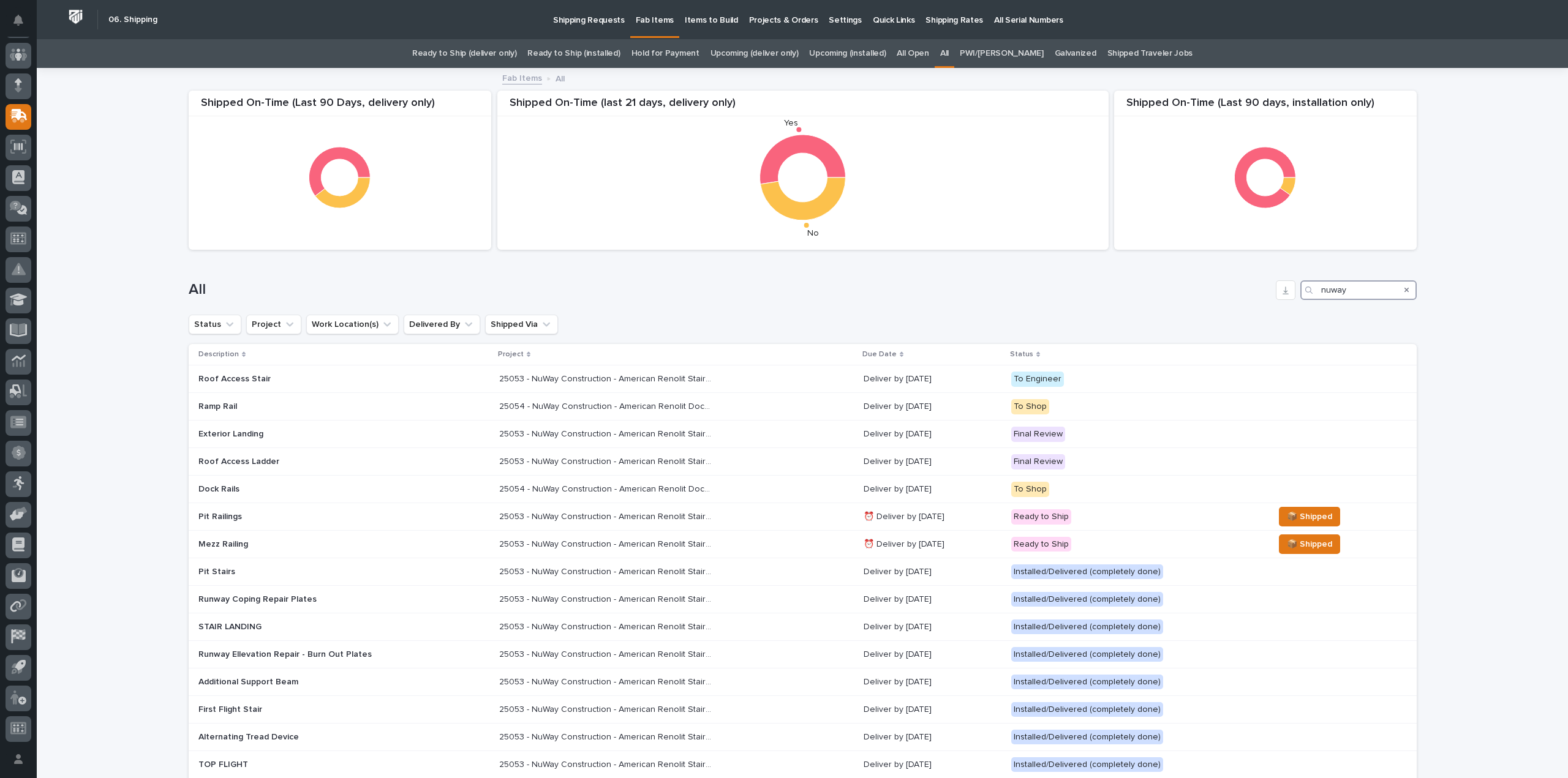
type input "nuway"
click at [1305, 287] on icon "Search" at bounding box center [1309, 290] width 7 height 7
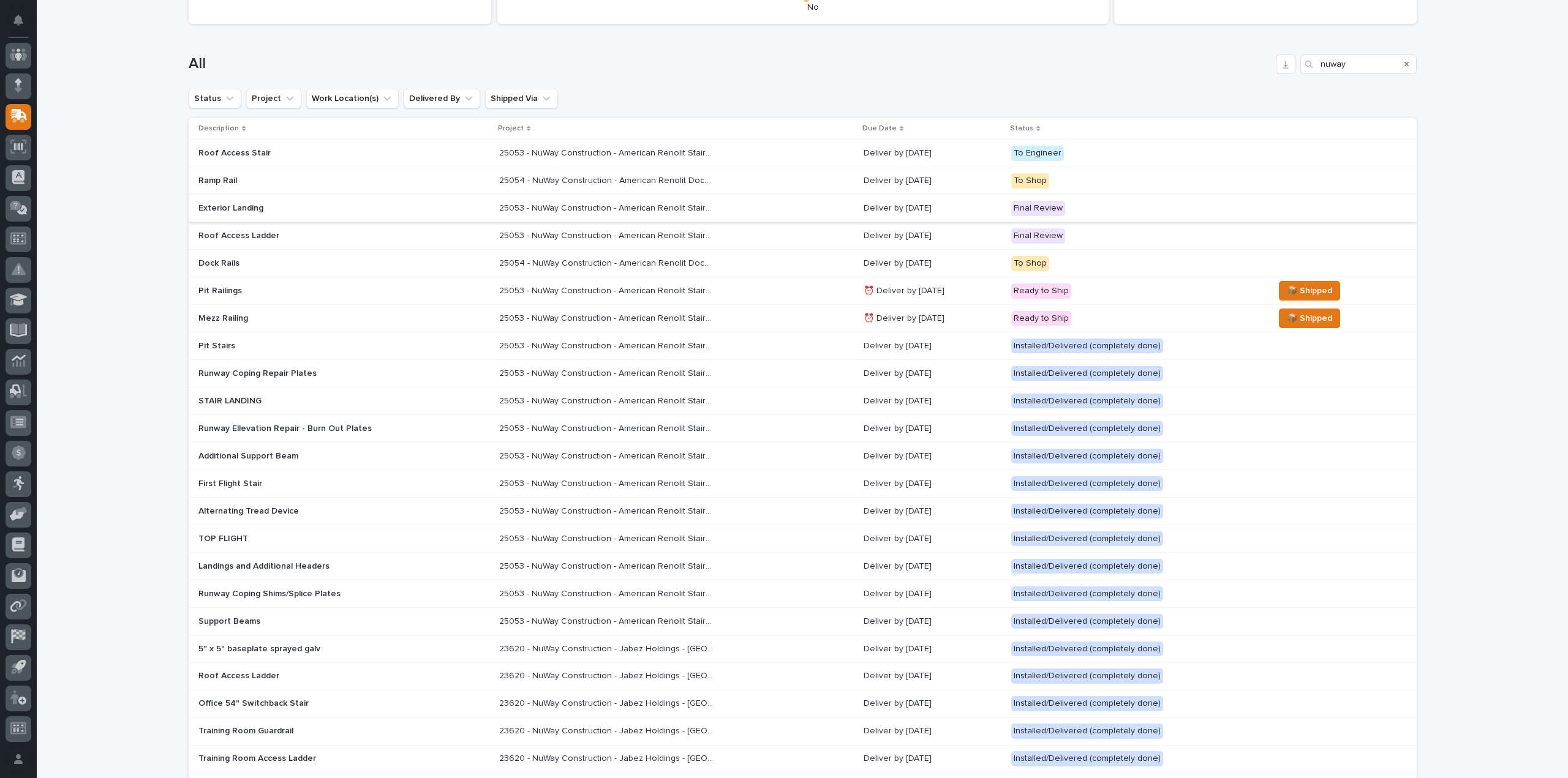
scroll to position [245, 0]
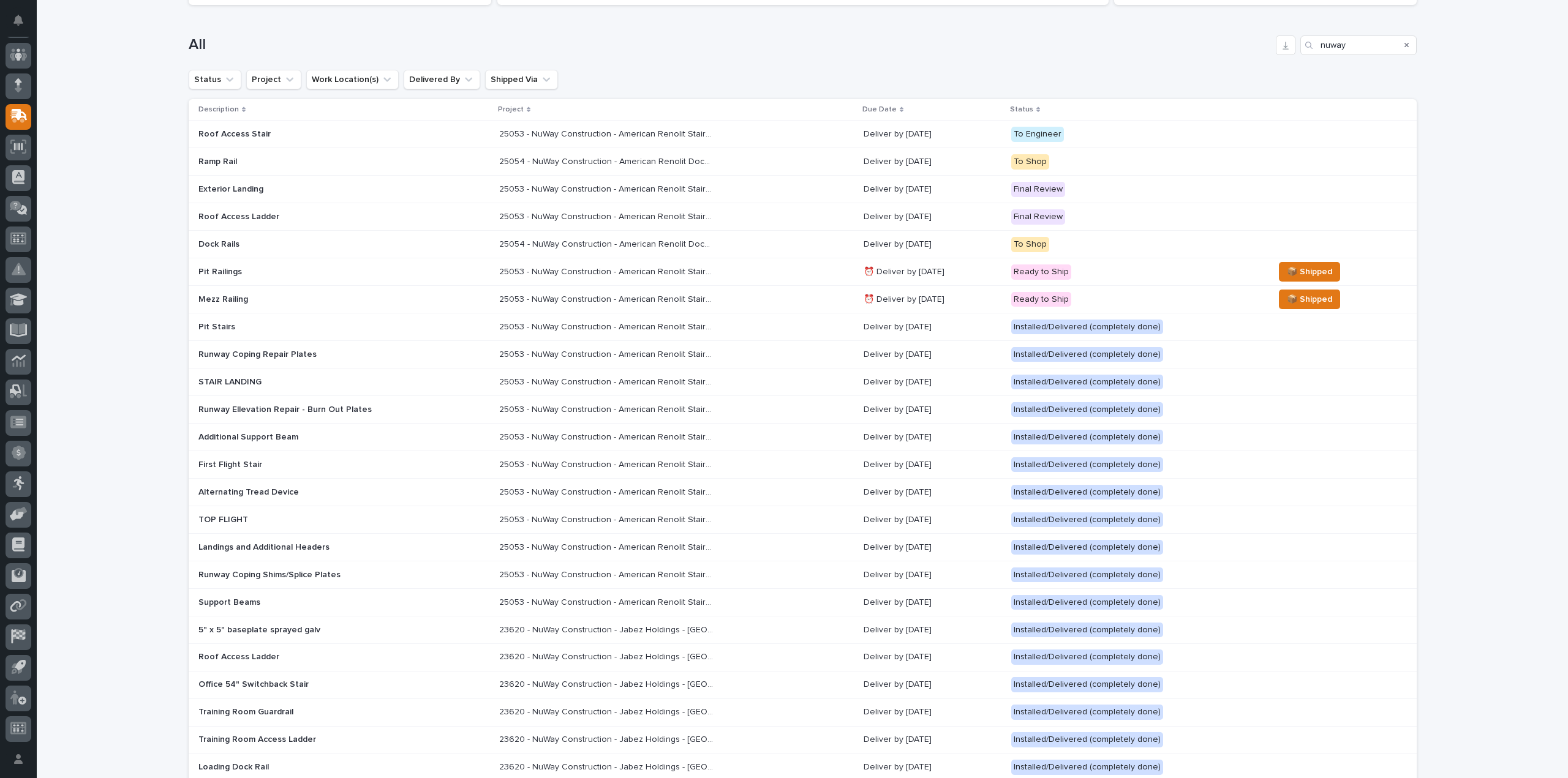
click at [1040, 132] on div "To Engineer" at bounding box center [1037, 134] width 53 height 16
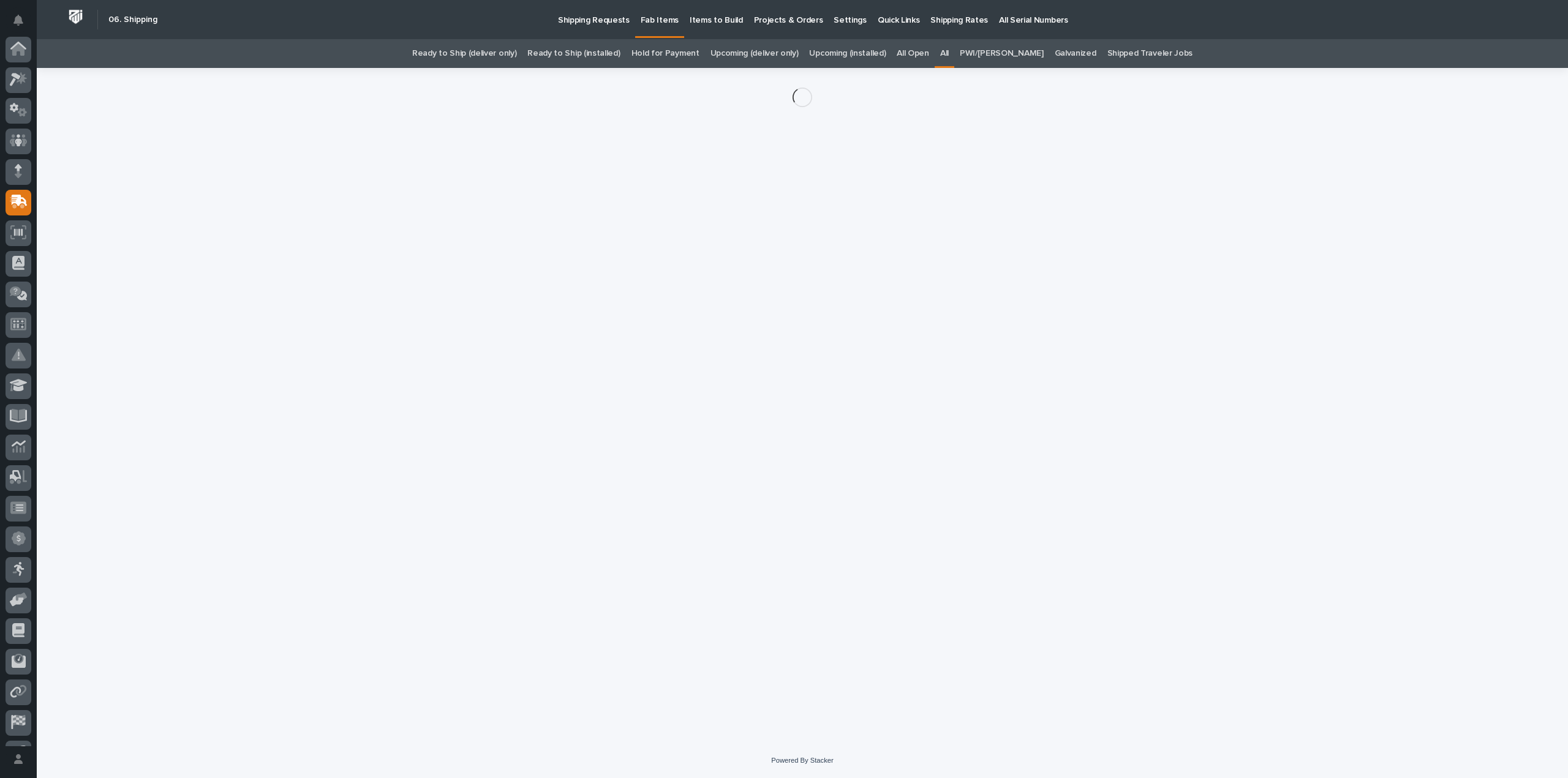
scroll to position [86, 0]
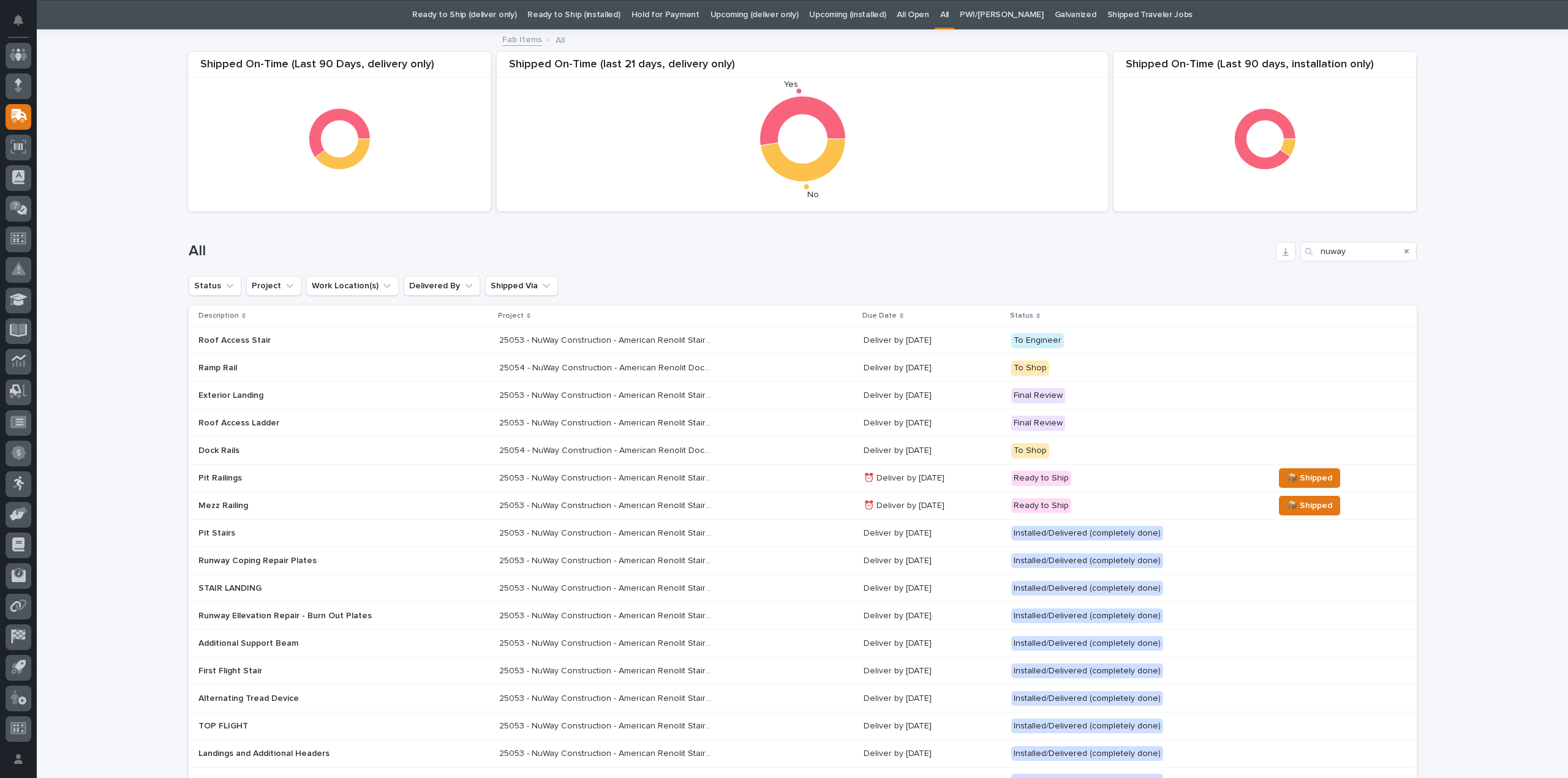
scroll to position [39, 0]
